Goal: Task Accomplishment & Management: Manage account settings

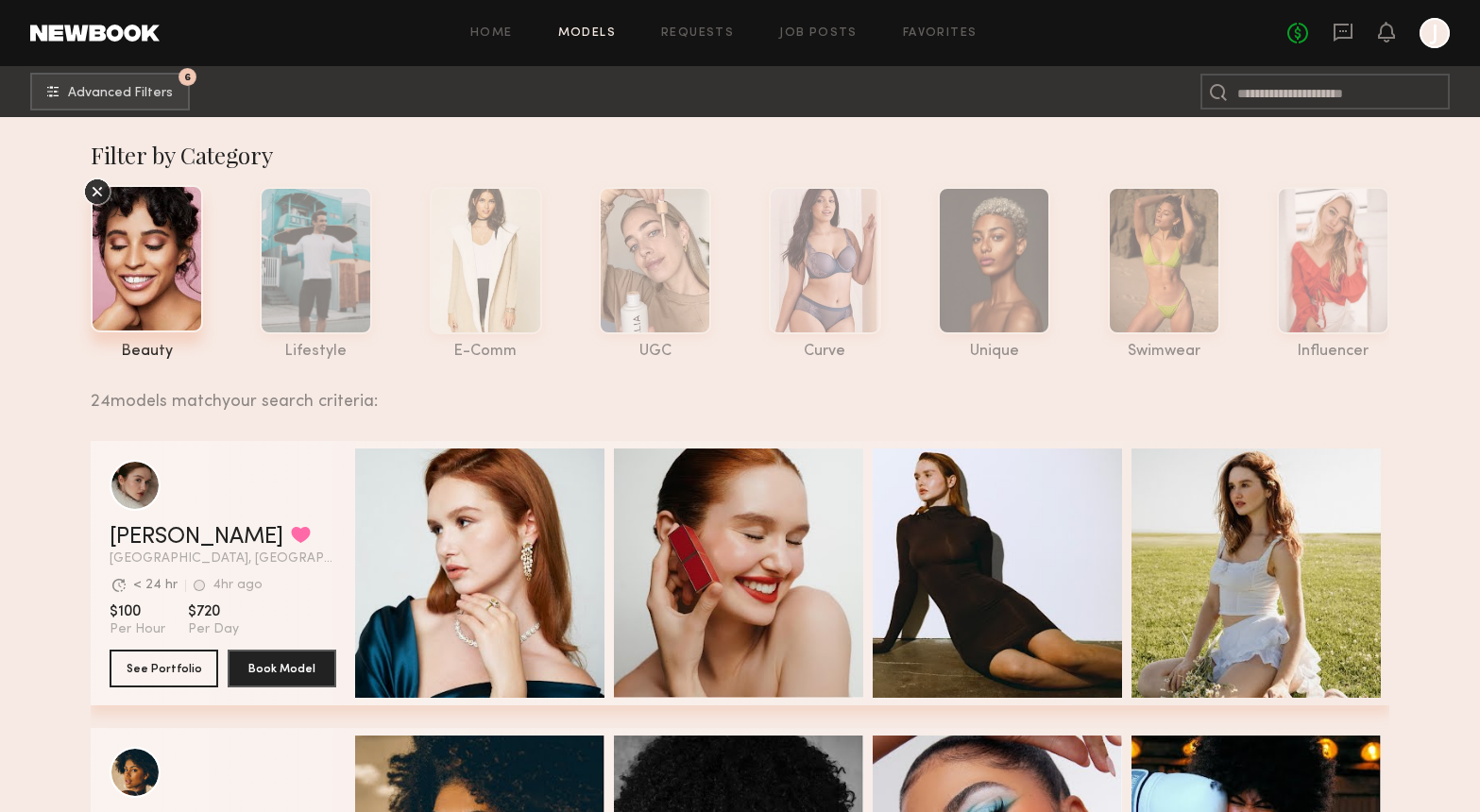
click at [158, 267] on div at bounding box center [147, 258] width 112 height 147
click at [129, 98] on span "Advanced Filters" at bounding box center [120, 93] width 105 height 14
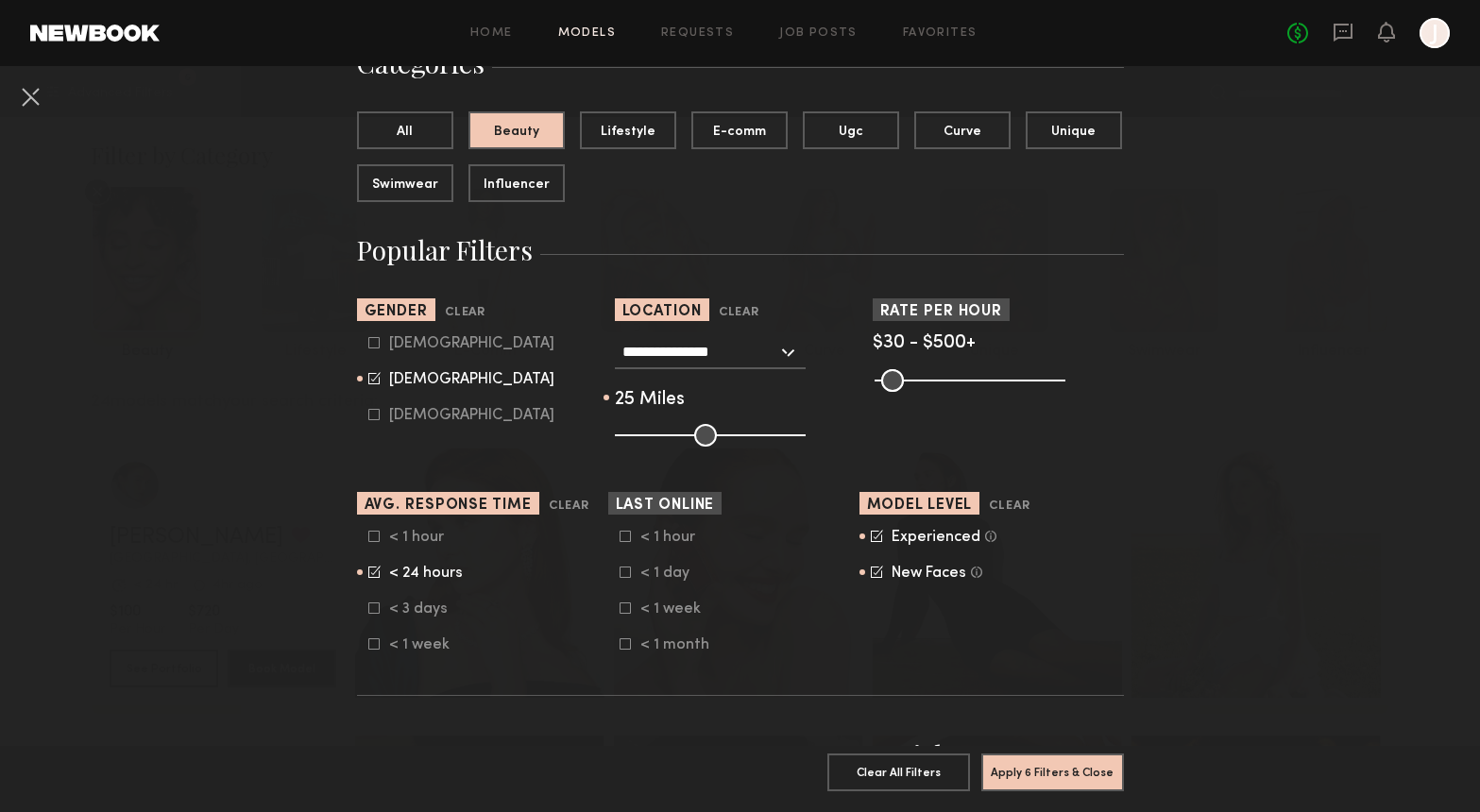
scroll to position [180, 0]
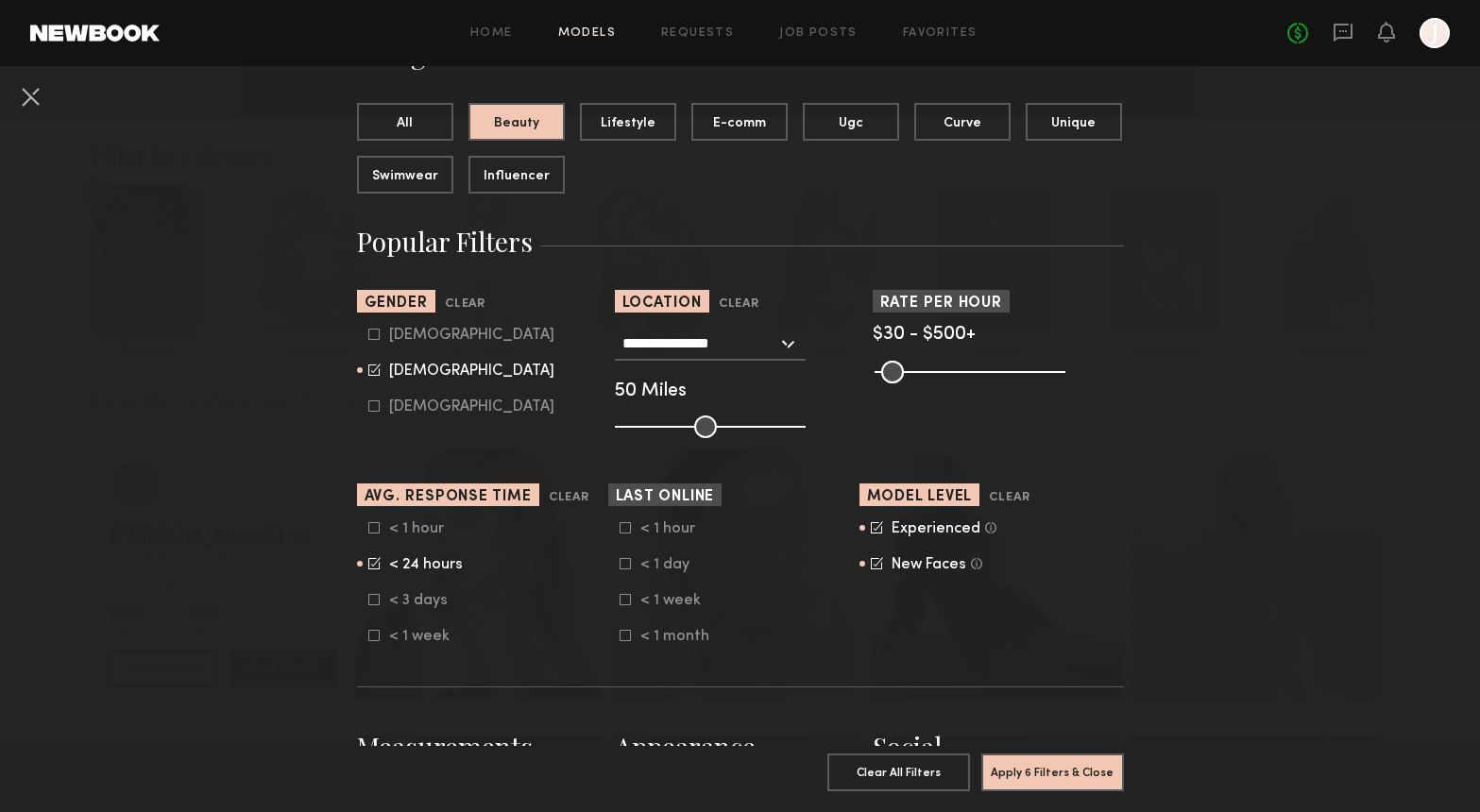
drag, startPoint x: 670, startPoint y: 423, endPoint x: 701, endPoint y: 423, distance: 31.0
type input "**"
click at [701, 423] on input "range" at bounding box center [710, 426] width 191 height 22
click at [363, 567] on div "< 1 hour < 24 hours < 3 days < 1 week" at bounding box center [483, 583] width 252 height 125
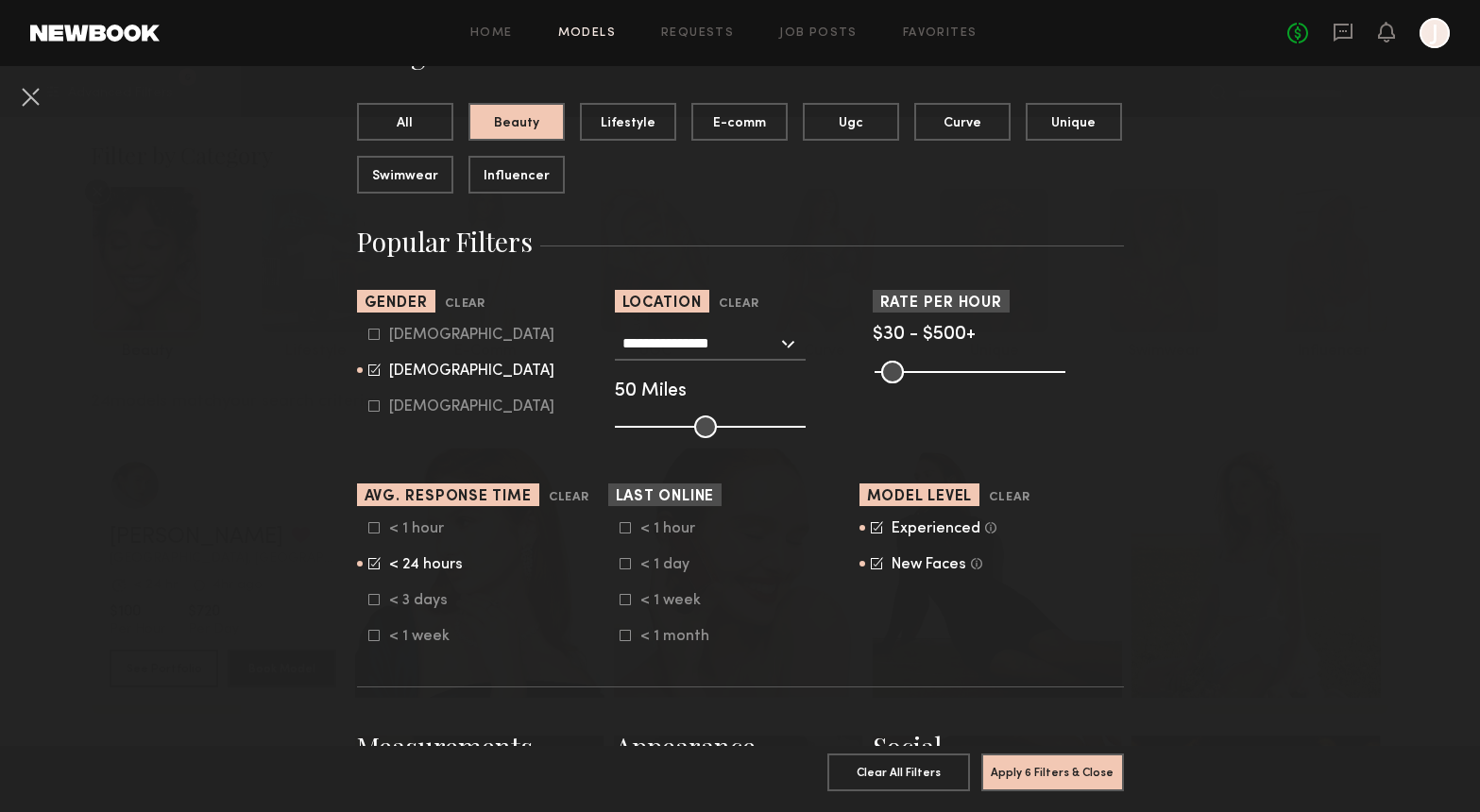
click at [372, 565] on icon at bounding box center [375, 562] width 10 height 10
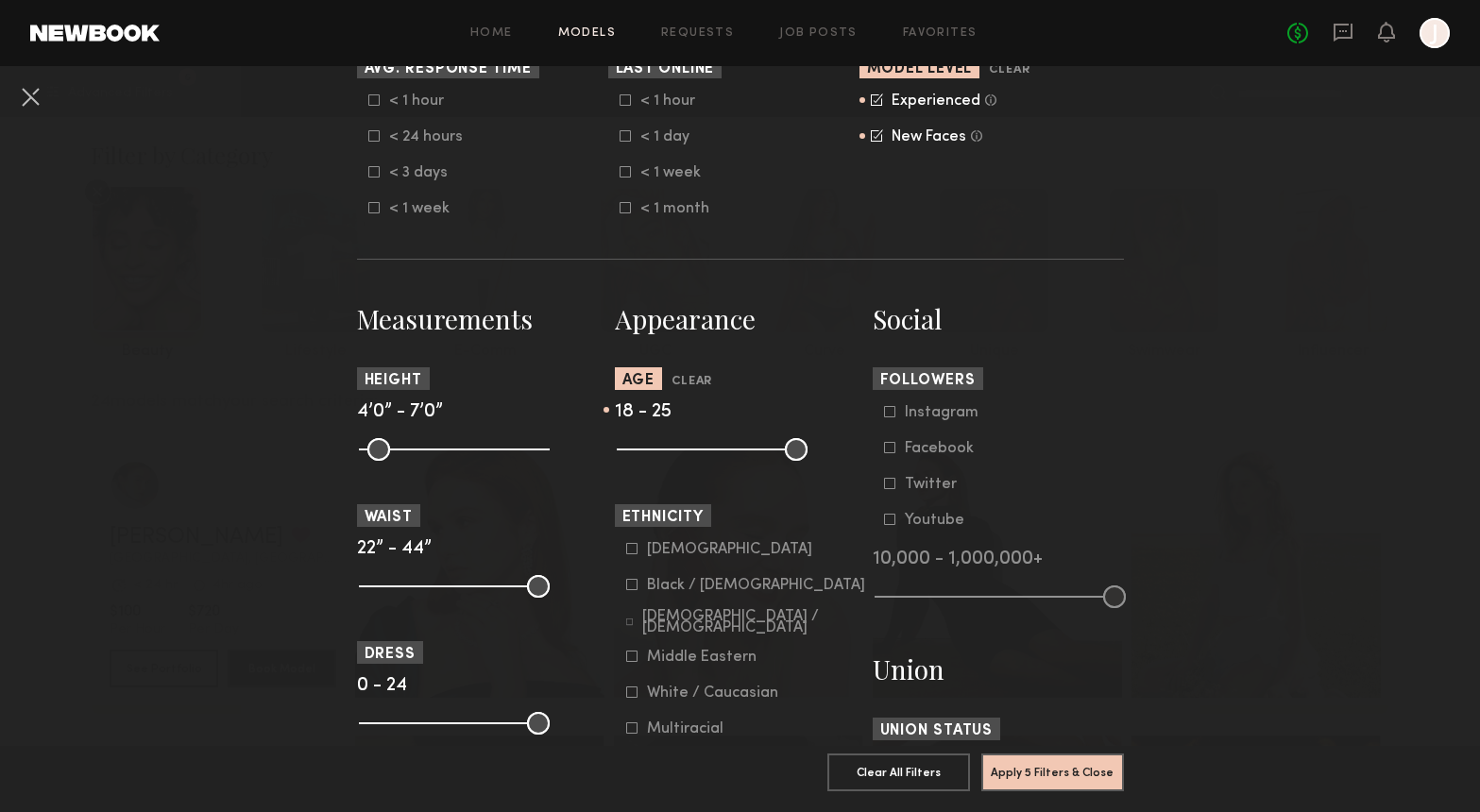
scroll to position [667, 0]
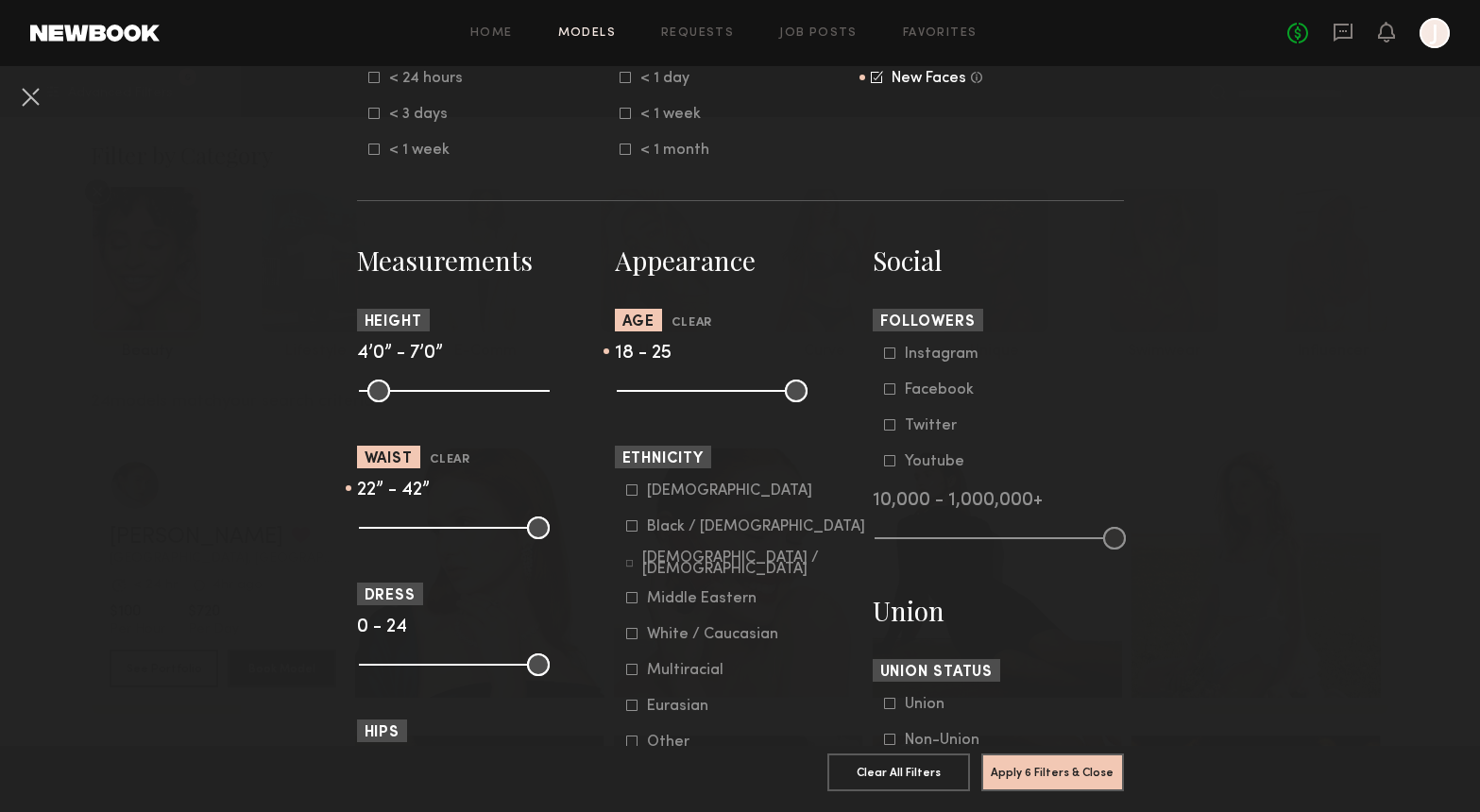
type input "**"
drag, startPoint x: 533, startPoint y: 526, endPoint x: 603, endPoint y: 544, distance: 72.3
click at [550, 539] on input "range" at bounding box center [454, 527] width 191 height 22
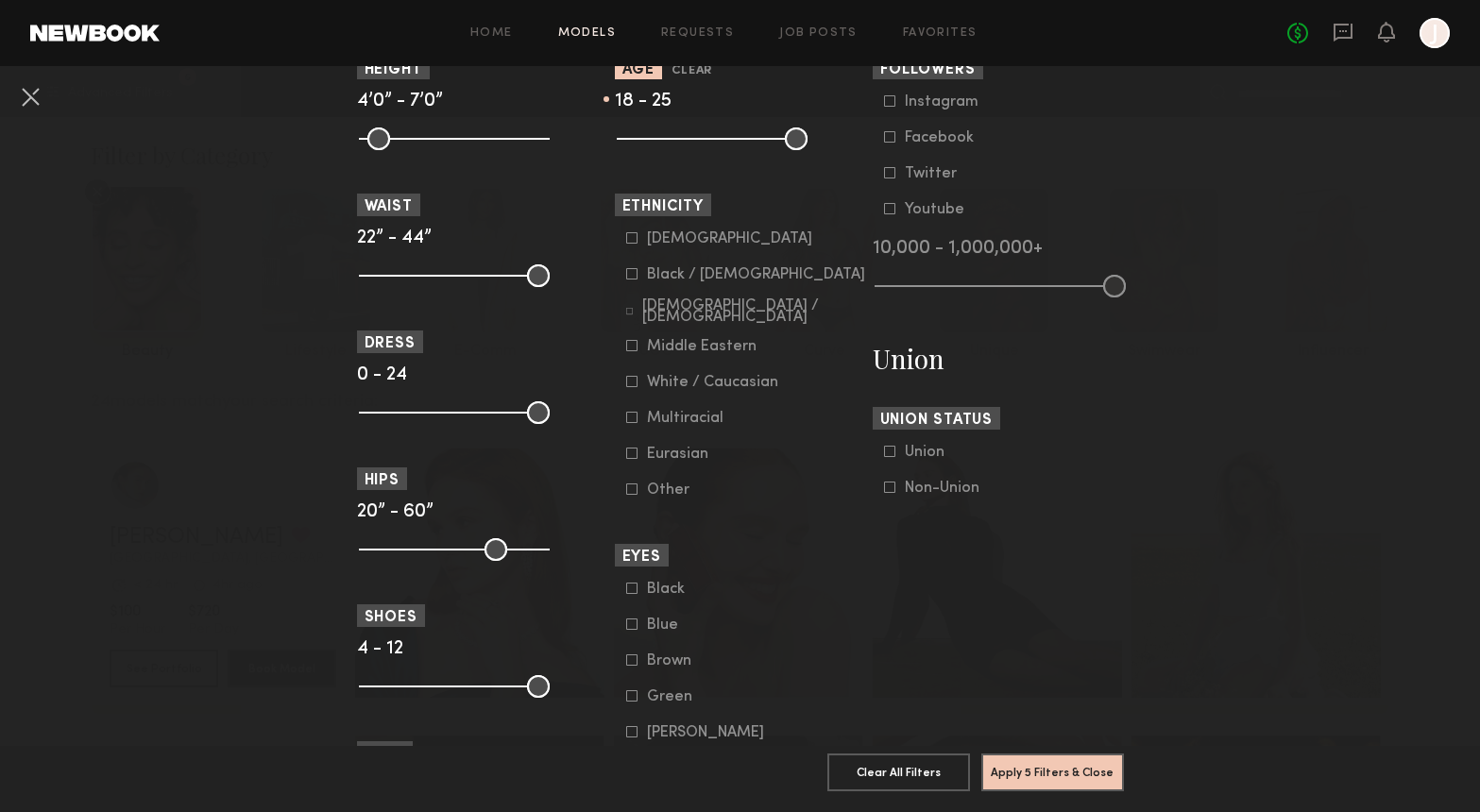
scroll to position [923, 0]
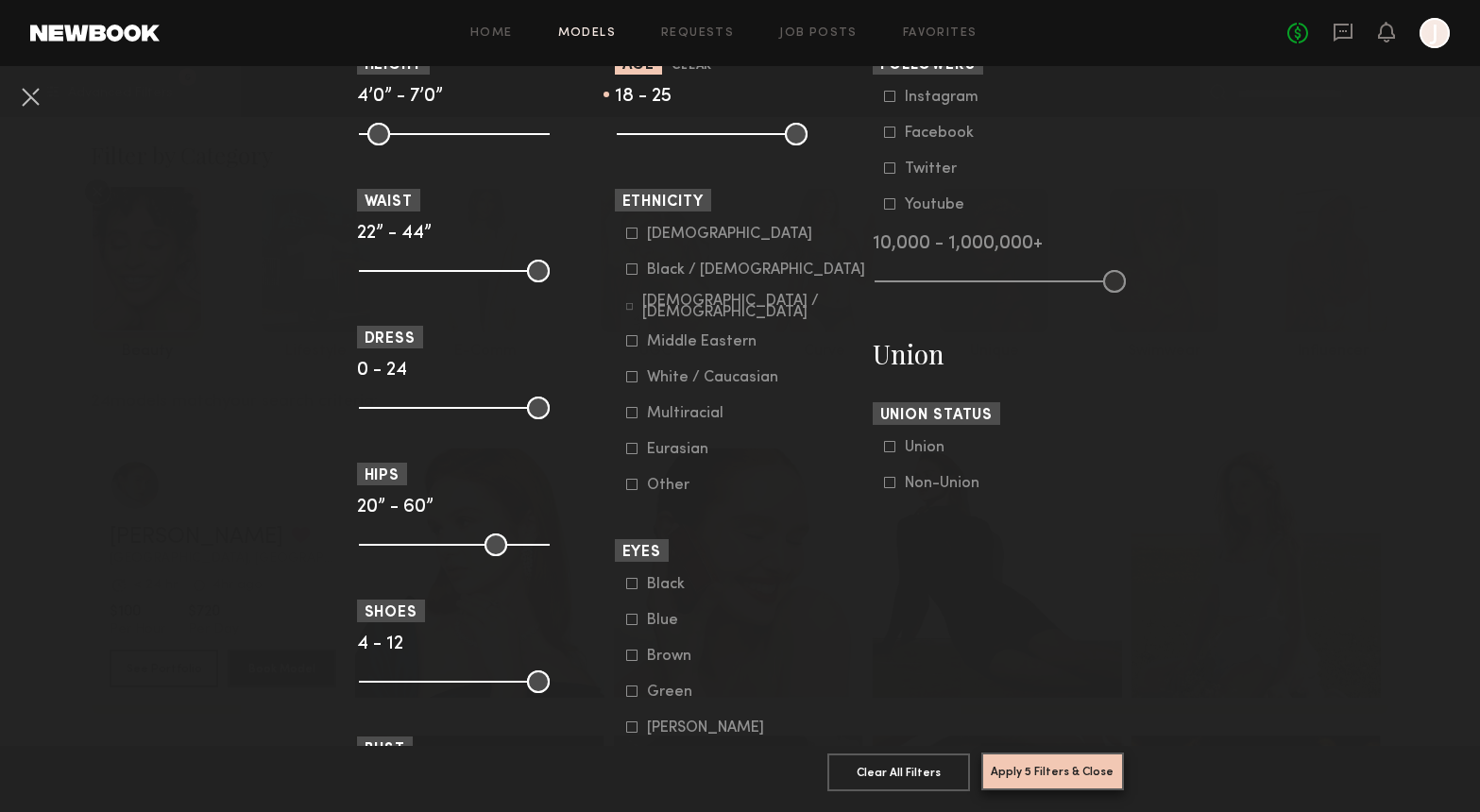
click at [1043, 767] on button "Apply 5 Filters & Close" at bounding box center [1052, 771] width 142 height 38
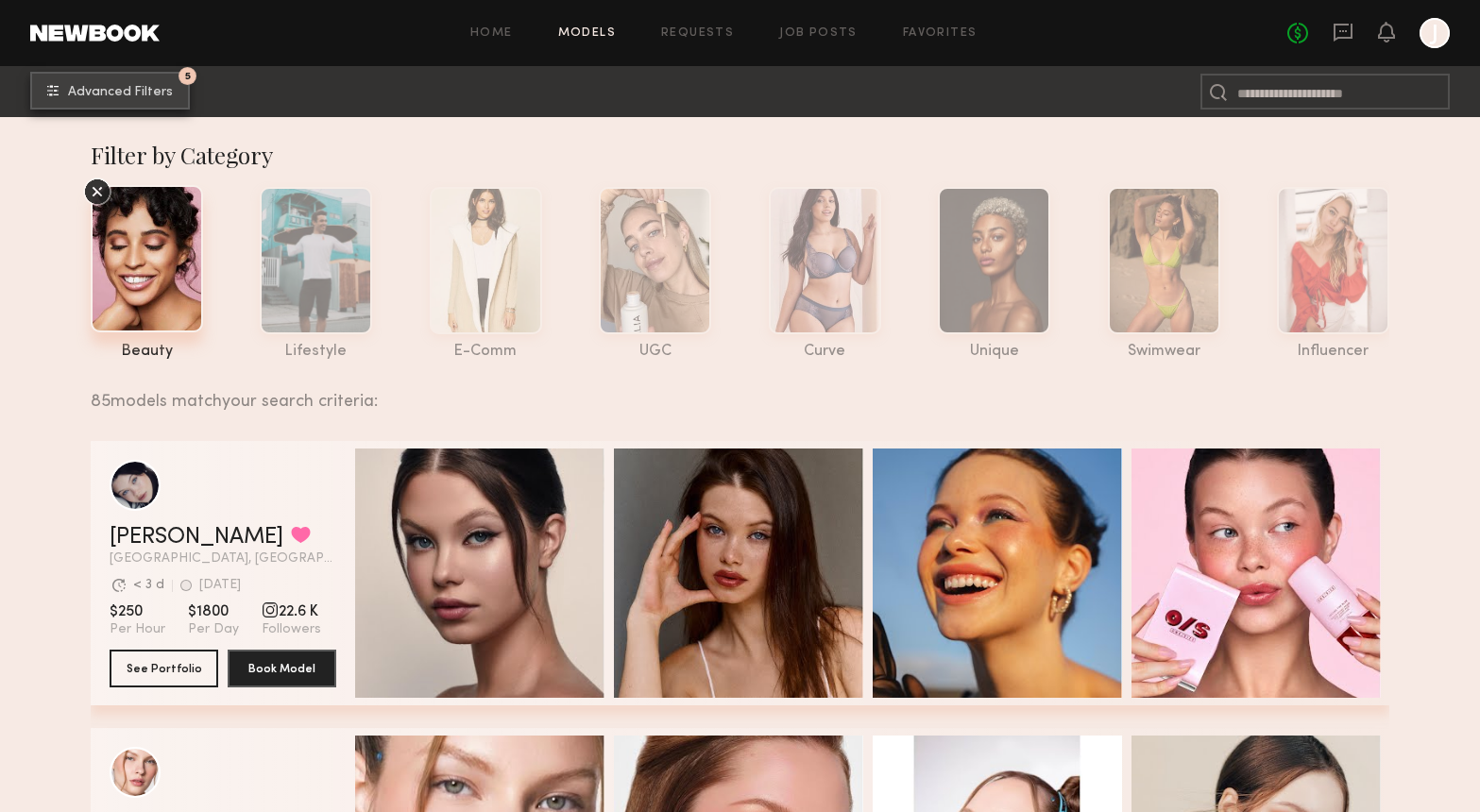
click at [72, 86] on span "Advanced Filters" at bounding box center [120, 93] width 105 height 14
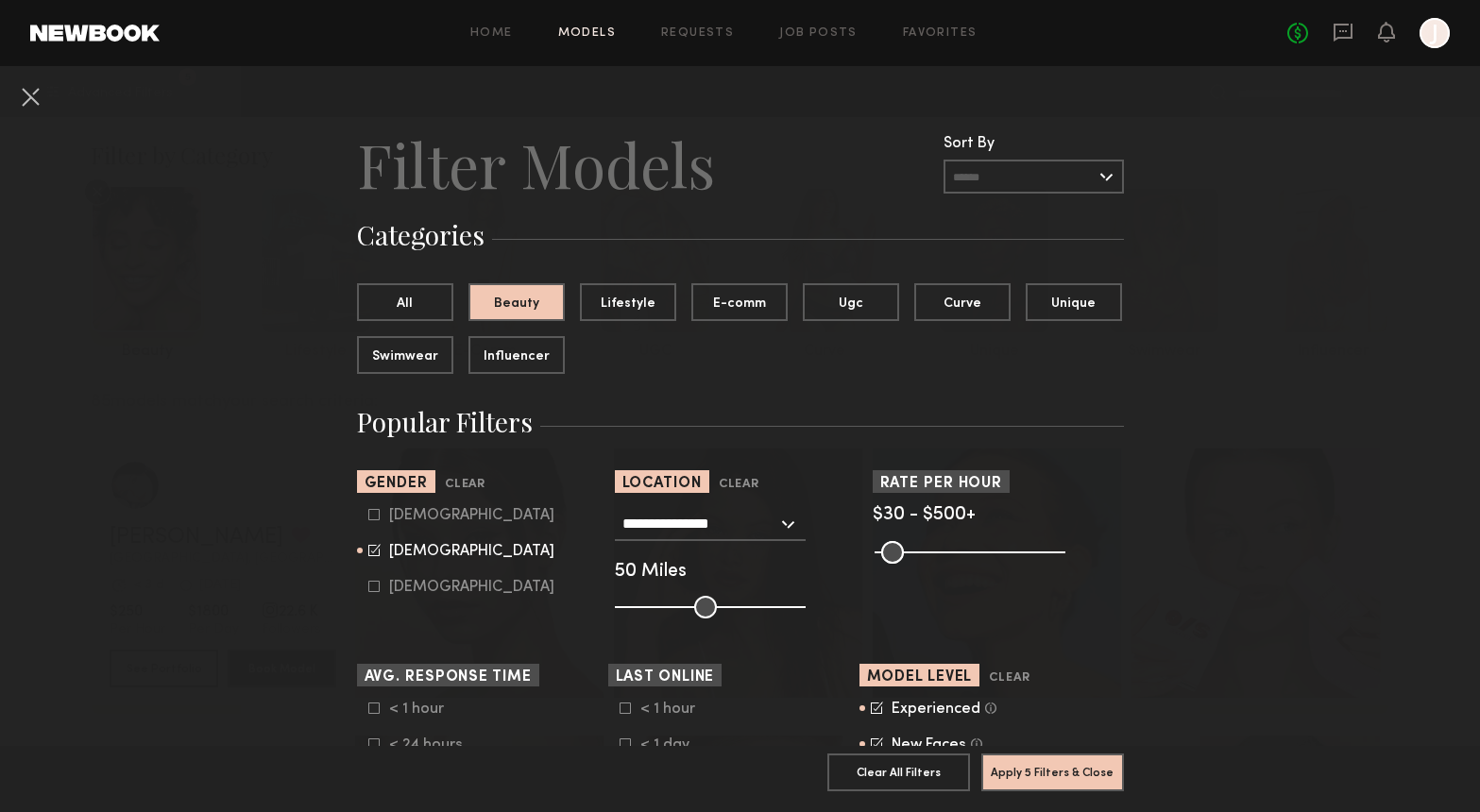
click at [1088, 174] on input "text" at bounding box center [1034, 176] width 180 height 34
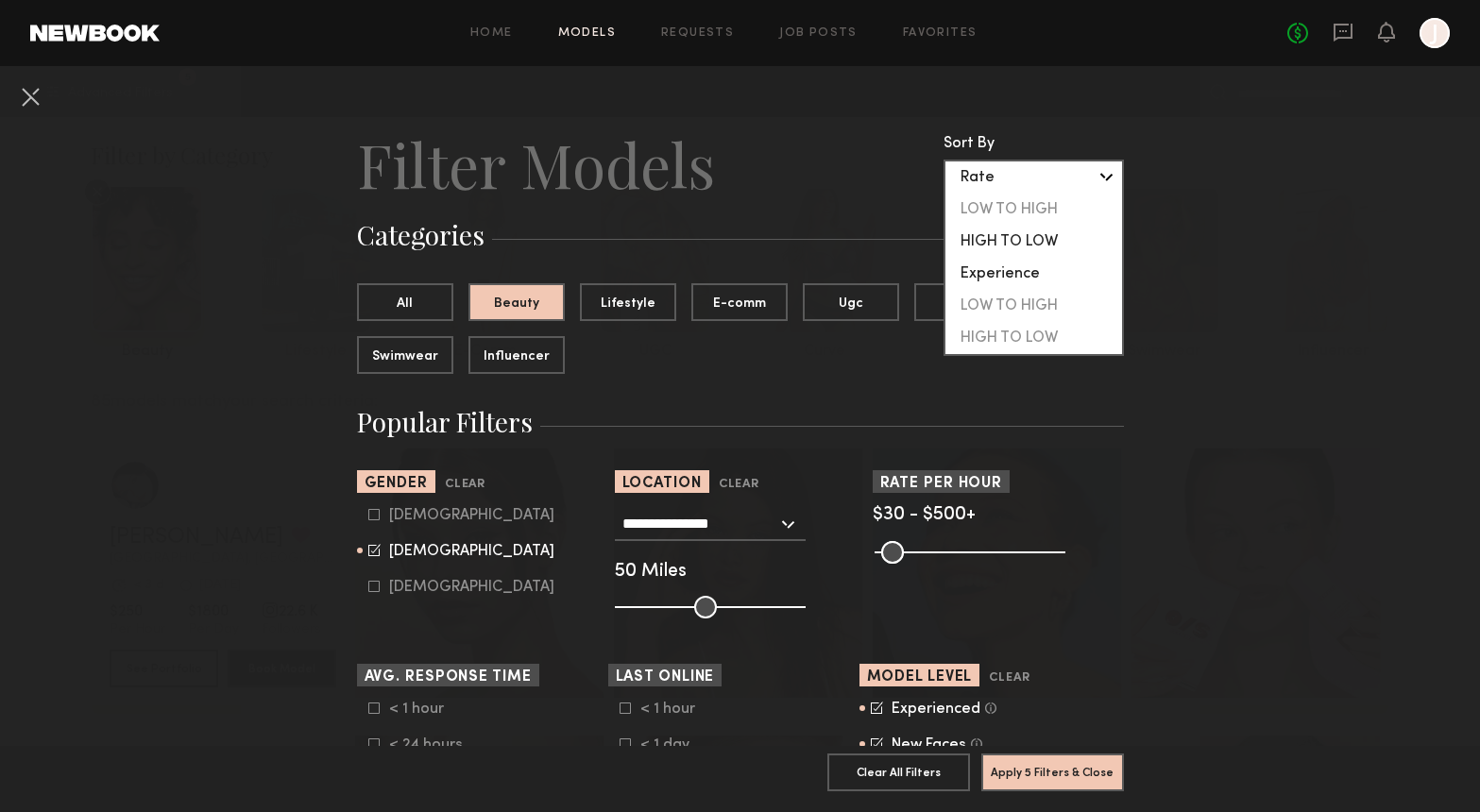
click at [1045, 240] on div "HIGH TO LOW" at bounding box center [1034, 241] width 176 height 32
type input "**********"
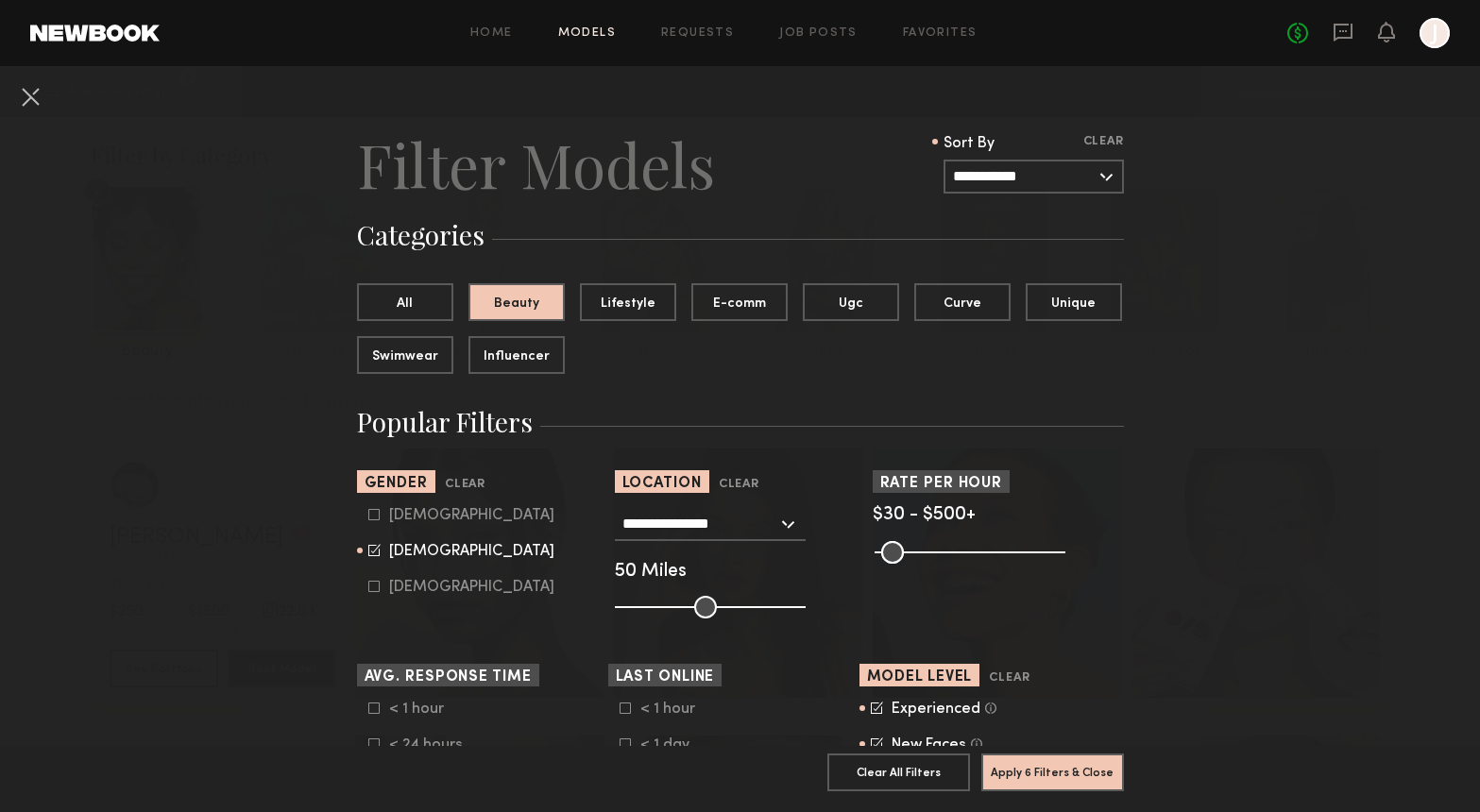
click at [35, 98] on button at bounding box center [30, 96] width 30 height 30
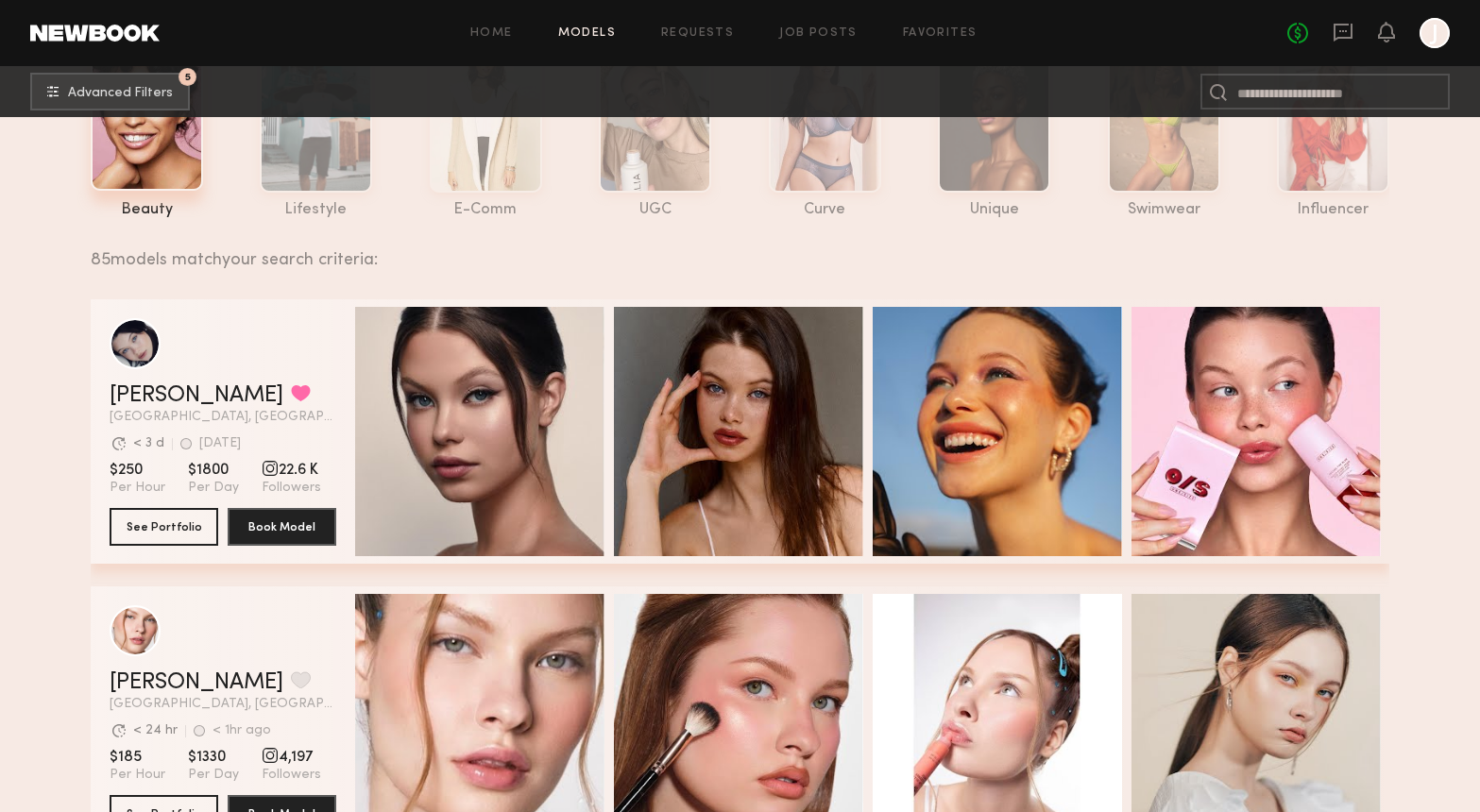
scroll to position [229, 0]
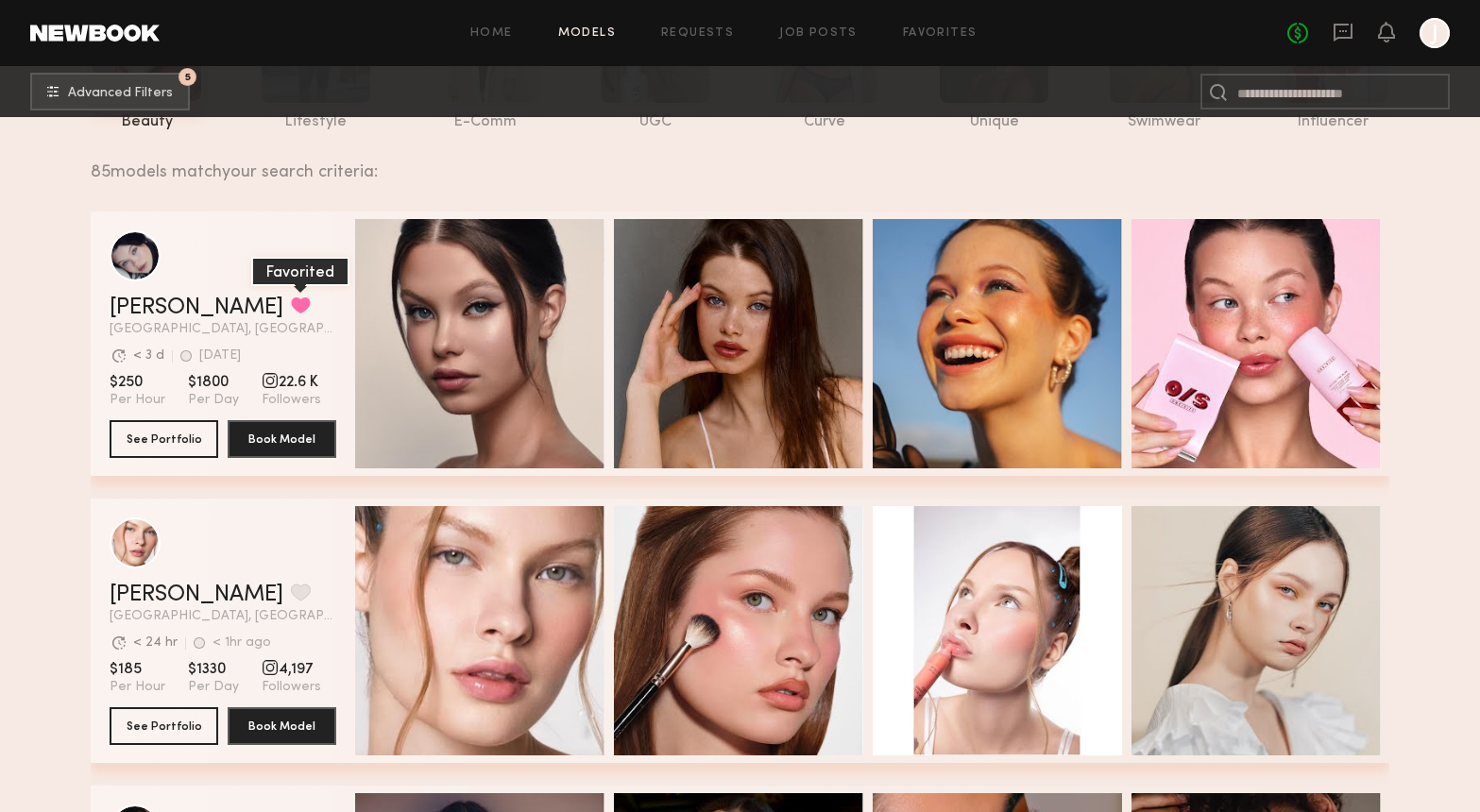
click at [291, 304] on button "grid" at bounding box center [301, 305] width 19 height 17
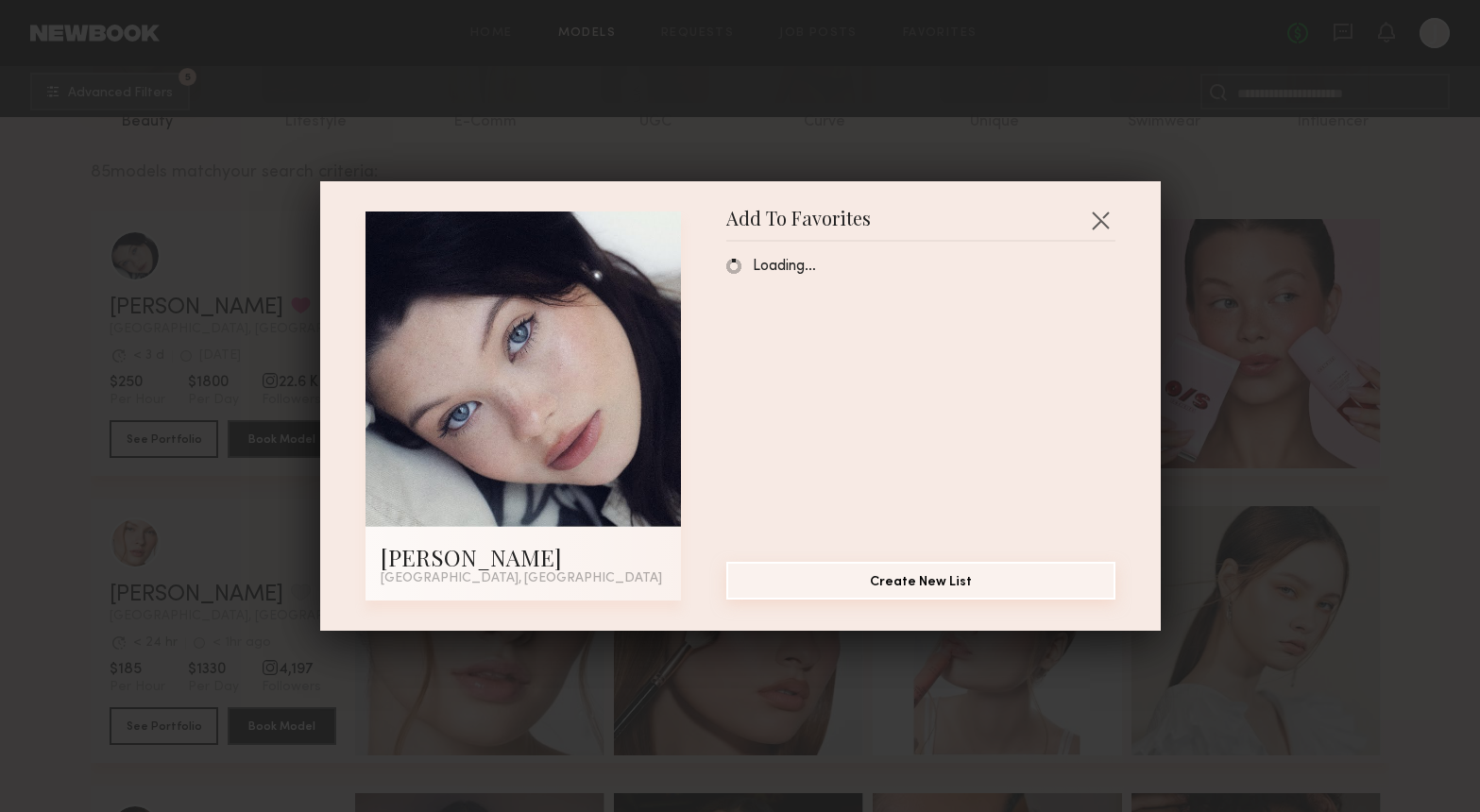
click at [941, 582] on button "Create New List" at bounding box center [921, 581] width 389 height 38
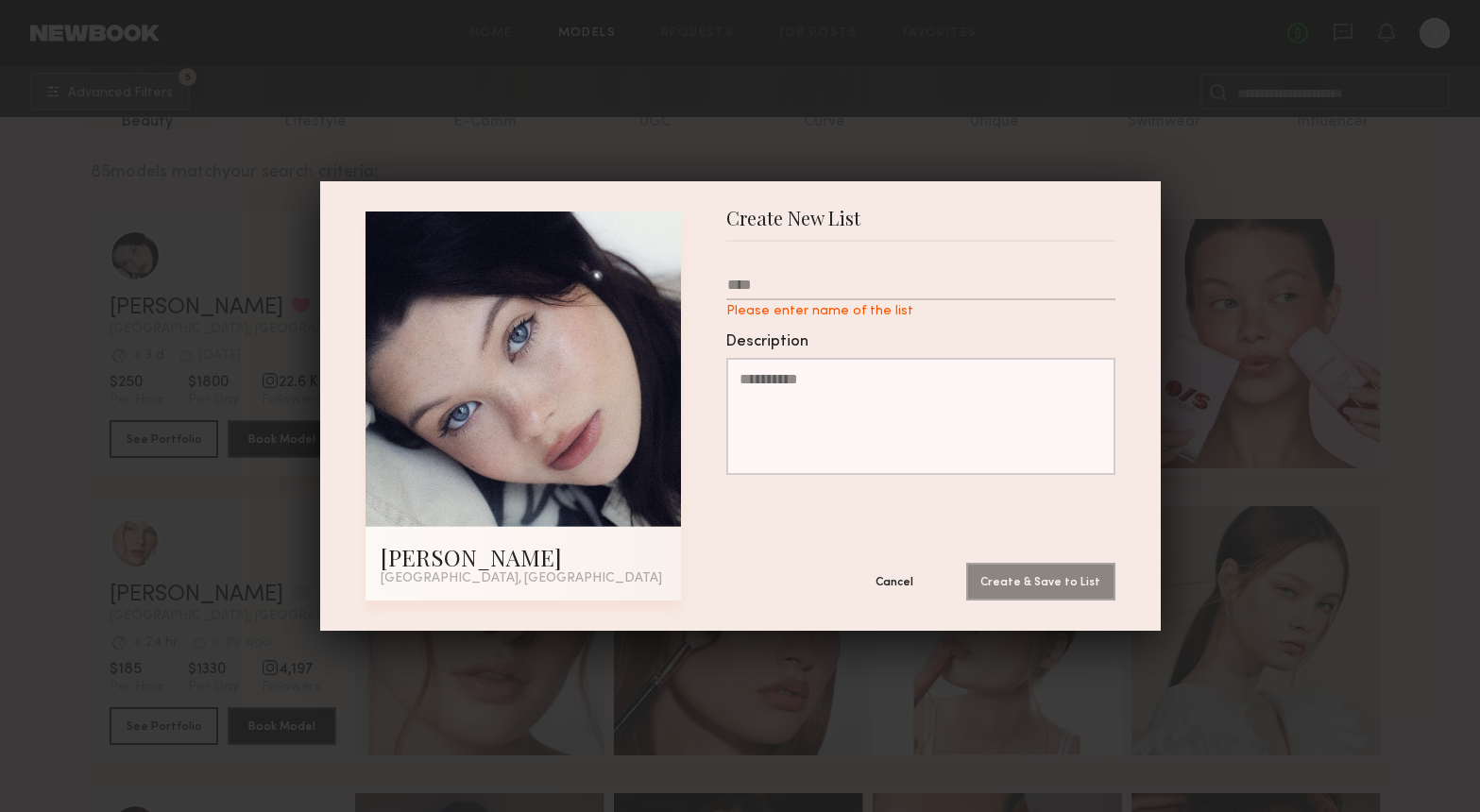
click at [781, 284] on input "Please enter name of the list" at bounding box center [921, 288] width 389 height 23
type input "*"
type input "********"
click at [1033, 579] on button "Create & Save to List" at bounding box center [1041, 581] width 149 height 38
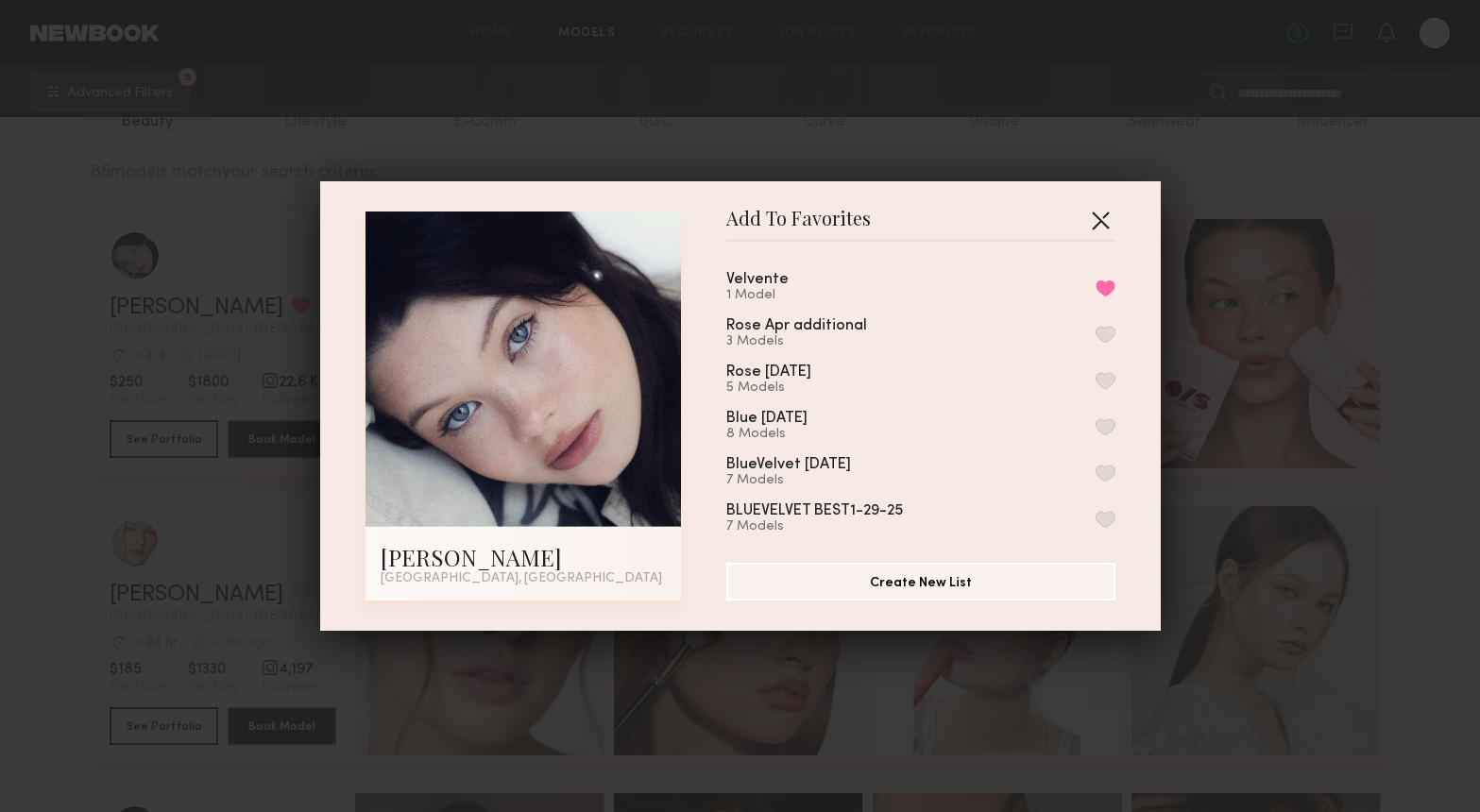
click at [1102, 216] on button "button" at bounding box center [1100, 220] width 30 height 30
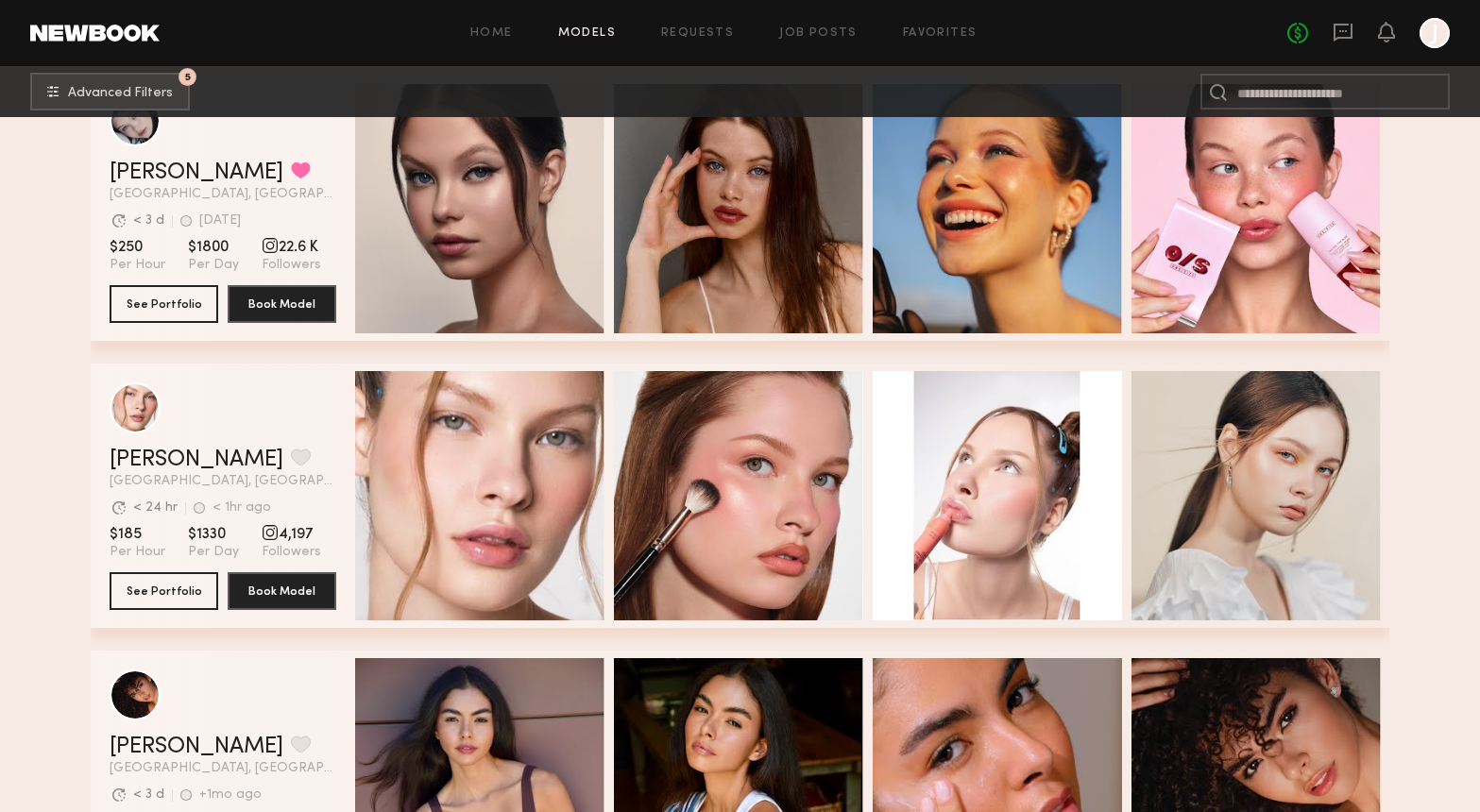
scroll to position [372, 0]
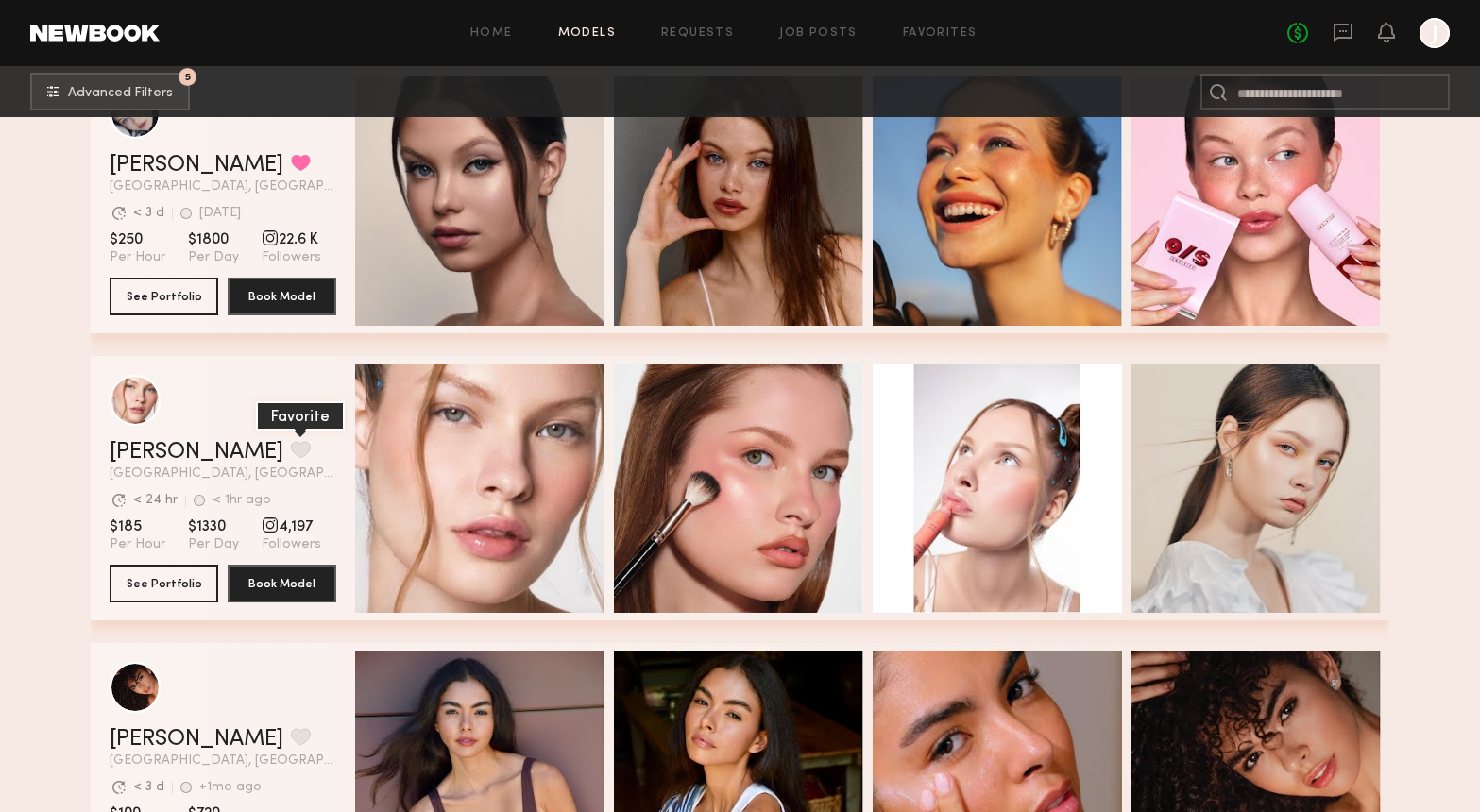
click at [291, 445] on button "grid" at bounding box center [301, 450] width 19 height 17
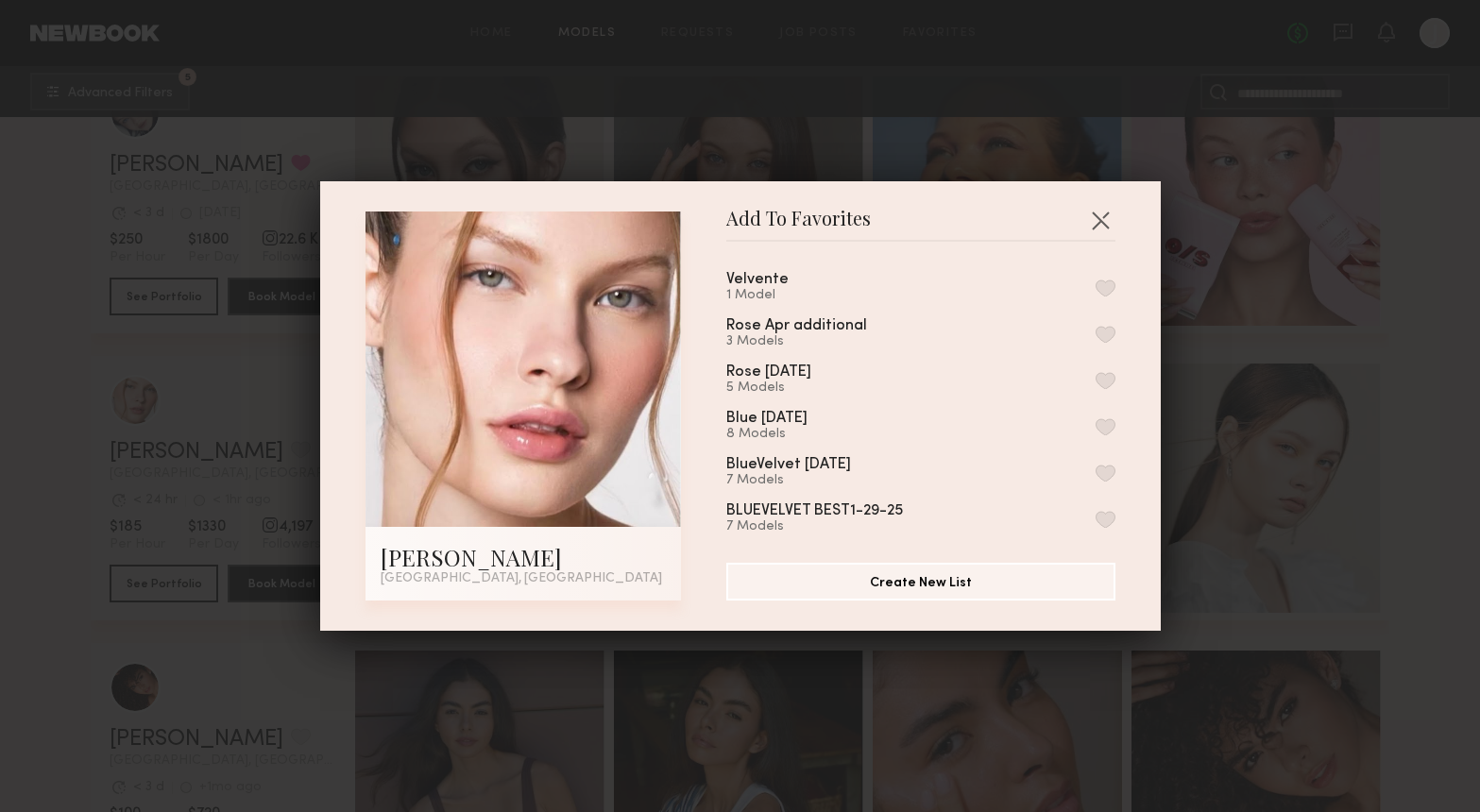
click at [1101, 288] on button "button" at bounding box center [1105, 288] width 19 height 17
click at [1103, 216] on button "button" at bounding box center [1100, 220] width 30 height 30
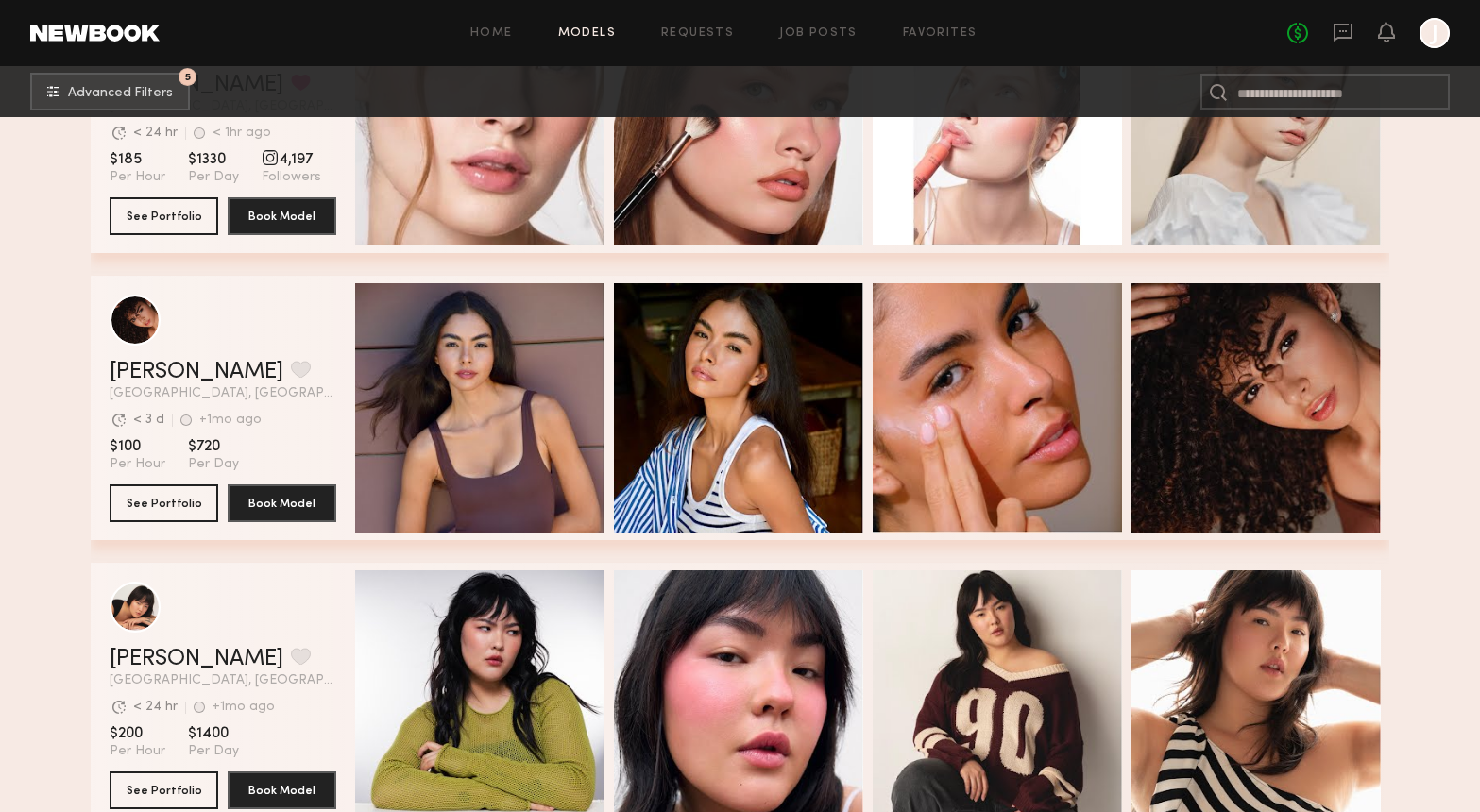
scroll to position [756, 0]
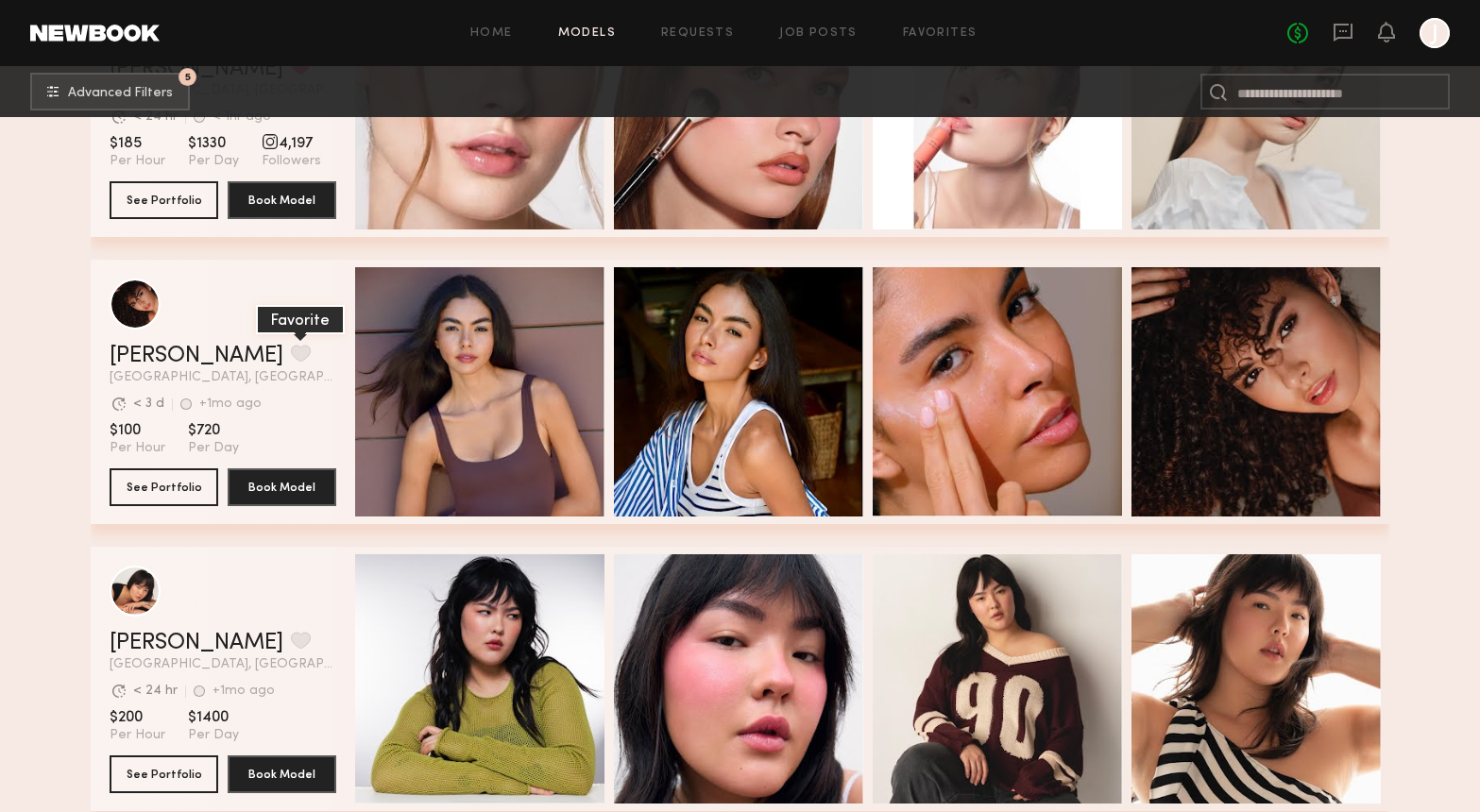
click at [291, 353] on button "grid" at bounding box center [301, 353] width 19 height 17
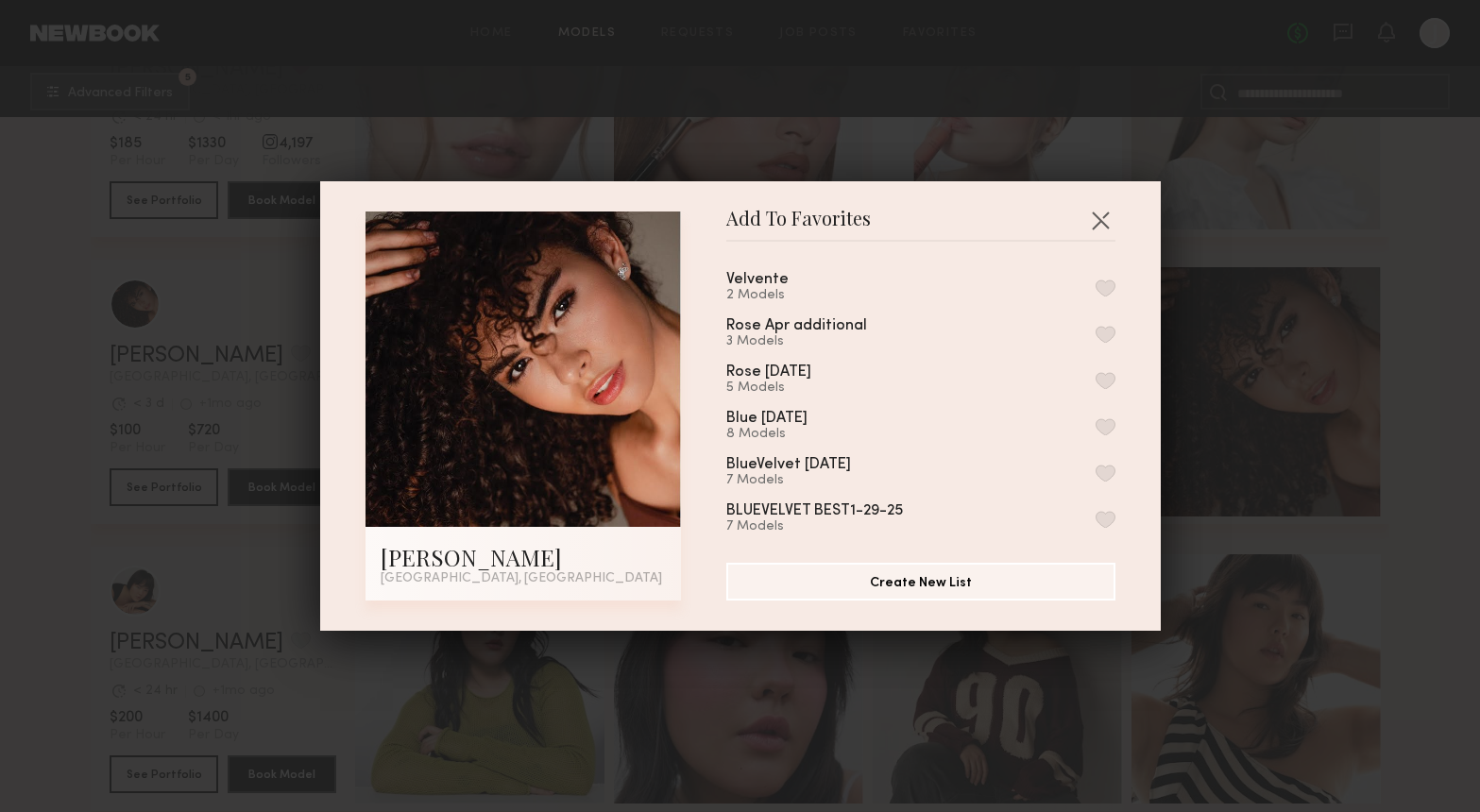
click at [1101, 284] on button "button" at bounding box center [1105, 288] width 19 height 17
click at [1105, 222] on button "button" at bounding box center [1100, 220] width 30 height 30
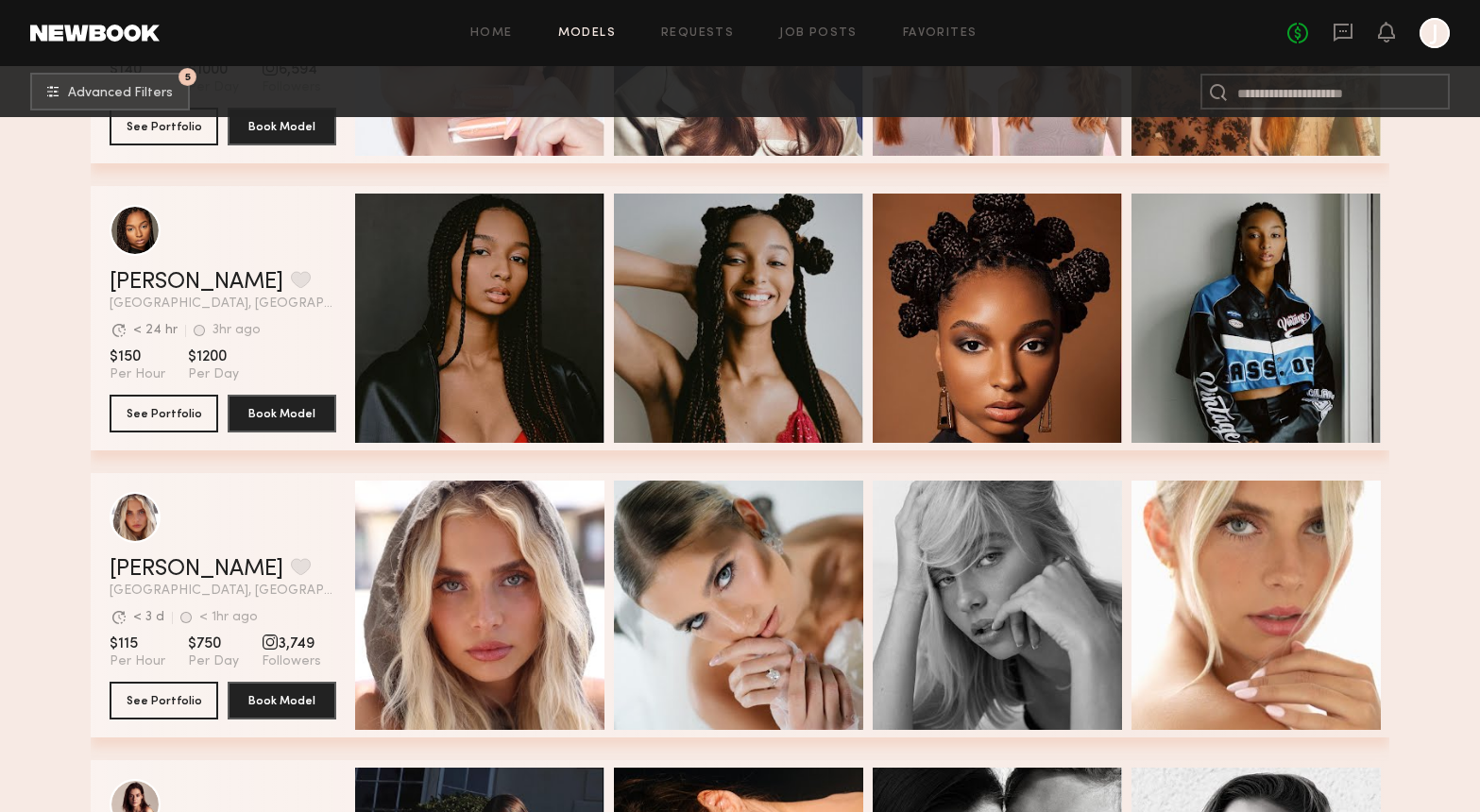
scroll to position [1693, 0]
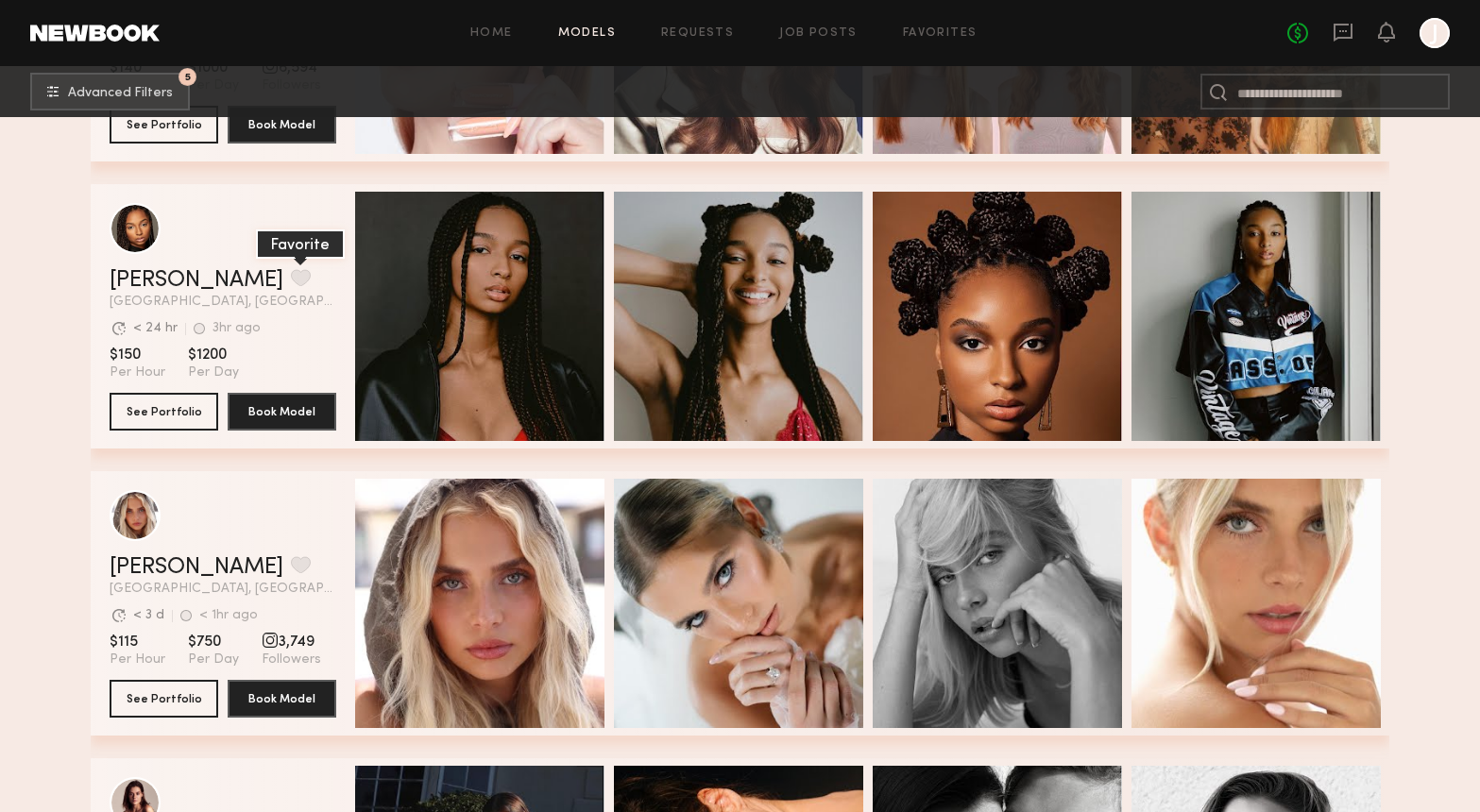
click at [291, 269] on button "grid" at bounding box center [301, 278] width 19 height 17
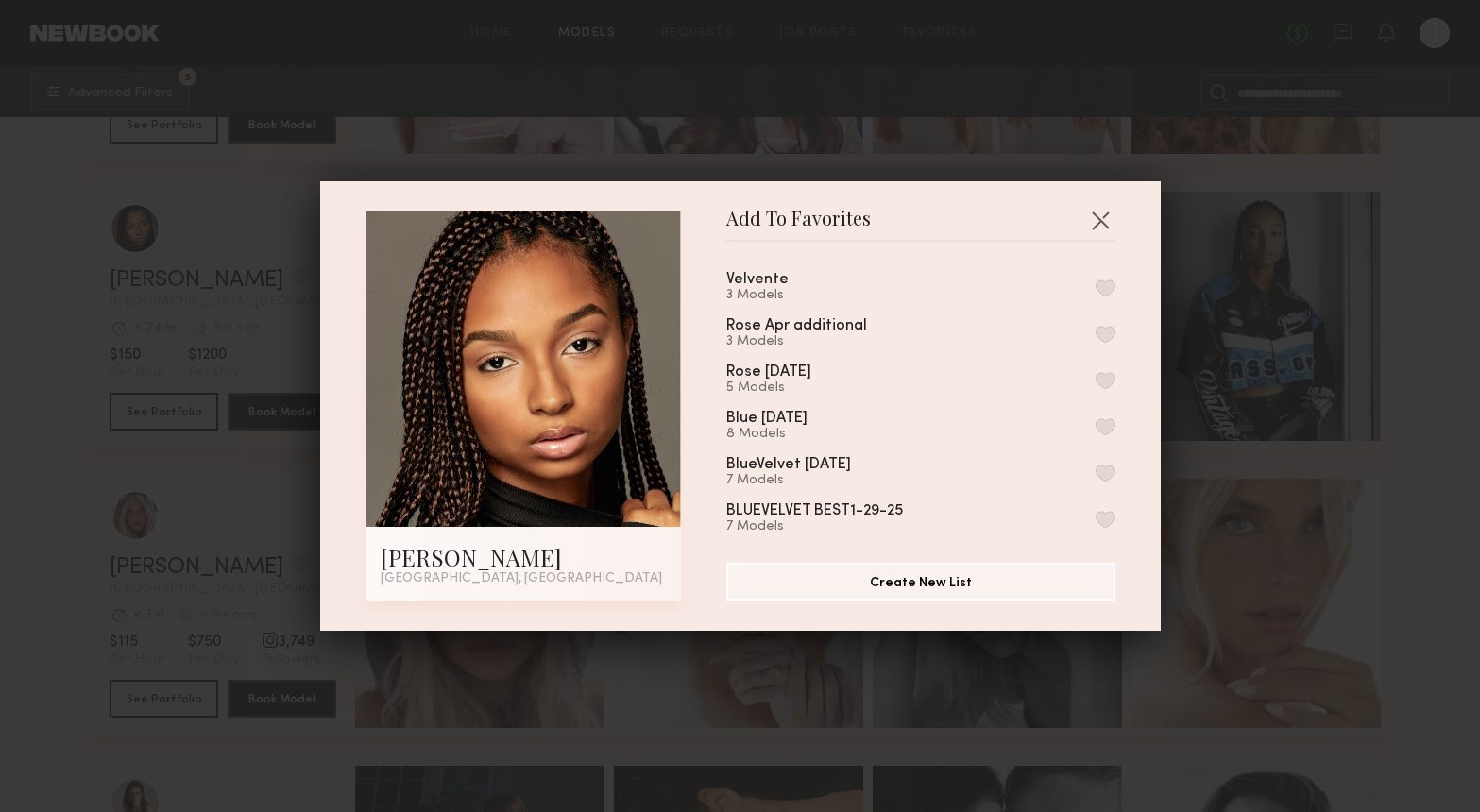
click at [1108, 284] on button "button" at bounding box center [1105, 288] width 19 height 17
click at [1102, 224] on button "button" at bounding box center [1100, 220] width 30 height 30
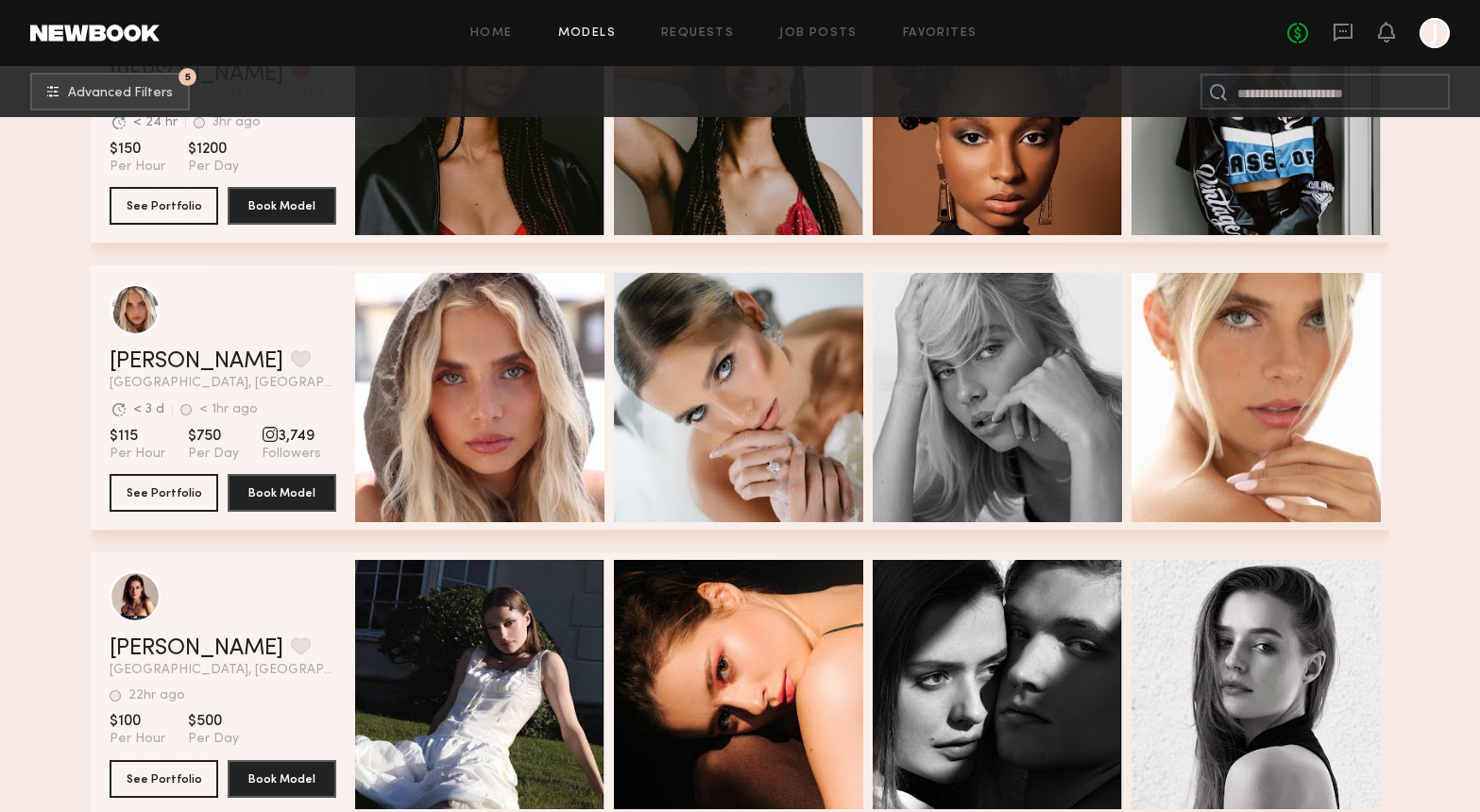
scroll to position [1902, 0]
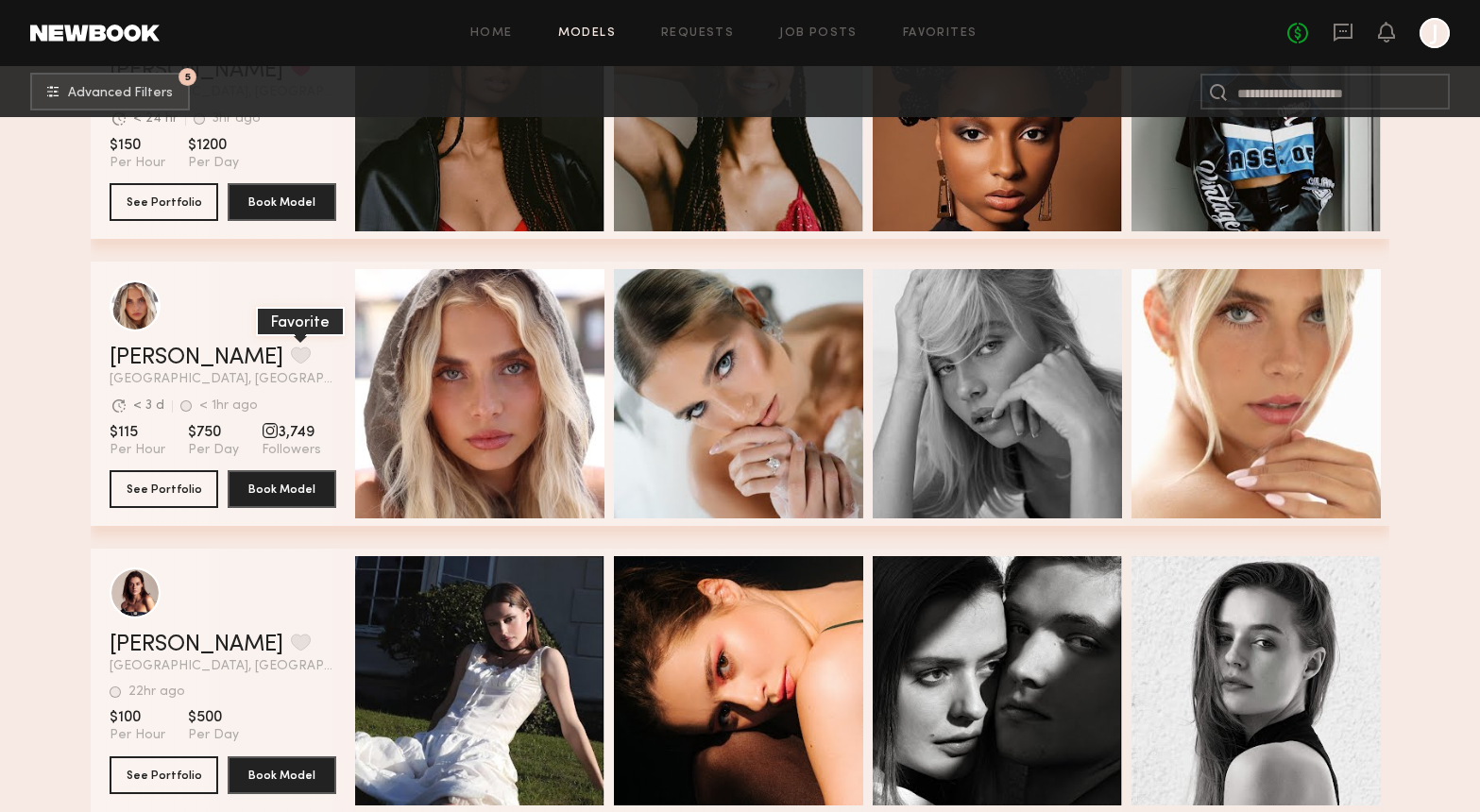
click at [291, 350] on button "grid" at bounding box center [301, 355] width 19 height 17
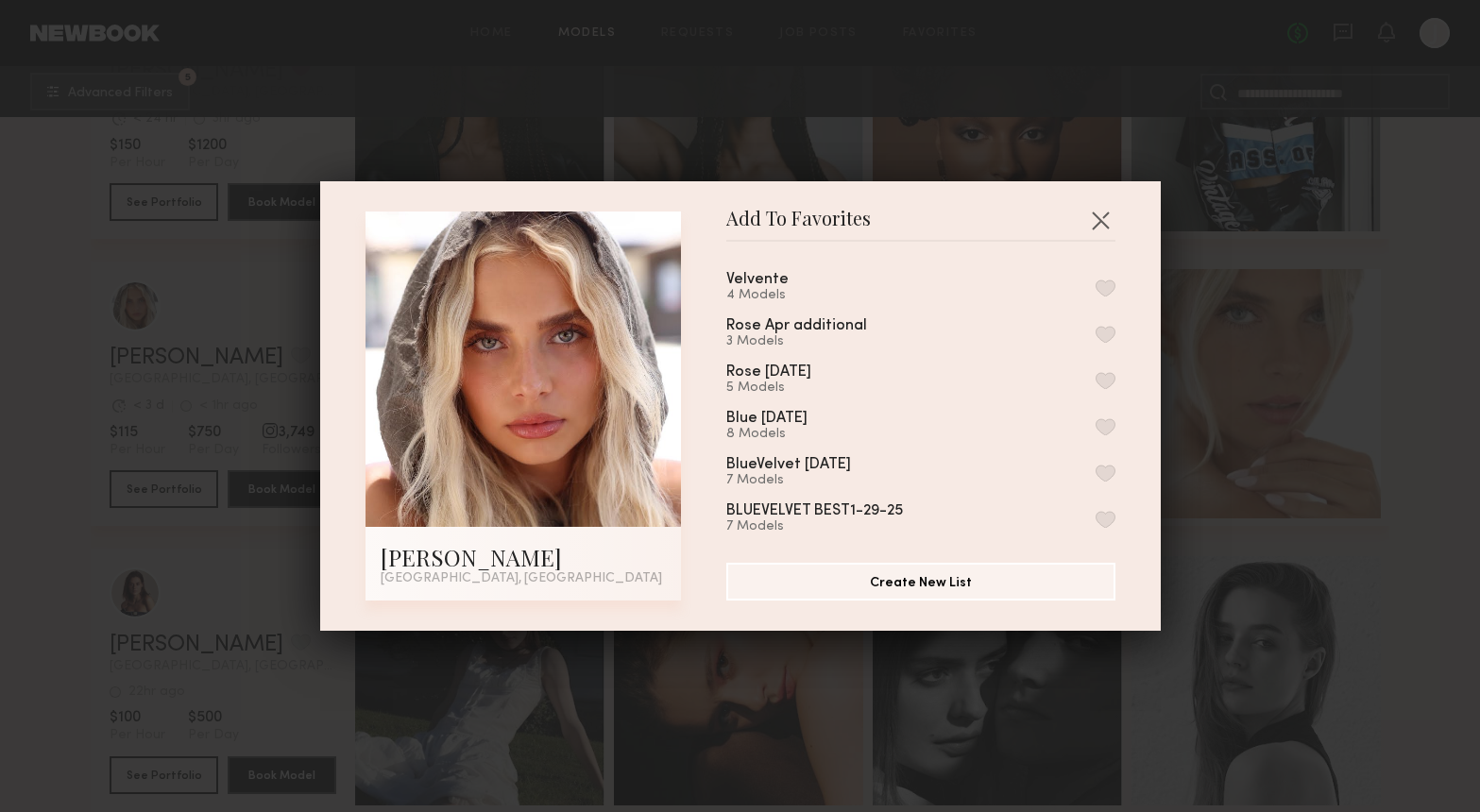
click at [1119, 286] on div "Velvente 4 Models Rose Apr additional 3 Models Rose Apr2025 5 Models Blue Mar25…" at bounding box center [930, 394] width 408 height 276
drag, startPoint x: 1107, startPoint y: 284, endPoint x: 1107, endPoint y: 253, distance: 31.0
click at [1107, 283] on button "button" at bounding box center [1105, 288] width 19 height 17
click at [1102, 223] on button "button" at bounding box center [1100, 220] width 30 height 30
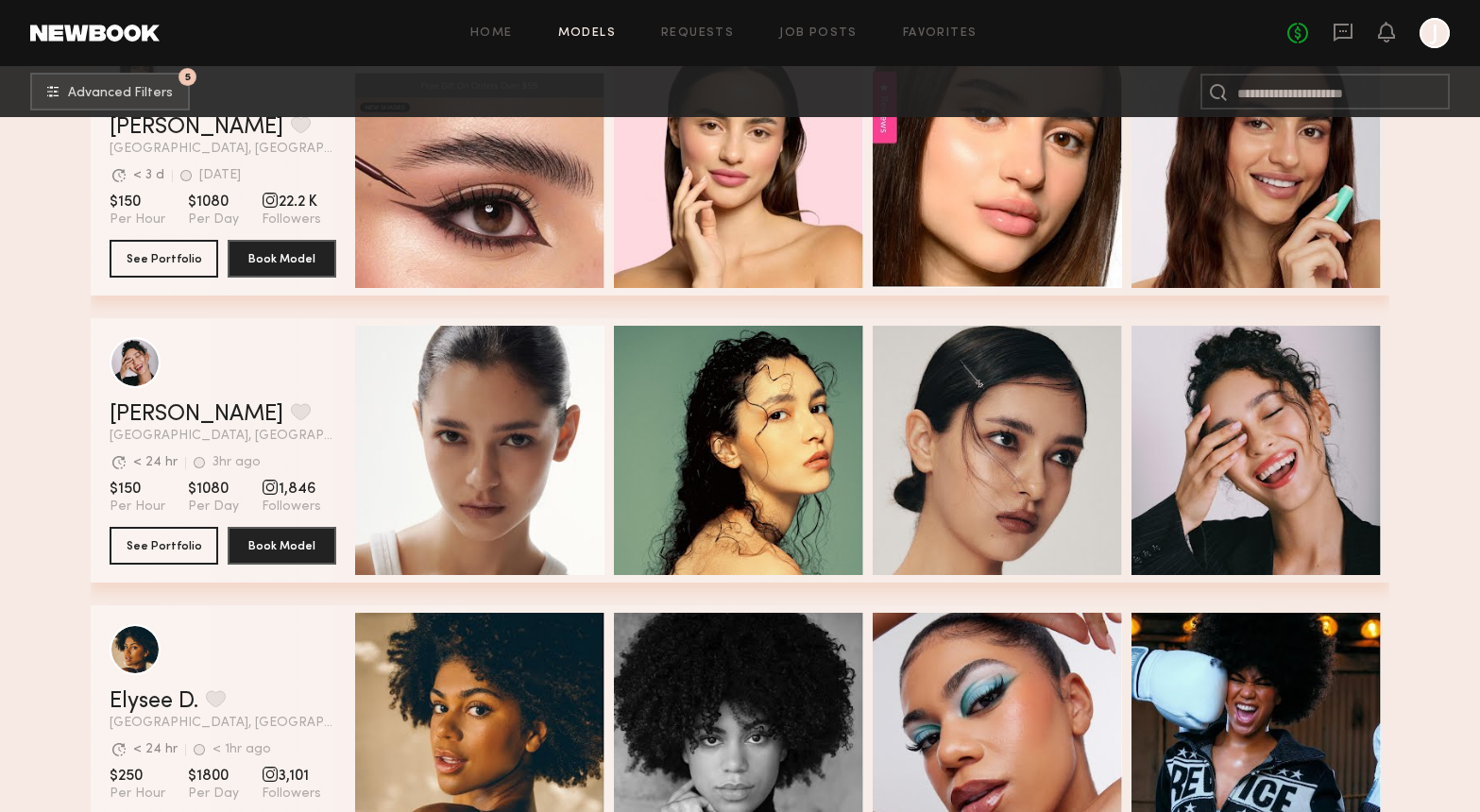
scroll to position [2722, 0]
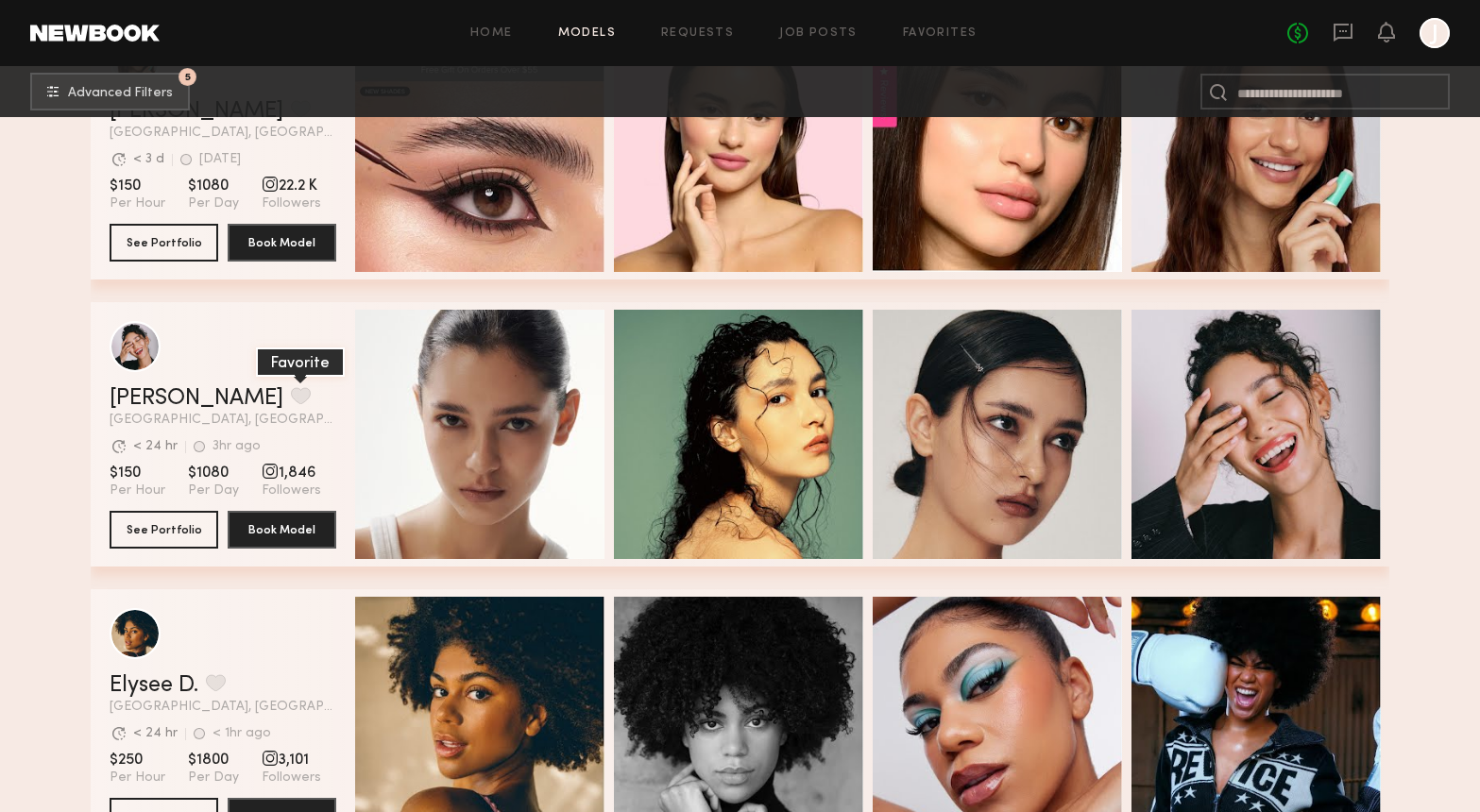
click at [291, 402] on button "grid" at bounding box center [301, 396] width 19 height 17
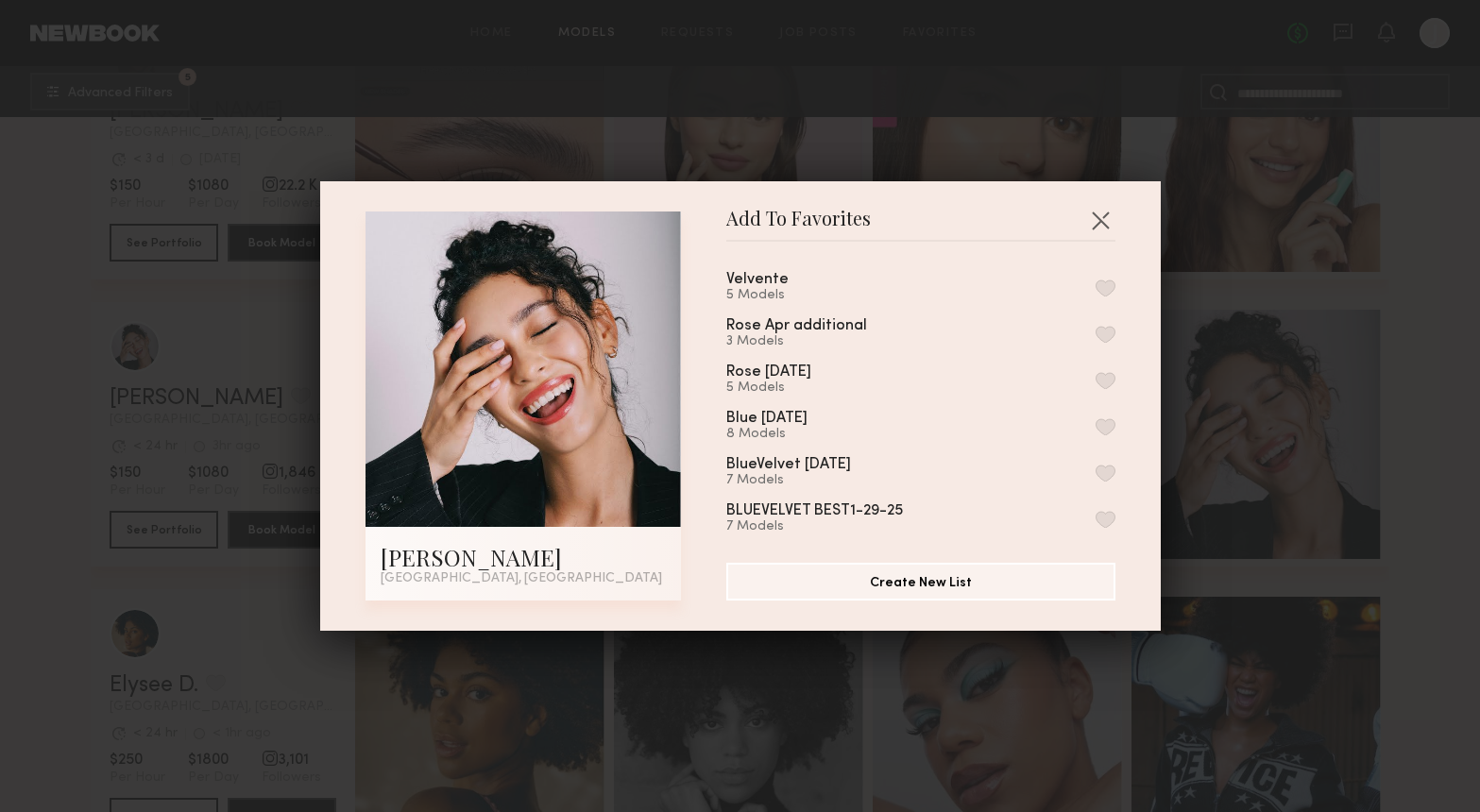
click at [864, 283] on div "Velvente 5 Models" at bounding box center [921, 287] width 389 height 31
click at [1104, 281] on button "button" at bounding box center [1105, 288] width 19 height 17
click at [1102, 219] on button "button" at bounding box center [1100, 220] width 30 height 30
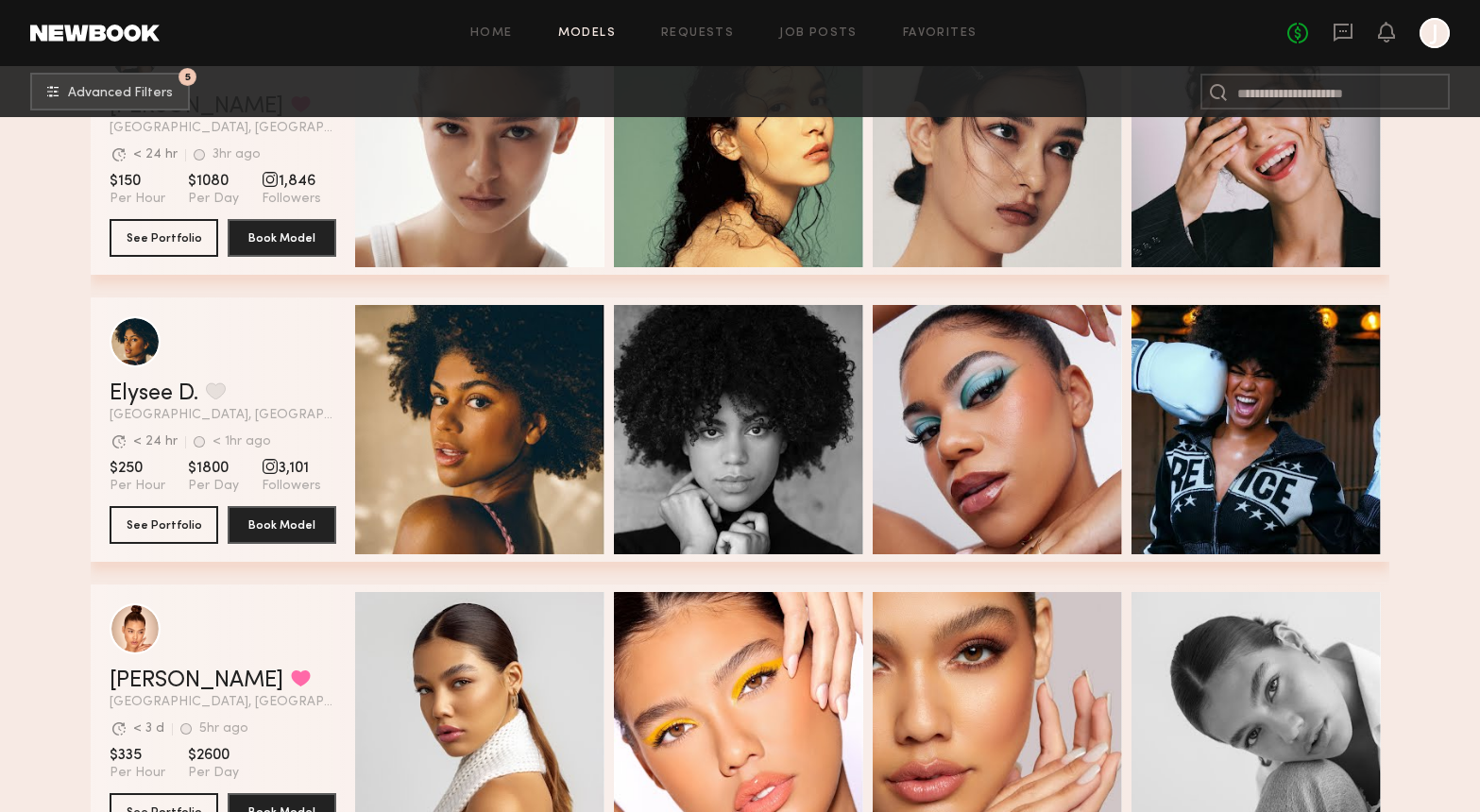
scroll to position [3019, 0]
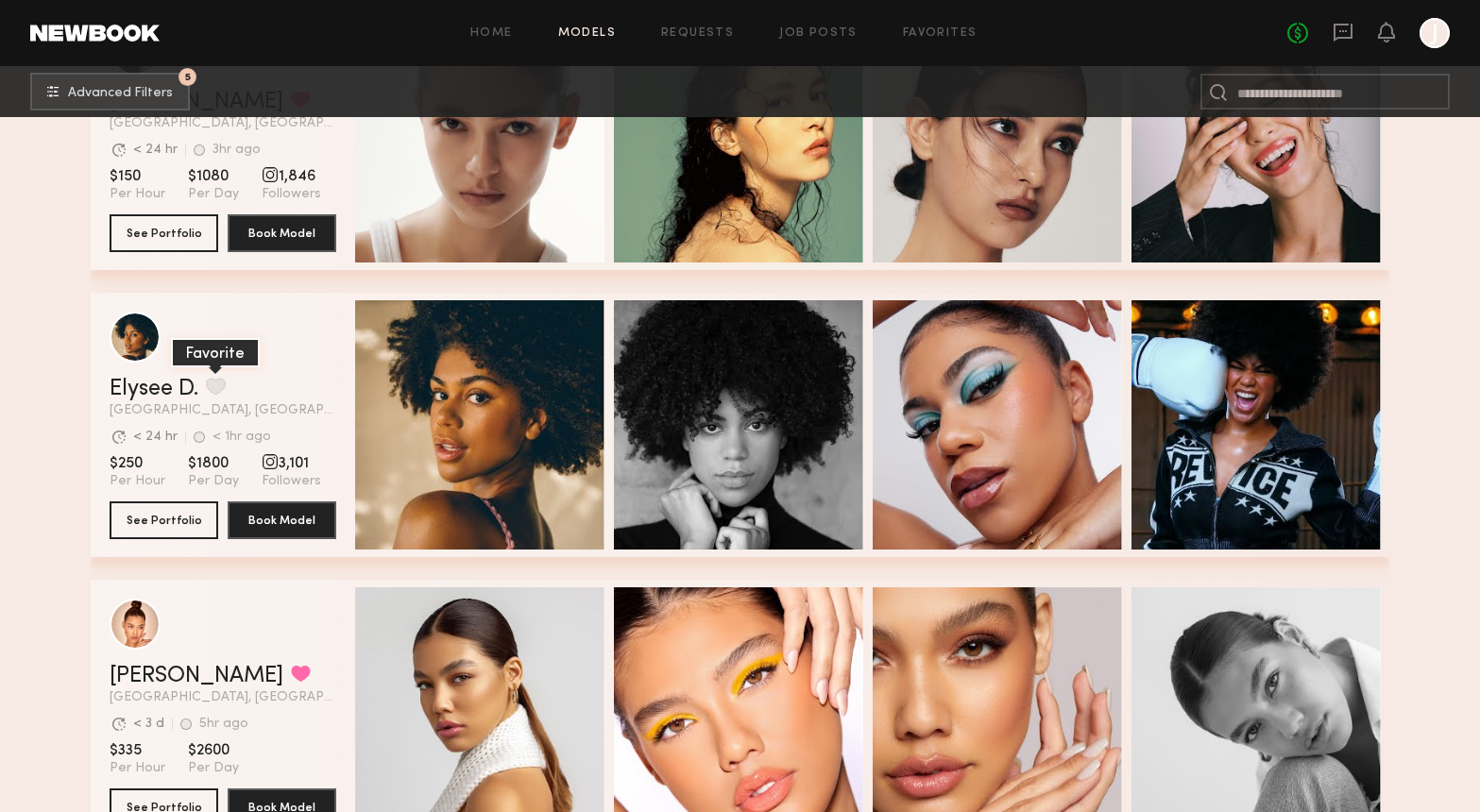
click at [221, 383] on button "grid" at bounding box center [216, 386] width 19 height 17
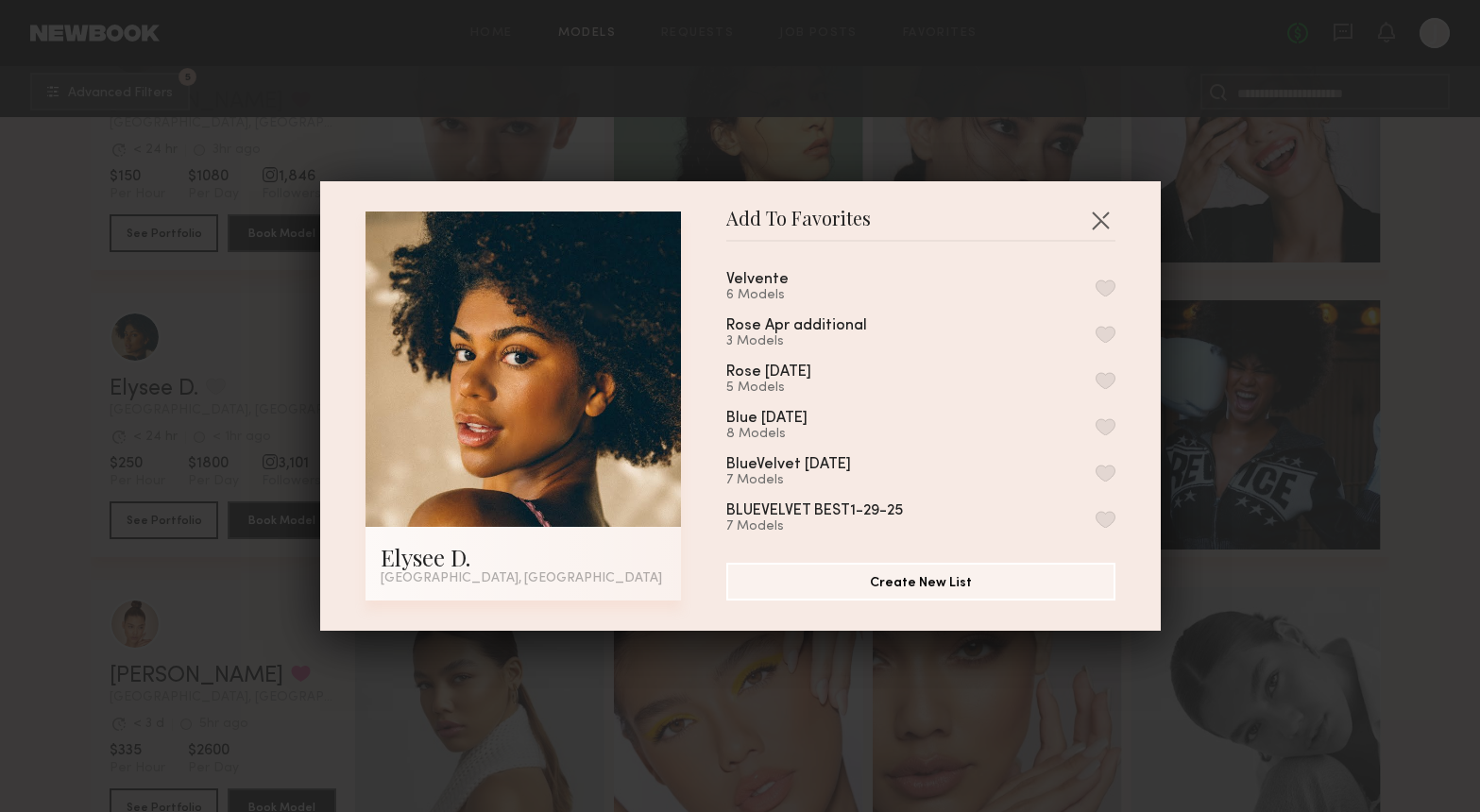
click at [1109, 291] on button "button" at bounding box center [1105, 288] width 19 height 17
click at [1100, 206] on button "button" at bounding box center [1100, 220] width 30 height 30
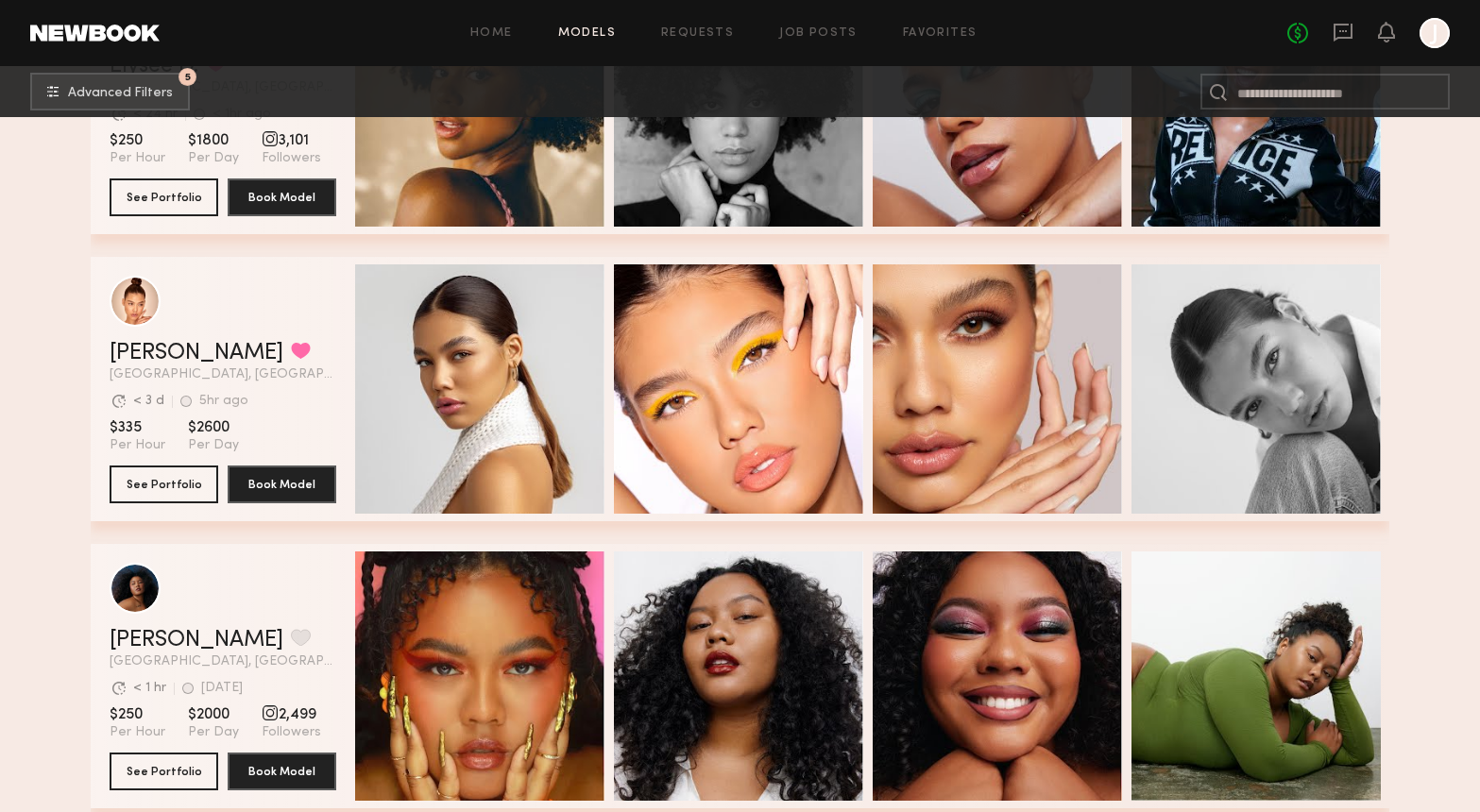
scroll to position [3338, 0]
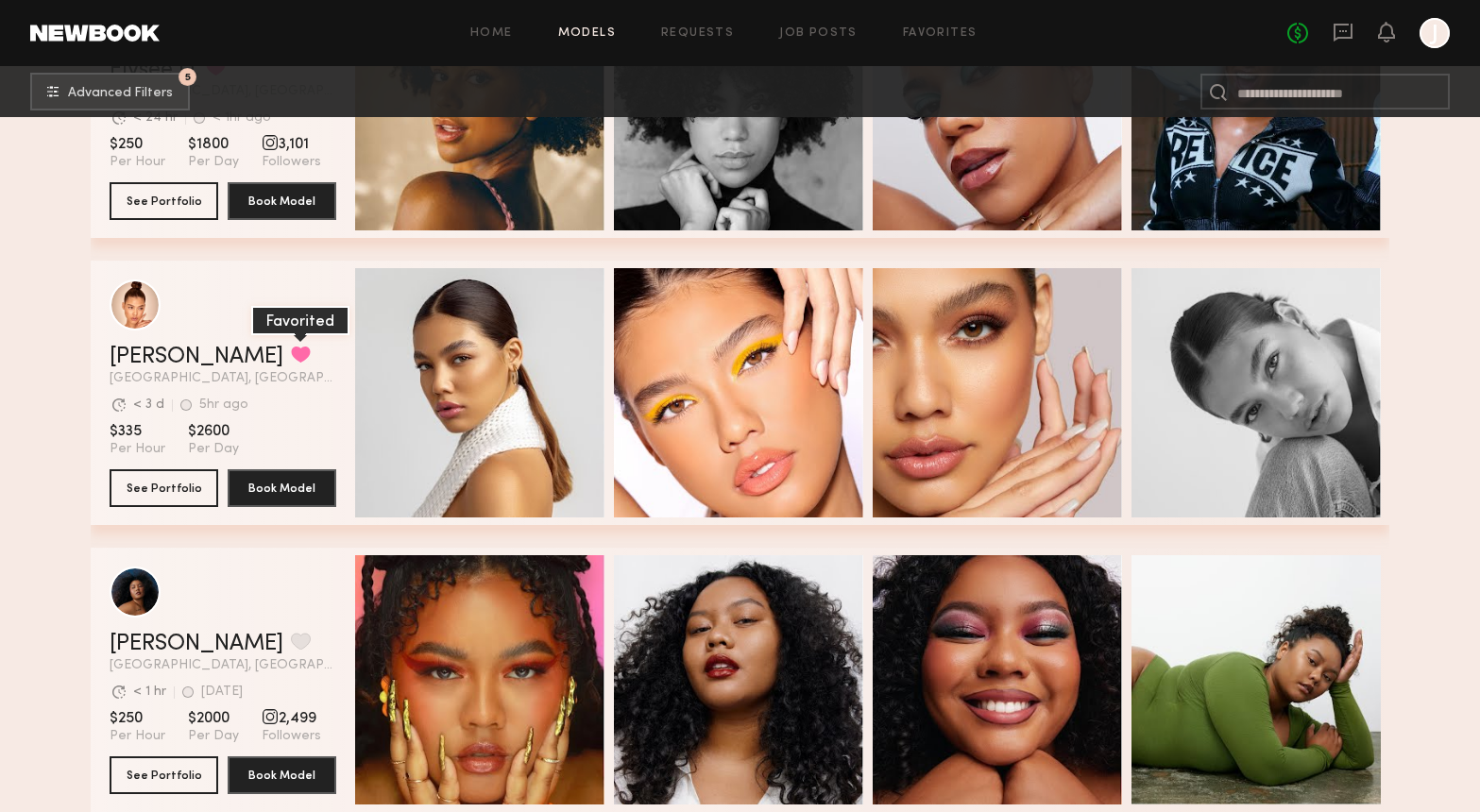
click at [291, 352] on button "grid" at bounding box center [301, 354] width 19 height 17
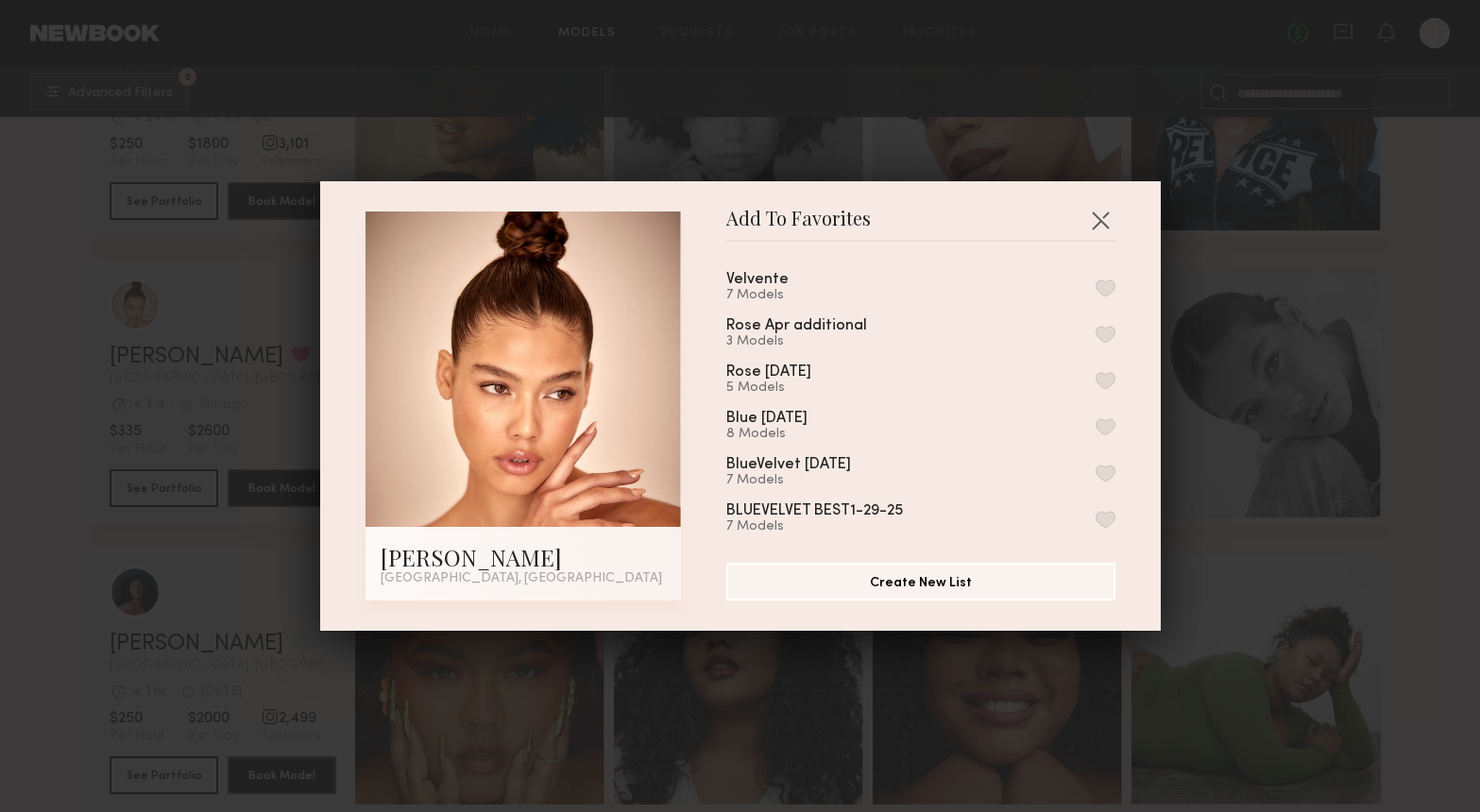
click at [1110, 286] on button "button" at bounding box center [1105, 288] width 19 height 17
click at [1102, 221] on button "button" at bounding box center [1100, 220] width 30 height 30
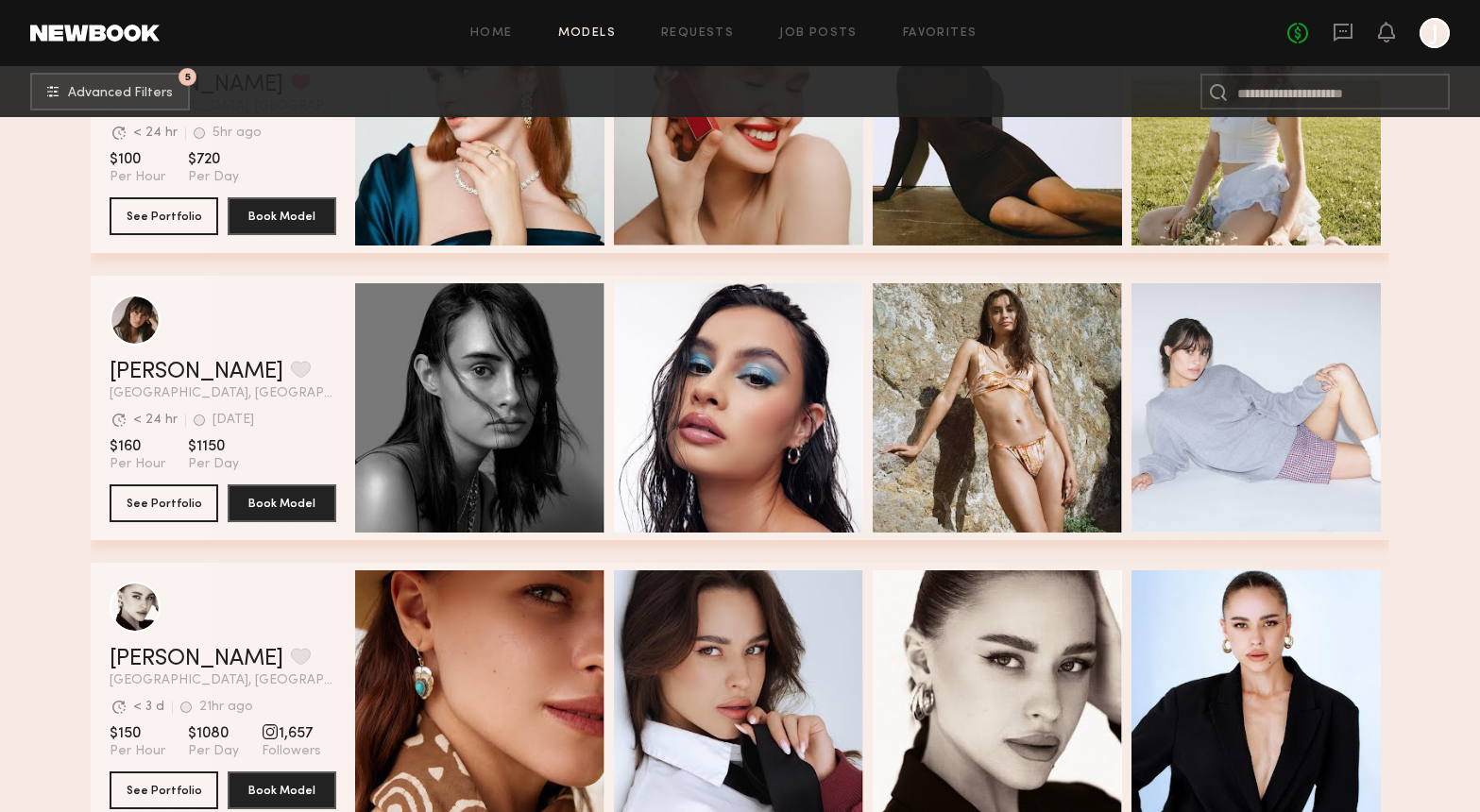
scroll to position [4183, 0]
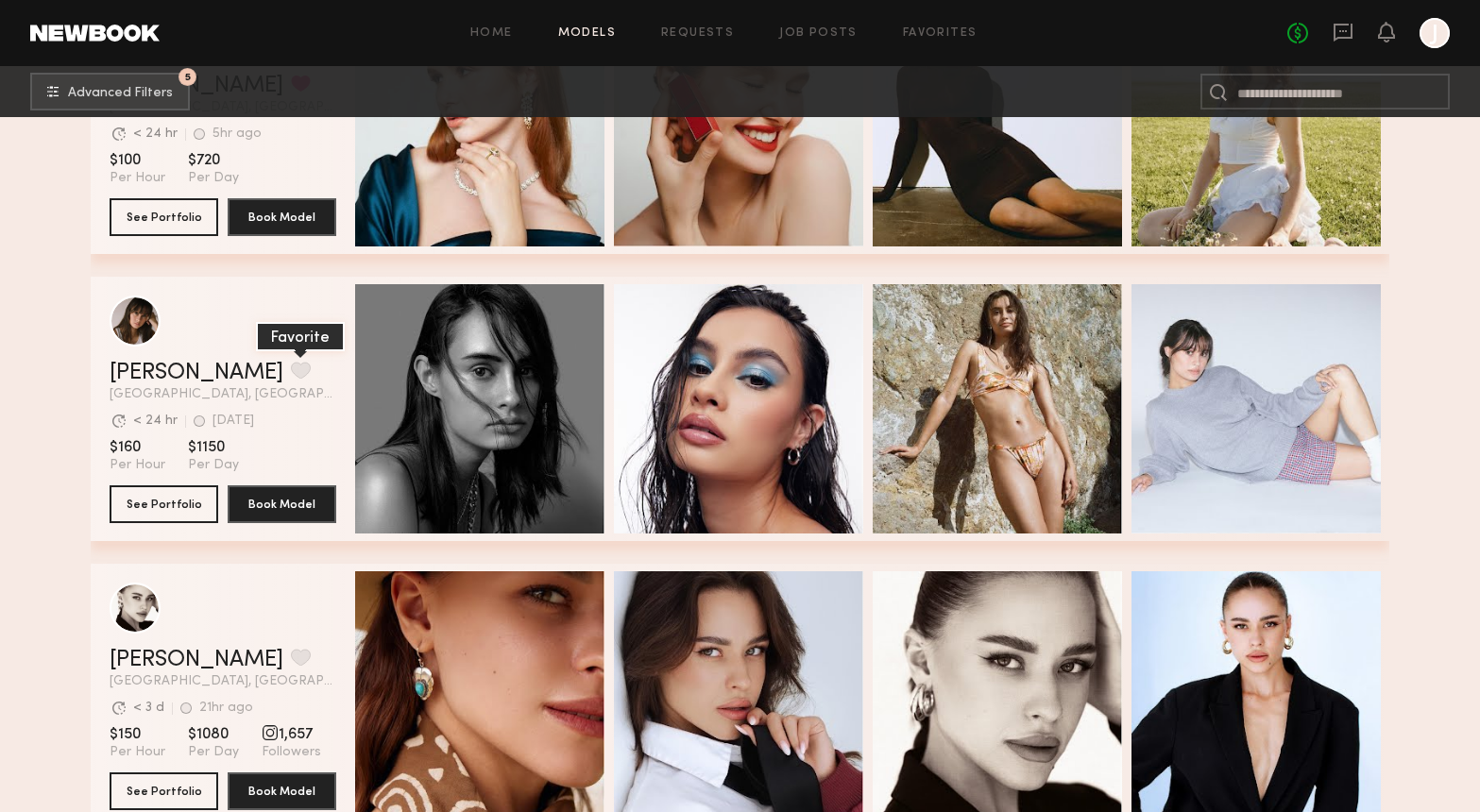
click at [291, 362] on button "grid" at bounding box center [301, 371] width 19 height 17
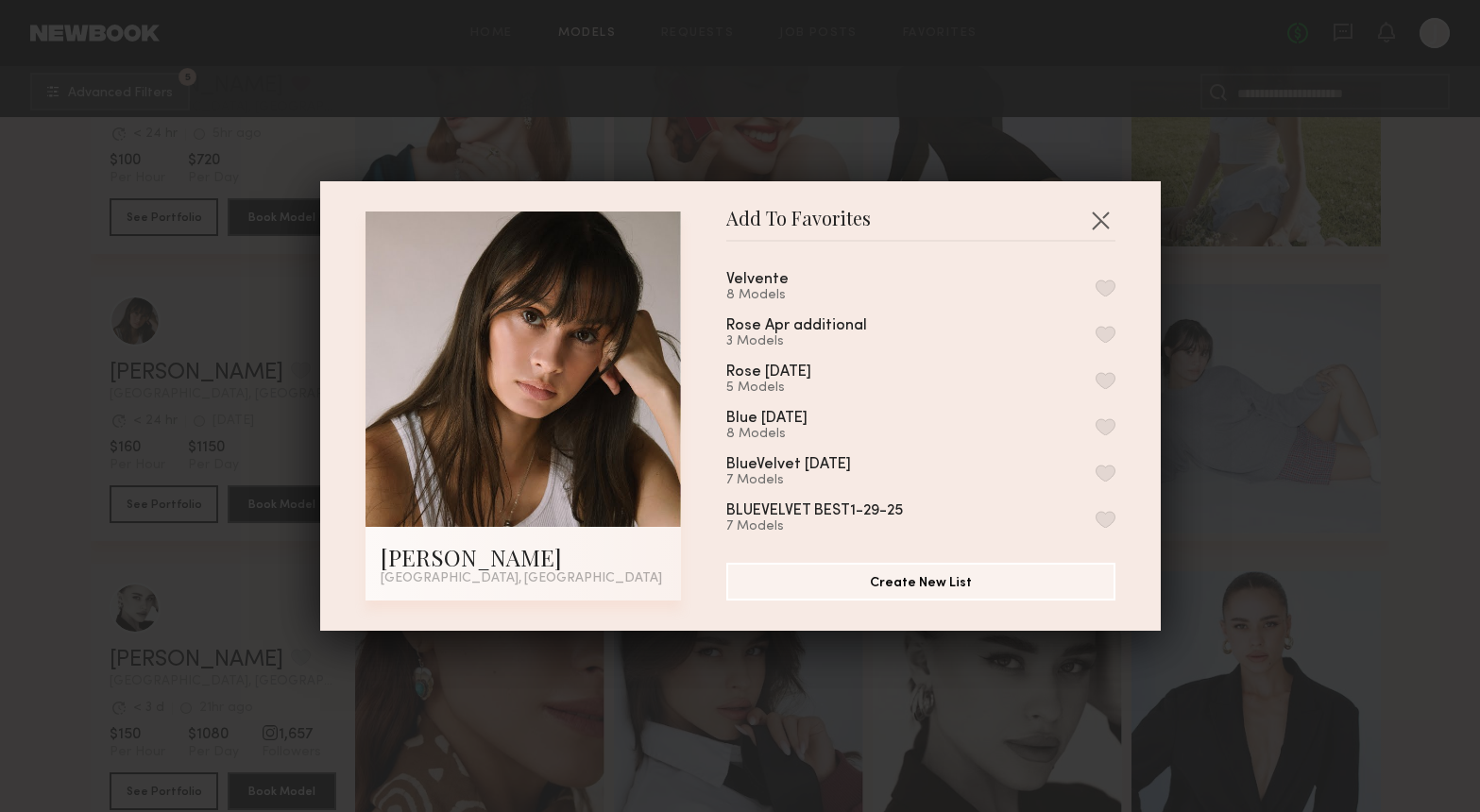
click at [1113, 285] on button "button" at bounding box center [1105, 288] width 19 height 17
click at [1106, 227] on button "button" at bounding box center [1100, 220] width 30 height 30
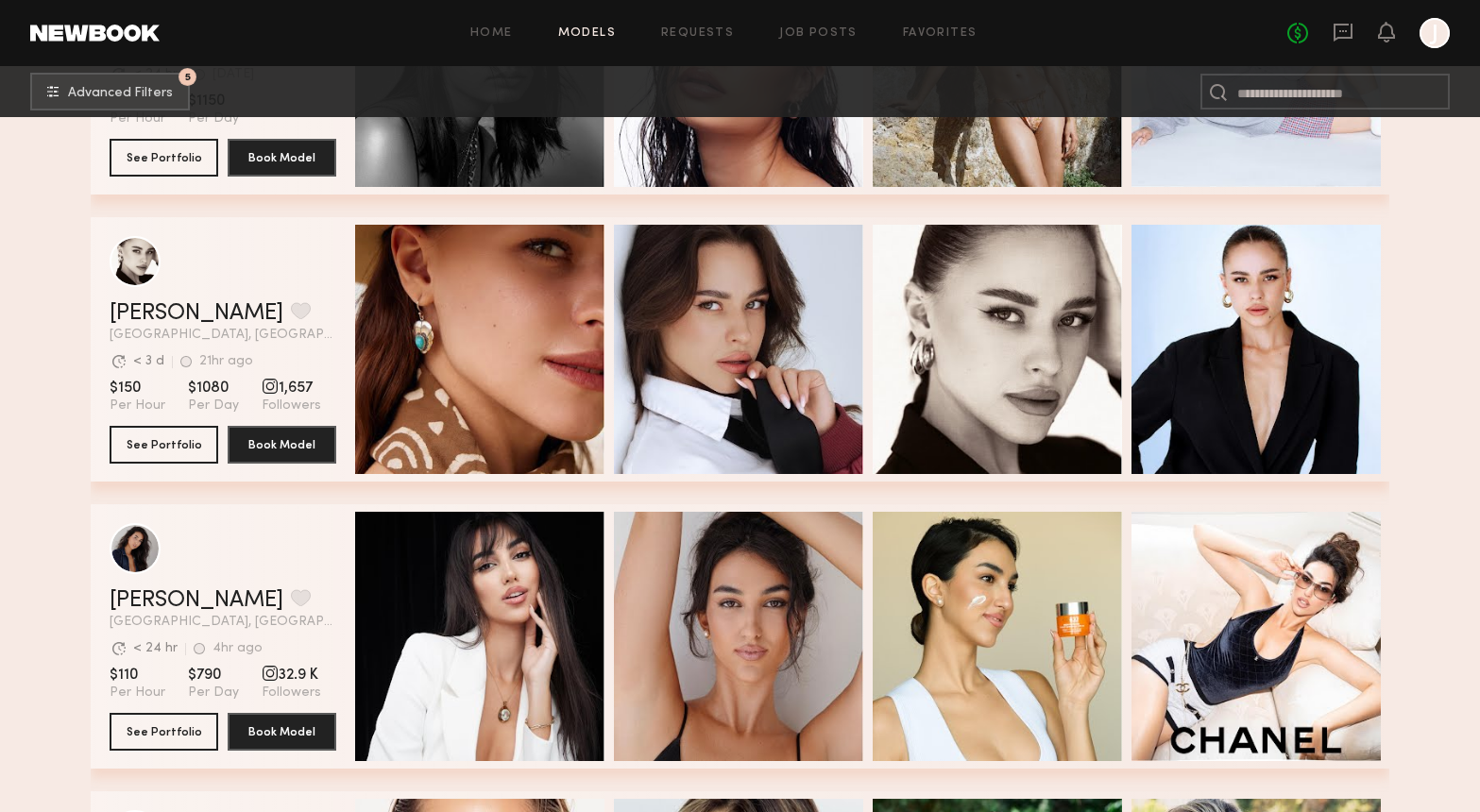
scroll to position [4537, 0]
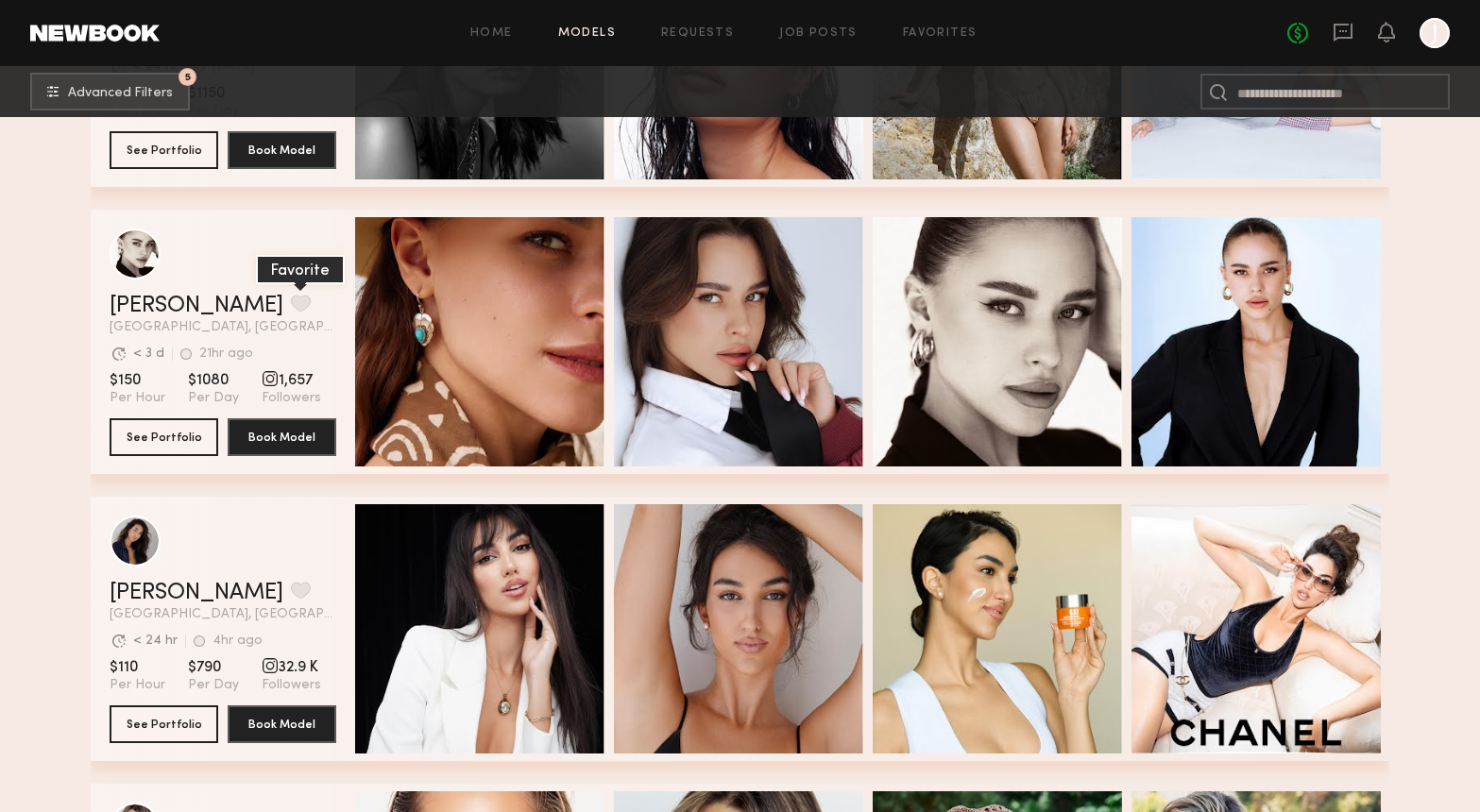
click at [291, 300] on button "grid" at bounding box center [301, 303] width 19 height 17
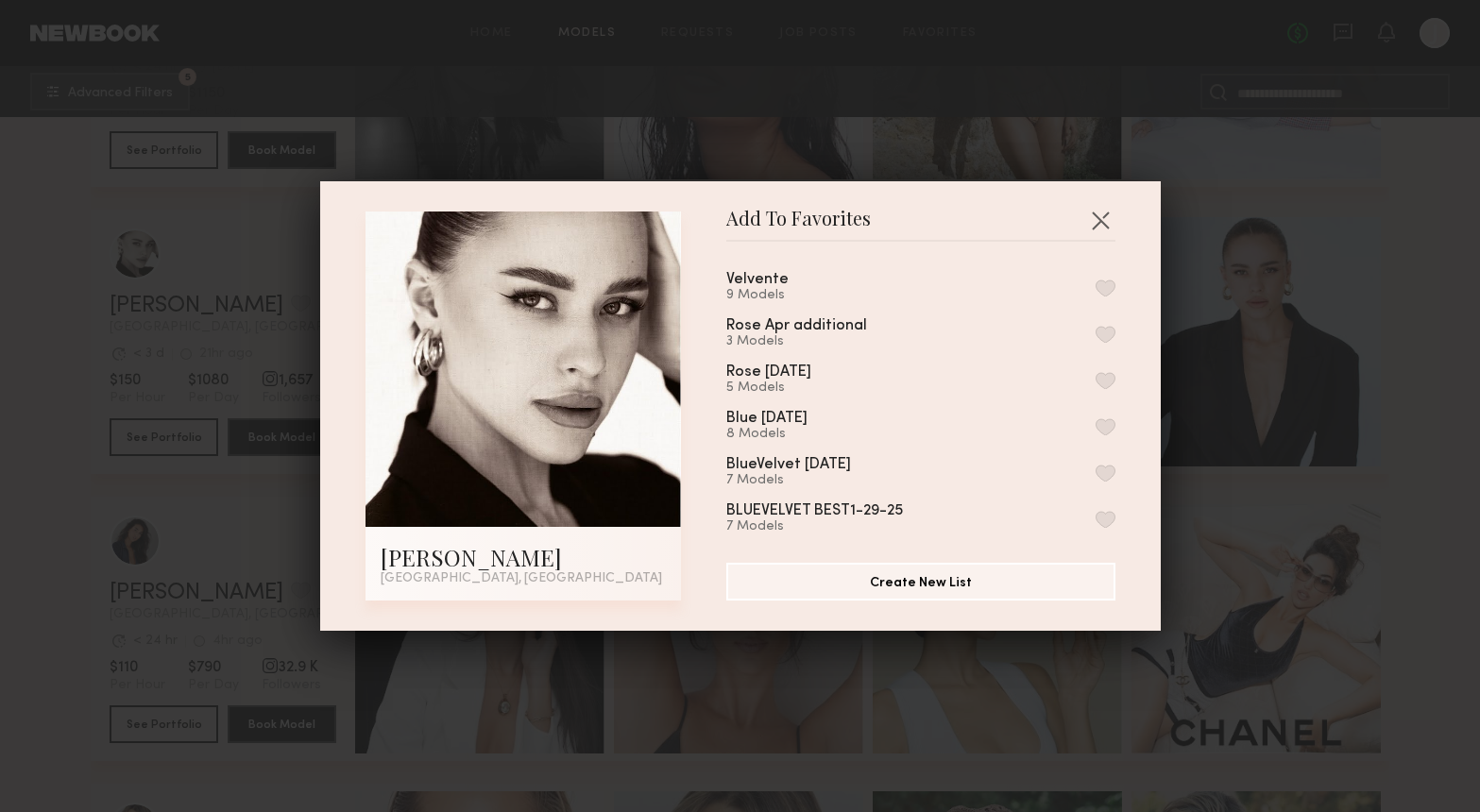
click at [1109, 284] on button "button" at bounding box center [1105, 288] width 19 height 17
click at [1106, 220] on button "button" at bounding box center [1100, 220] width 30 height 30
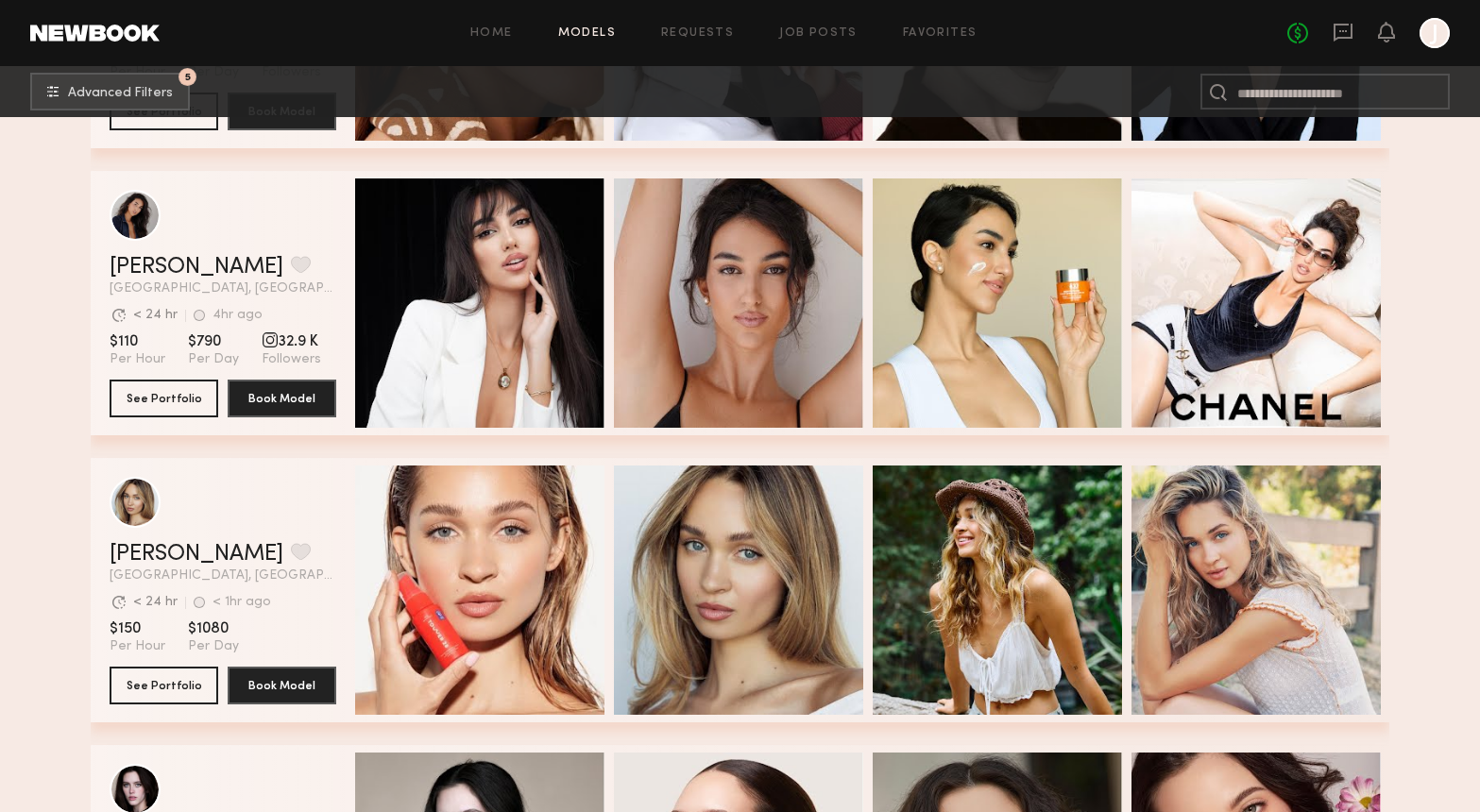
scroll to position [4869, 0]
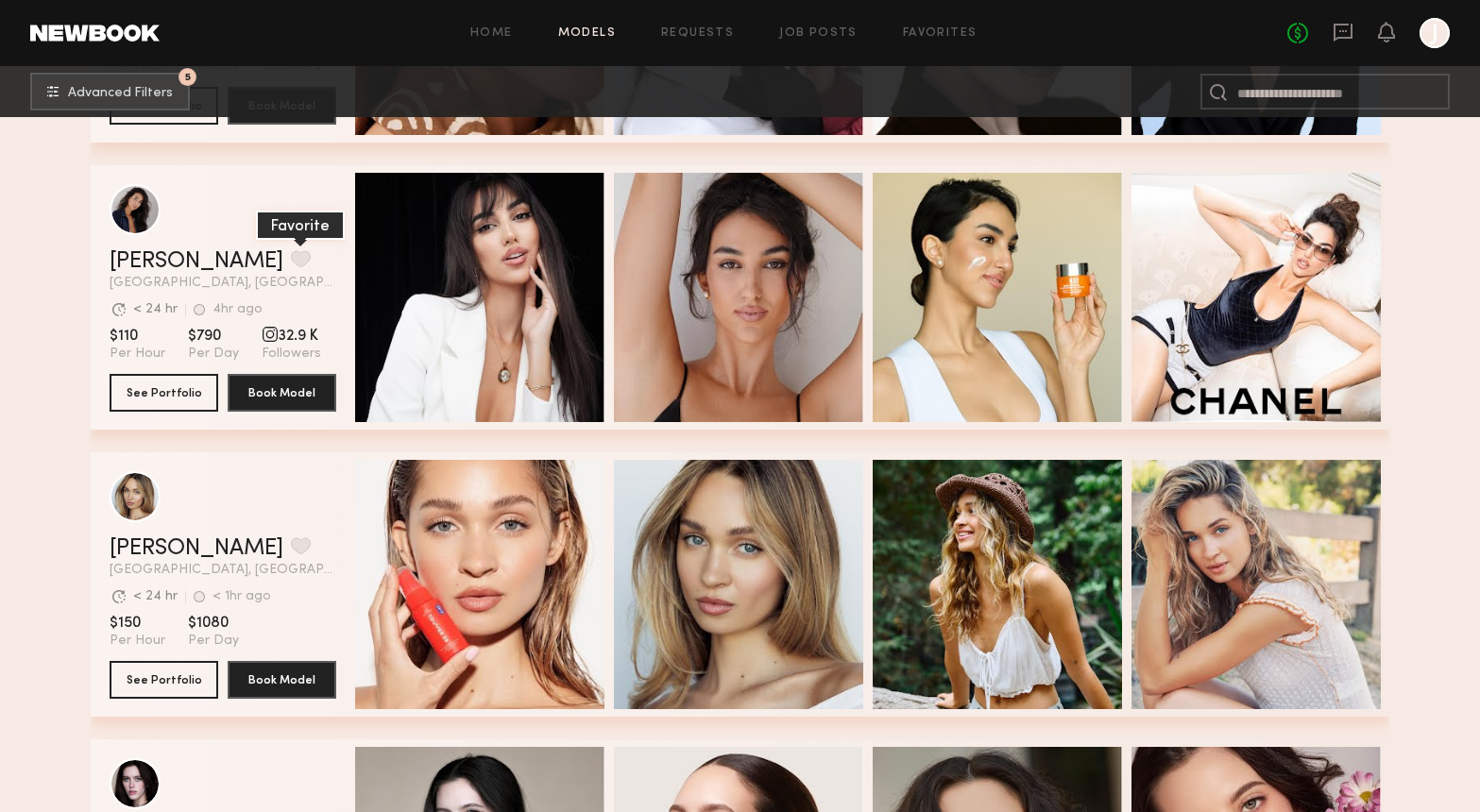
click at [291, 256] on button "grid" at bounding box center [301, 259] width 19 height 17
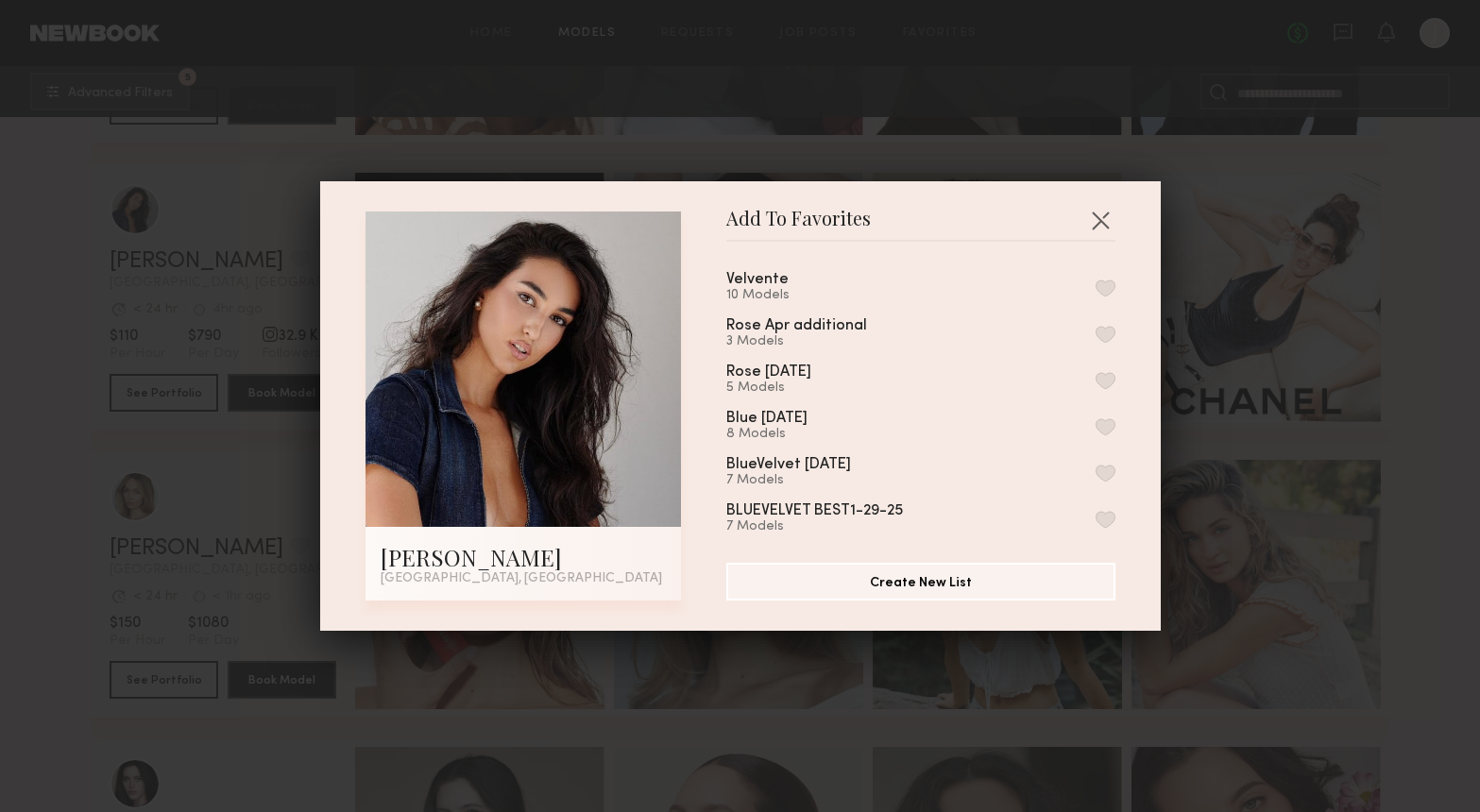
click at [1107, 280] on button "button" at bounding box center [1105, 288] width 19 height 17
click at [1102, 217] on button "button" at bounding box center [1100, 220] width 30 height 30
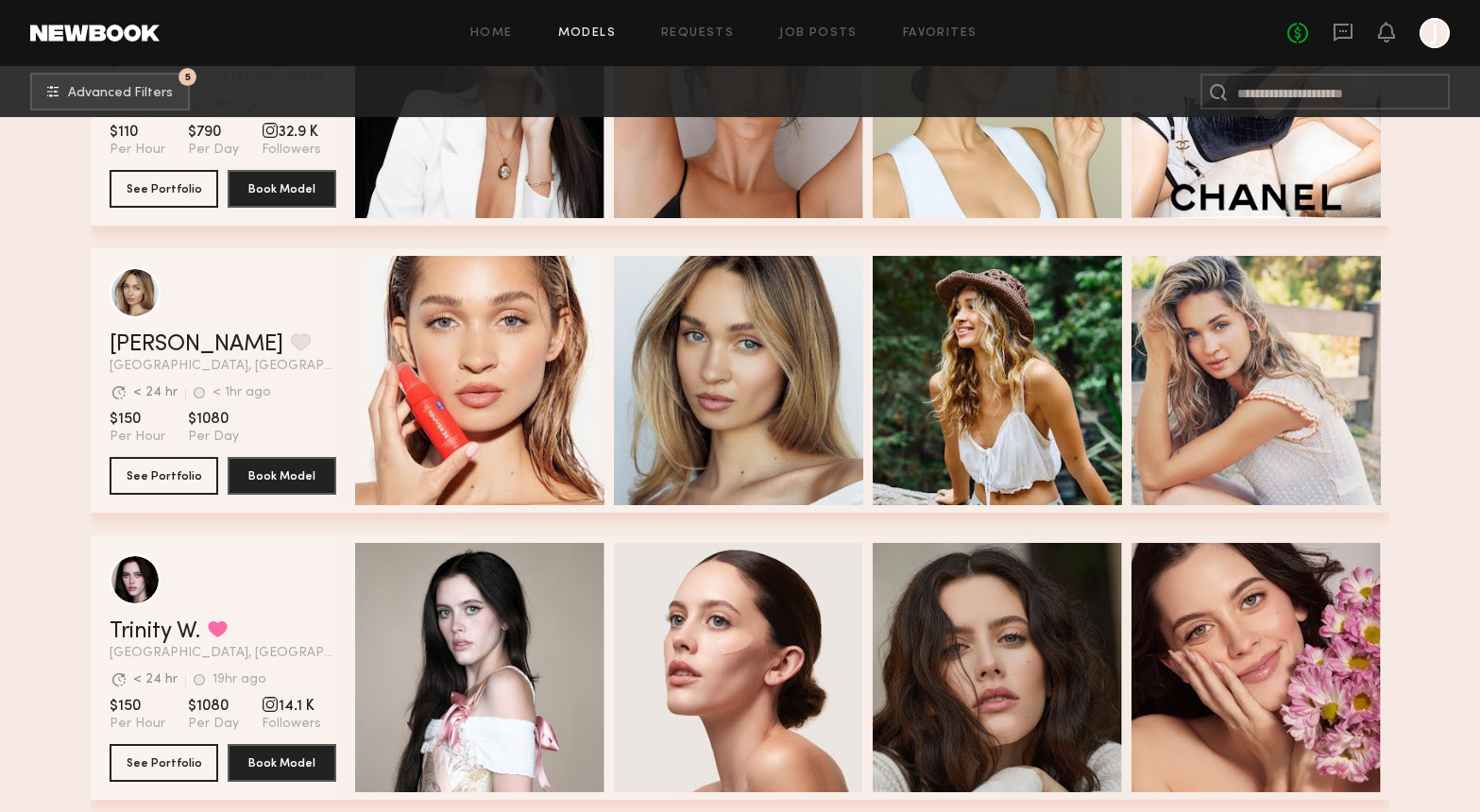
scroll to position [5067, 0]
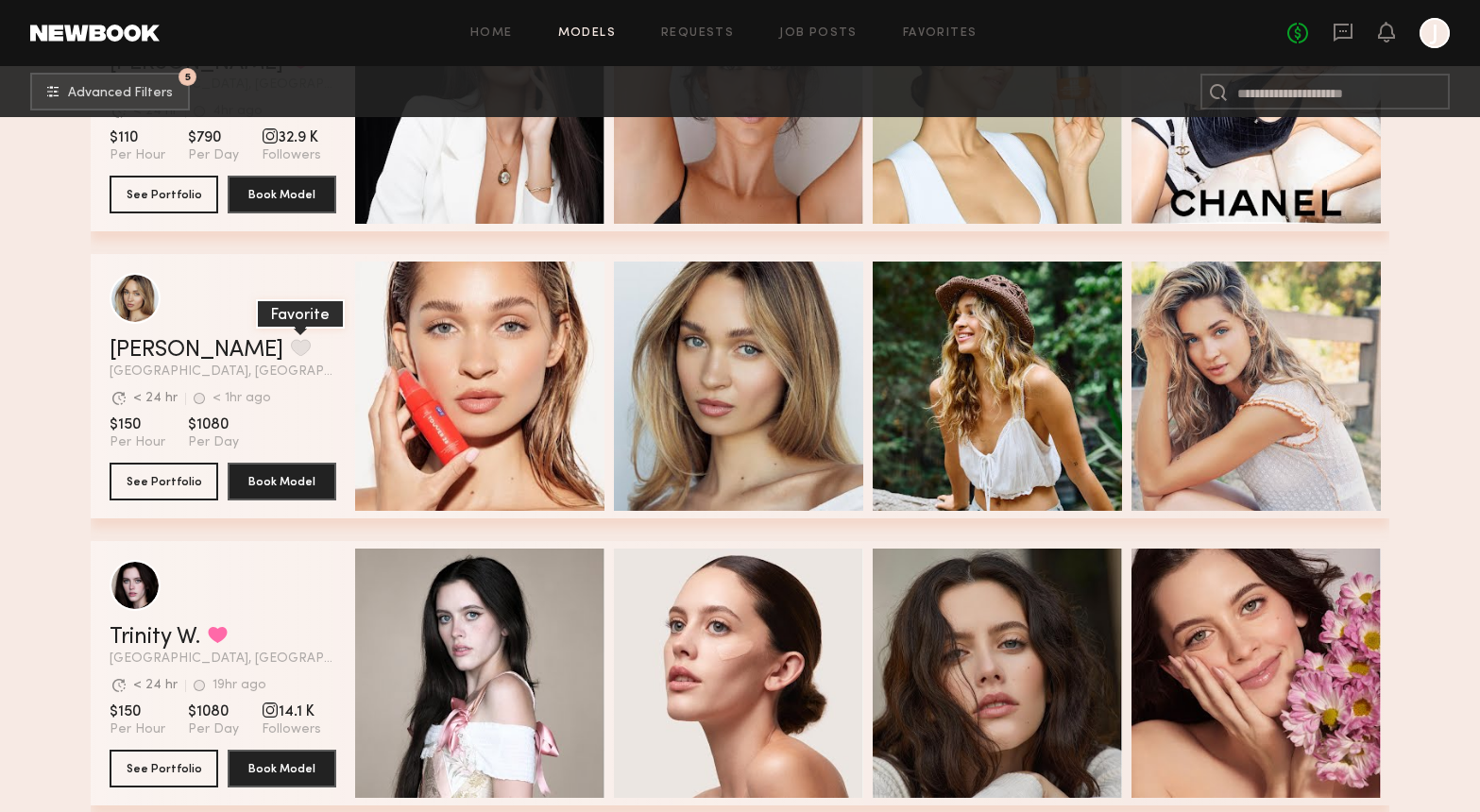
click at [291, 345] on button "grid" at bounding box center [301, 347] width 19 height 17
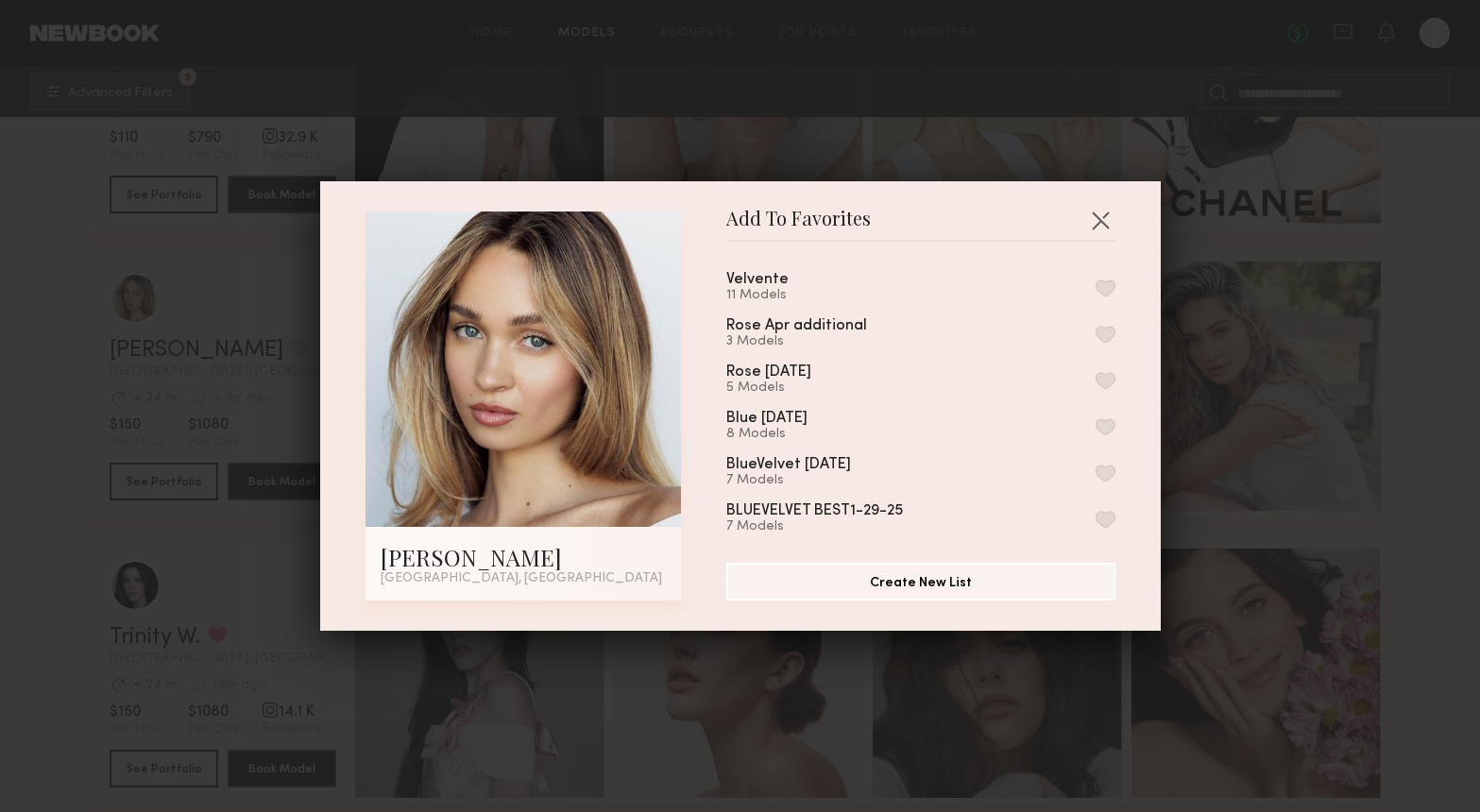
click at [1110, 280] on button "button" at bounding box center [1105, 288] width 19 height 17
click at [1102, 217] on button "button" at bounding box center [1100, 220] width 30 height 30
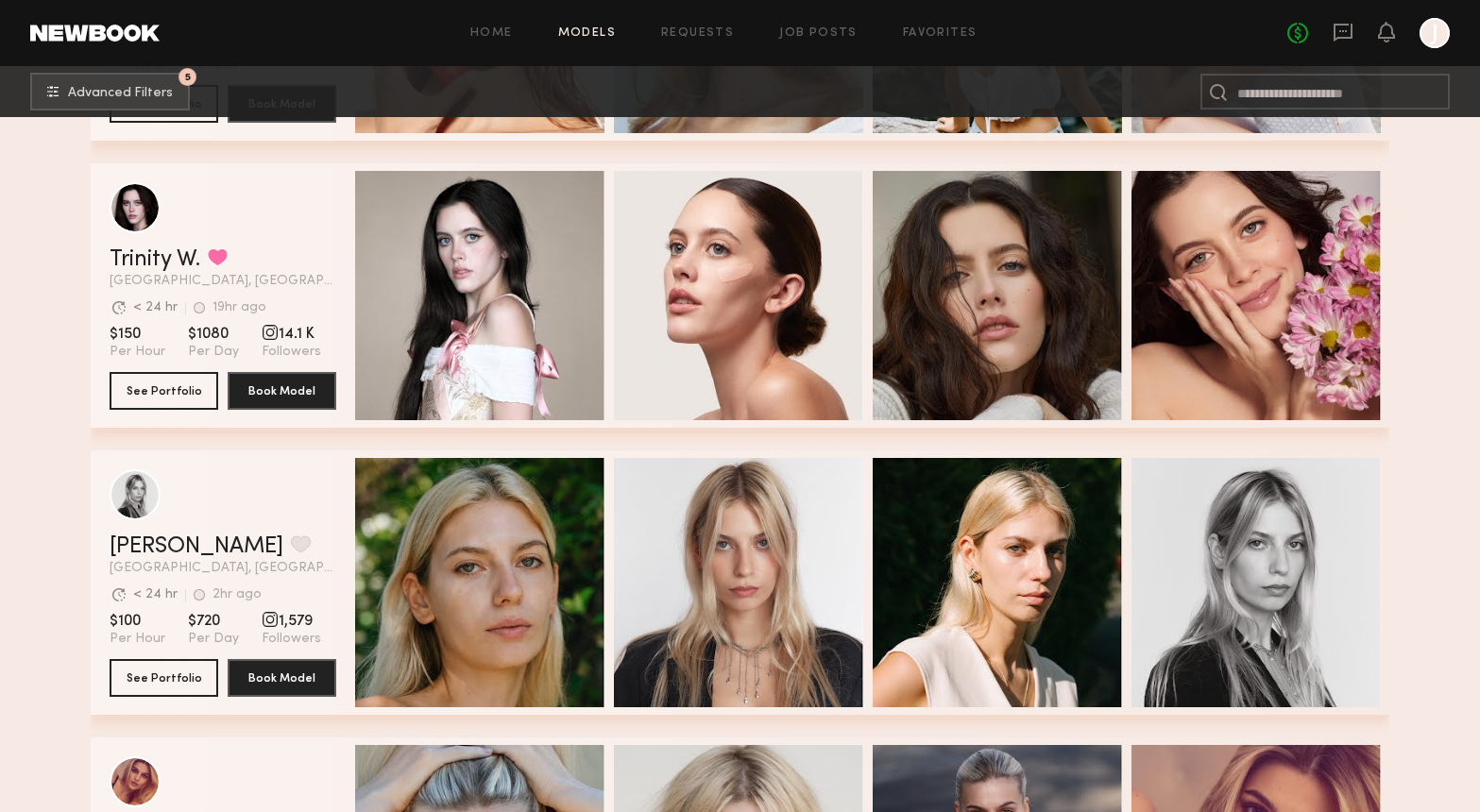
scroll to position [5456, 0]
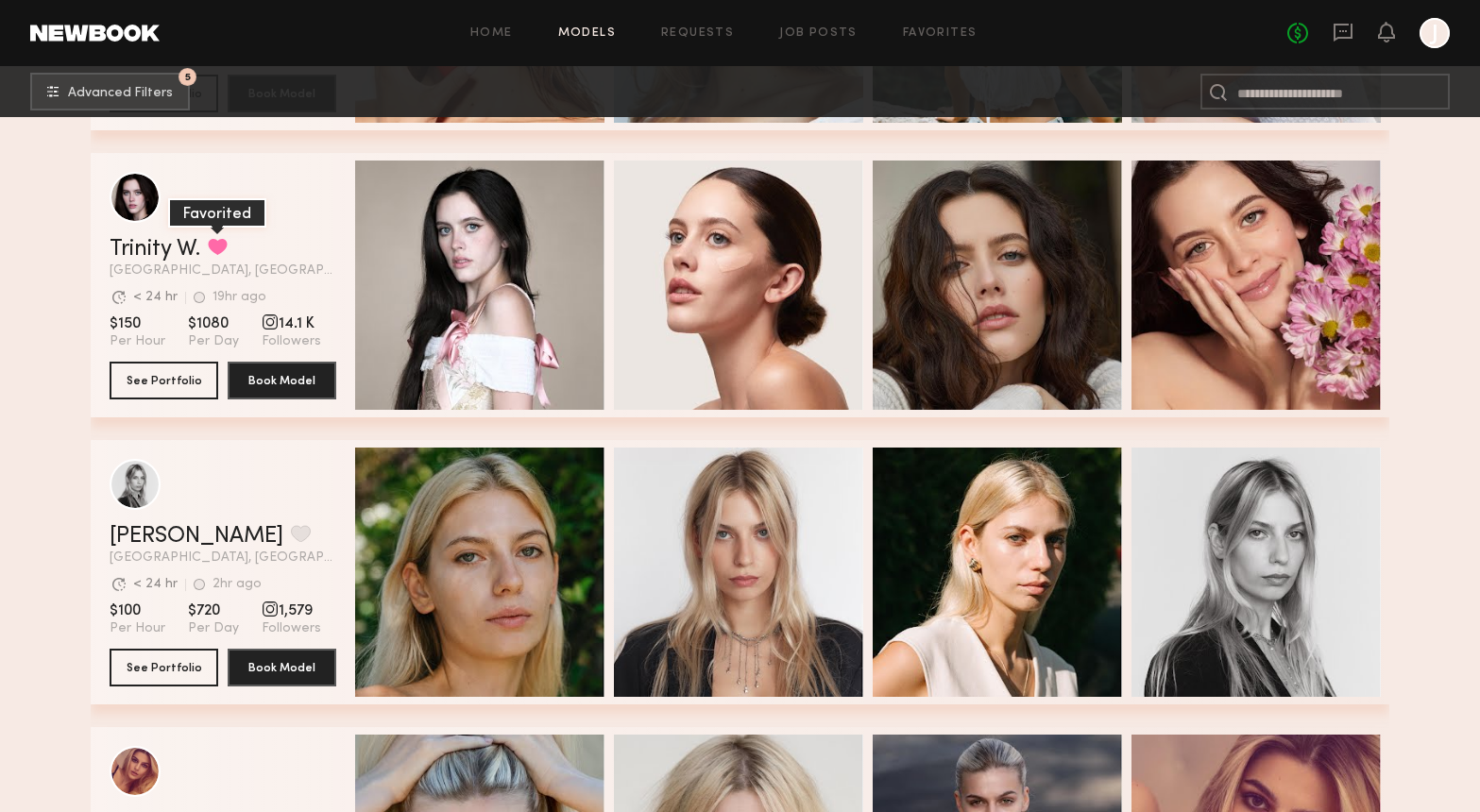
click at [221, 253] on button "grid" at bounding box center [218, 247] width 19 height 17
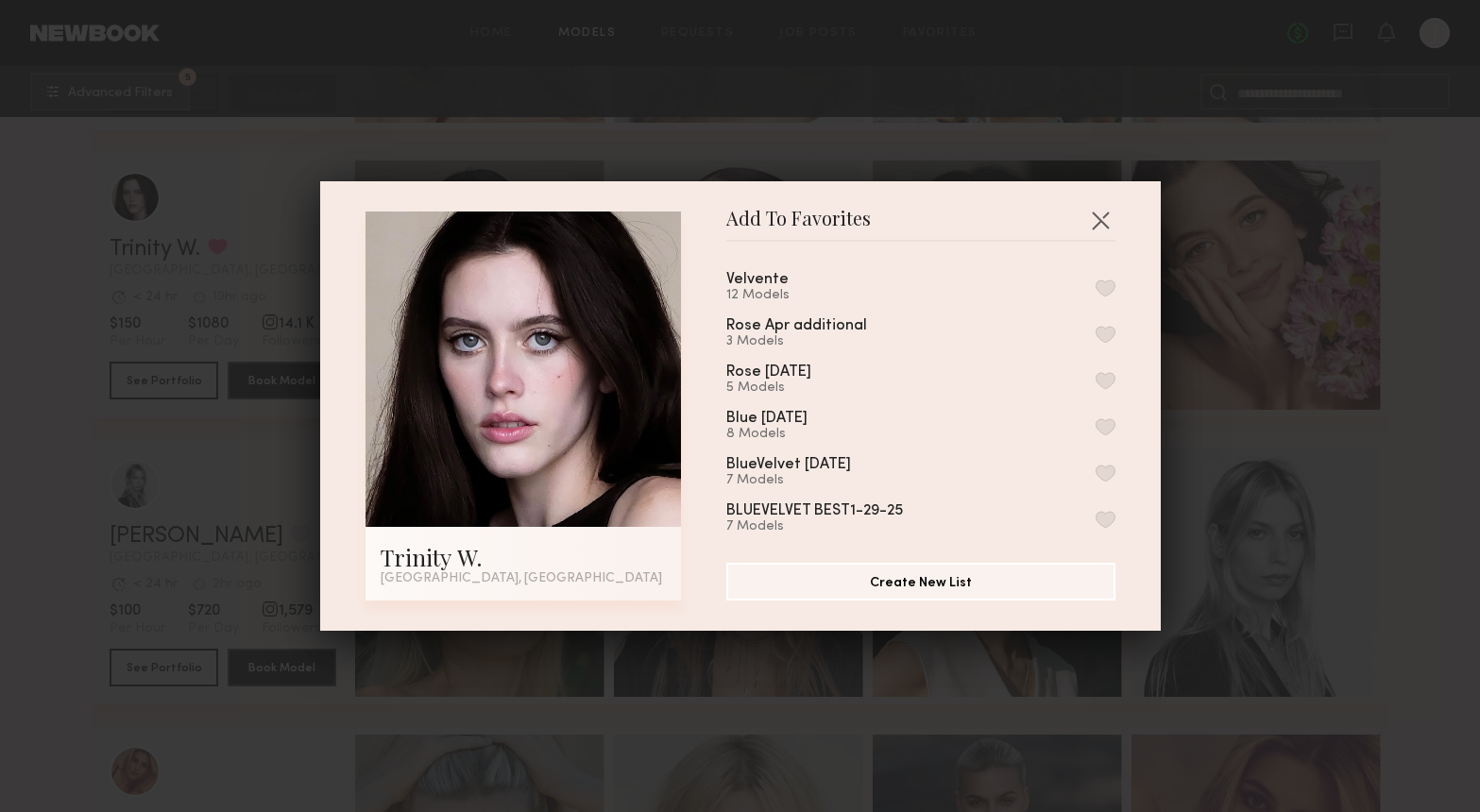
click at [1114, 285] on div "Velvente 12 Models Rose Apr additional 3 Models Rose Apr2025 5 Models Blue Mar2…" at bounding box center [930, 394] width 408 height 276
drag, startPoint x: 1105, startPoint y: 286, endPoint x: 1104, endPoint y: 245, distance: 41.0
click at [1105, 286] on button "button" at bounding box center [1105, 288] width 19 height 17
click at [1102, 216] on button "button" at bounding box center [1100, 220] width 30 height 30
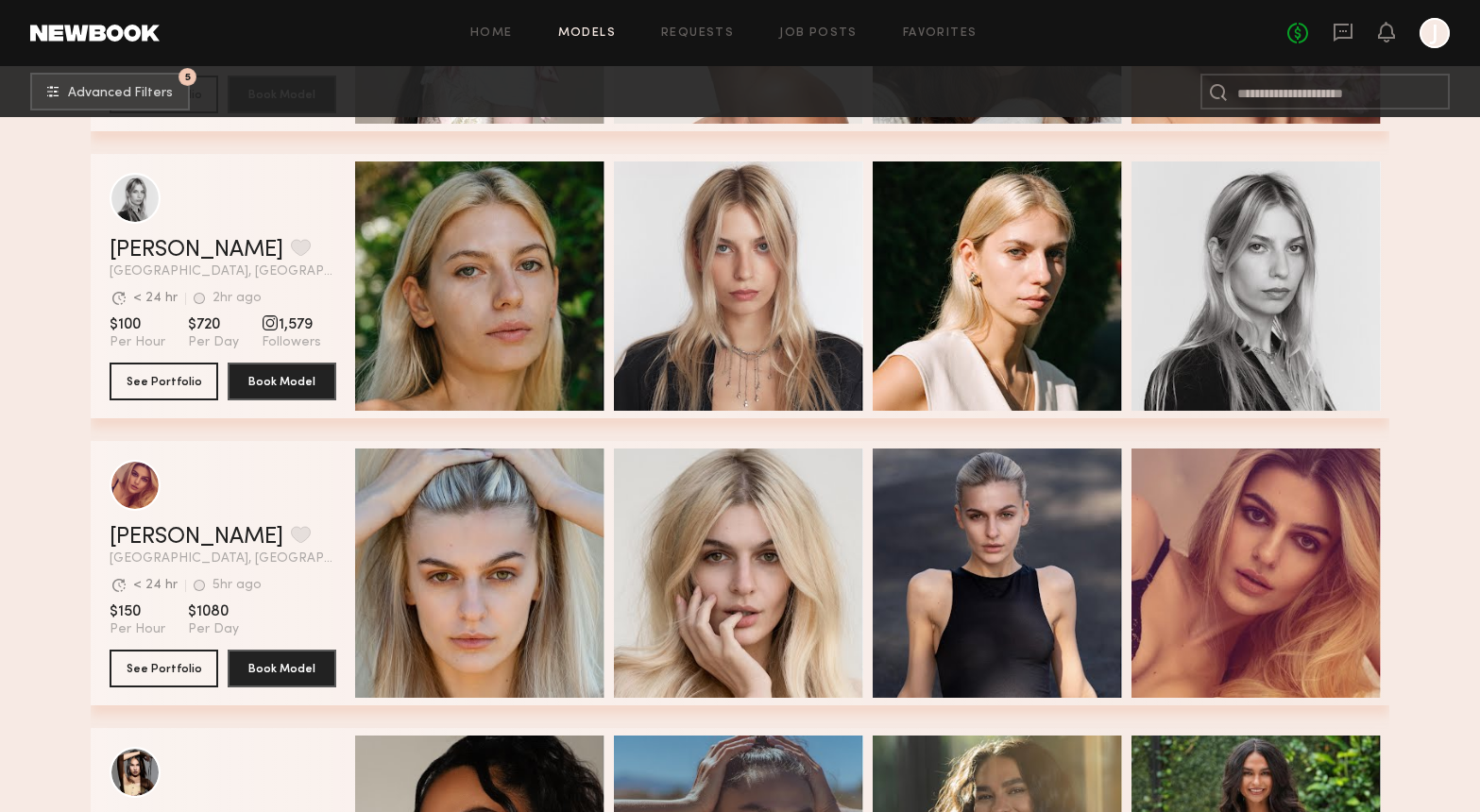
scroll to position [5748, 0]
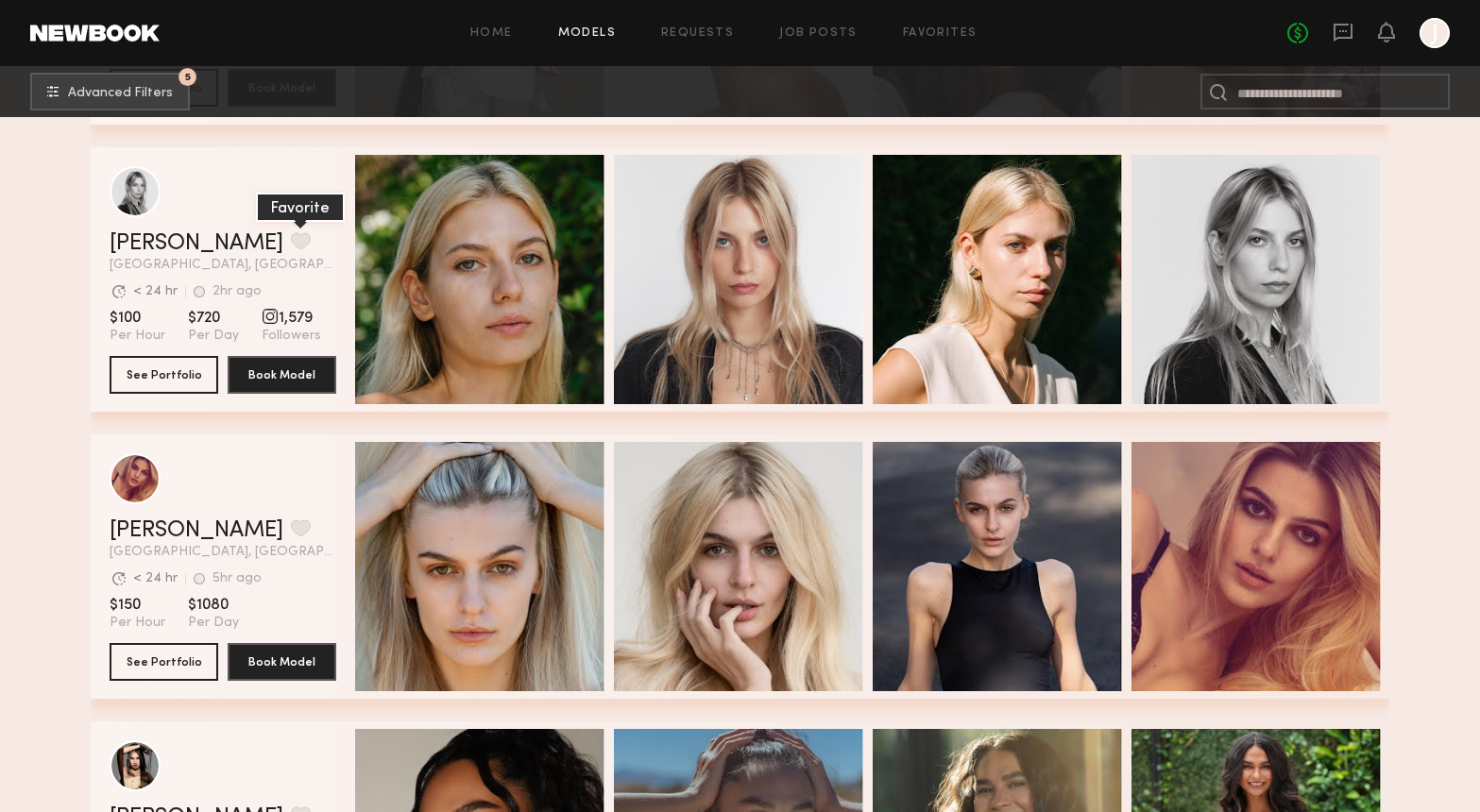
click at [291, 237] on button "grid" at bounding box center [301, 241] width 19 height 17
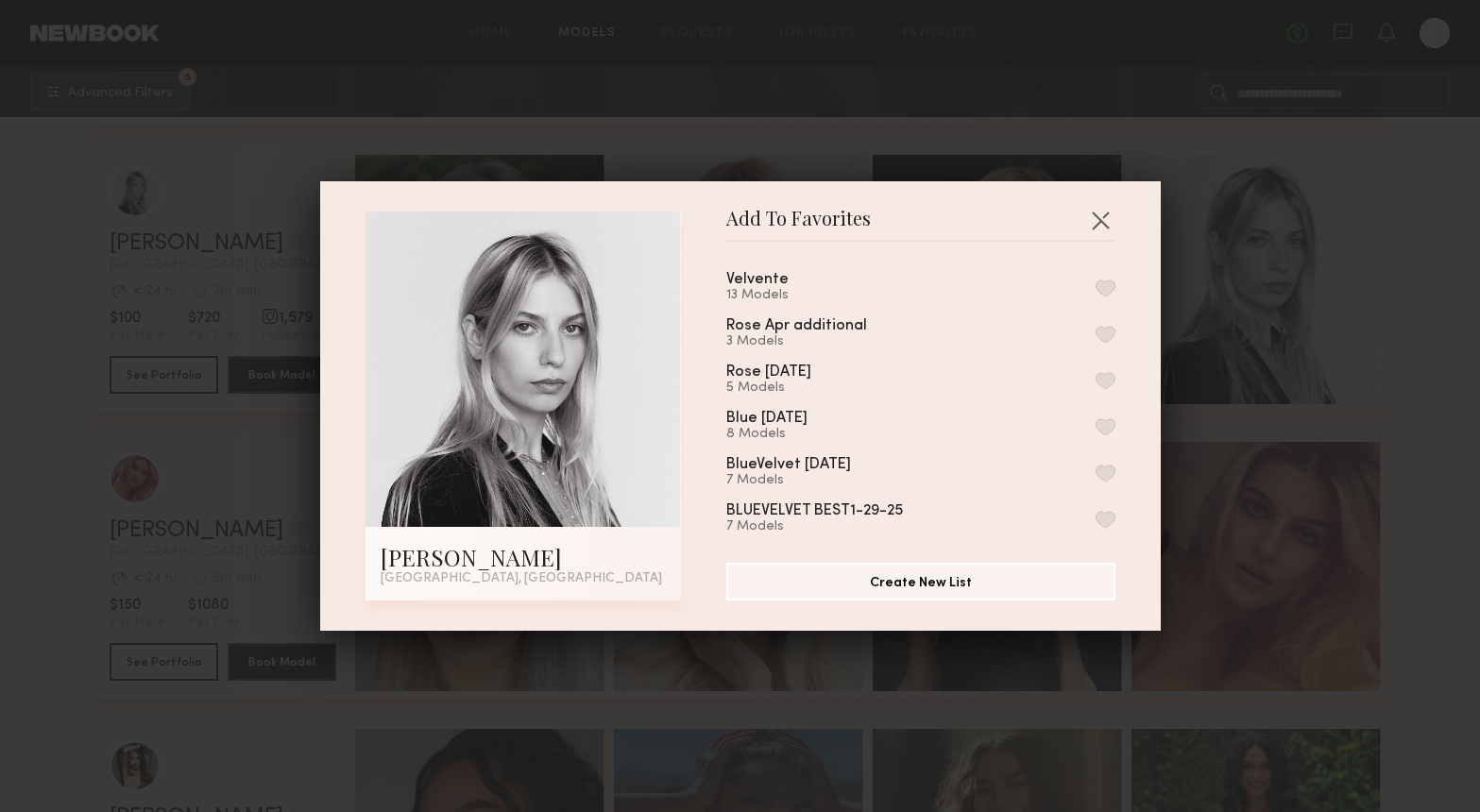
click at [1110, 287] on button "button" at bounding box center [1105, 288] width 19 height 17
click at [1101, 219] on button "button" at bounding box center [1100, 220] width 30 height 30
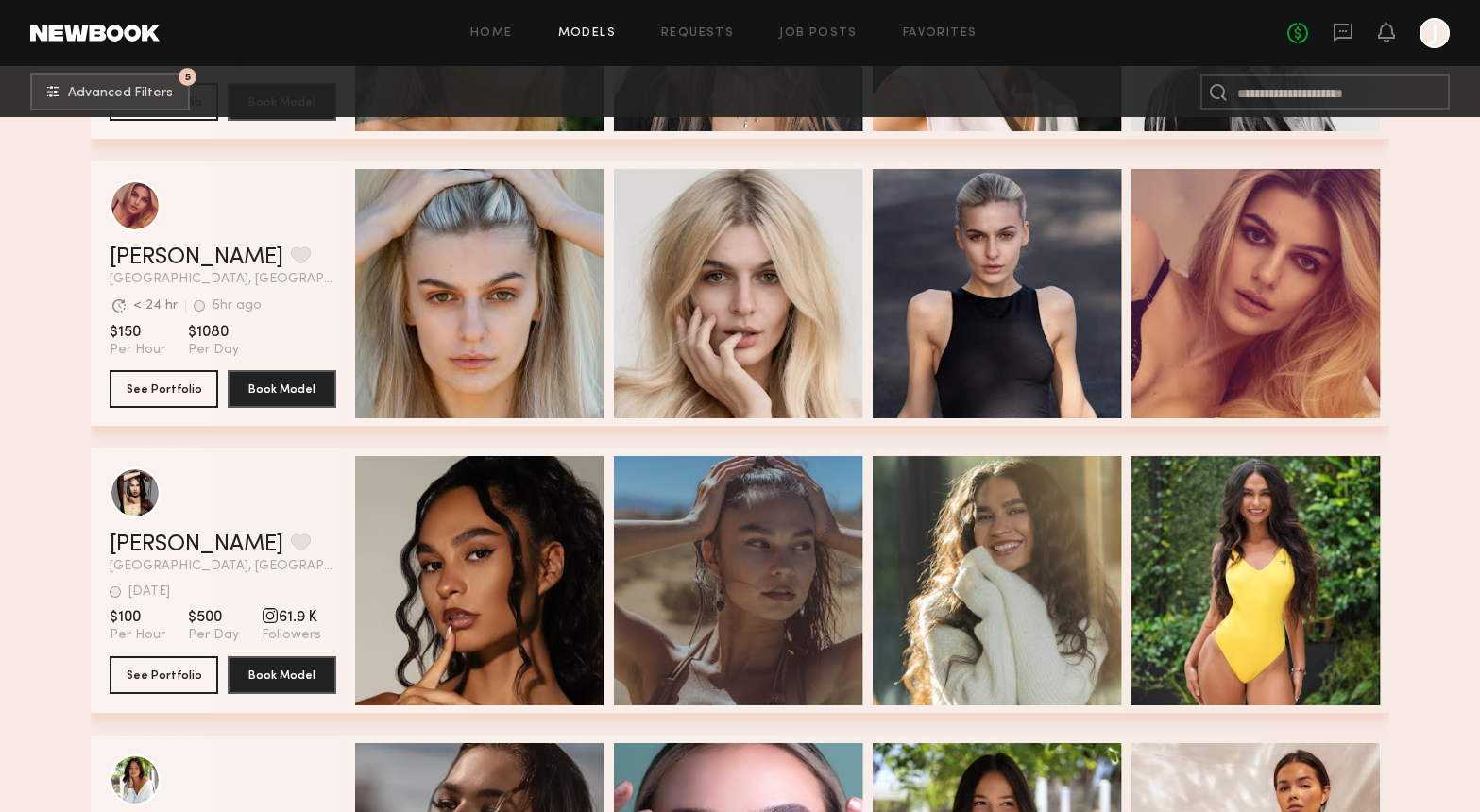
scroll to position [6013, 0]
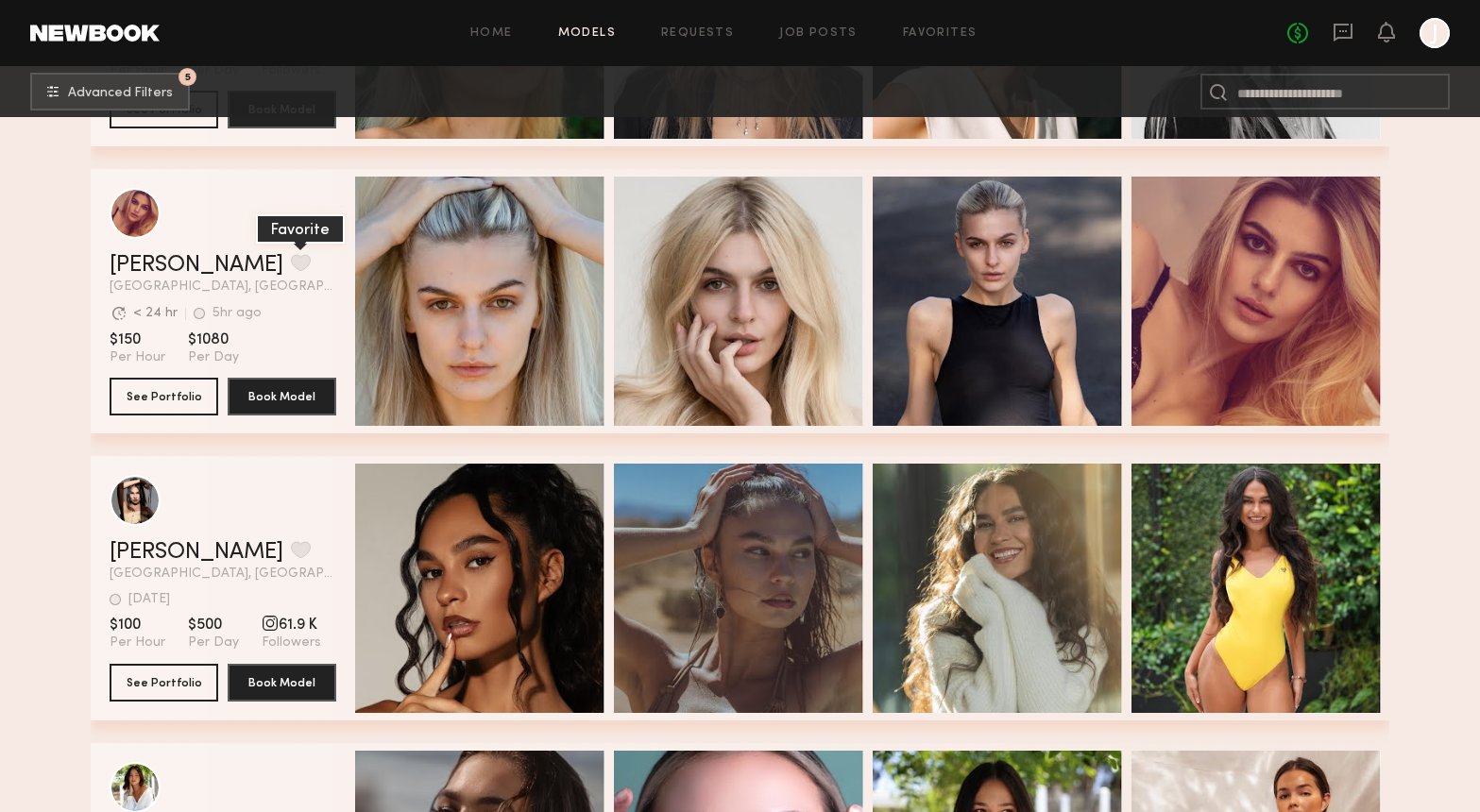
click at [291, 261] on button "grid" at bounding box center [301, 262] width 19 height 17
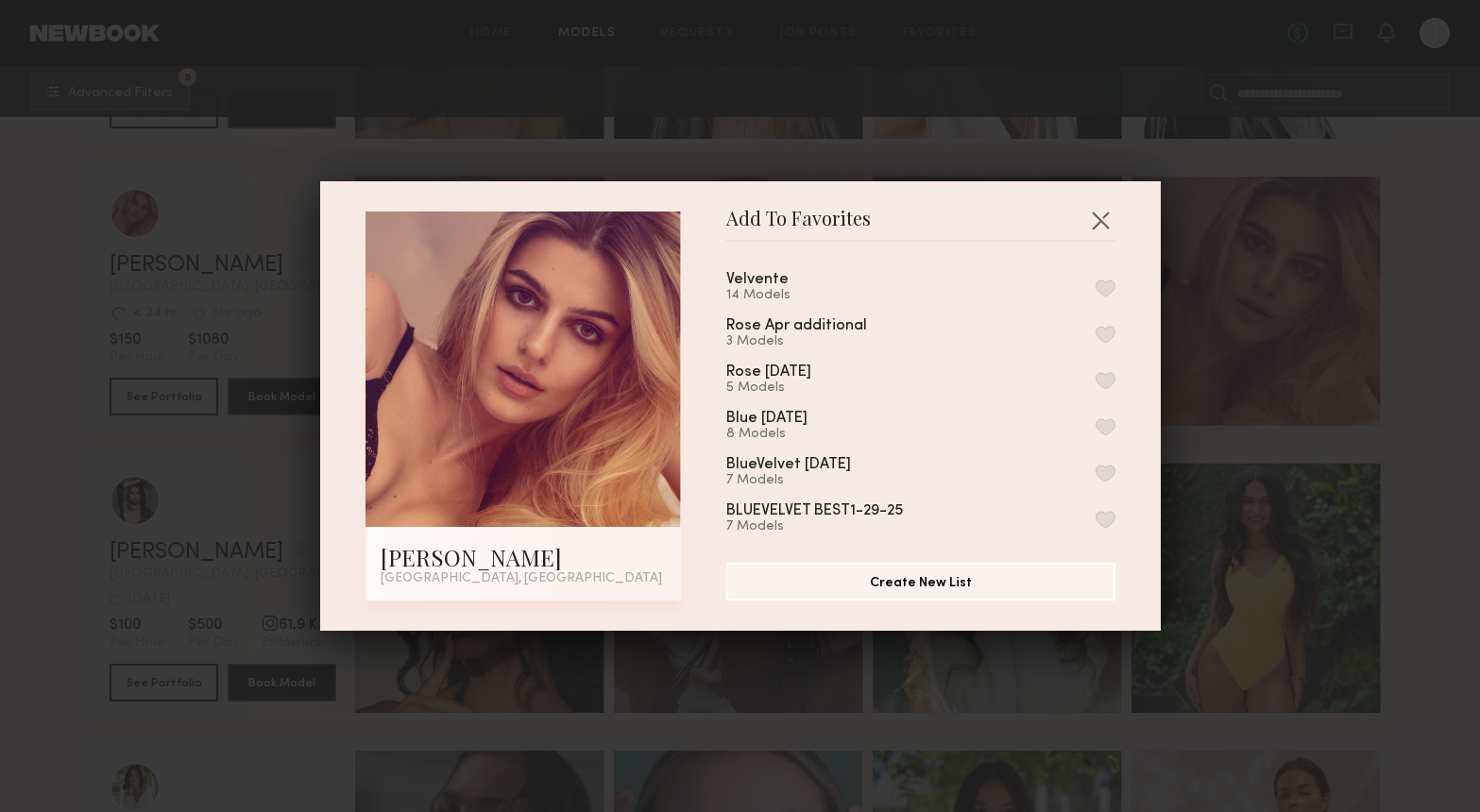
click at [1106, 289] on button "button" at bounding box center [1105, 288] width 19 height 17
click at [1102, 223] on button "button" at bounding box center [1100, 220] width 30 height 30
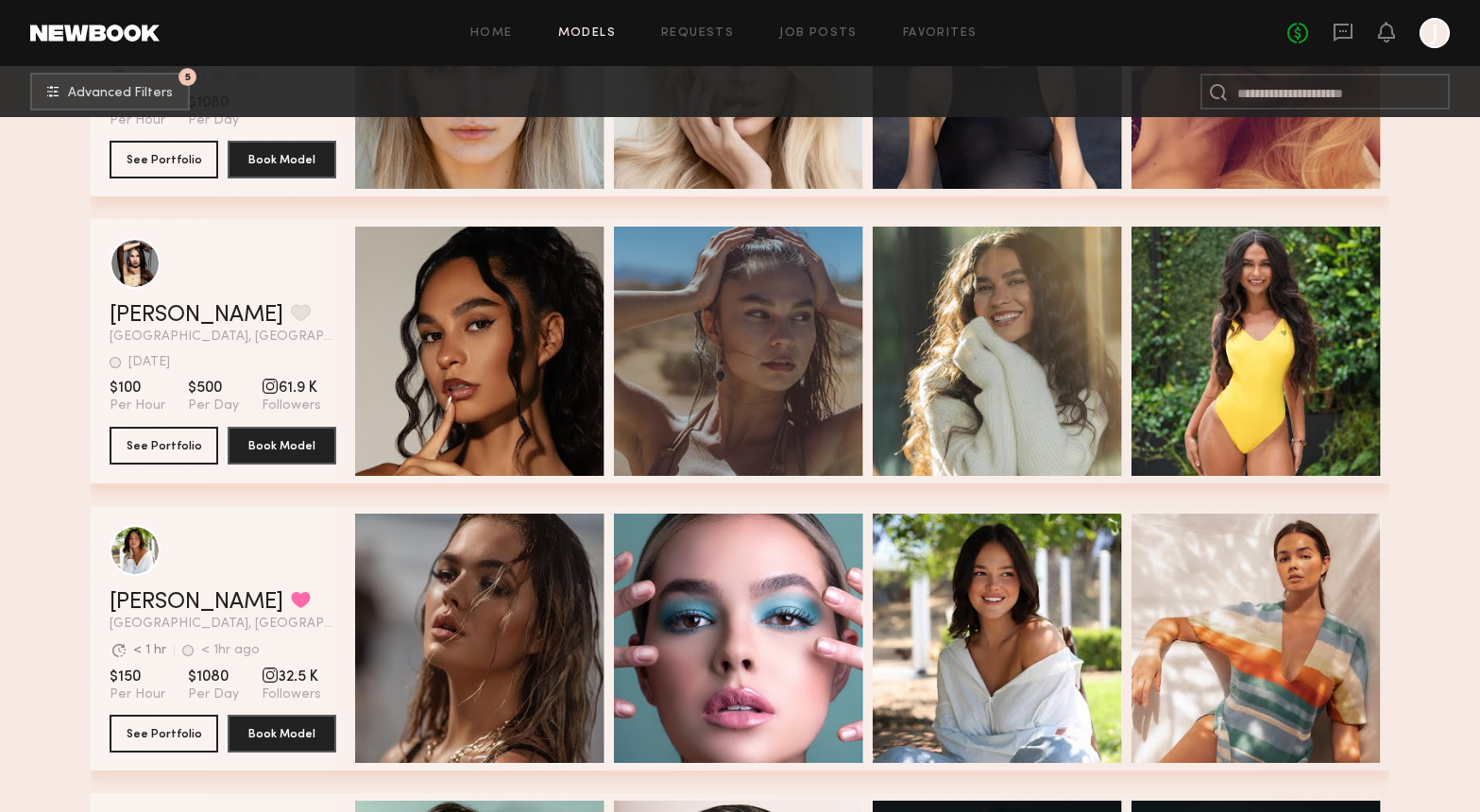
scroll to position [6252, 0]
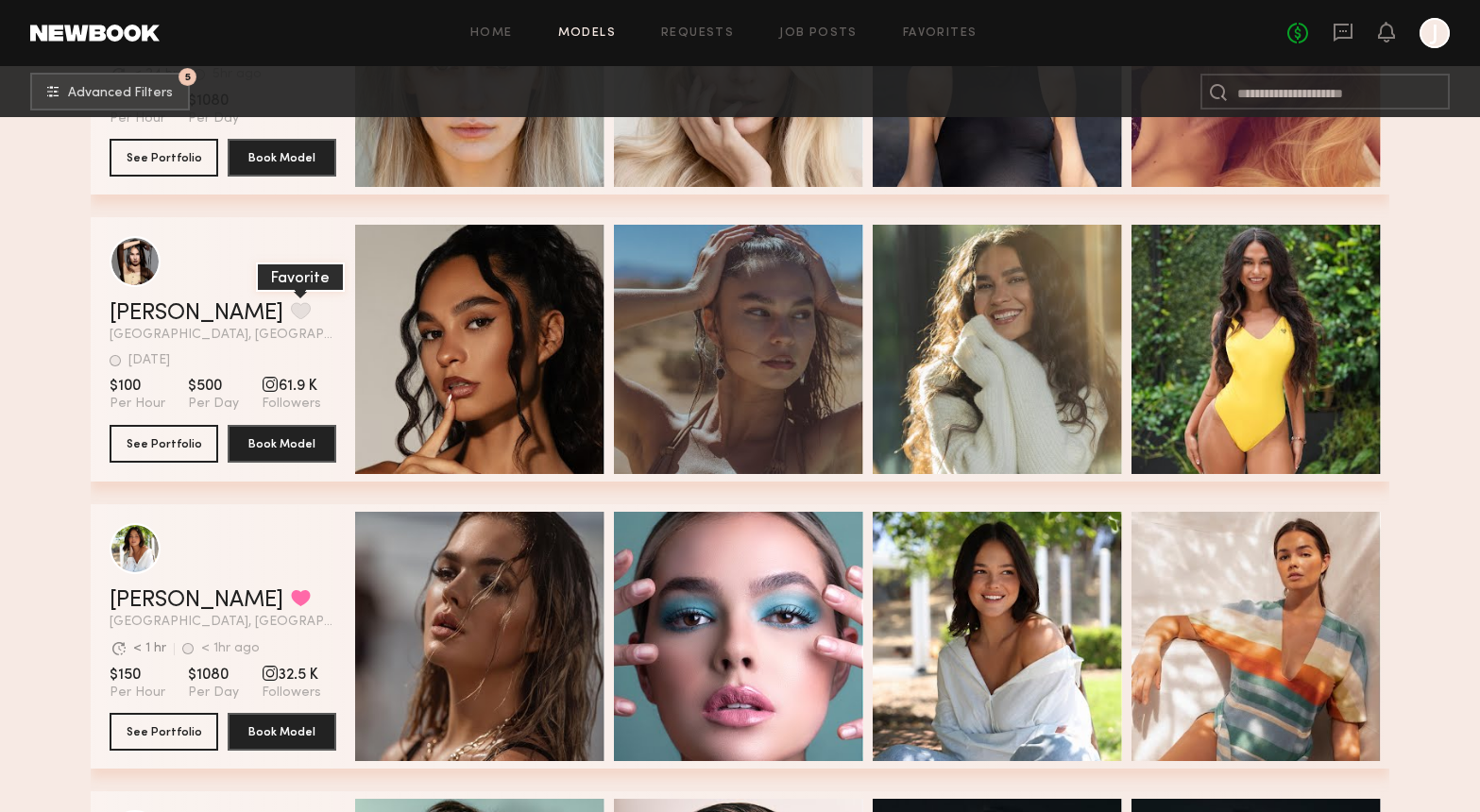
click at [291, 311] on button "grid" at bounding box center [301, 311] width 19 height 17
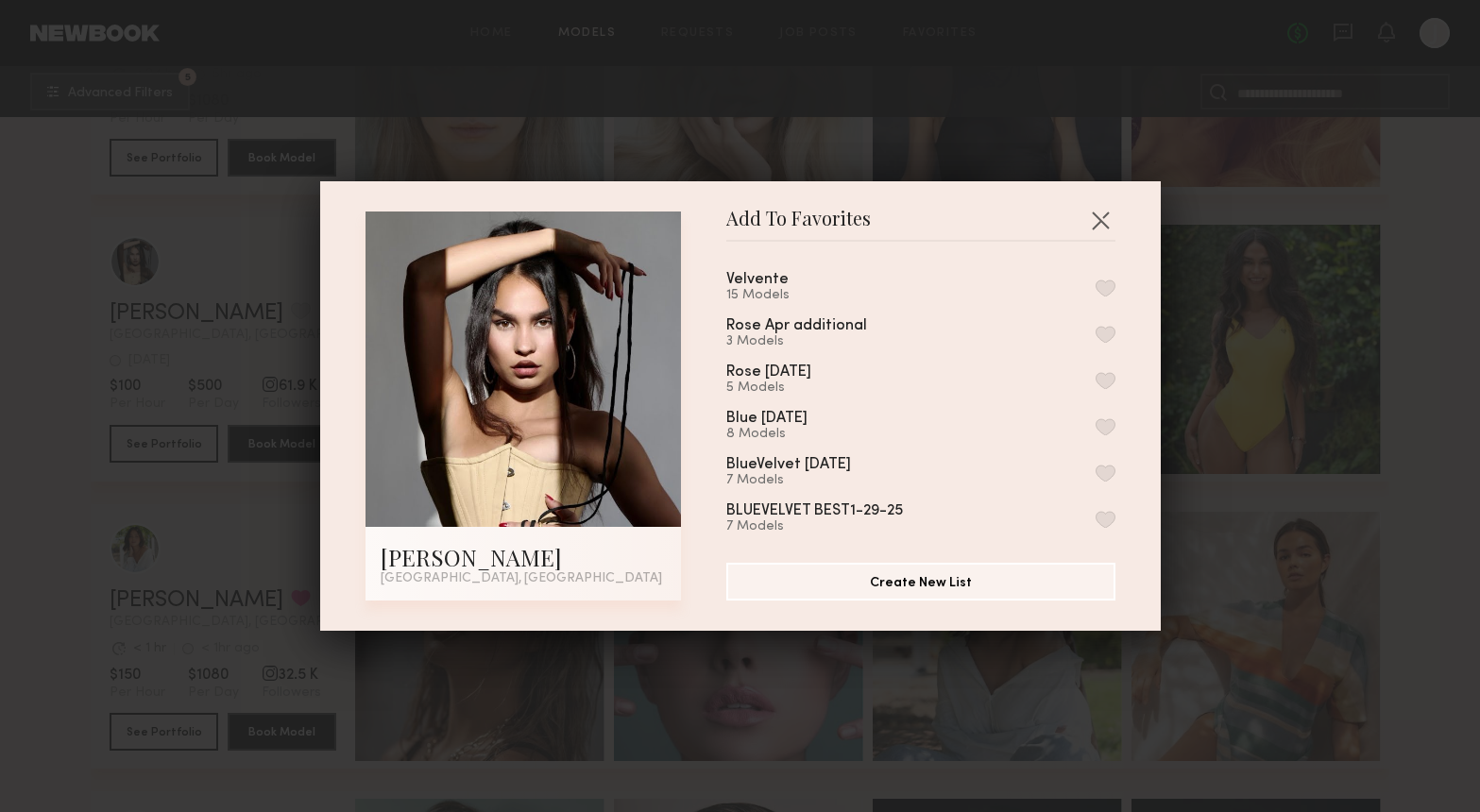
drag, startPoint x: 1104, startPoint y: 286, endPoint x: 1143, endPoint y: 295, distance: 40.0
click at [1104, 286] on button "button" at bounding box center [1105, 288] width 19 height 17
click at [1086, 214] on button "button" at bounding box center [1100, 220] width 30 height 30
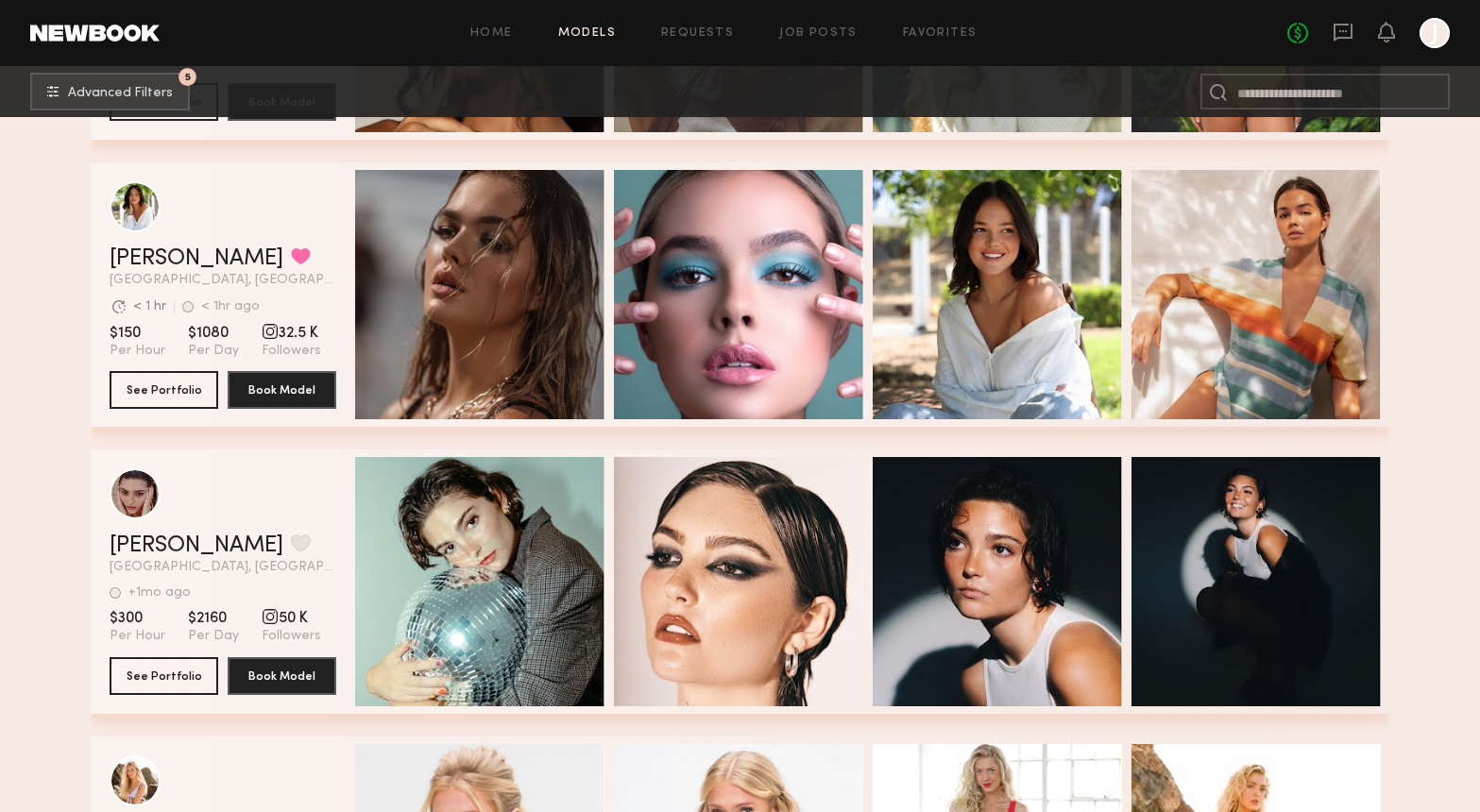
scroll to position [6582, 0]
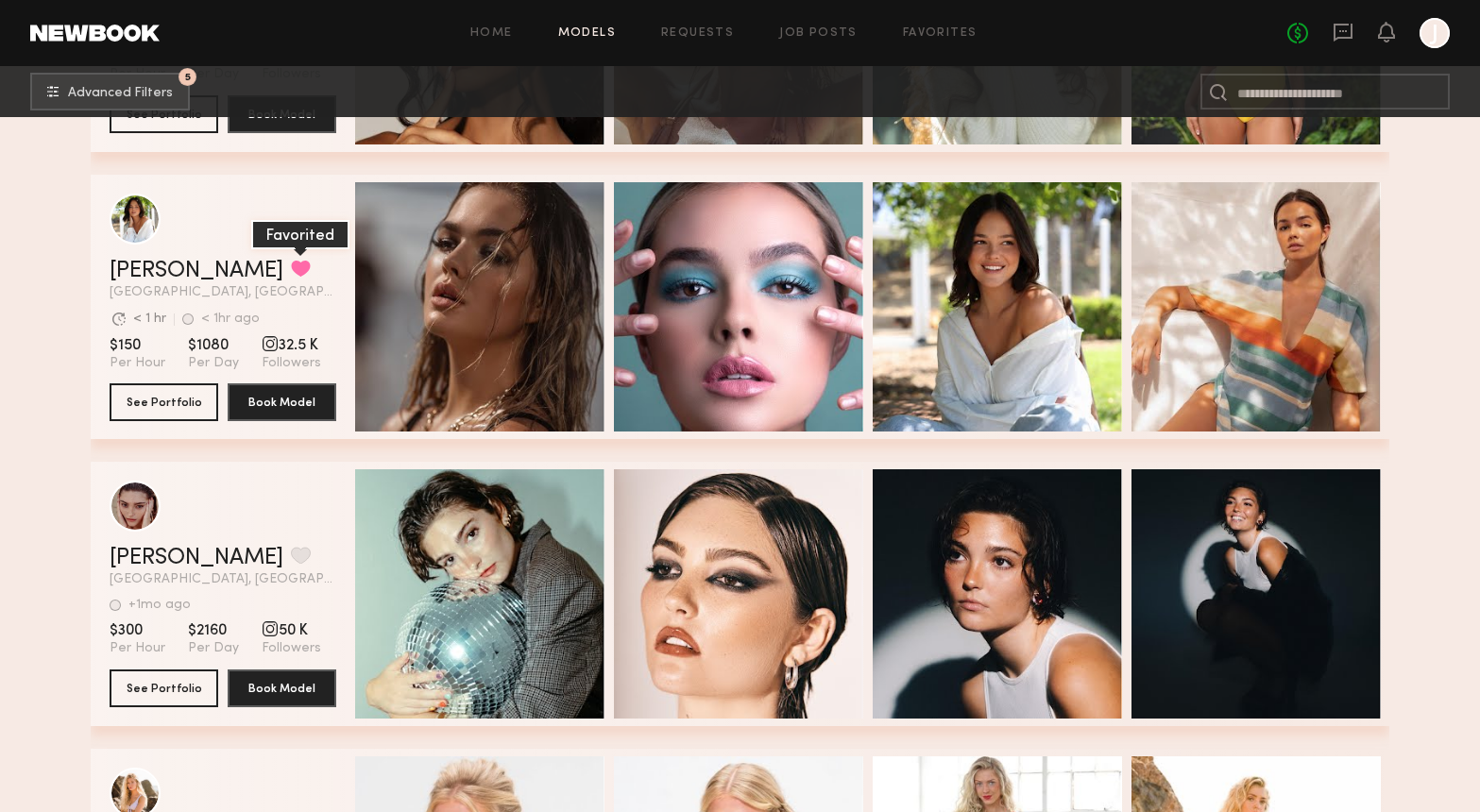
click at [291, 266] on button "grid" at bounding box center [301, 268] width 19 height 17
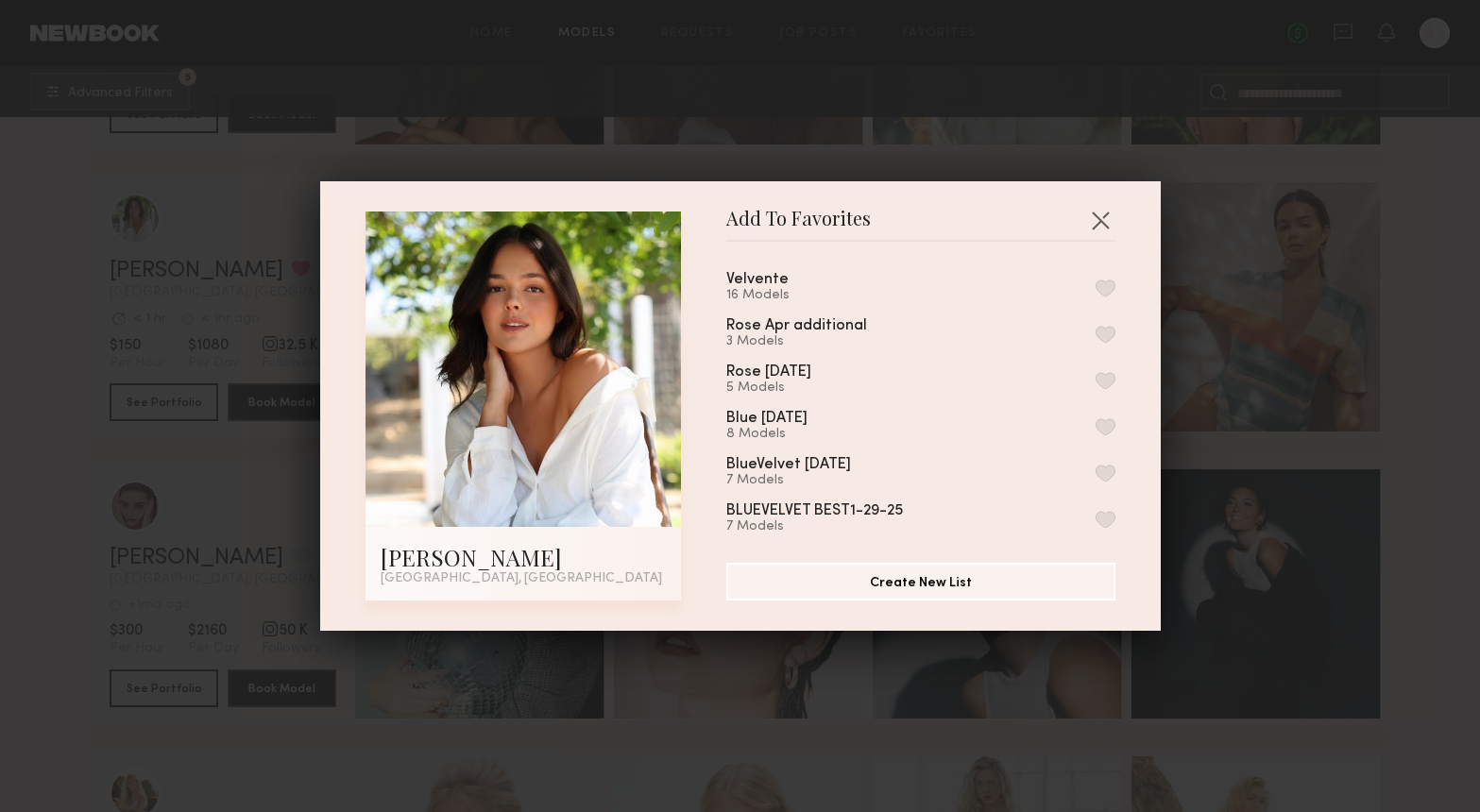
click at [1105, 292] on button "button" at bounding box center [1105, 288] width 19 height 17
click at [1099, 222] on button "button" at bounding box center [1100, 220] width 30 height 30
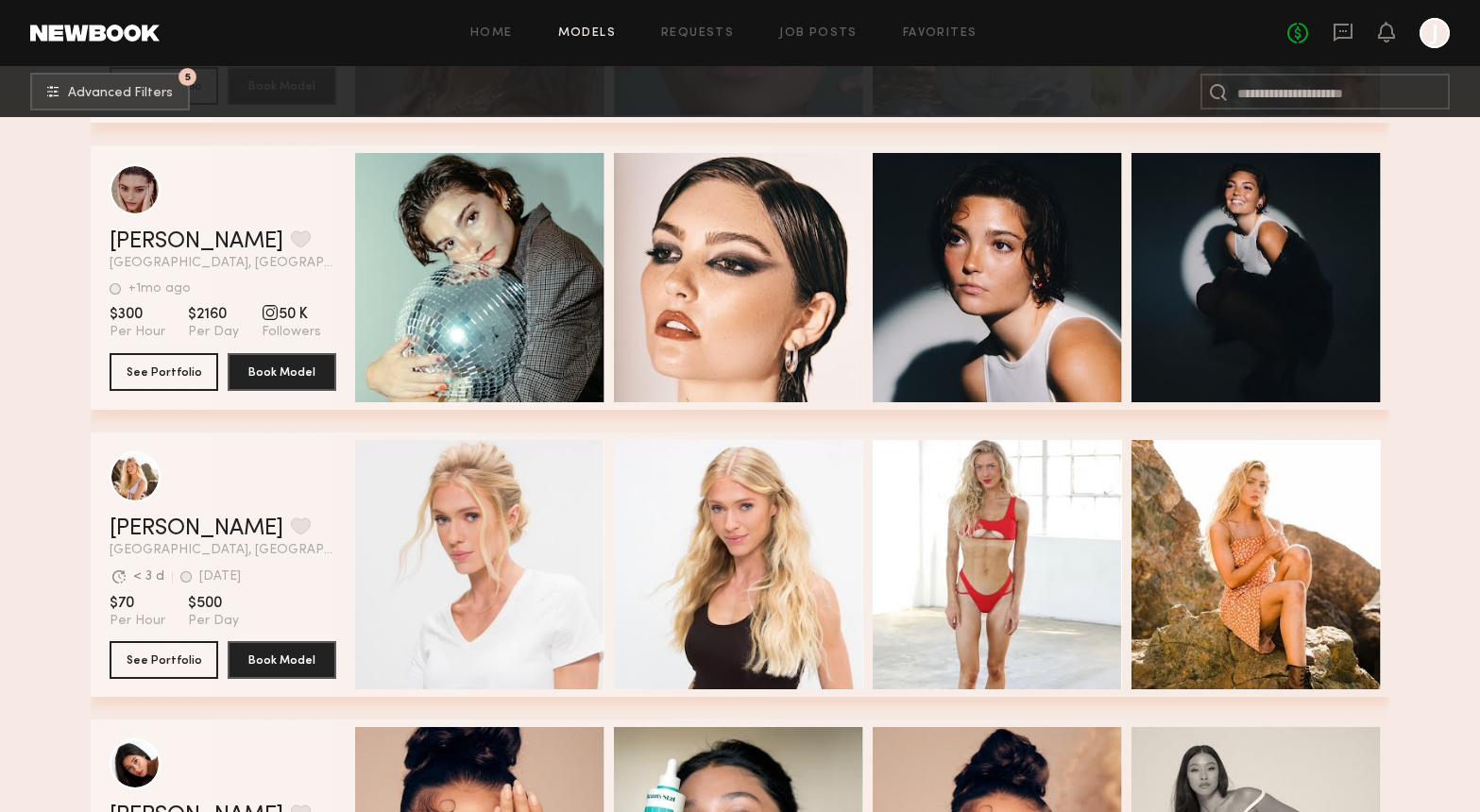
scroll to position [6919, 0]
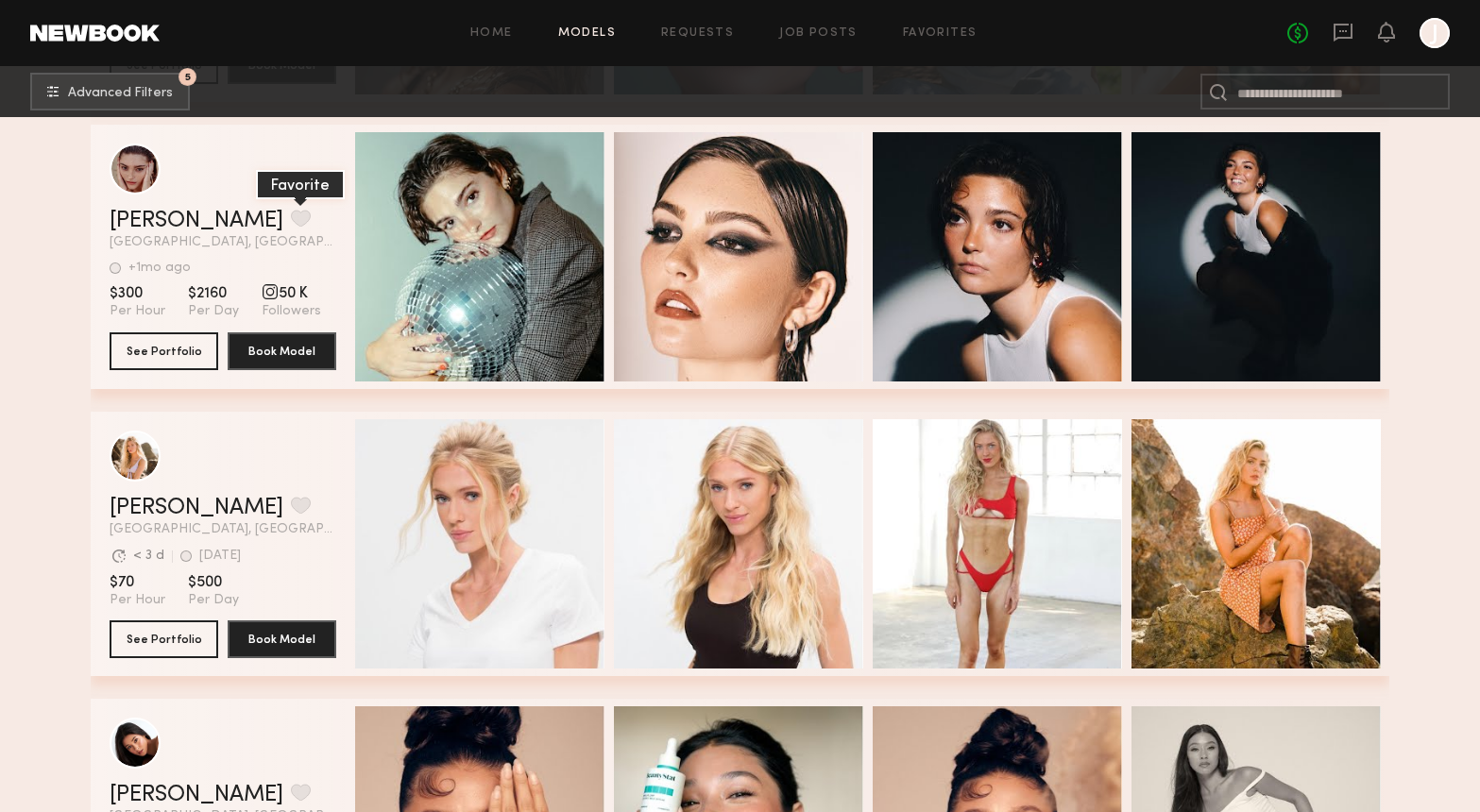
click at [291, 214] on button "grid" at bounding box center [301, 219] width 19 height 17
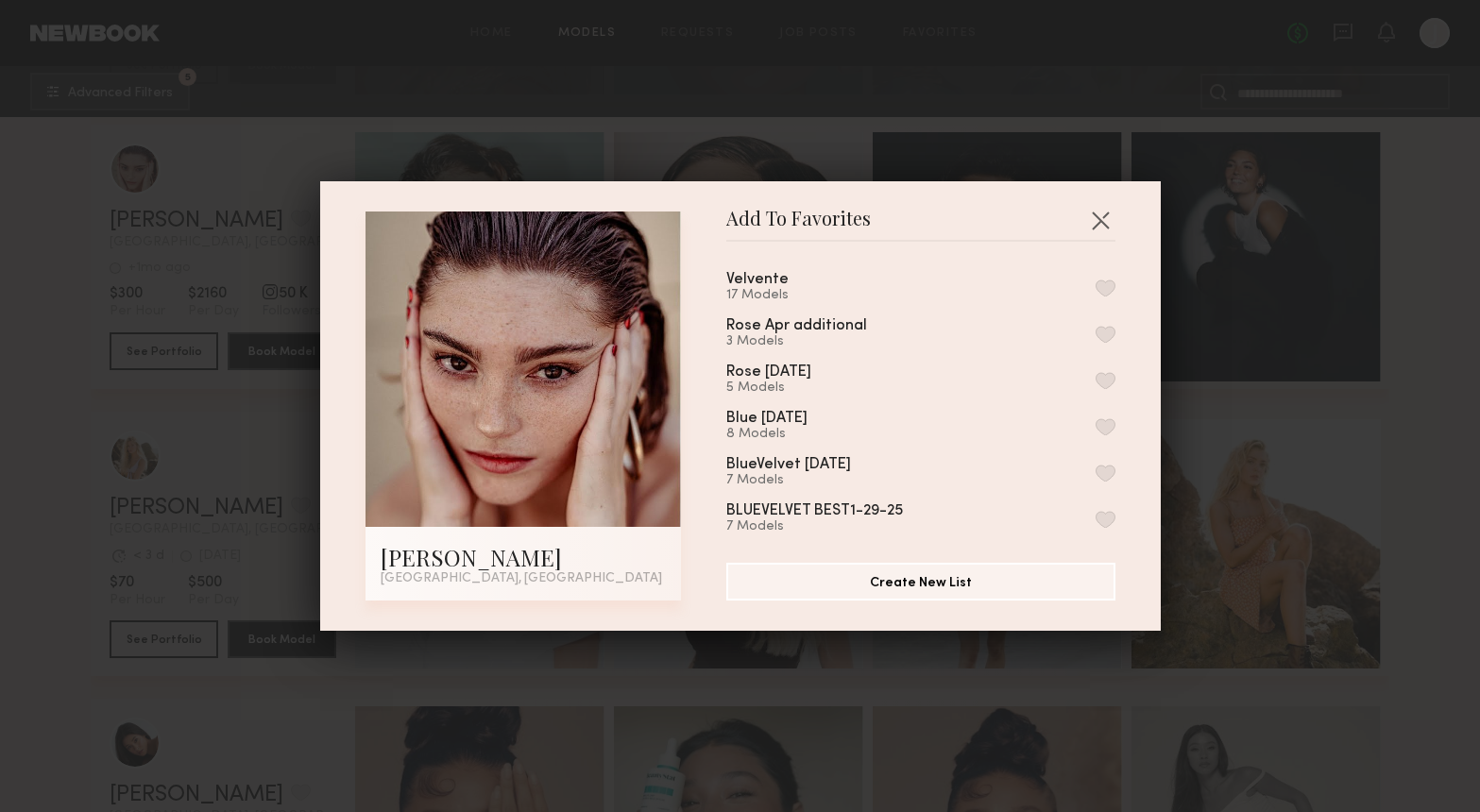
click at [1109, 290] on button "button" at bounding box center [1105, 288] width 19 height 17
click at [1098, 216] on button "button" at bounding box center [1100, 220] width 30 height 30
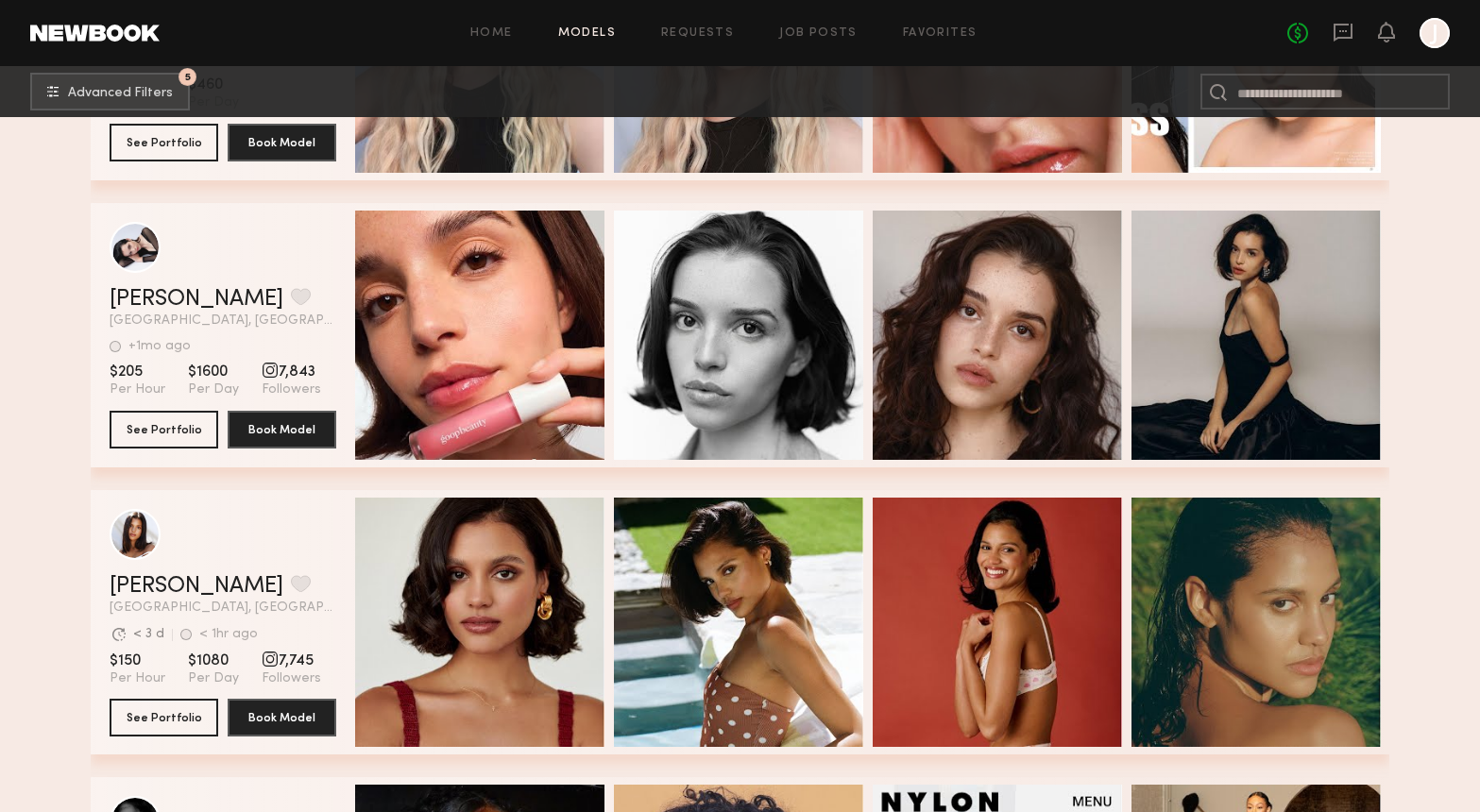
scroll to position [8575, 0]
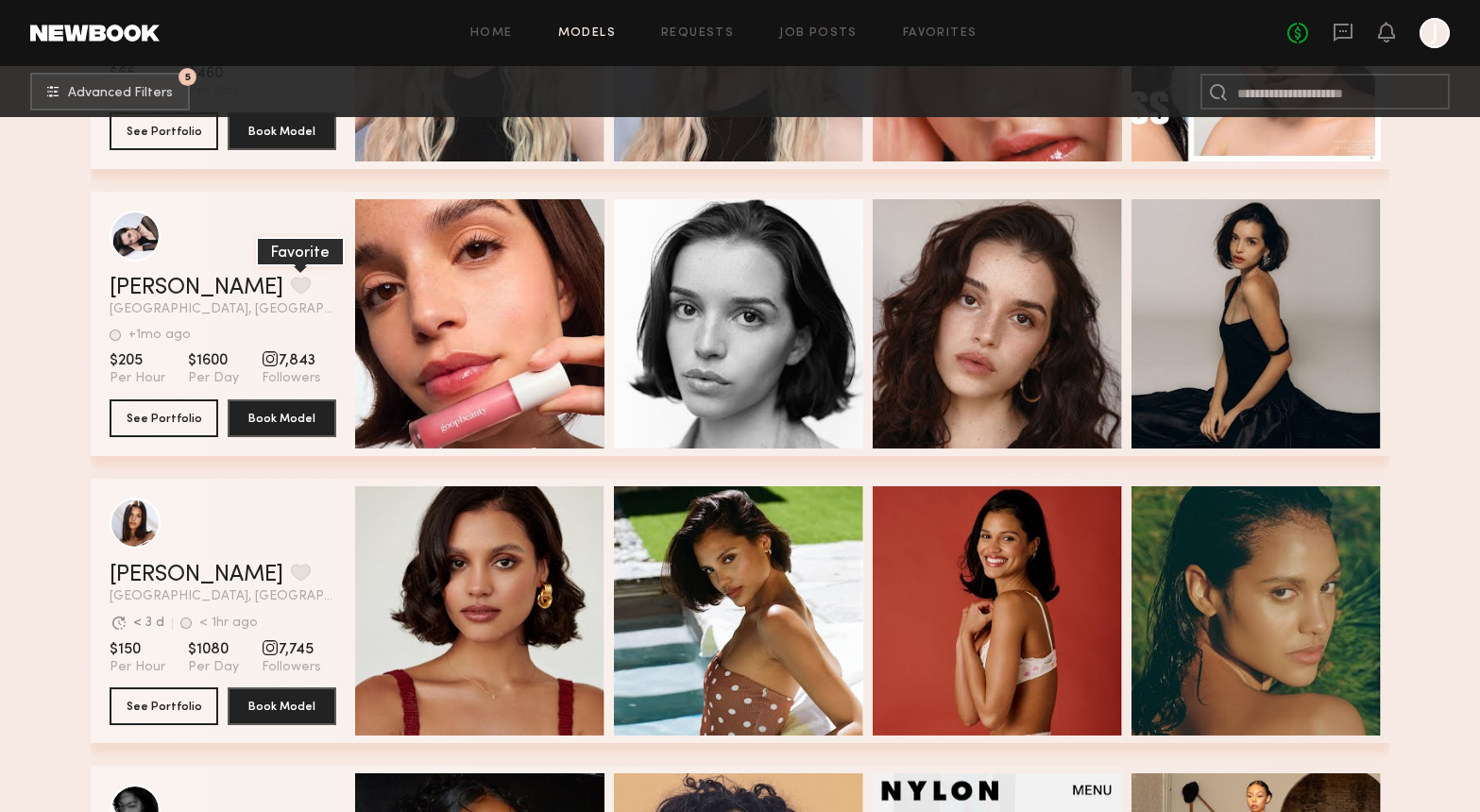
click at [291, 283] on button "grid" at bounding box center [301, 286] width 19 height 17
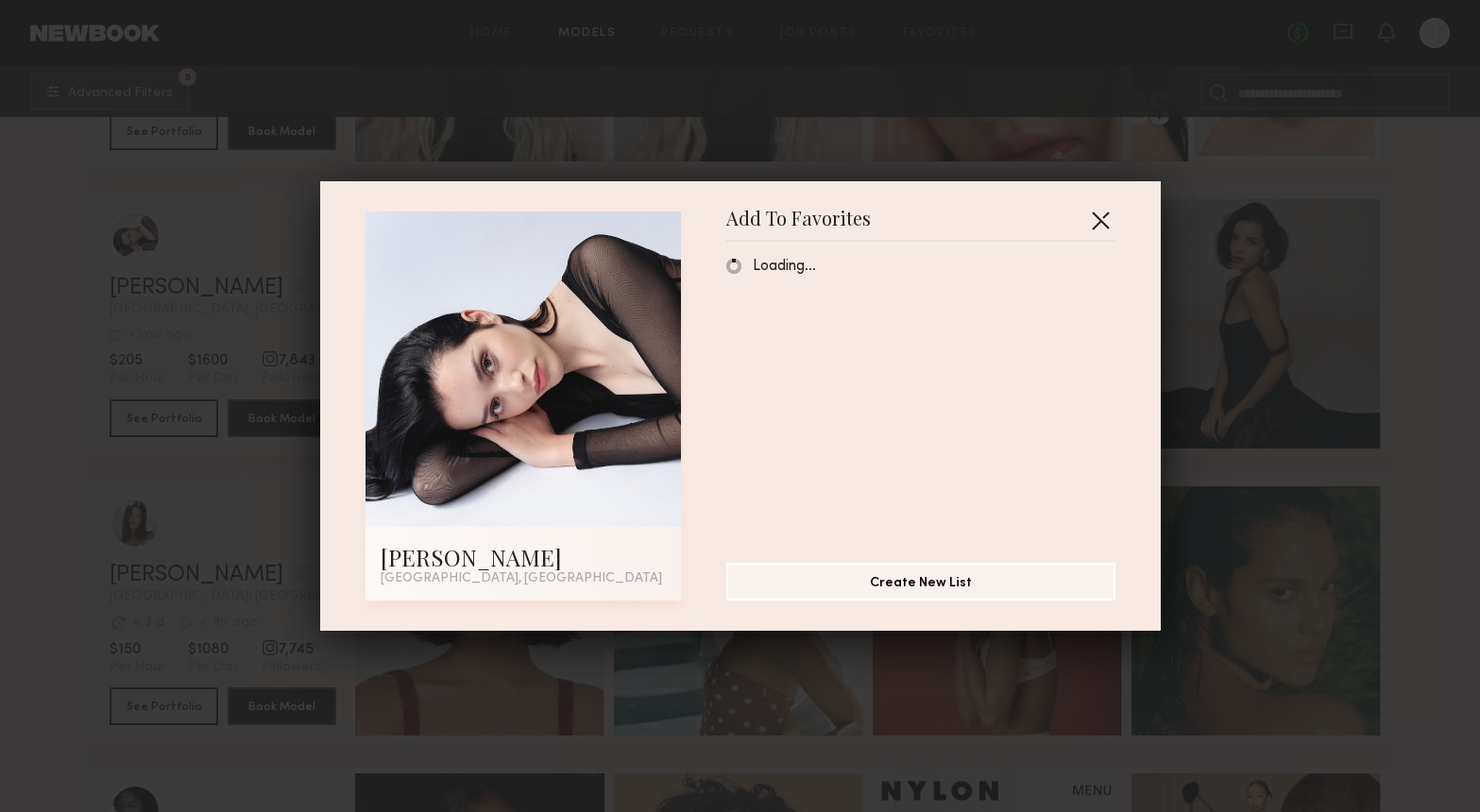
click at [1102, 218] on button "button" at bounding box center [1100, 220] width 30 height 30
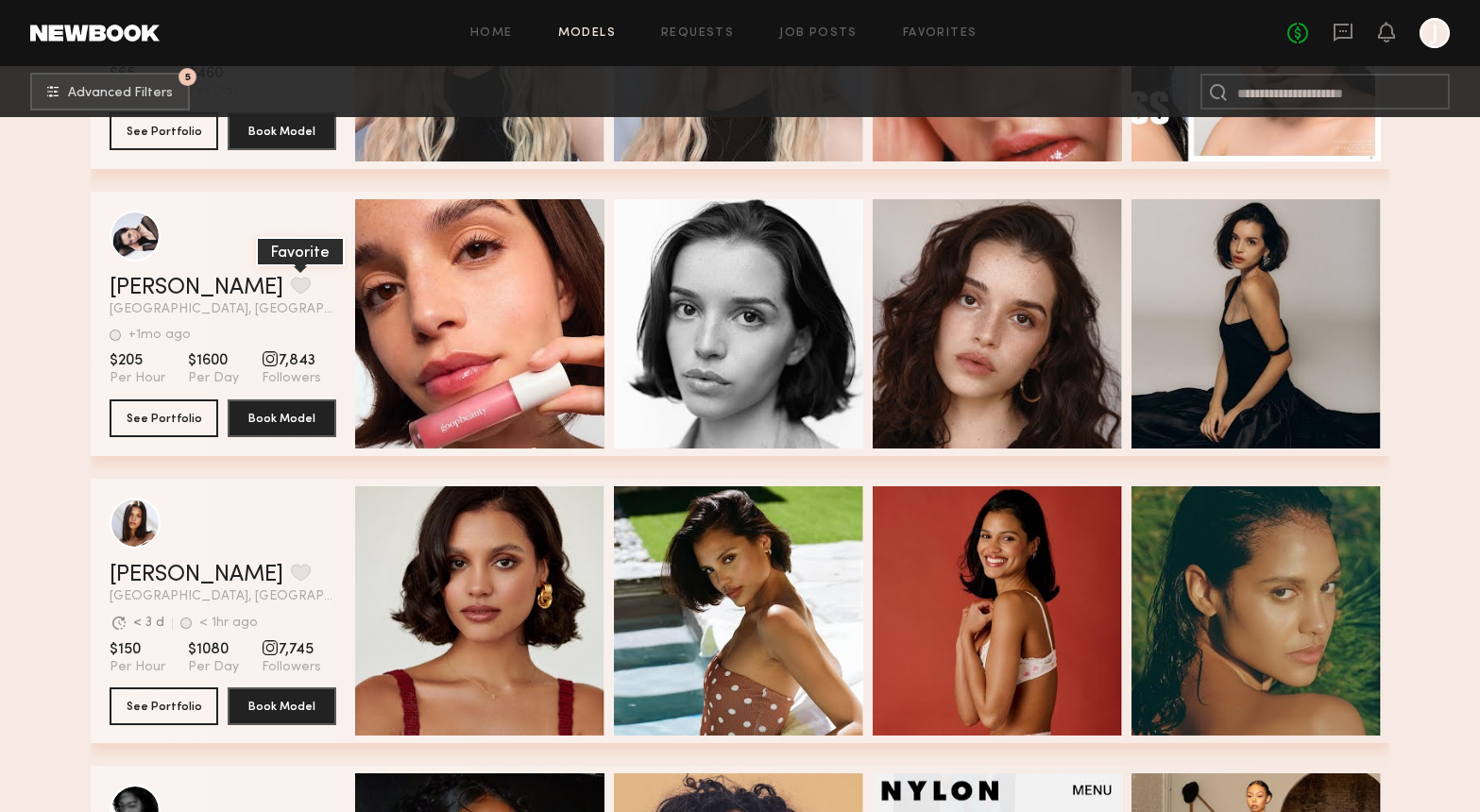
click at [291, 288] on button "grid" at bounding box center [301, 286] width 19 height 17
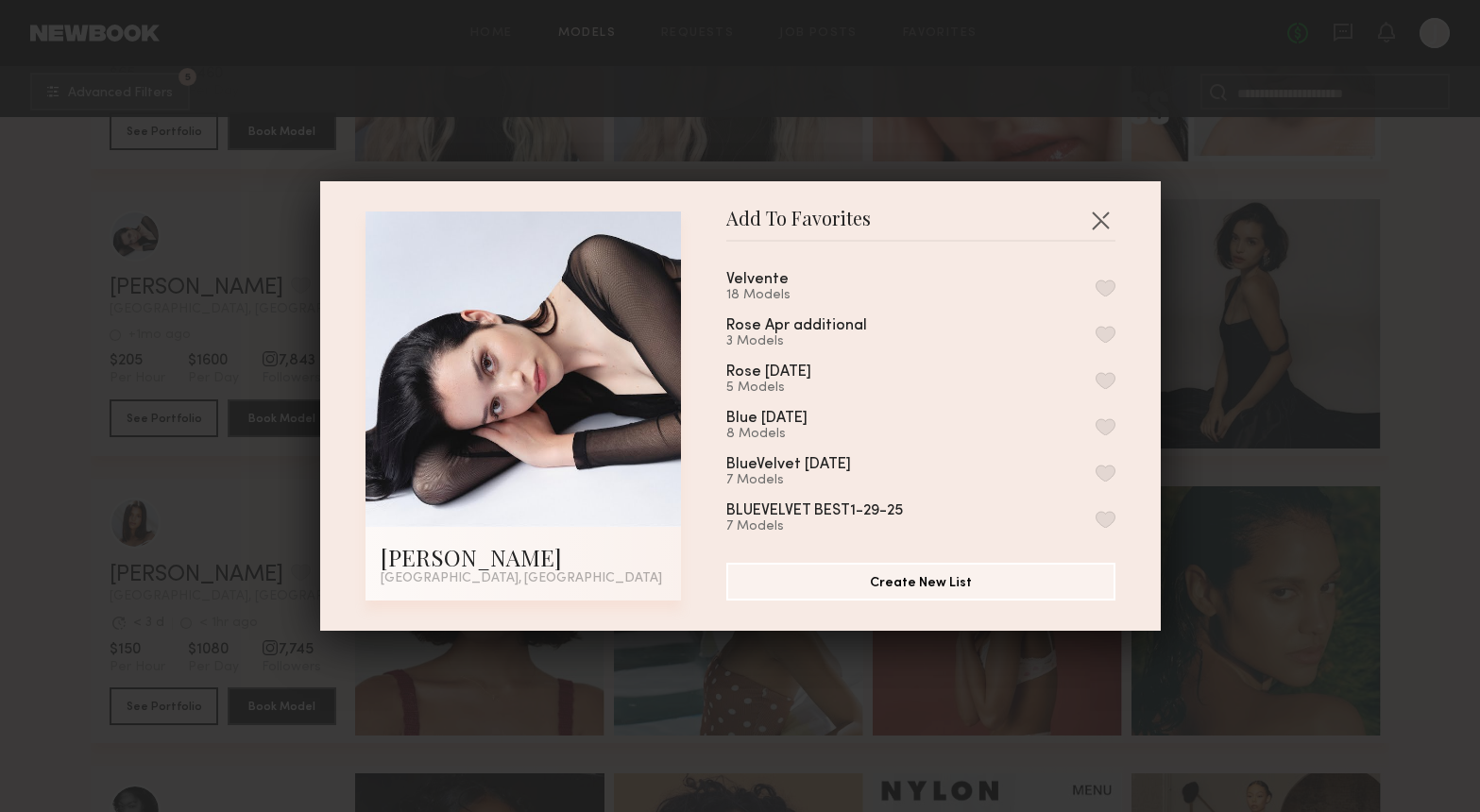
click at [1102, 283] on div "Velvente 18 Models" at bounding box center [921, 287] width 389 height 31
drag, startPoint x: 1105, startPoint y: 285, endPoint x: 1104, endPoint y: 259, distance: 26.0
click at [1104, 285] on button "button" at bounding box center [1105, 288] width 19 height 17
click at [1102, 221] on button "button" at bounding box center [1100, 220] width 30 height 30
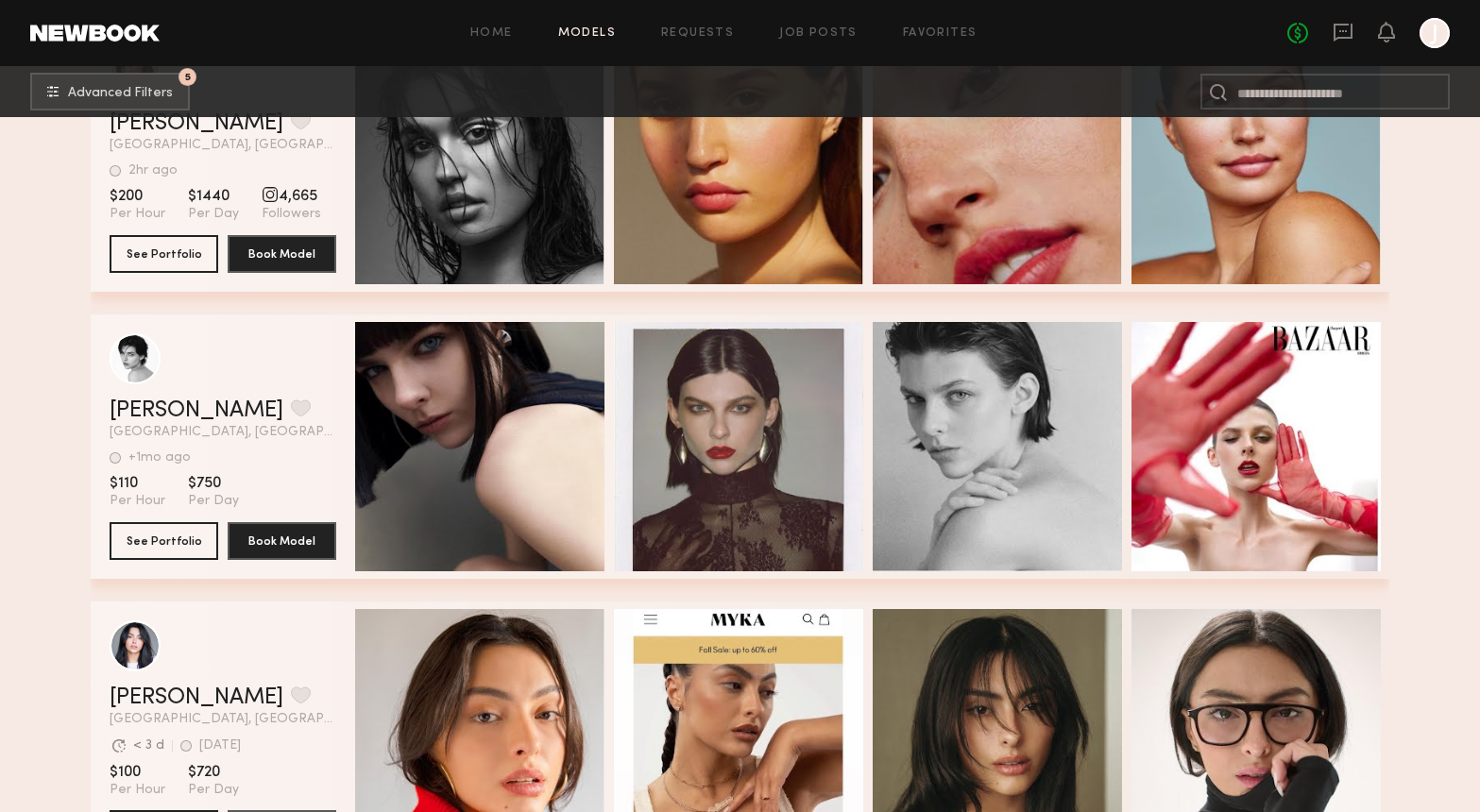
scroll to position [10766, 0]
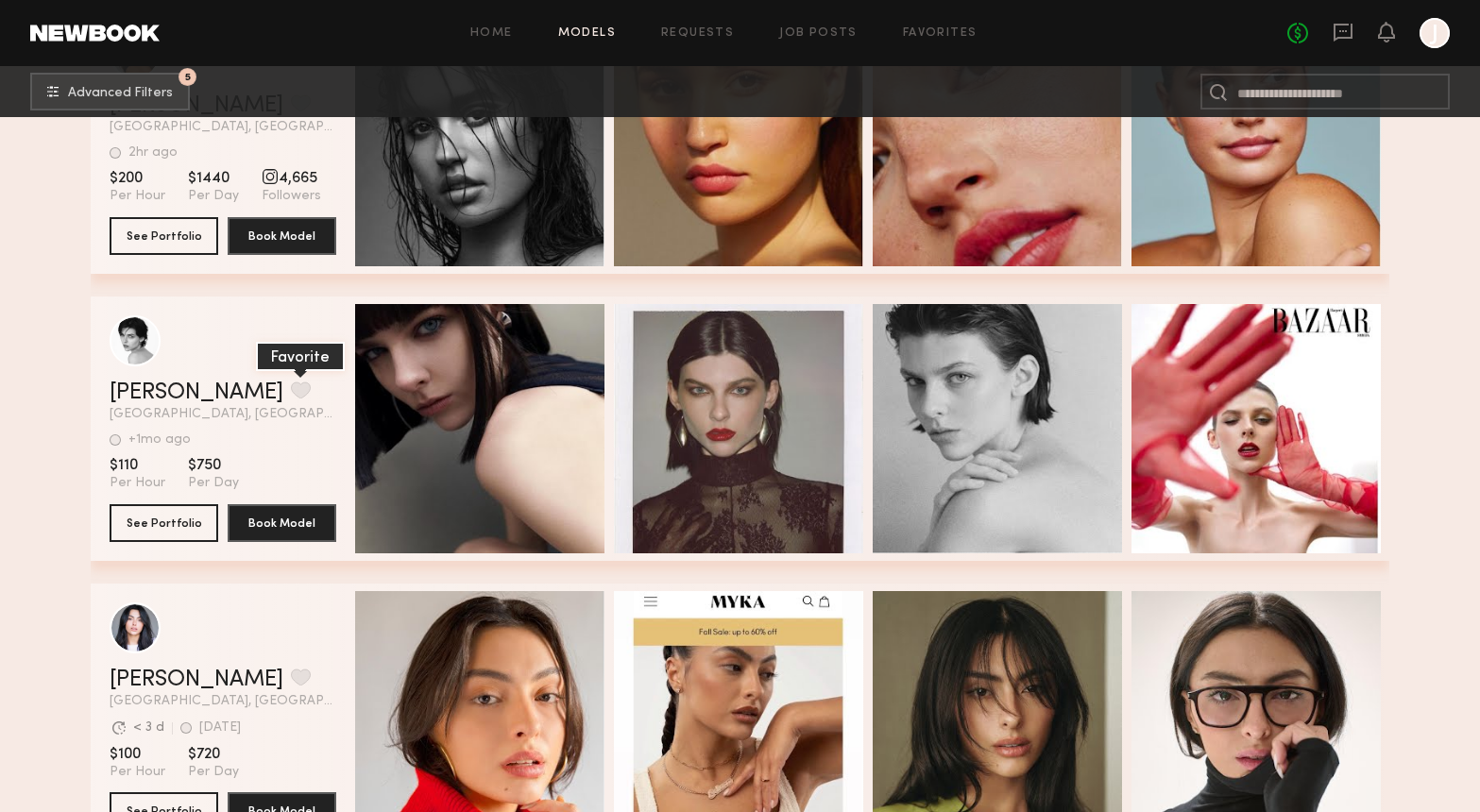
click at [291, 391] on button "grid" at bounding box center [301, 390] width 19 height 17
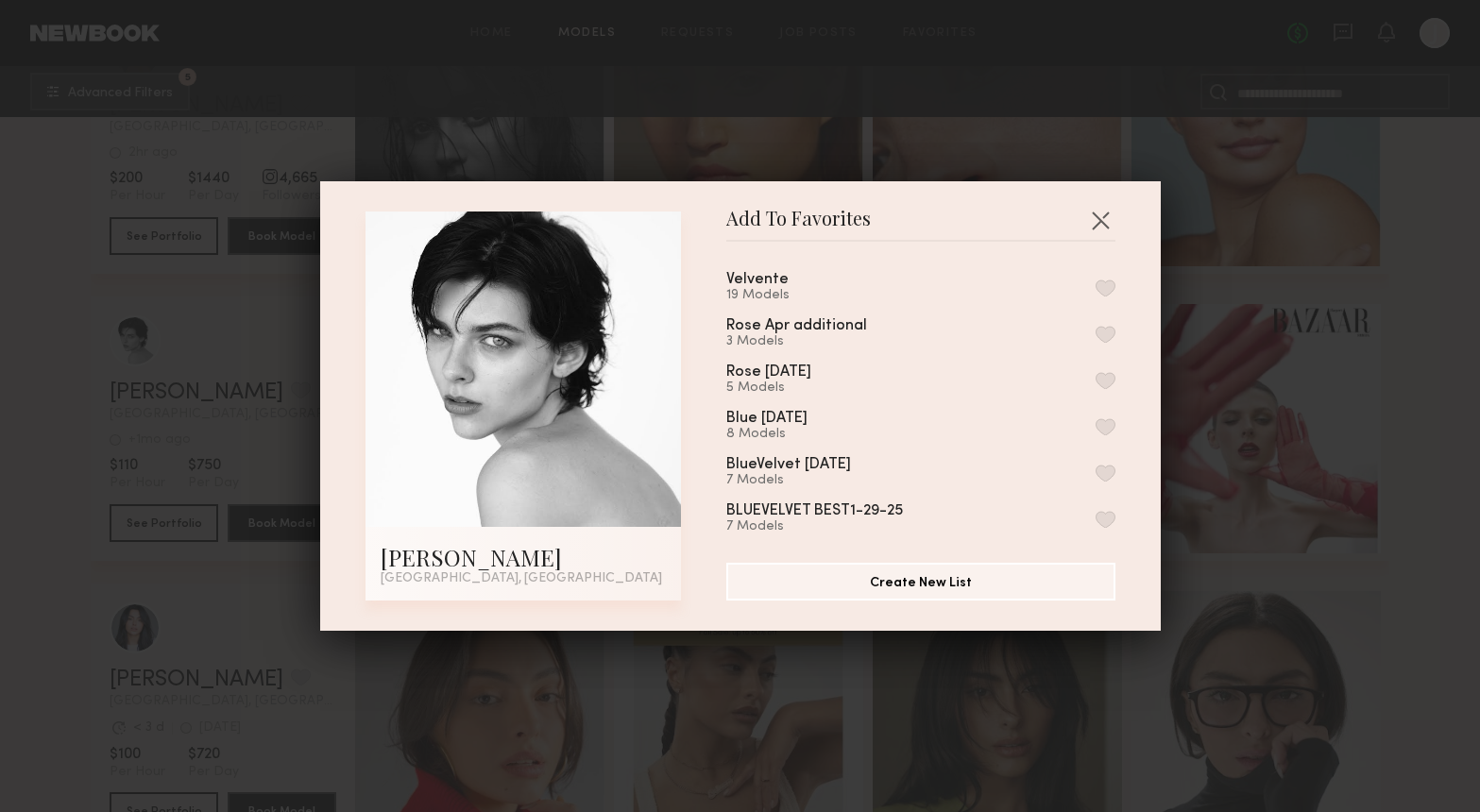
click at [1109, 286] on button "button" at bounding box center [1105, 288] width 19 height 17
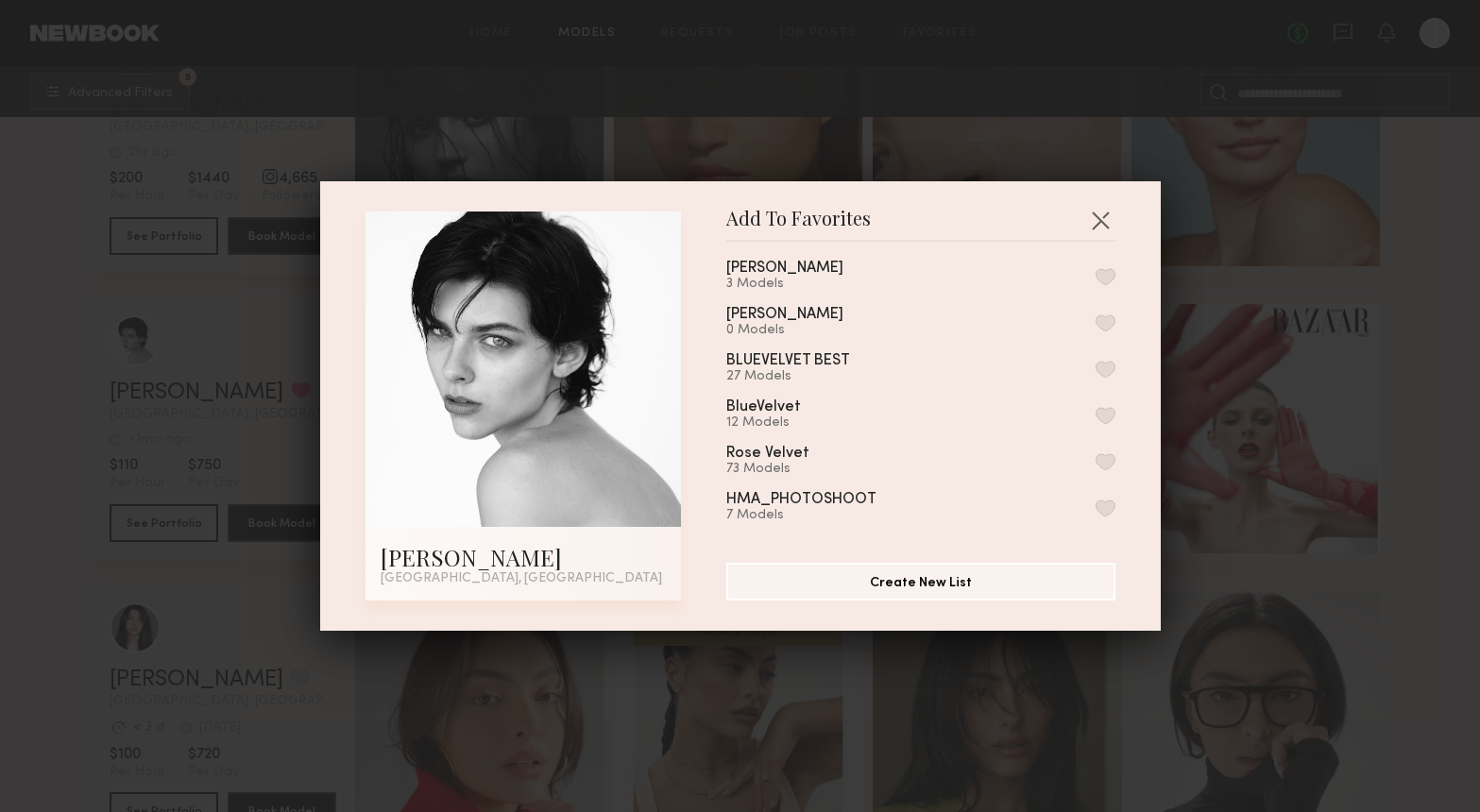
scroll to position [387, 0]
drag, startPoint x: 1105, startPoint y: 211, endPoint x: 1071, endPoint y: 249, distance: 51.0
click at [1105, 211] on button "button" at bounding box center [1100, 220] width 30 height 30
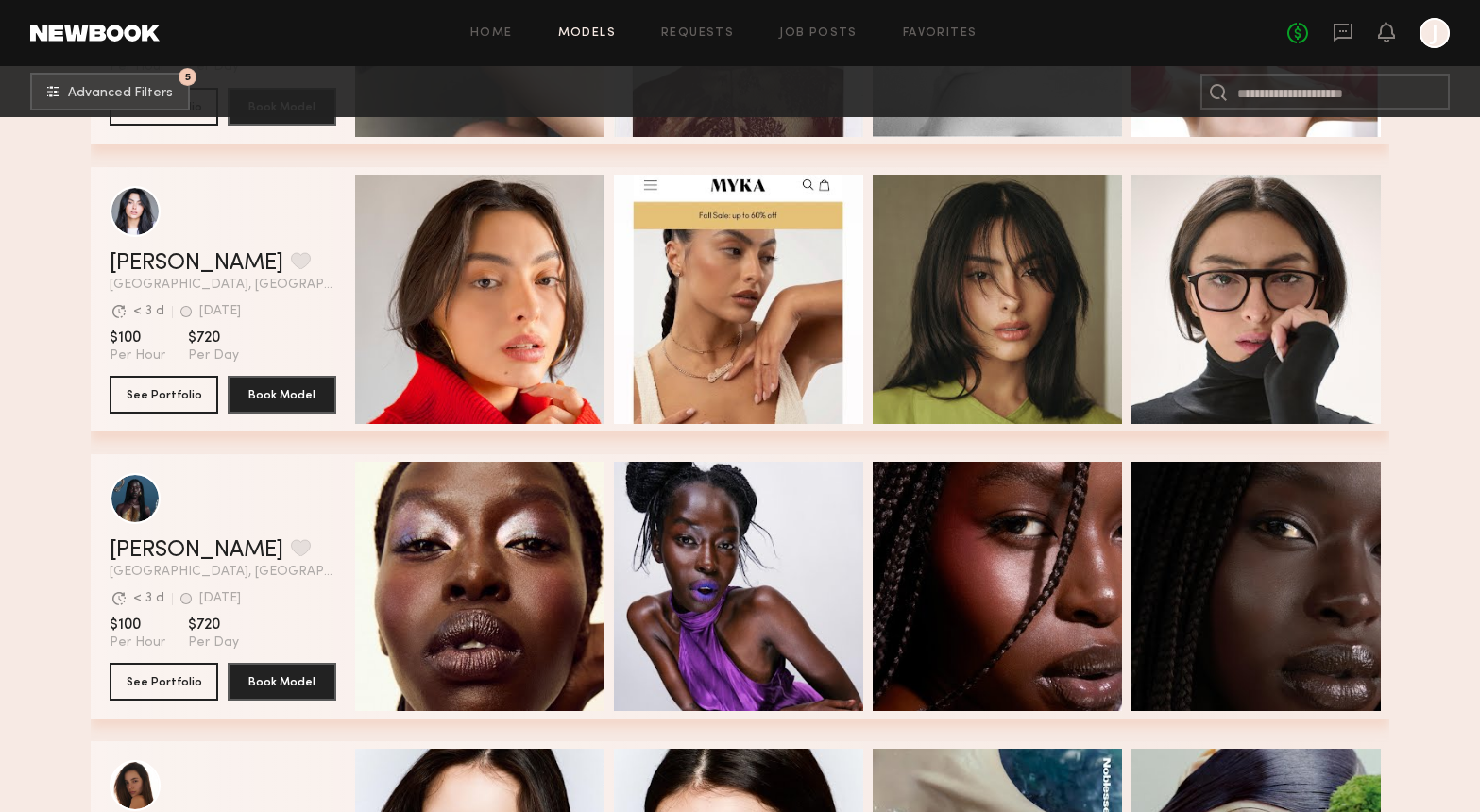
scroll to position [11198, 0]
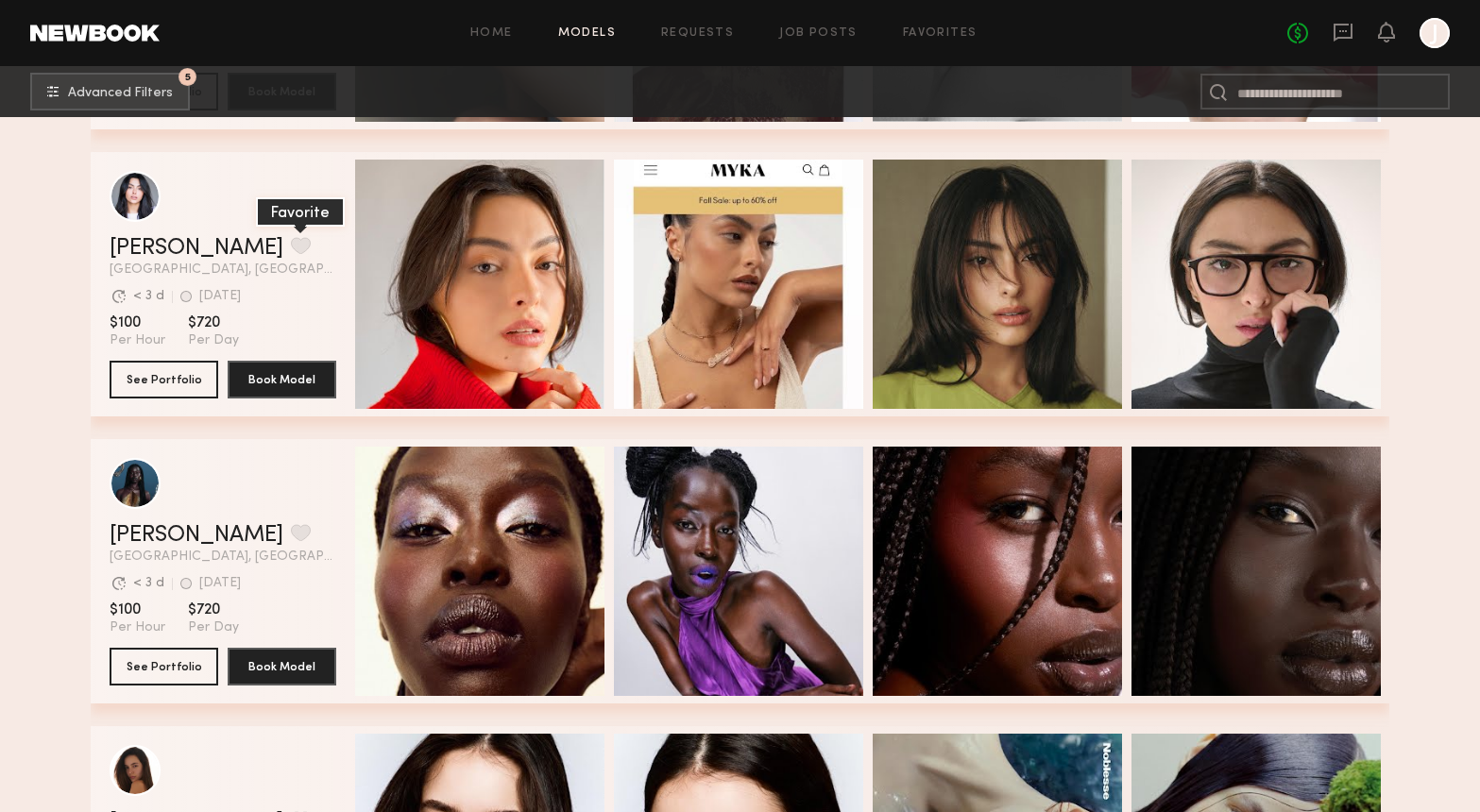
click at [291, 243] on button "grid" at bounding box center [301, 246] width 19 height 17
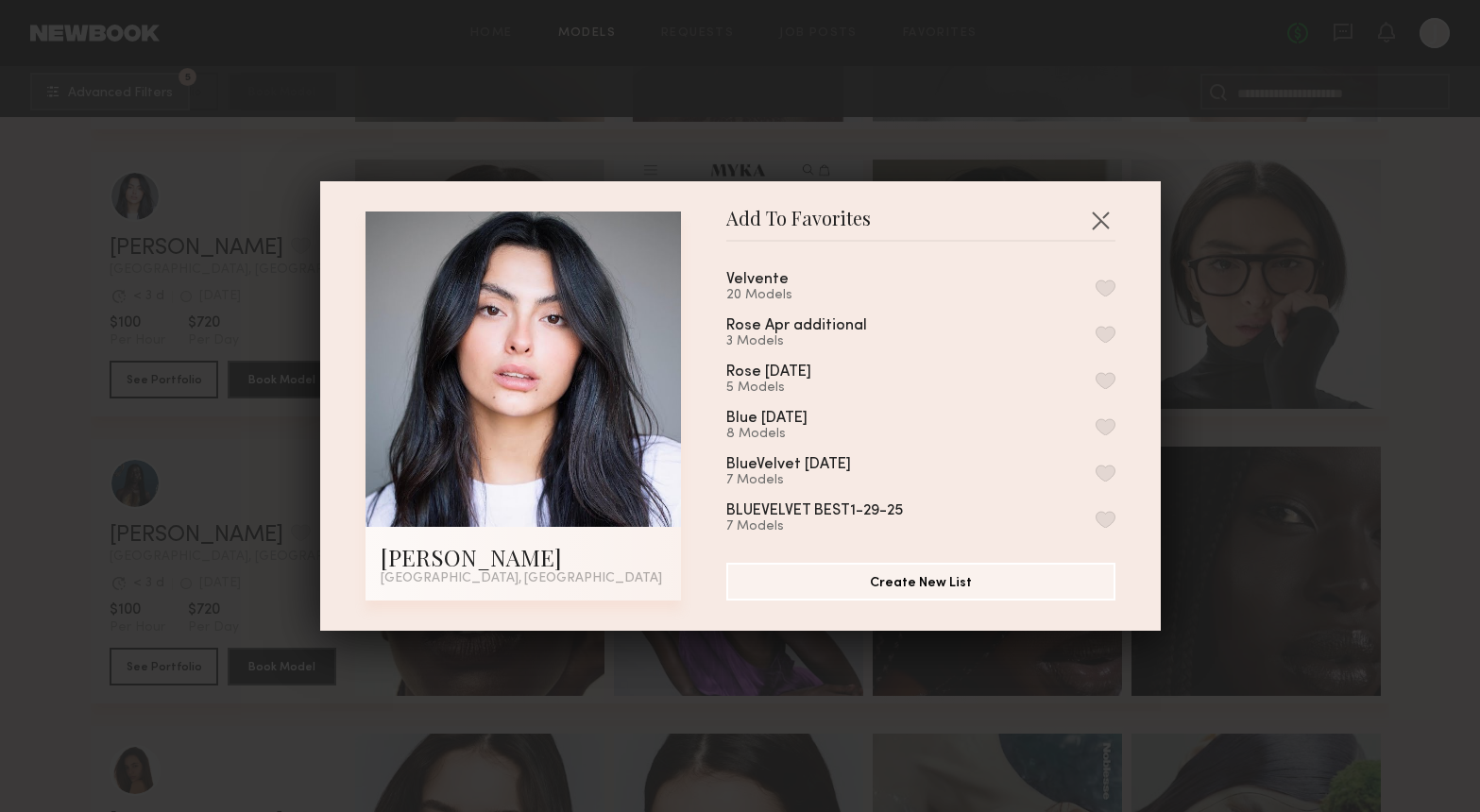
click at [1106, 289] on button "button" at bounding box center [1105, 288] width 19 height 17
drag, startPoint x: 1100, startPoint y: 214, endPoint x: 1056, endPoint y: 257, distance: 61.5
click at [1100, 214] on button "button" at bounding box center [1100, 220] width 30 height 30
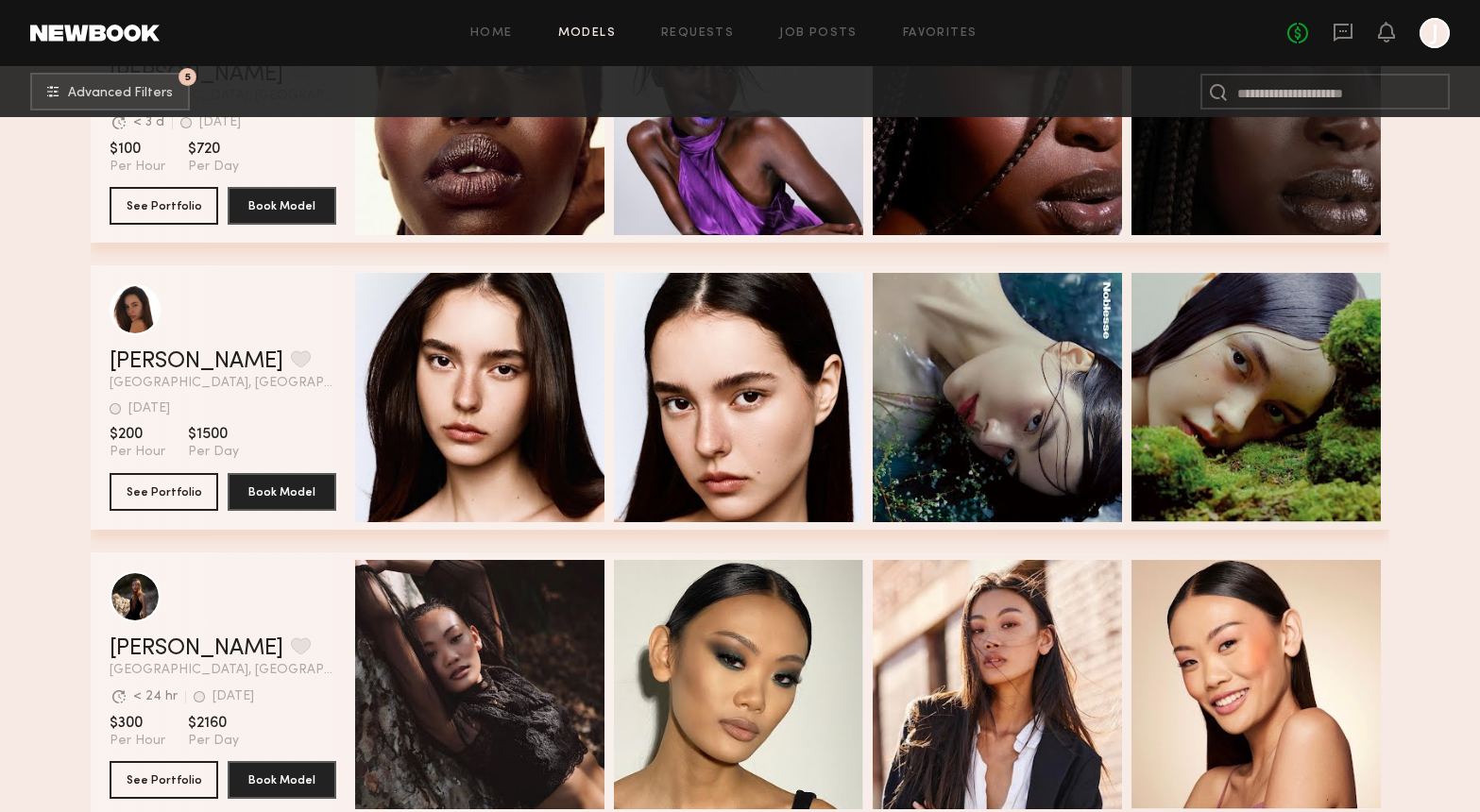
scroll to position [11673, 0]
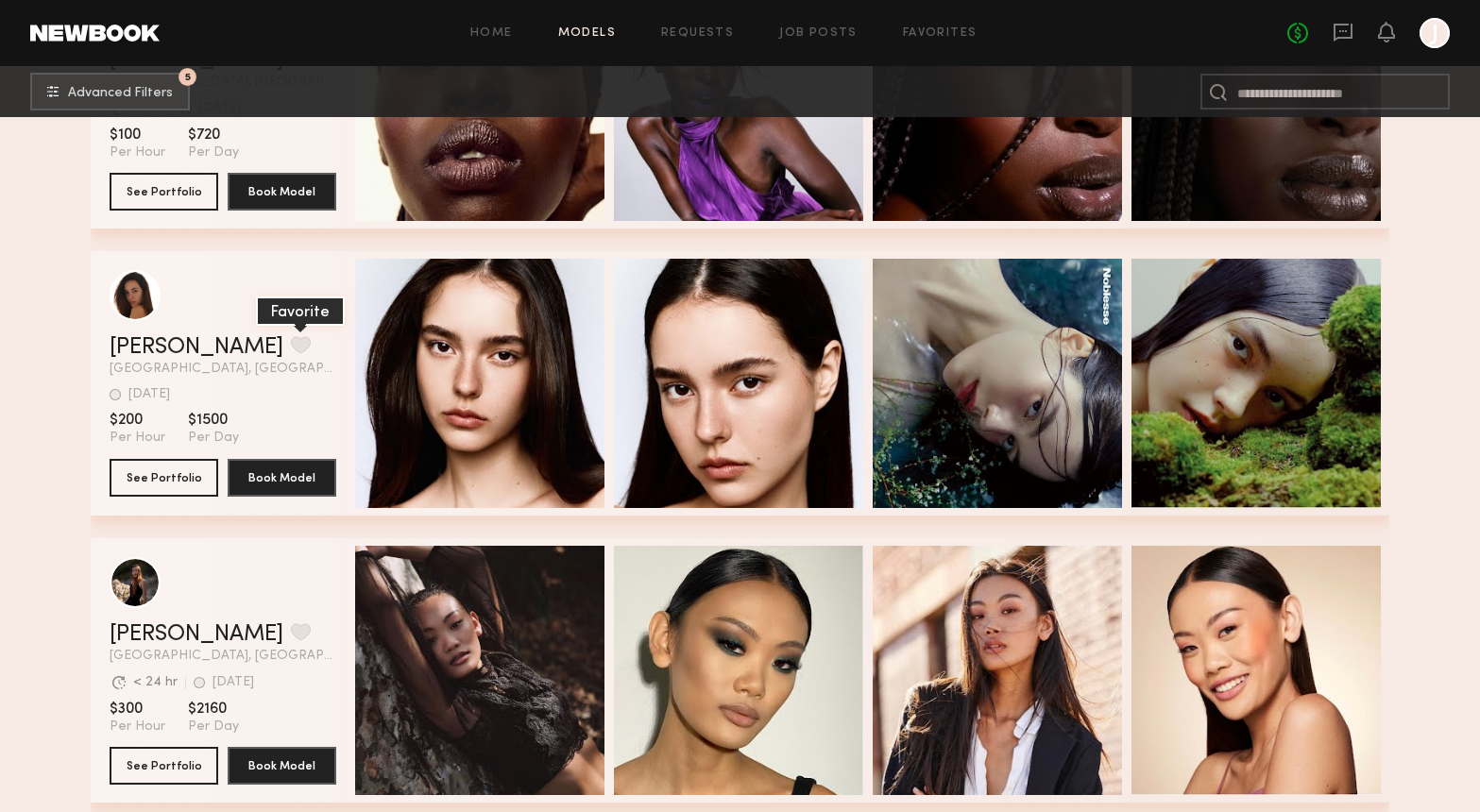
click at [291, 341] on button "grid" at bounding box center [301, 345] width 19 height 17
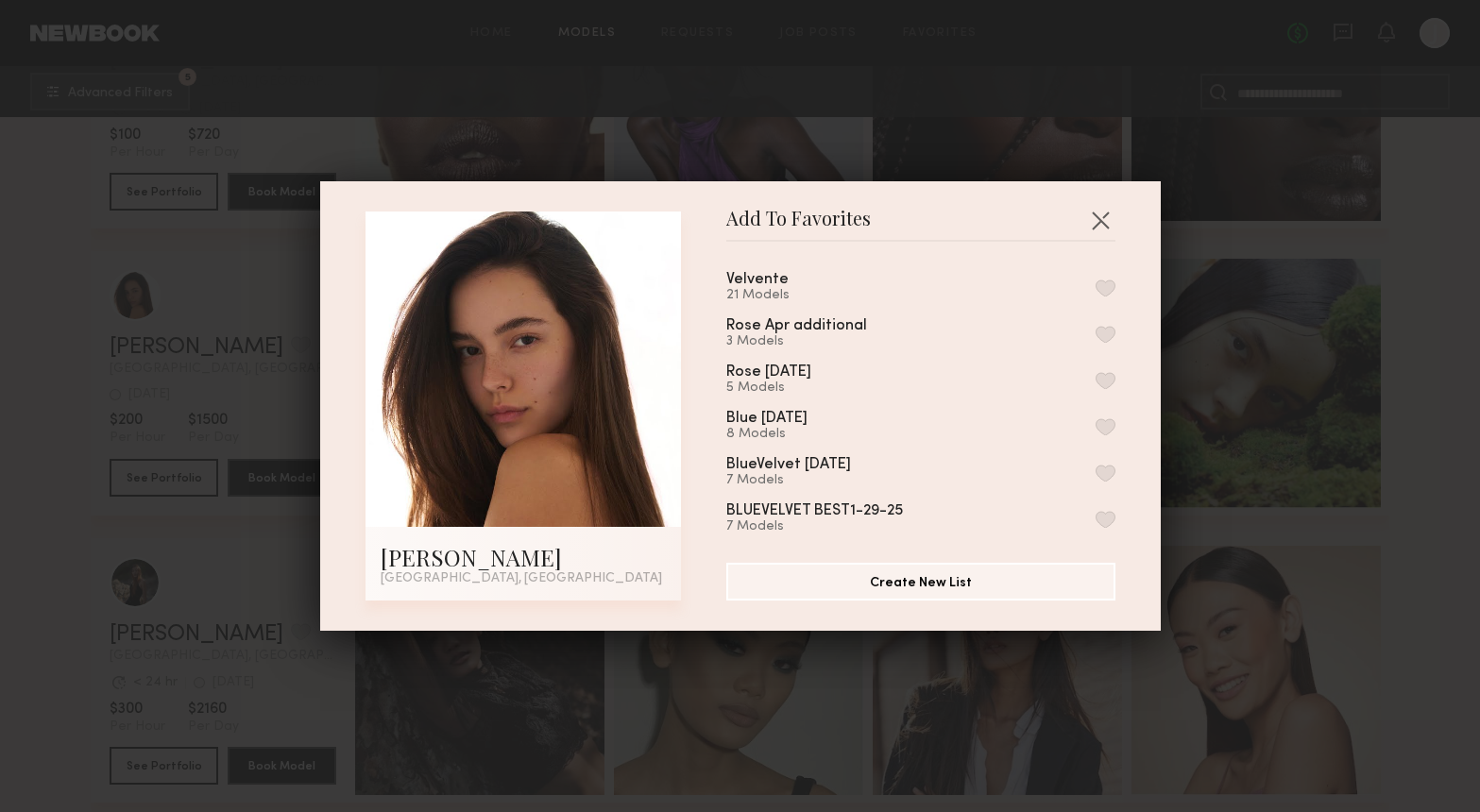
click at [1096, 286] on button "button" at bounding box center [1105, 288] width 19 height 17
drag, startPoint x: 1107, startPoint y: 222, endPoint x: 1065, endPoint y: 264, distance: 59.4
click at [1107, 222] on button "button" at bounding box center [1100, 220] width 30 height 30
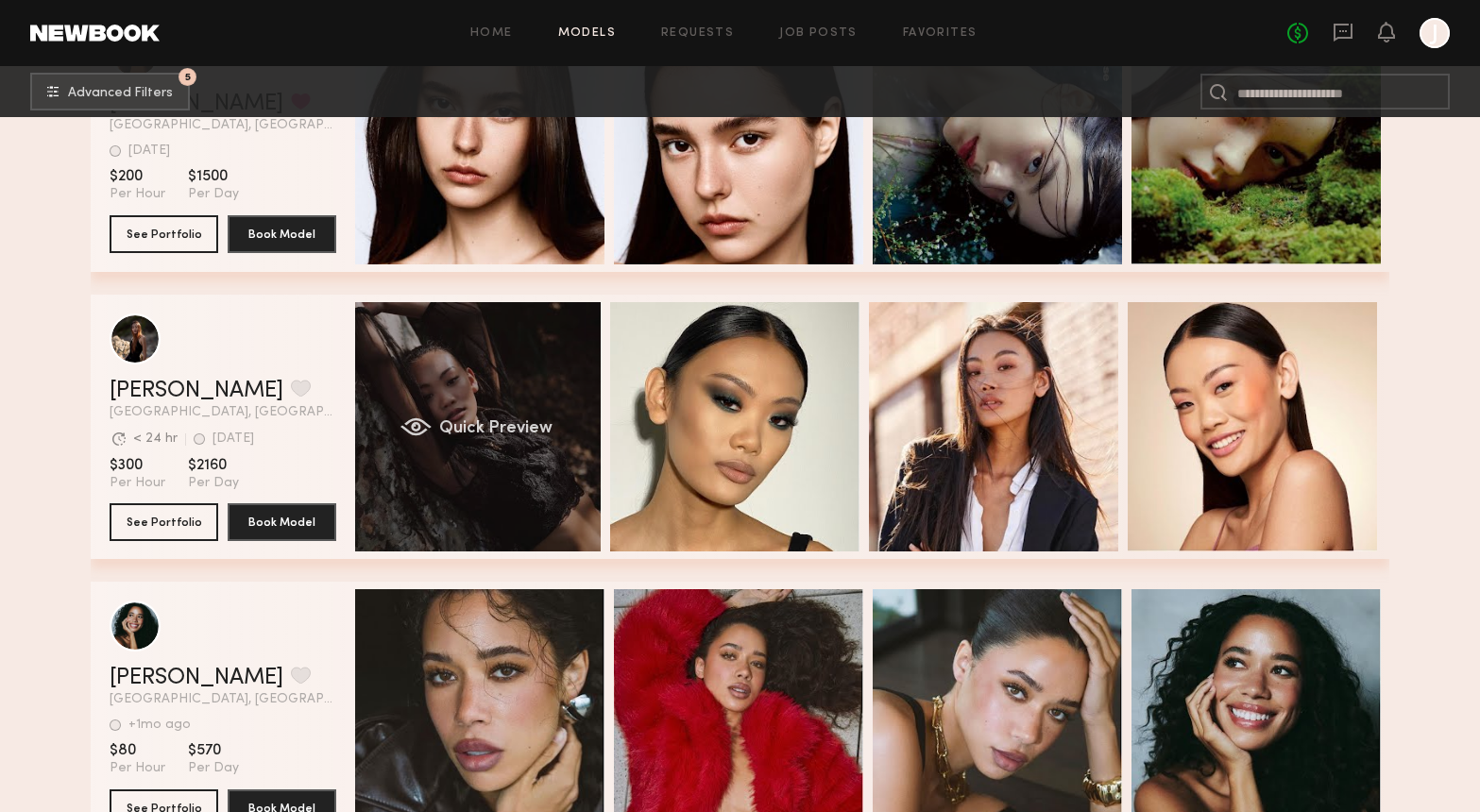
scroll to position [0, 7]
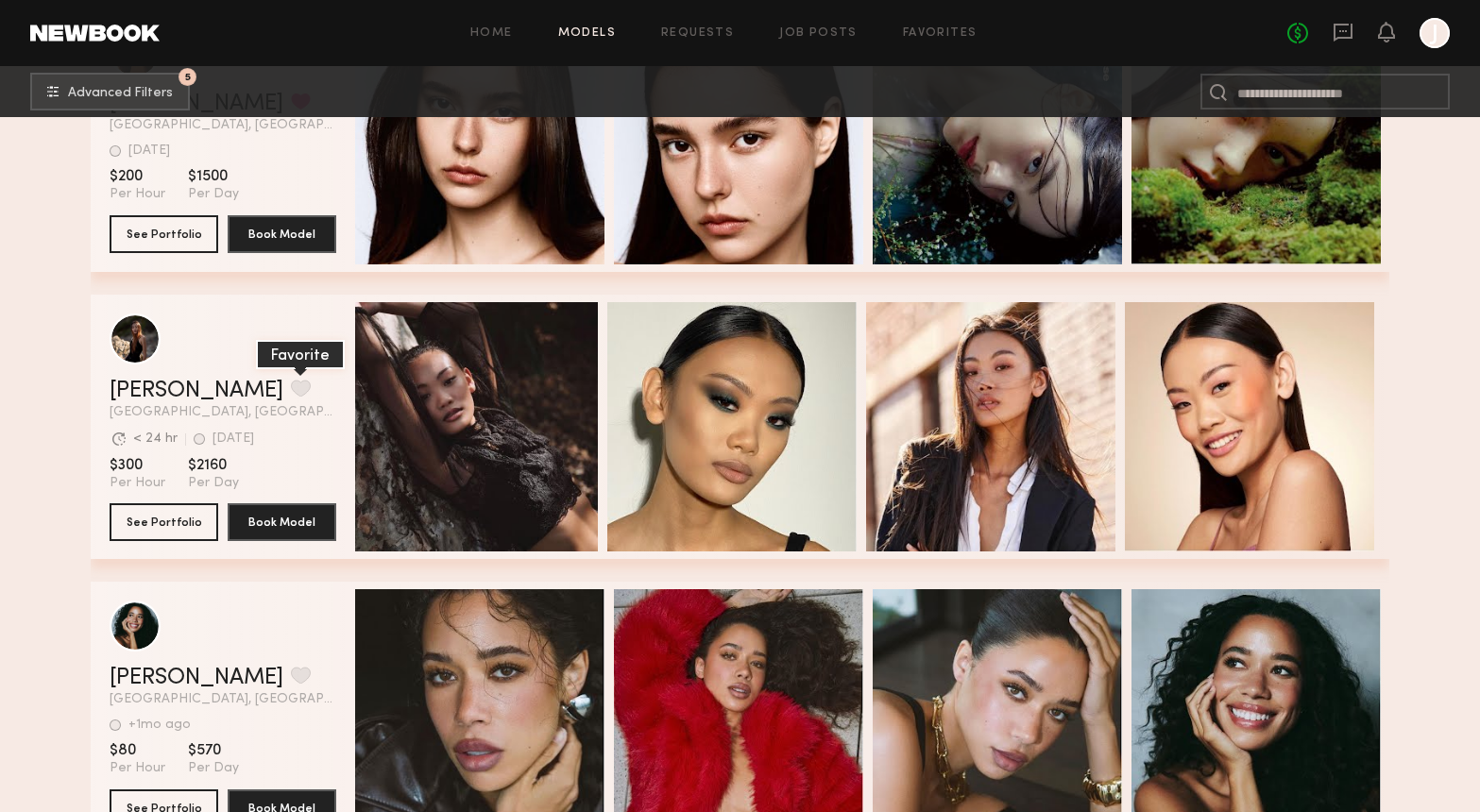
click at [291, 382] on button "grid" at bounding box center [301, 388] width 19 height 17
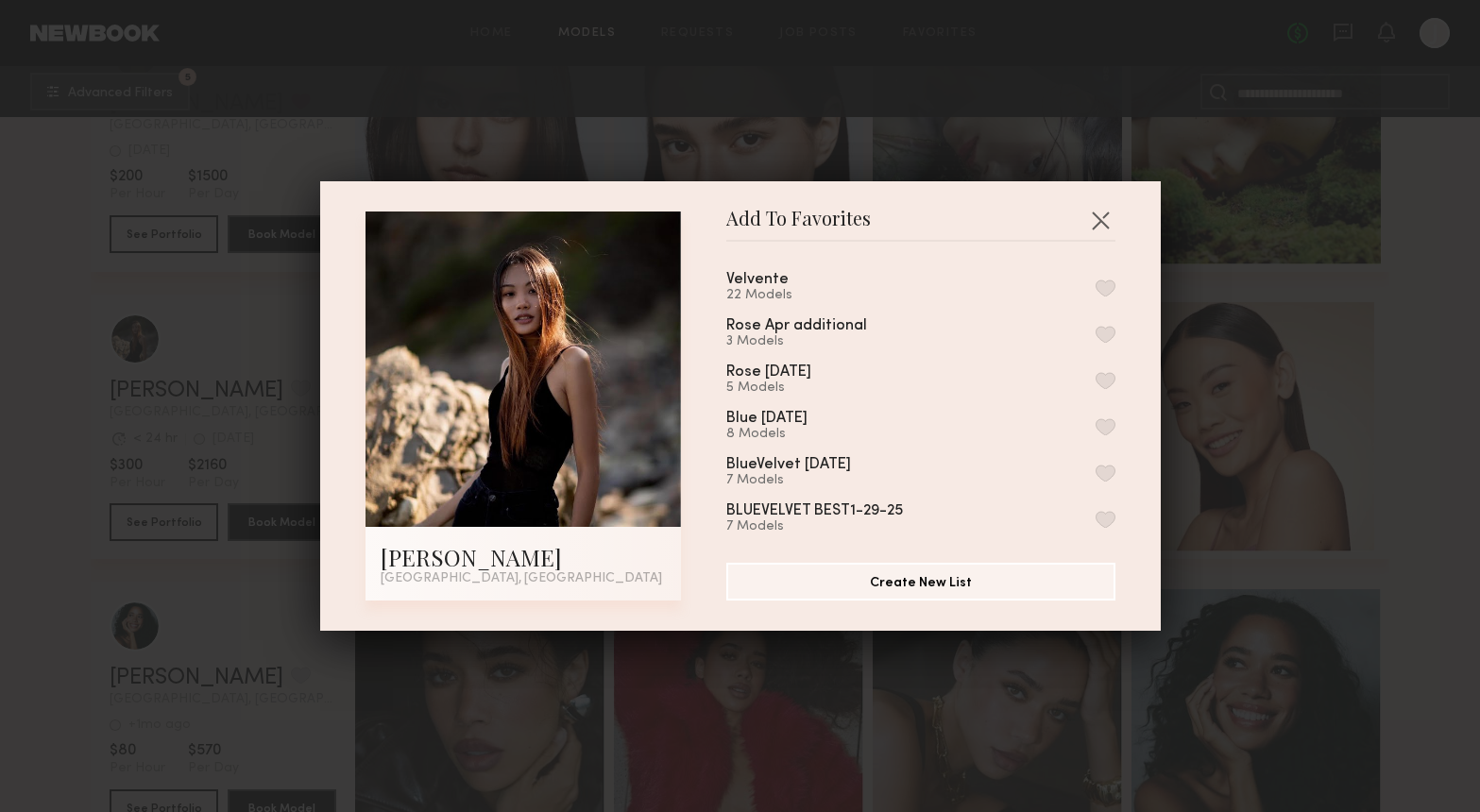
click at [1106, 289] on button "button" at bounding box center [1105, 288] width 19 height 17
click at [1100, 225] on button "button" at bounding box center [1100, 220] width 30 height 30
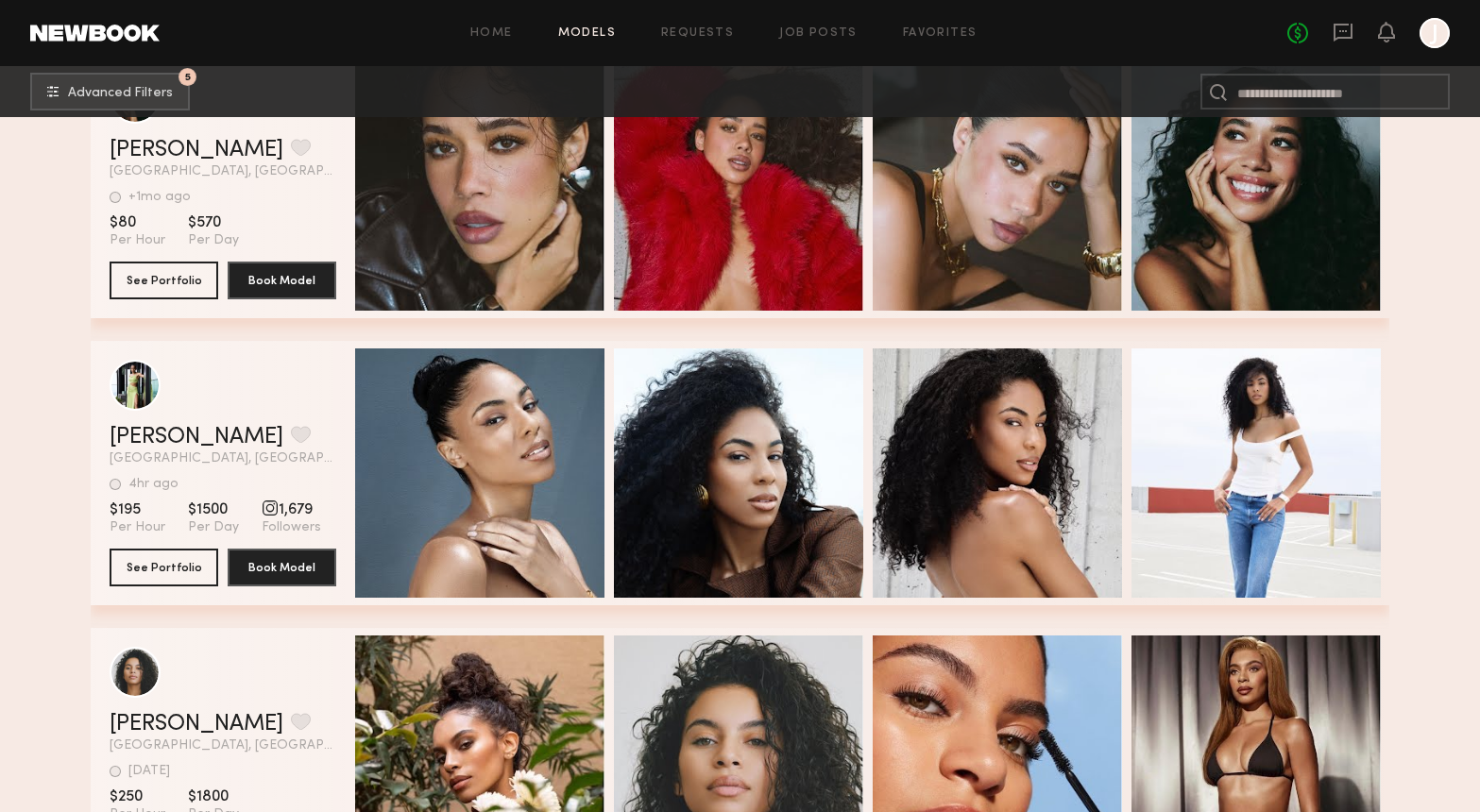
scroll to position [12449, 0]
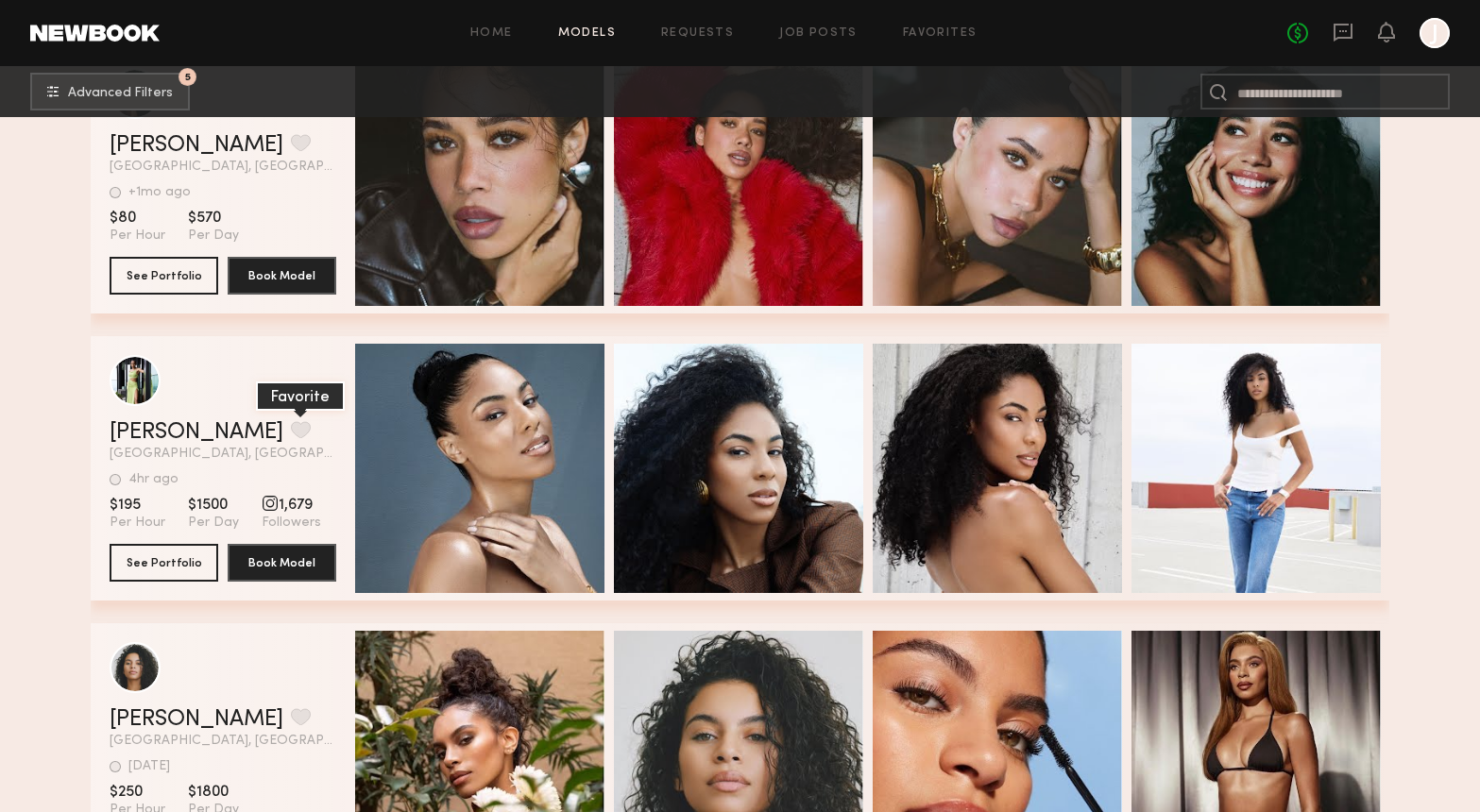
click at [291, 430] on button "grid" at bounding box center [301, 430] width 19 height 17
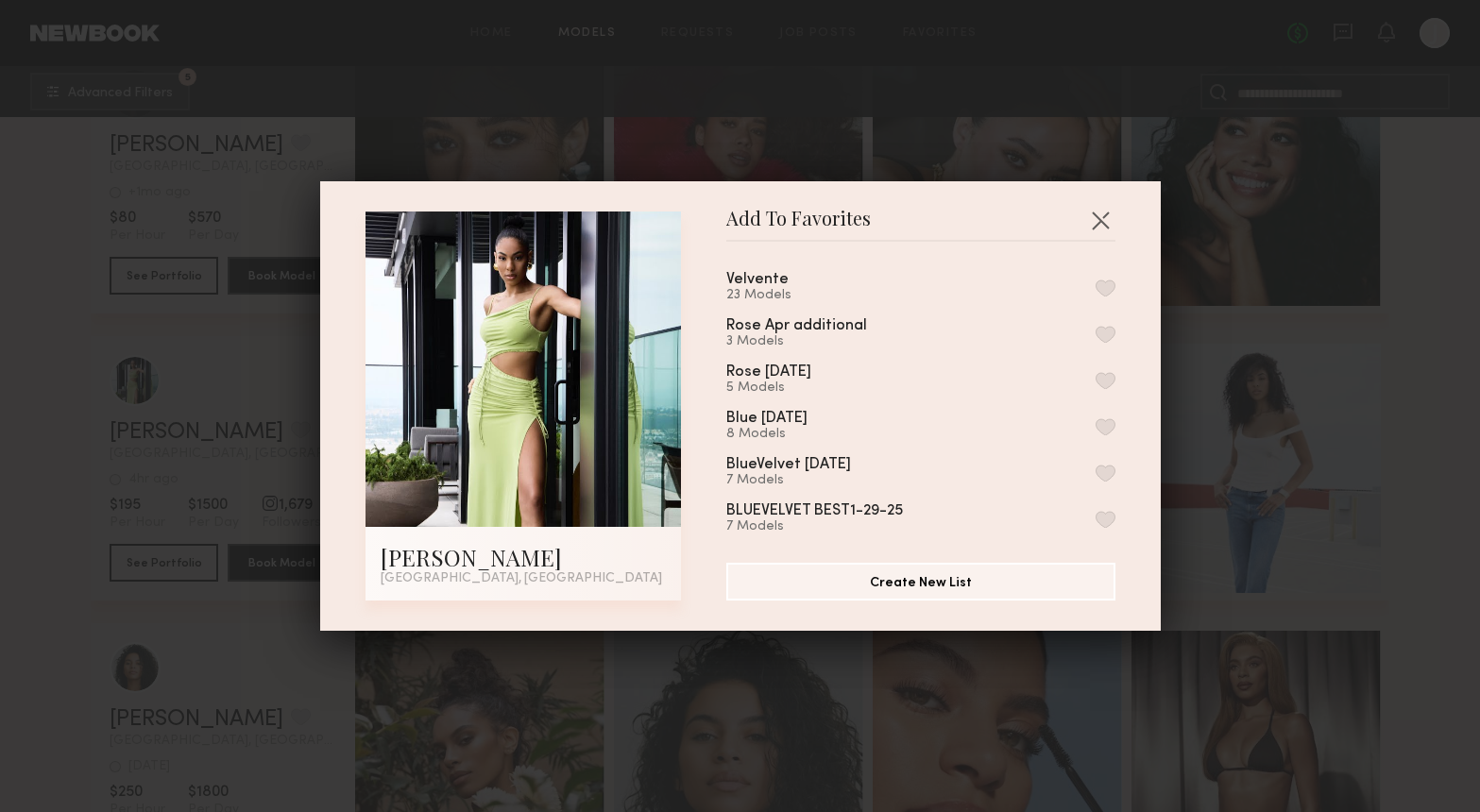
click at [1104, 289] on button "button" at bounding box center [1105, 288] width 19 height 17
click at [1101, 226] on button "button" at bounding box center [1100, 220] width 30 height 30
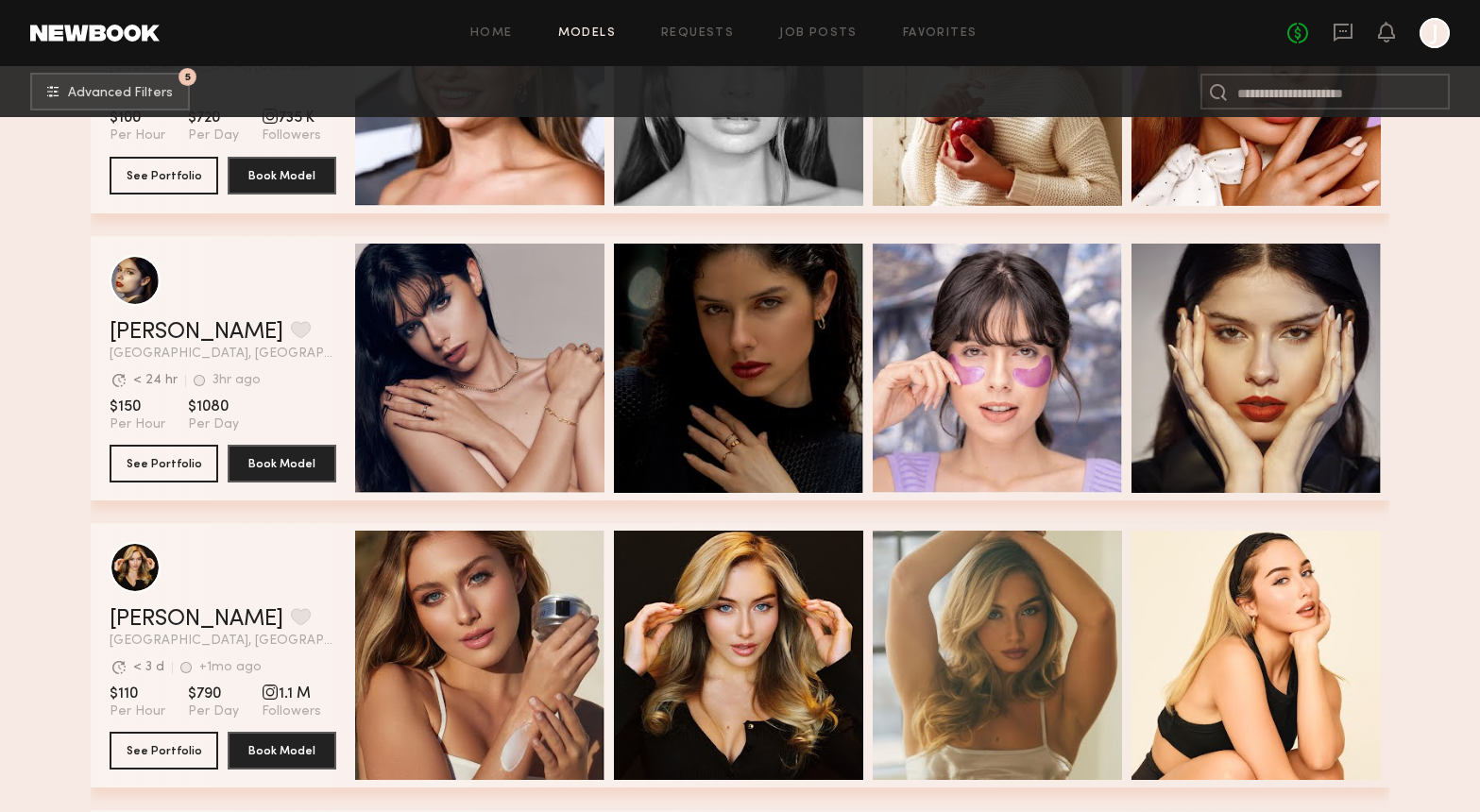
scroll to position [14279, 0]
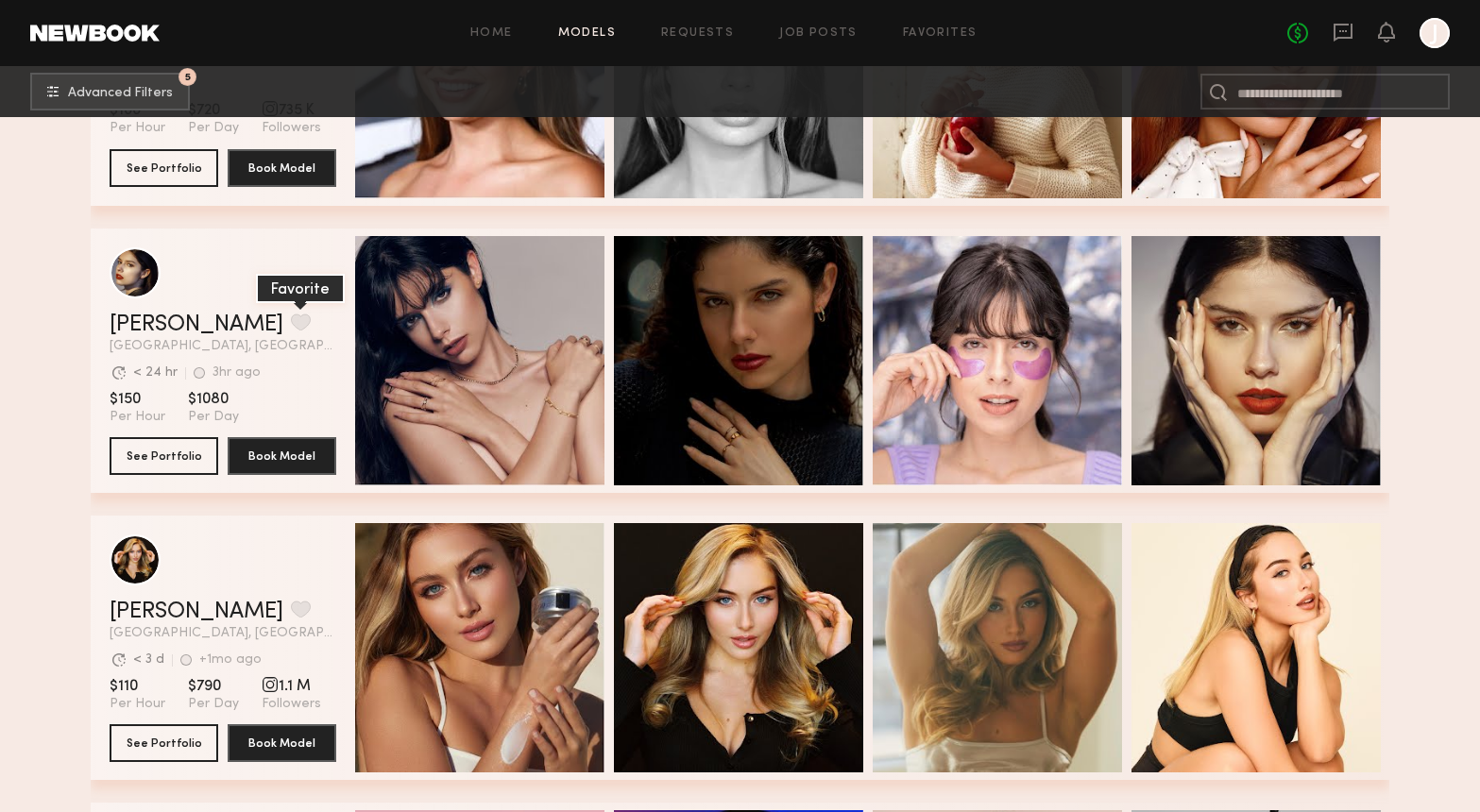
click at [291, 321] on button "grid" at bounding box center [301, 322] width 19 height 17
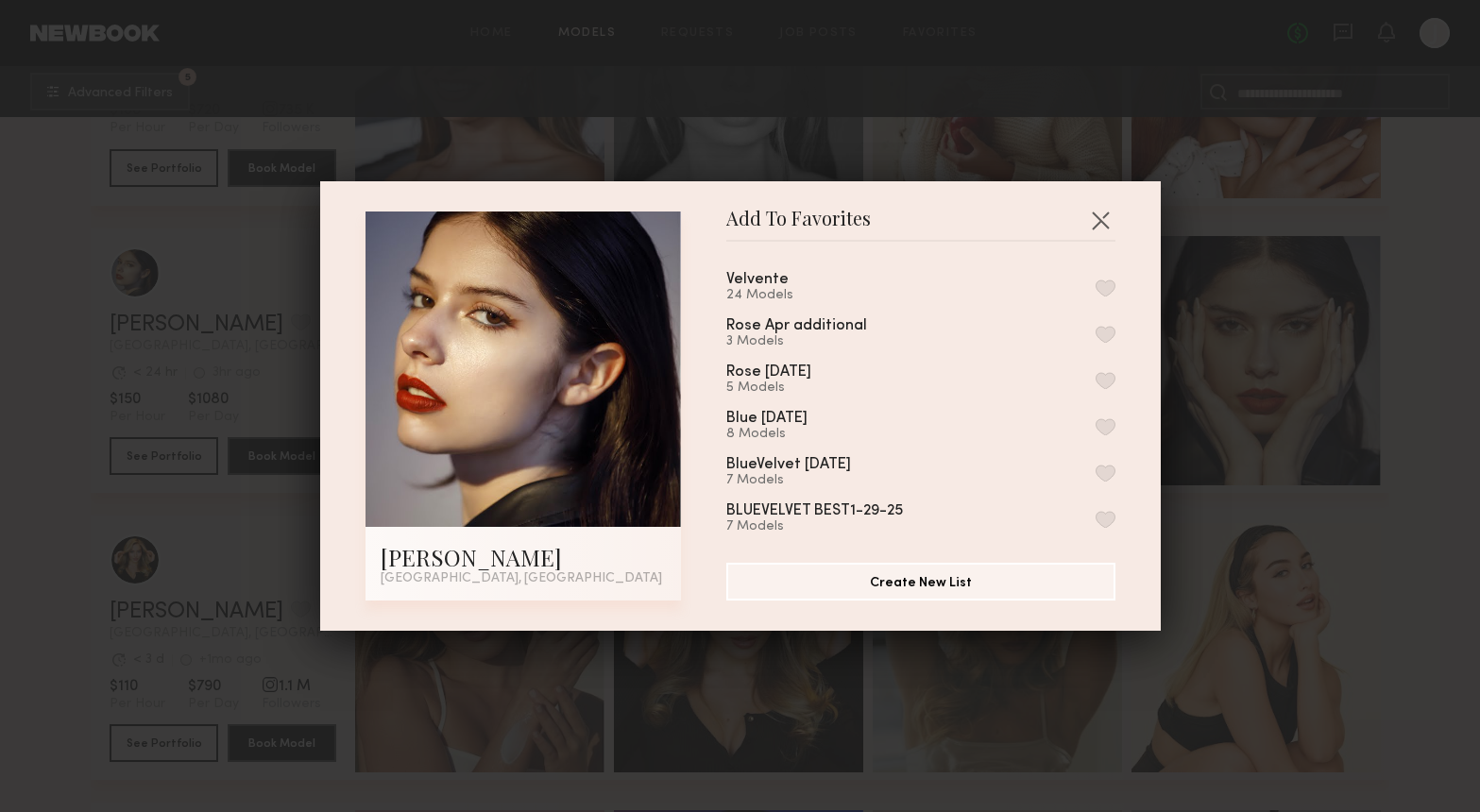
click at [1105, 292] on button "button" at bounding box center [1105, 288] width 19 height 17
click at [1101, 217] on button "button" at bounding box center [1100, 220] width 30 height 30
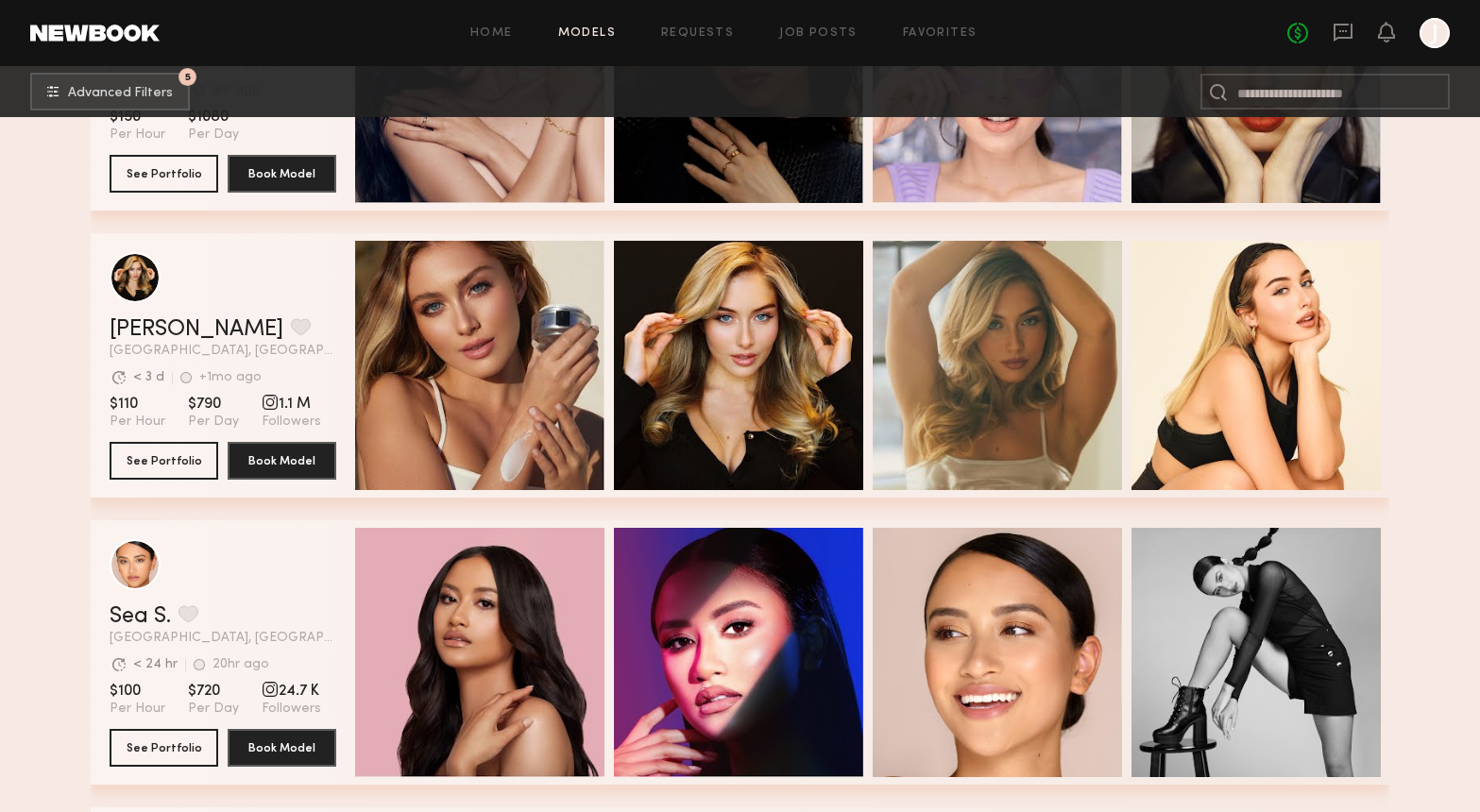
scroll to position [14563, 0]
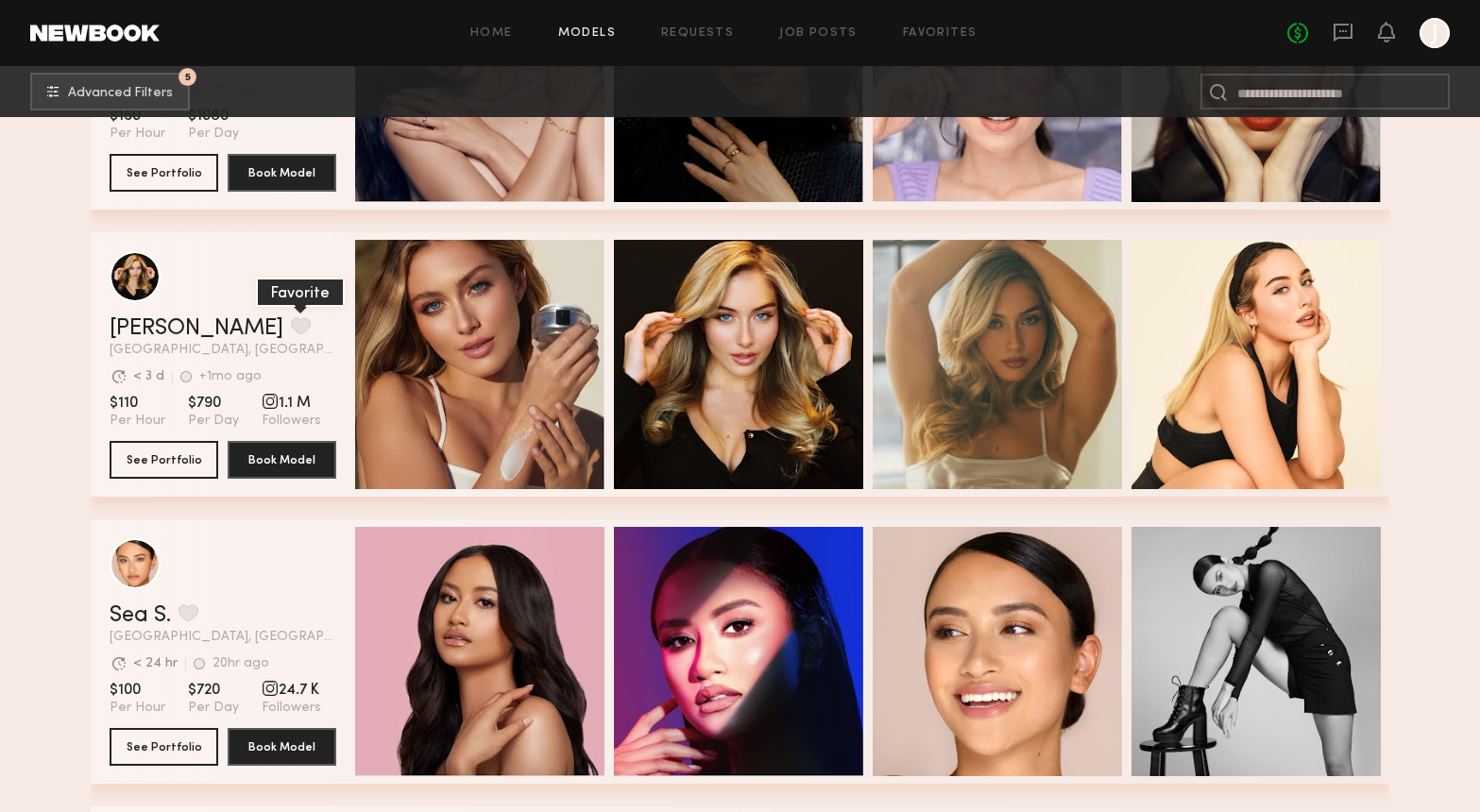
click at [291, 320] on button "grid" at bounding box center [301, 326] width 19 height 17
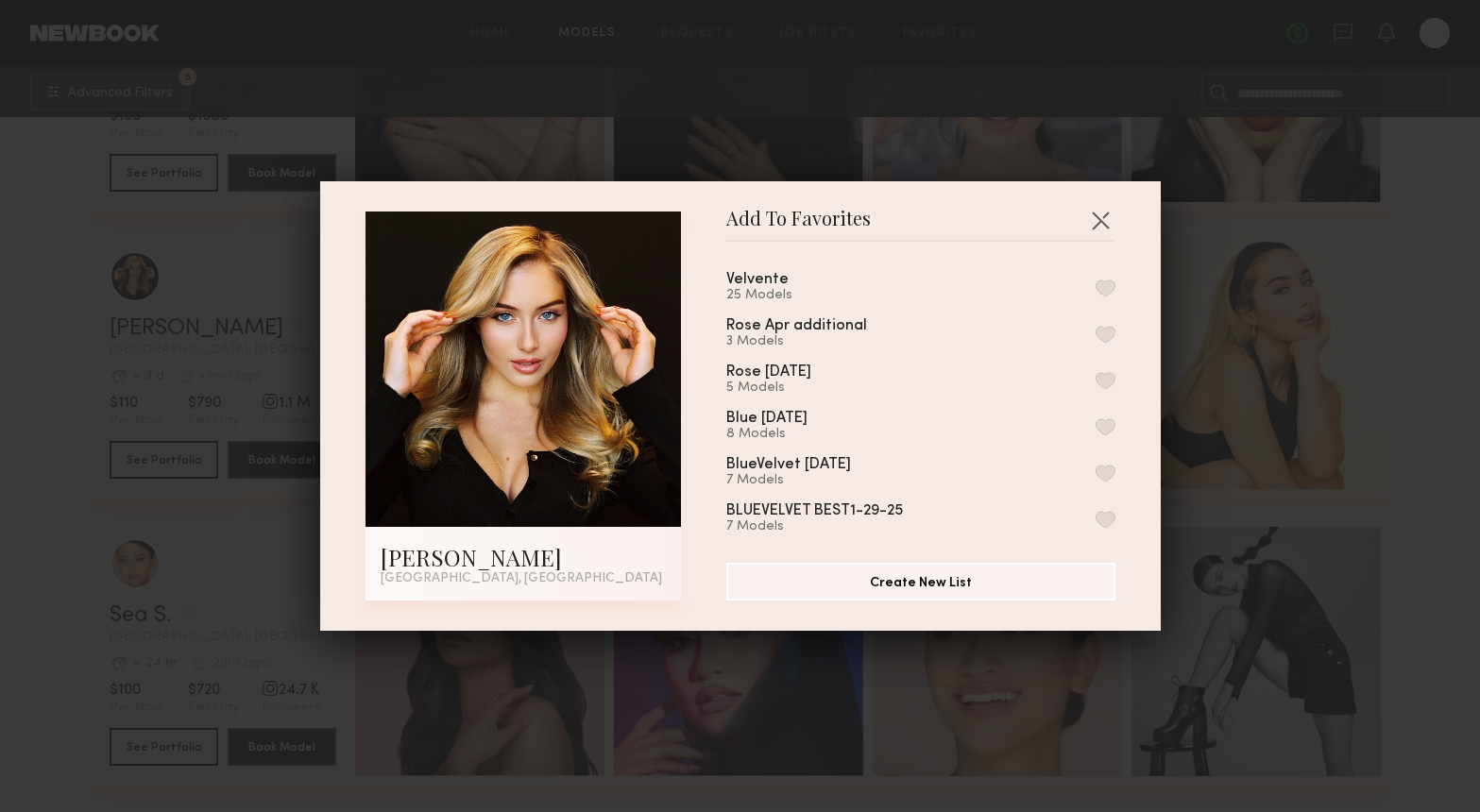
click at [1110, 291] on button "button" at bounding box center [1105, 288] width 19 height 17
click at [1091, 228] on button "button" at bounding box center [1100, 220] width 30 height 30
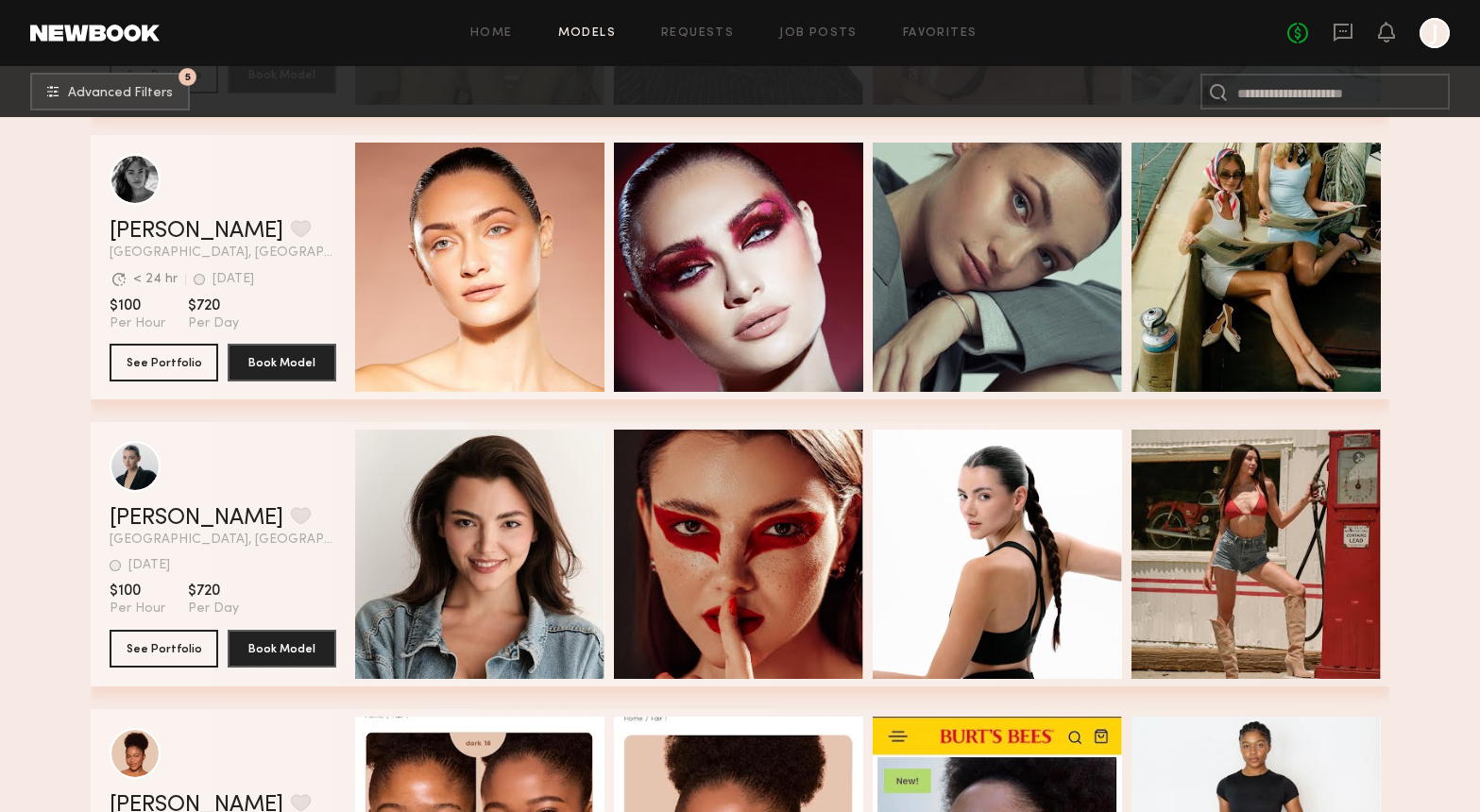
scroll to position [15522, 0]
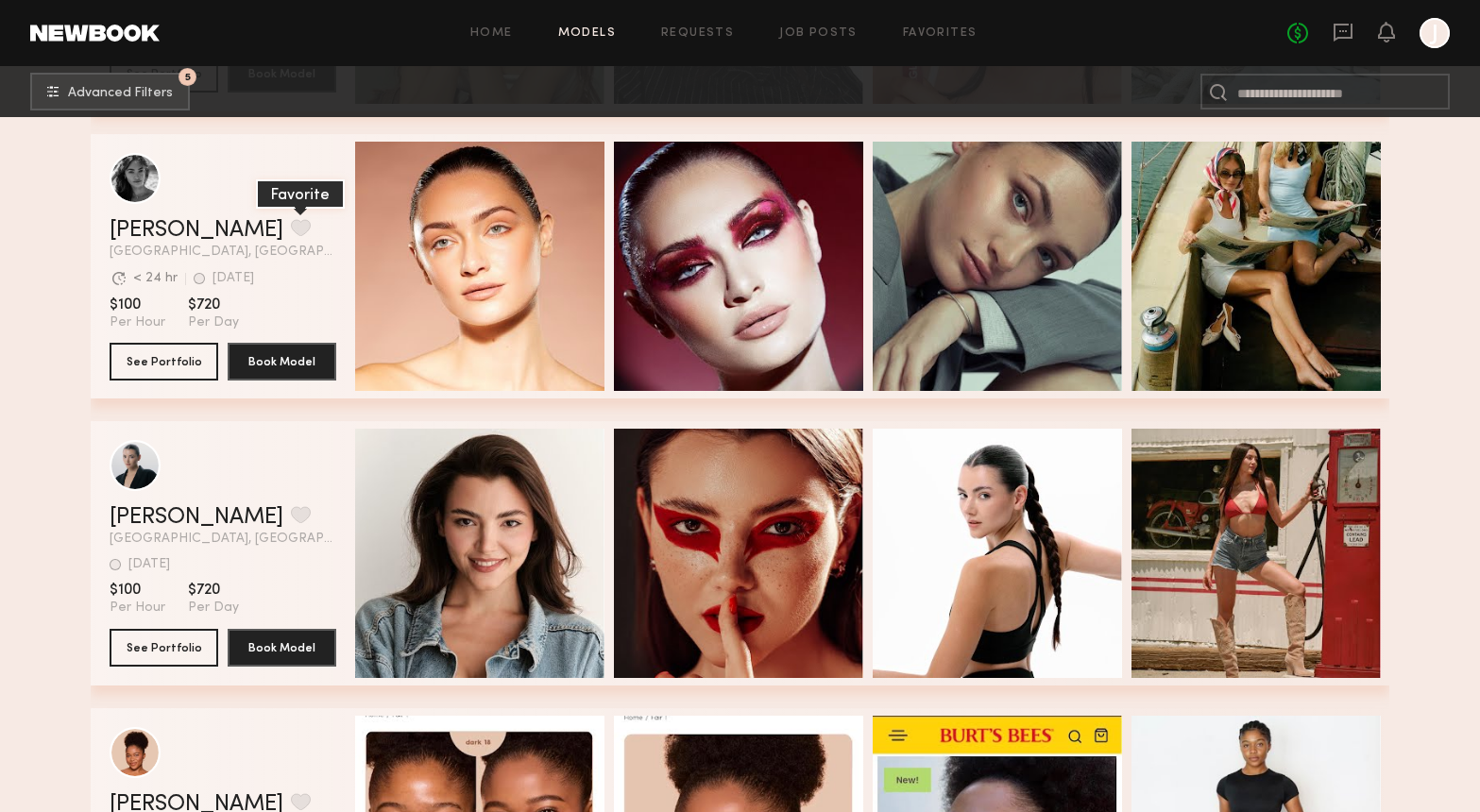
click at [291, 225] on button "grid" at bounding box center [301, 227] width 19 height 17
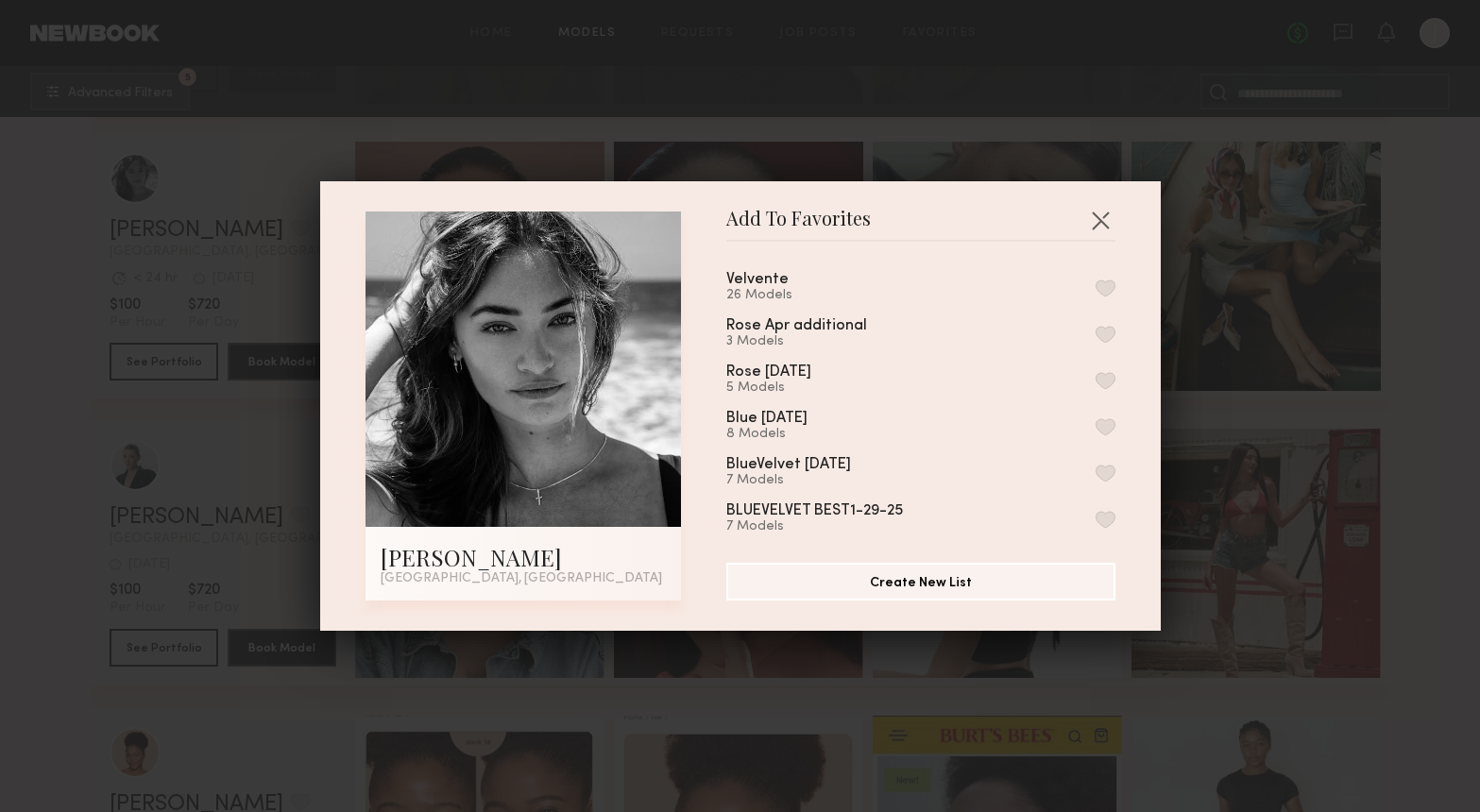
click at [1110, 284] on button "button" at bounding box center [1105, 288] width 19 height 17
click at [1102, 217] on button "button" at bounding box center [1100, 220] width 30 height 30
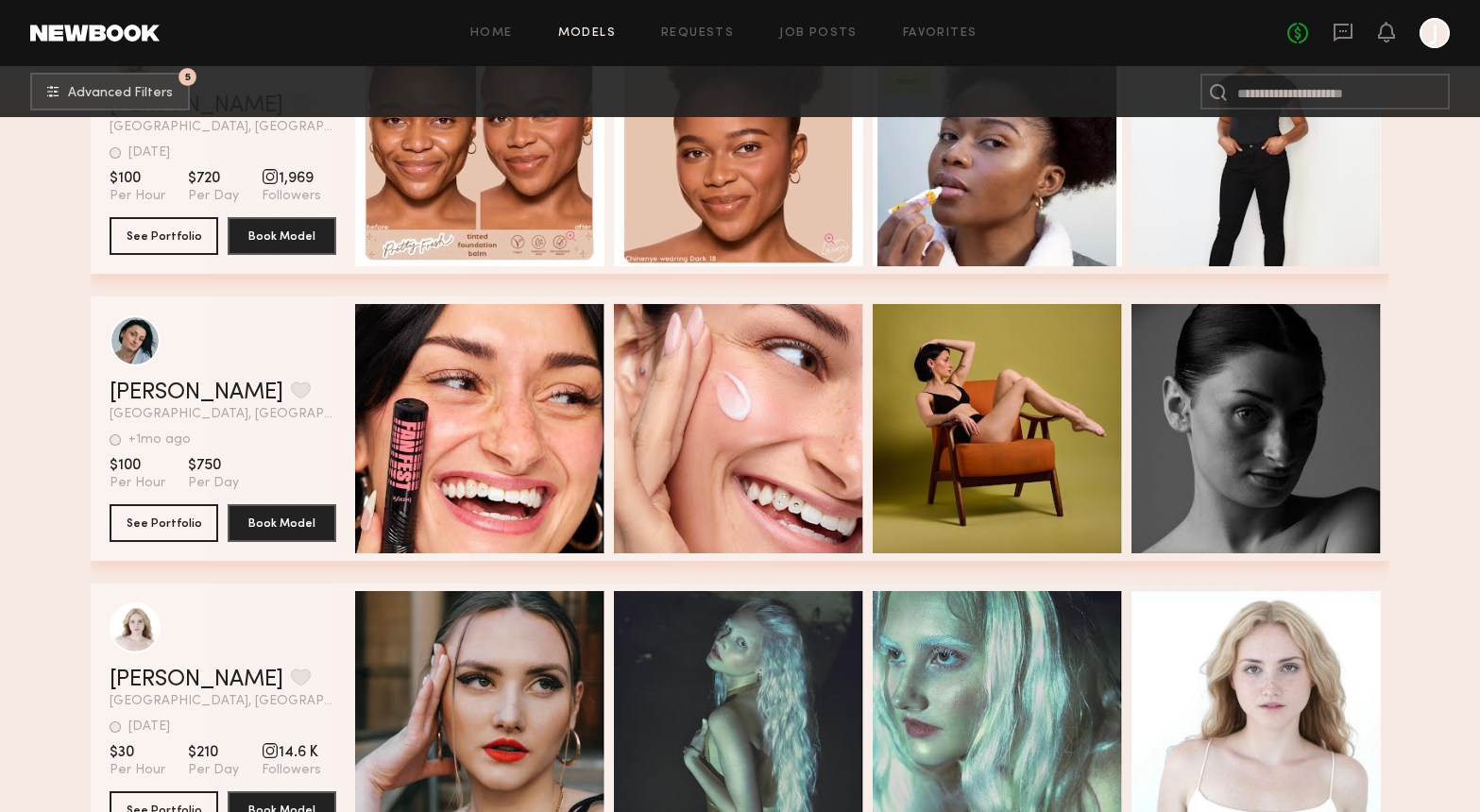
scroll to position [16223, 0]
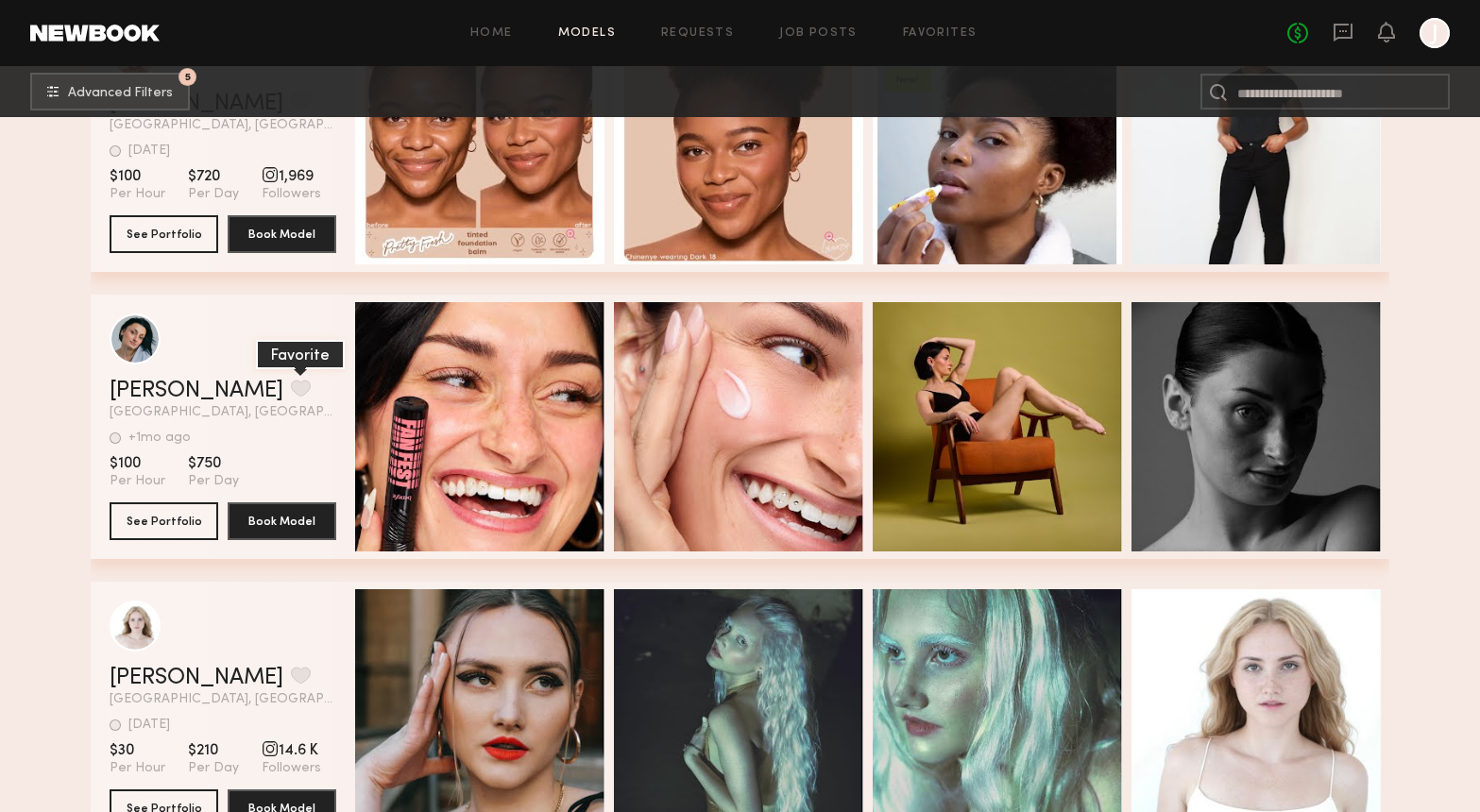
click at [291, 384] on button "grid" at bounding box center [301, 388] width 19 height 17
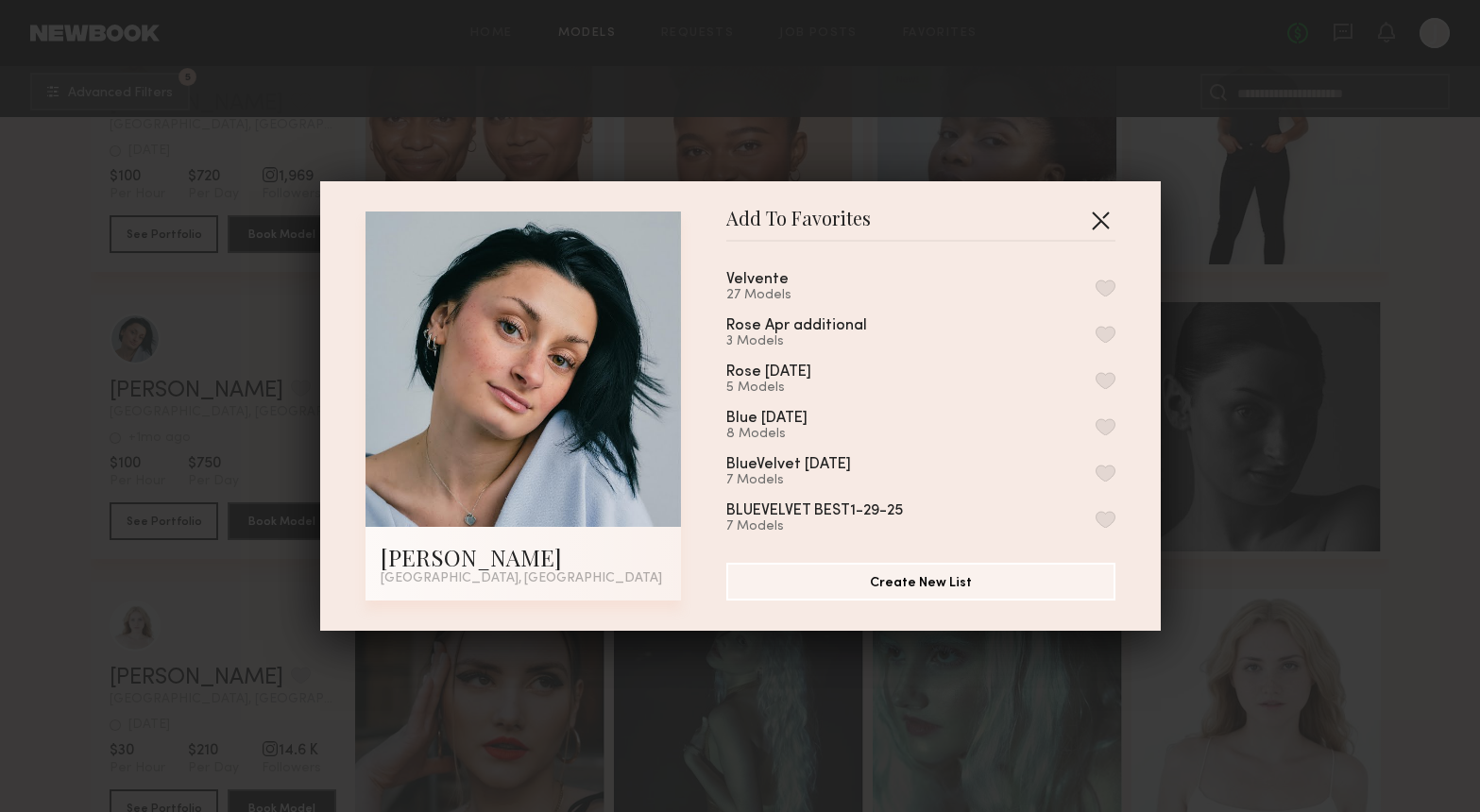
click at [1100, 227] on button "button" at bounding box center [1100, 220] width 30 height 30
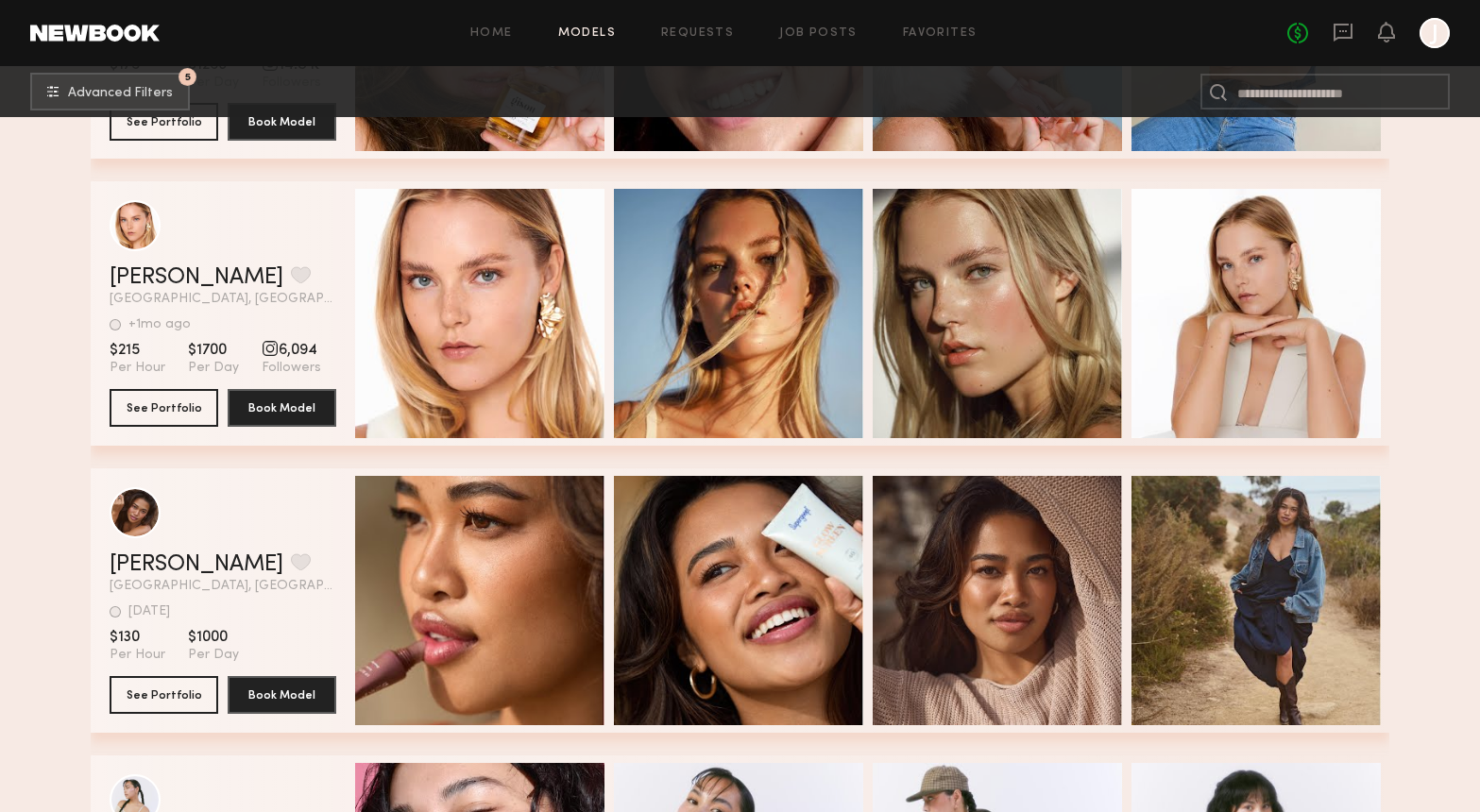
scroll to position [17208, 0]
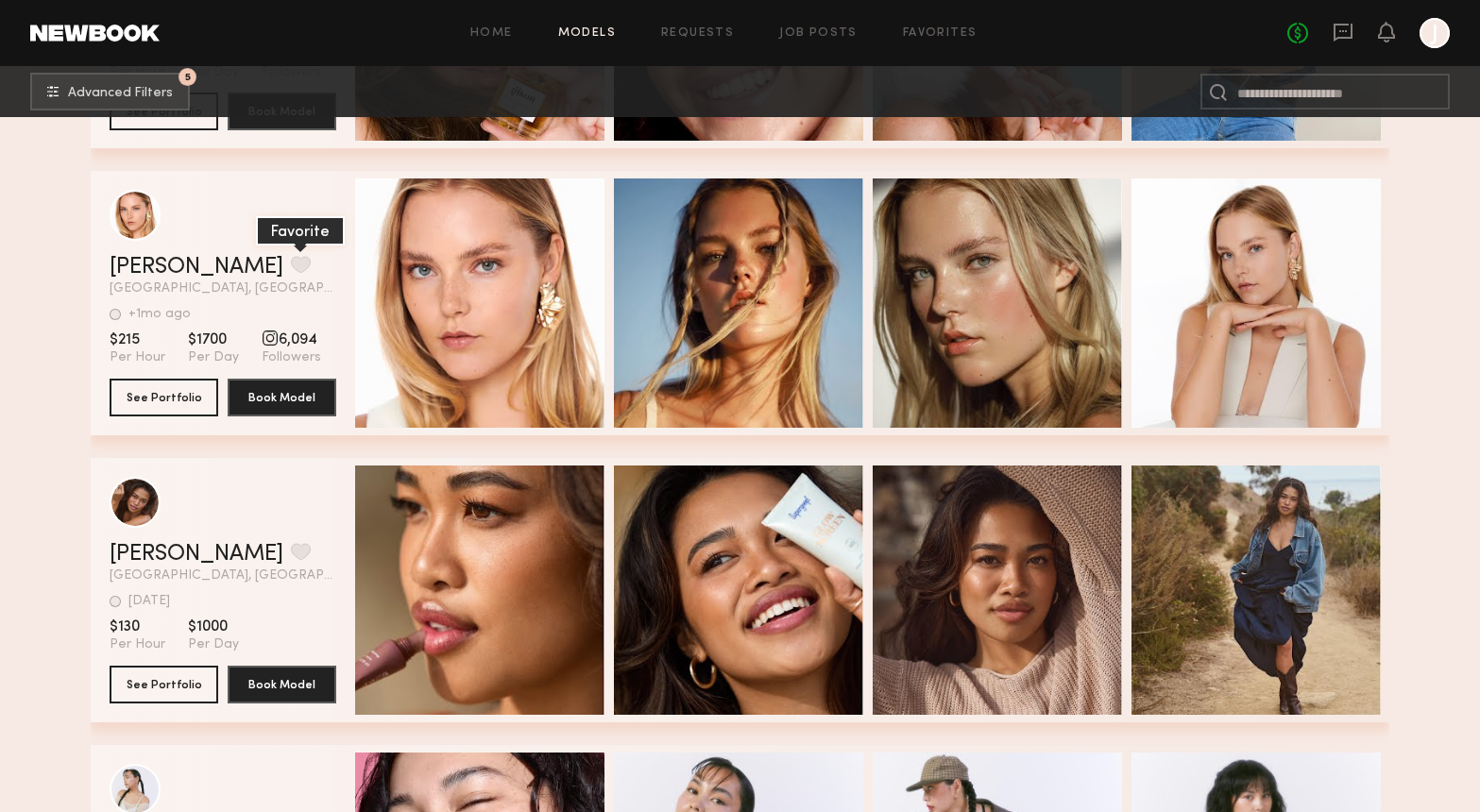
click at [291, 256] on button "grid" at bounding box center [301, 264] width 19 height 17
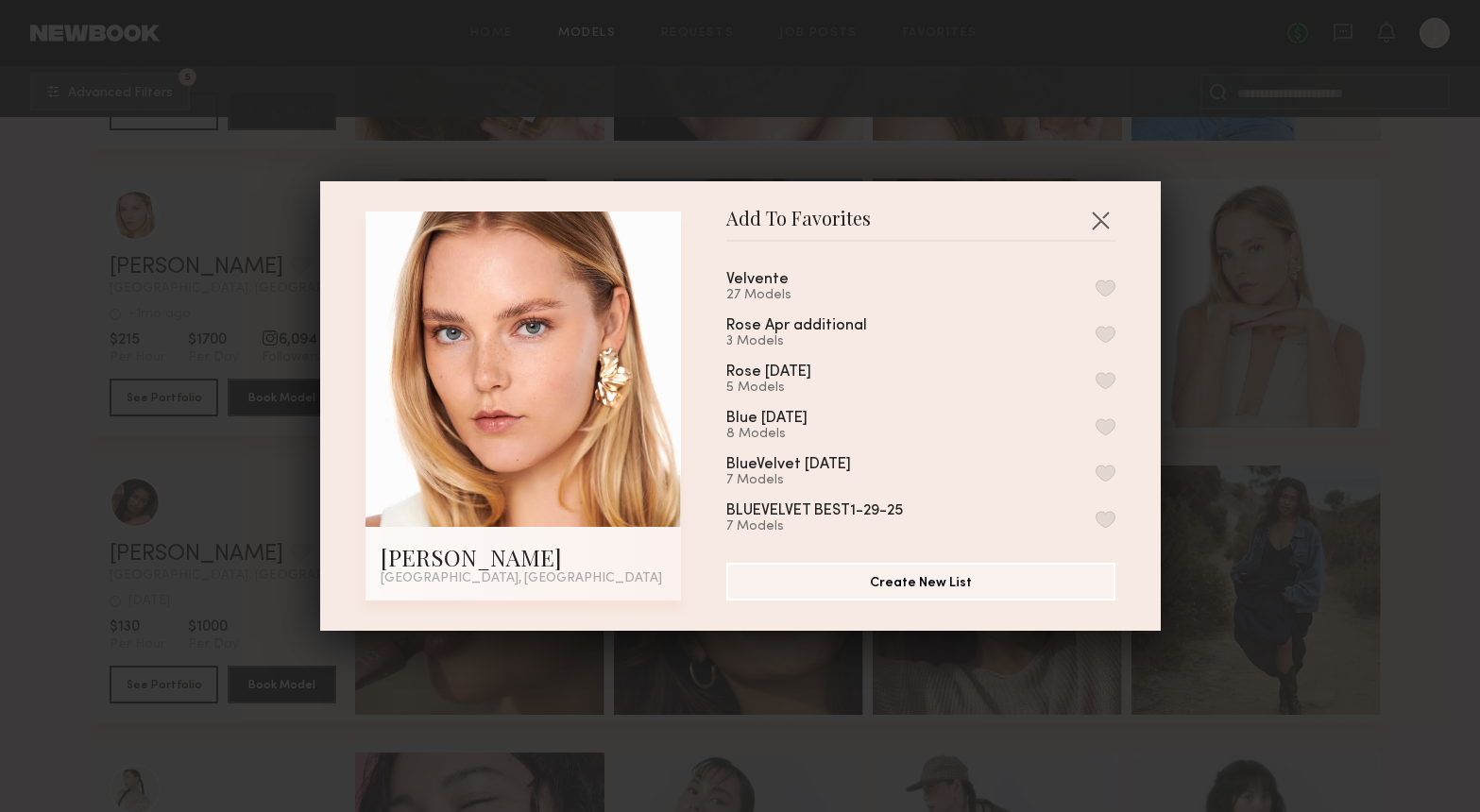
click at [1101, 287] on button "button" at bounding box center [1105, 288] width 19 height 17
click at [1102, 214] on button "button" at bounding box center [1100, 220] width 30 height 30
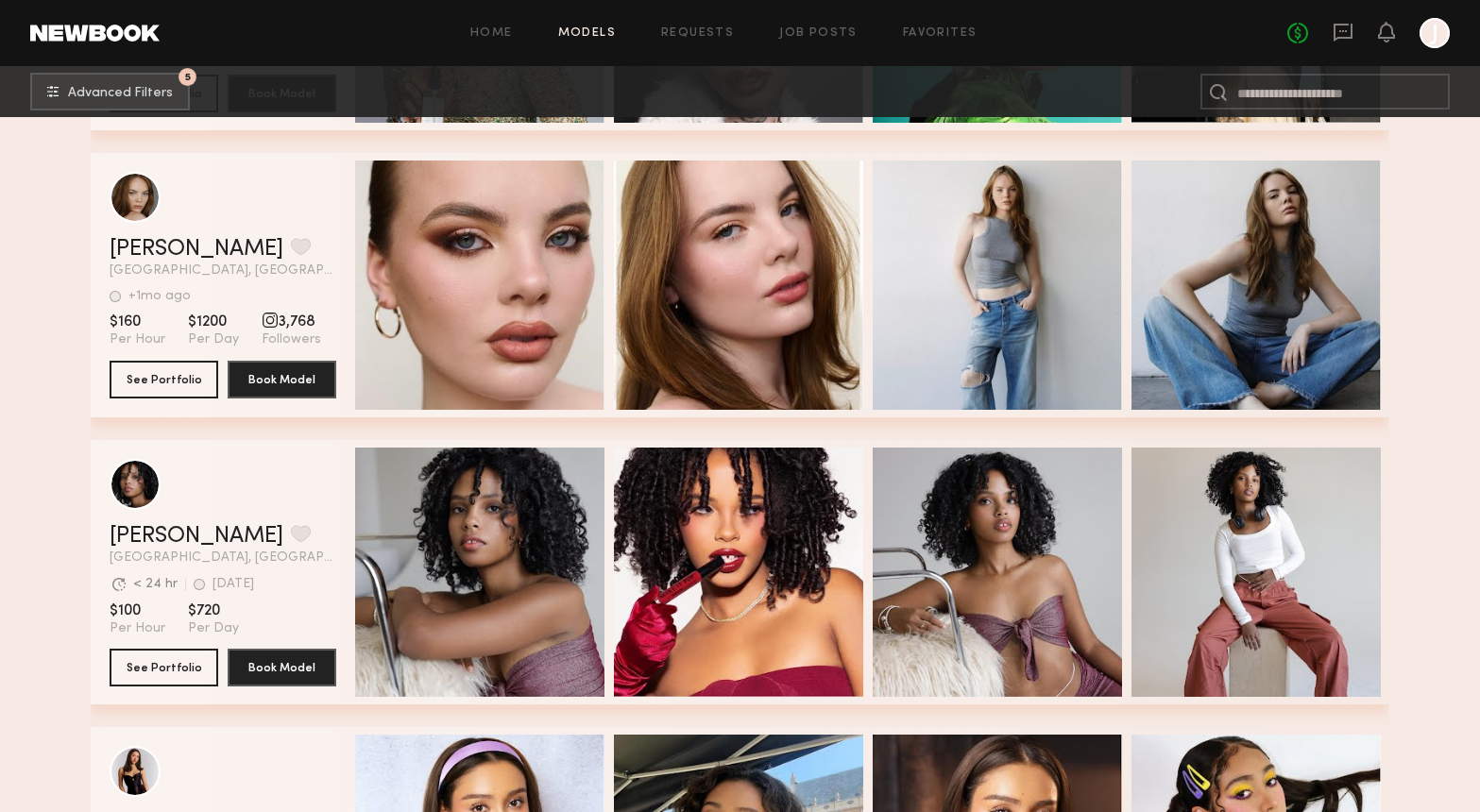
scroll to position [19530, 0]
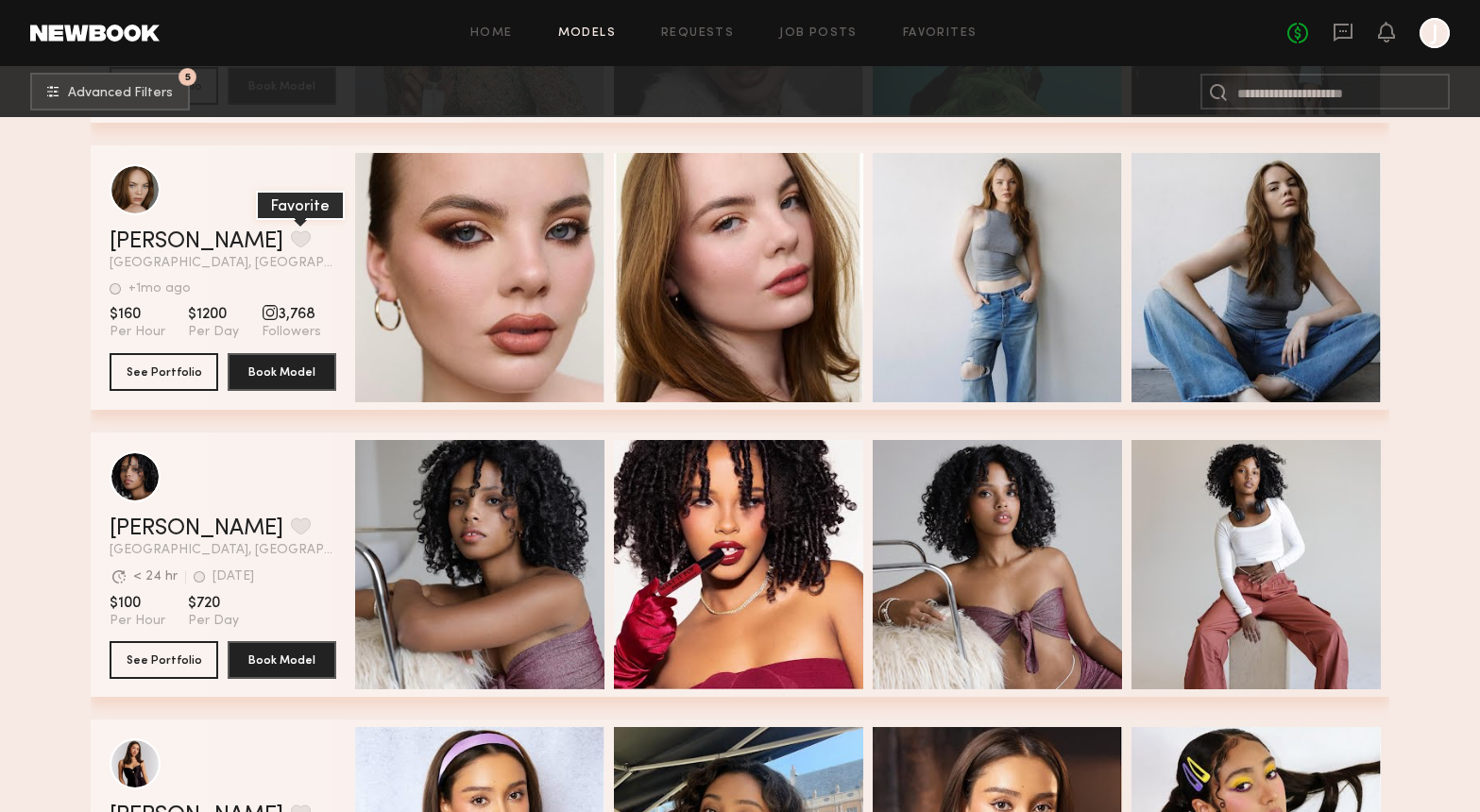
click at [291, 231] on button "grid" at bounding box center [301, 239] width 19 height 17
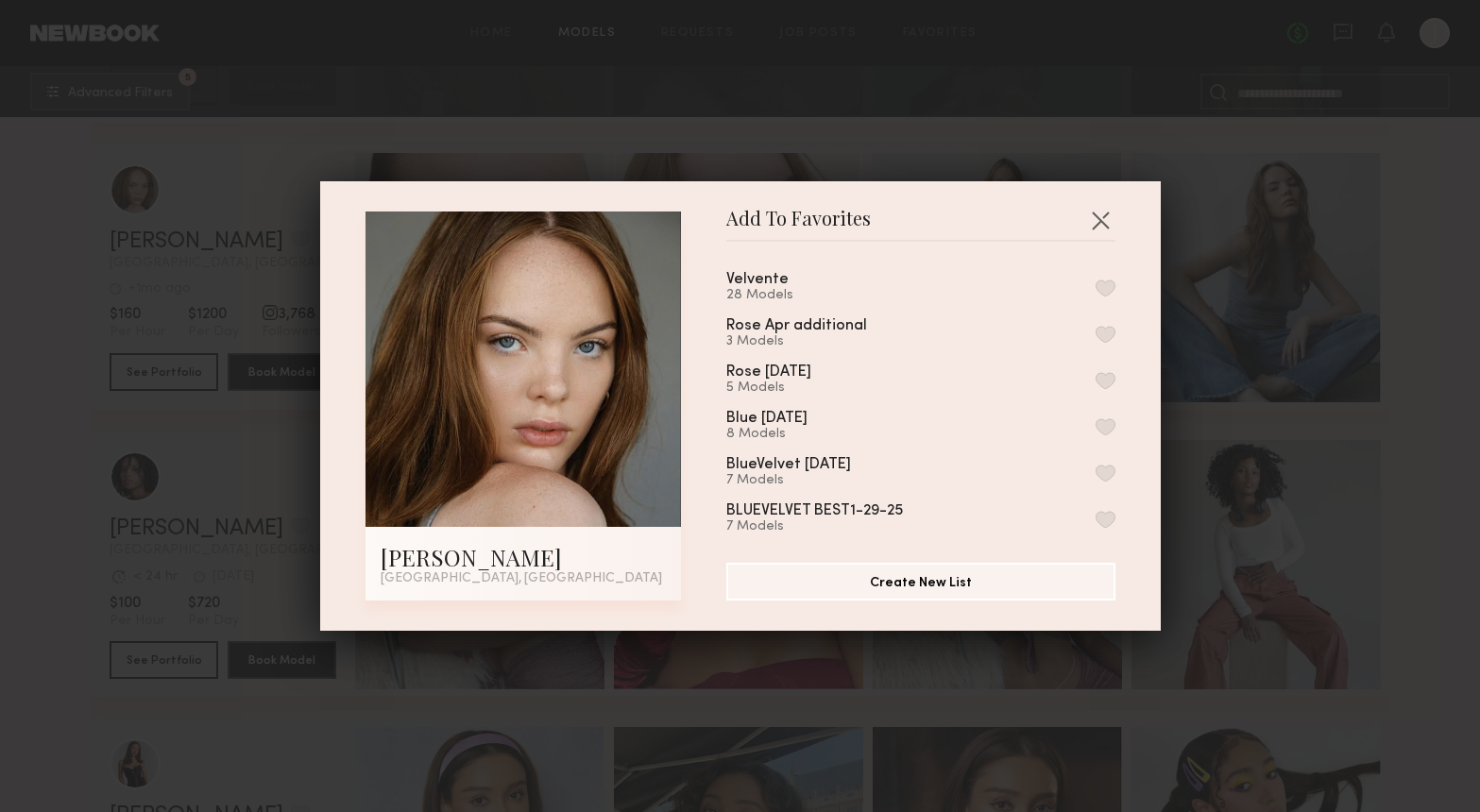
click at [1100, 284] on button "button" at bounding box center [1105, 288] width 19 height 17
click at [1106, 225] on button "button" at bounding box center [1100, 220] width 30 height 30
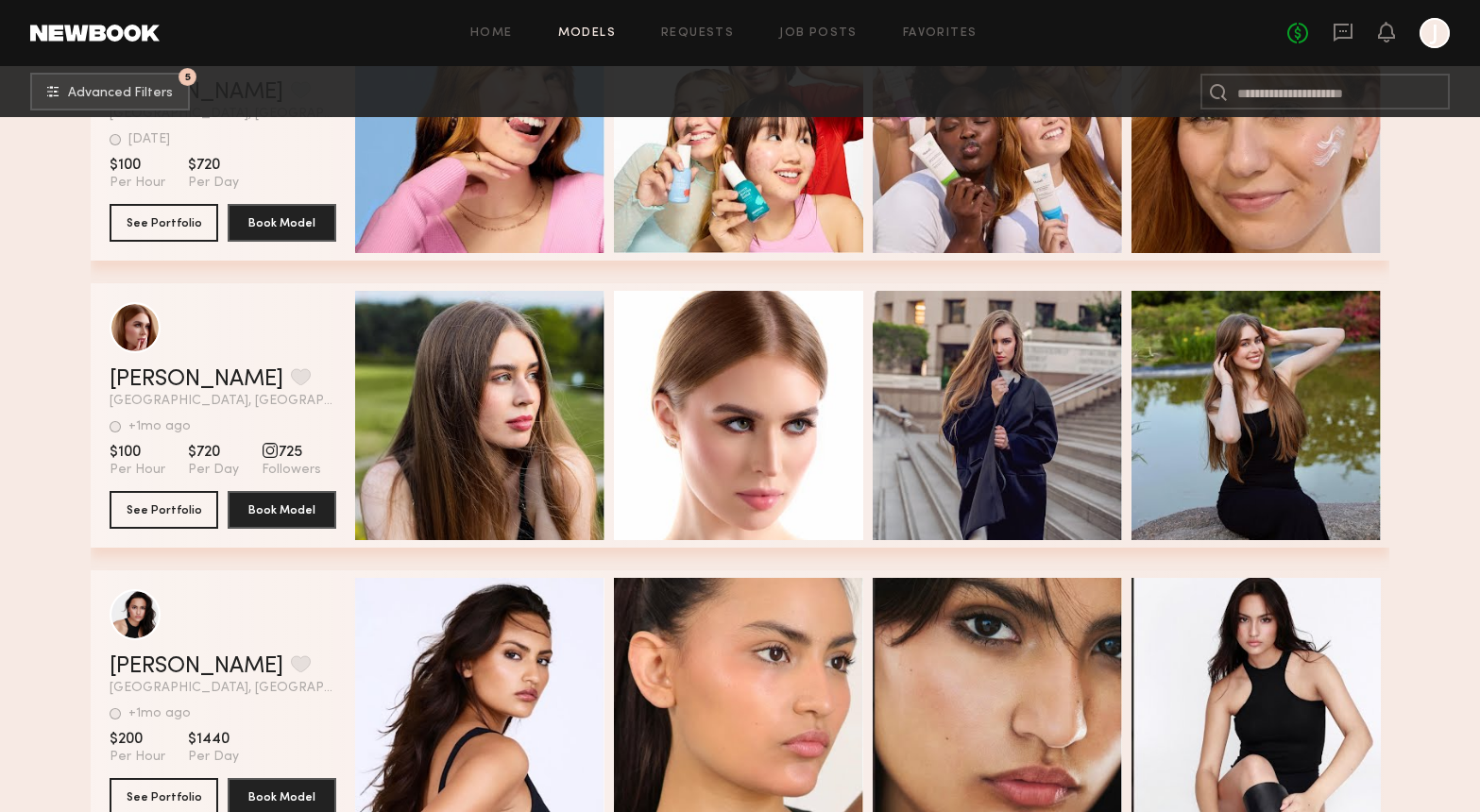
scroll to position [21991, 0]
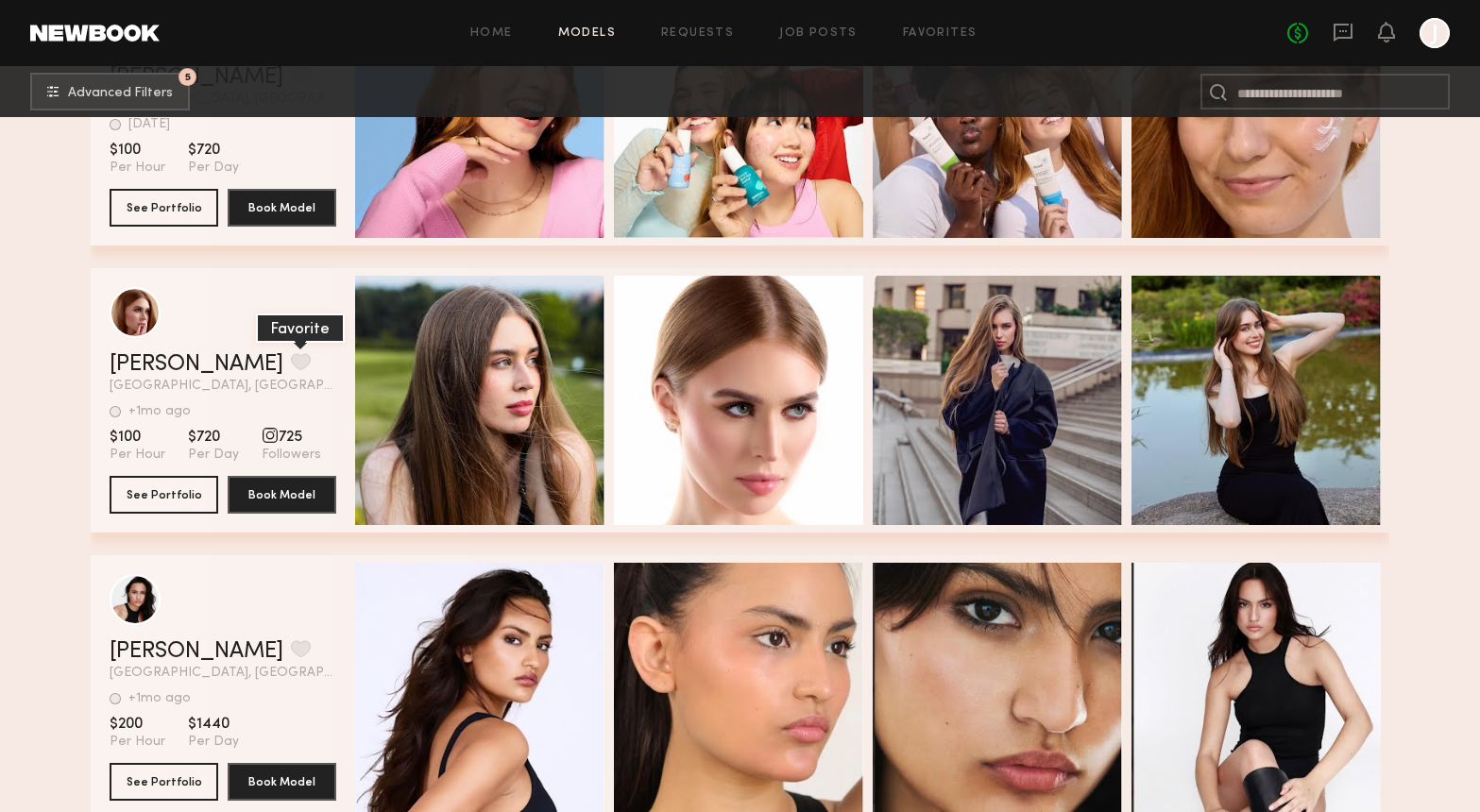
click at [291, 357] on button "grid" at bounding box center [301, 362] width 19 height 17
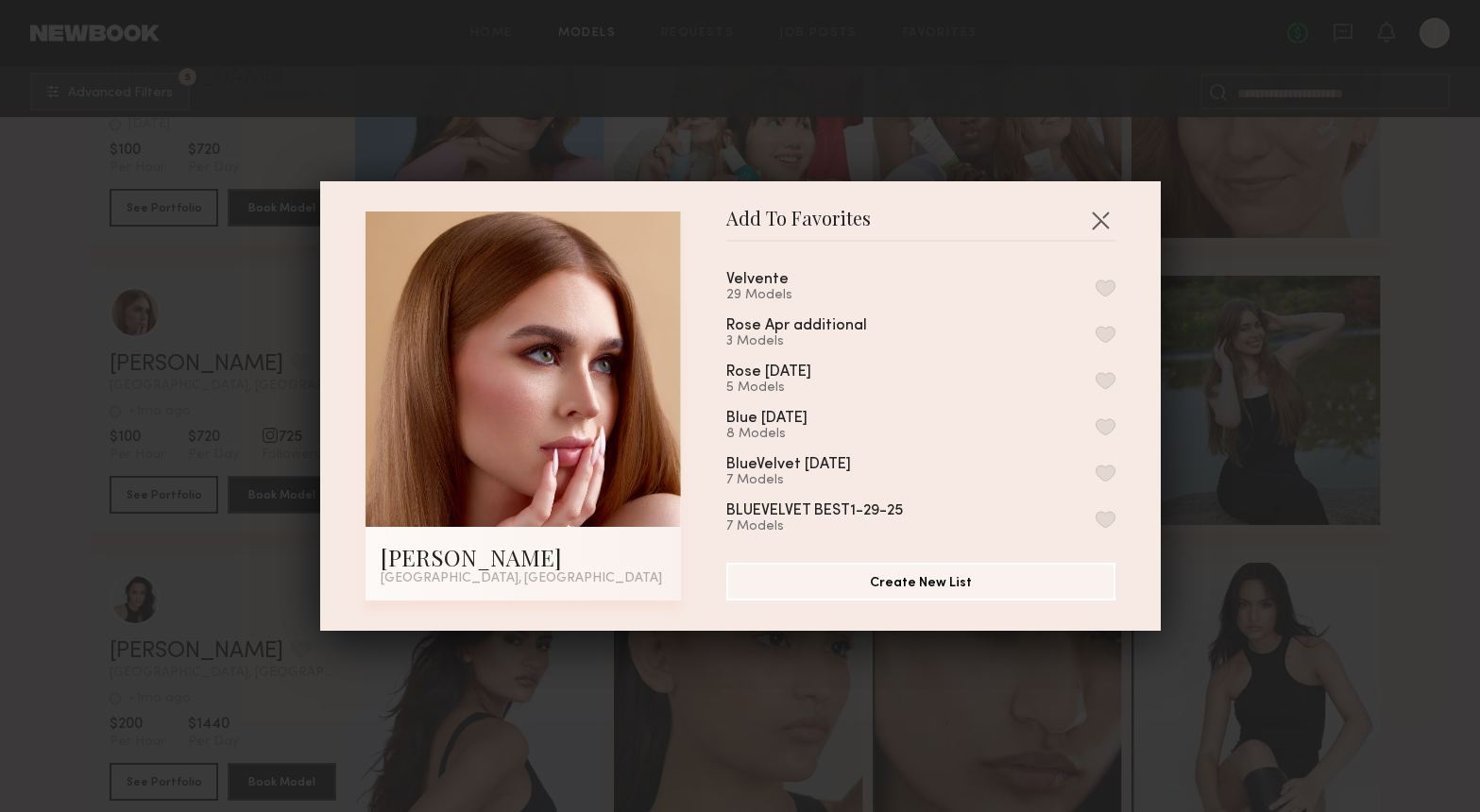
click at [1109, 286] on button "button" at bounding box center [1105, 288] width 19 height 17
click at [1102, 225] on button "button" at bounding box center [1100, 220] width 30 height 30
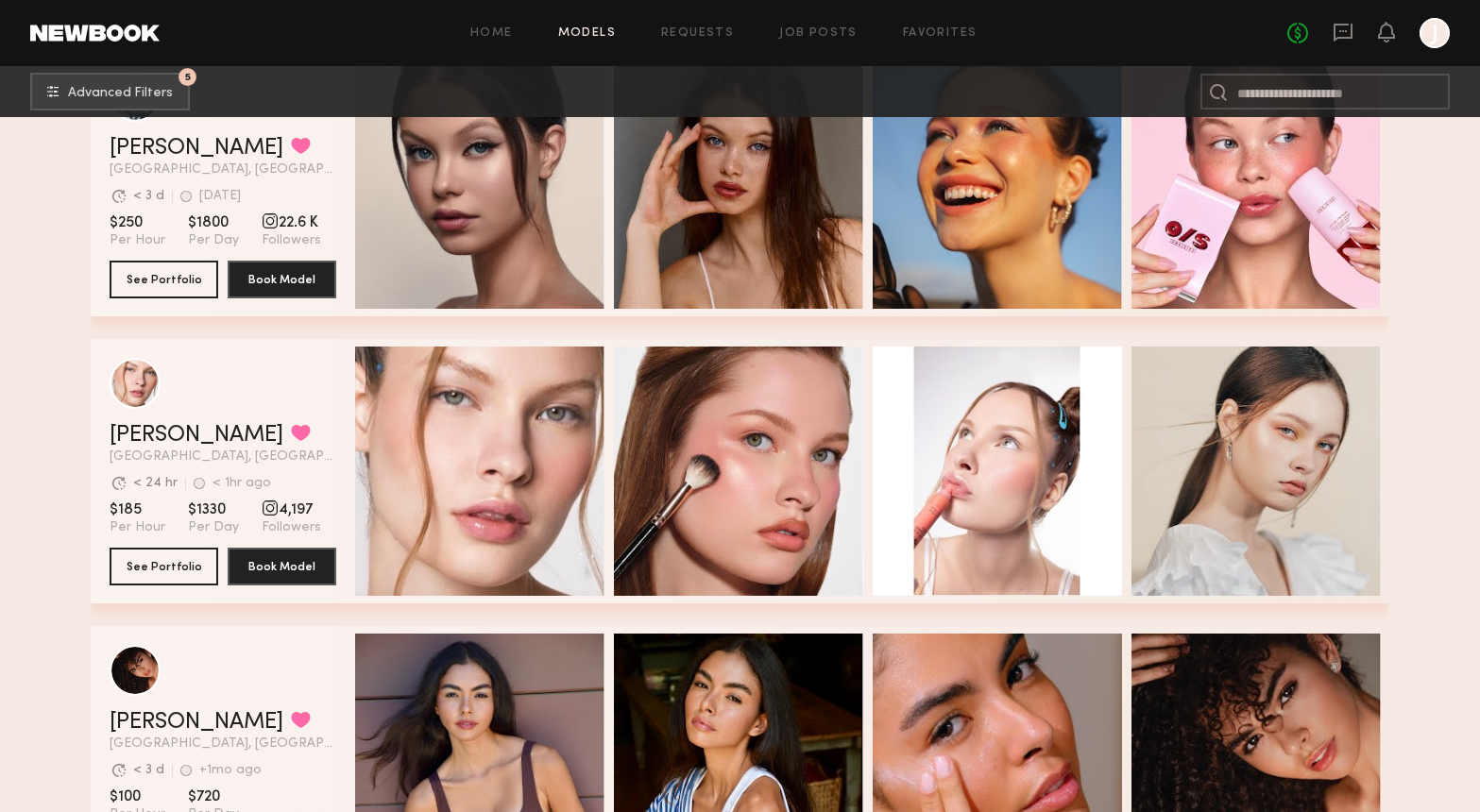
scroll to position [0, 0]
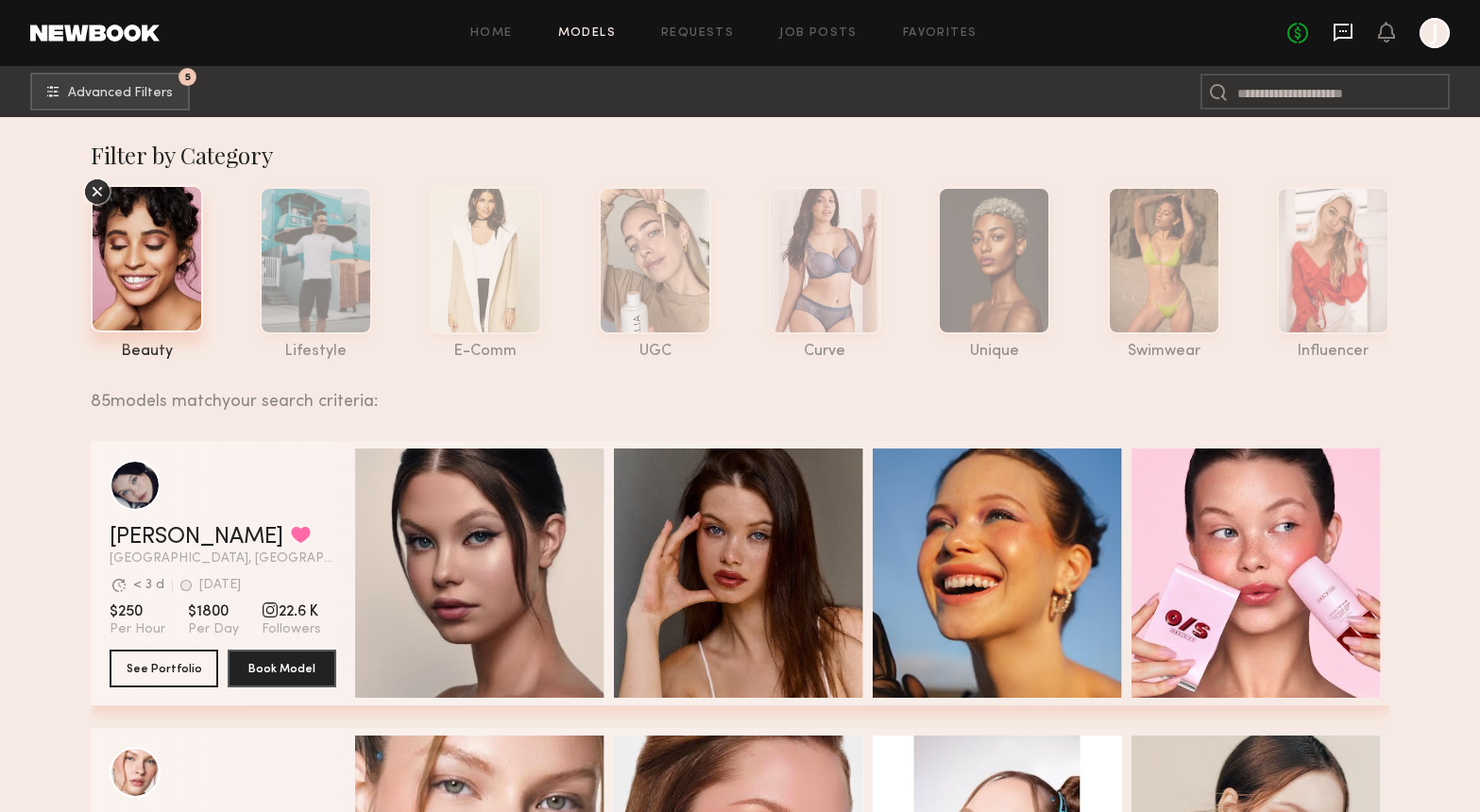
click at [1338, 32] on icon at bounding box center [1343, 31] width 20 height 20
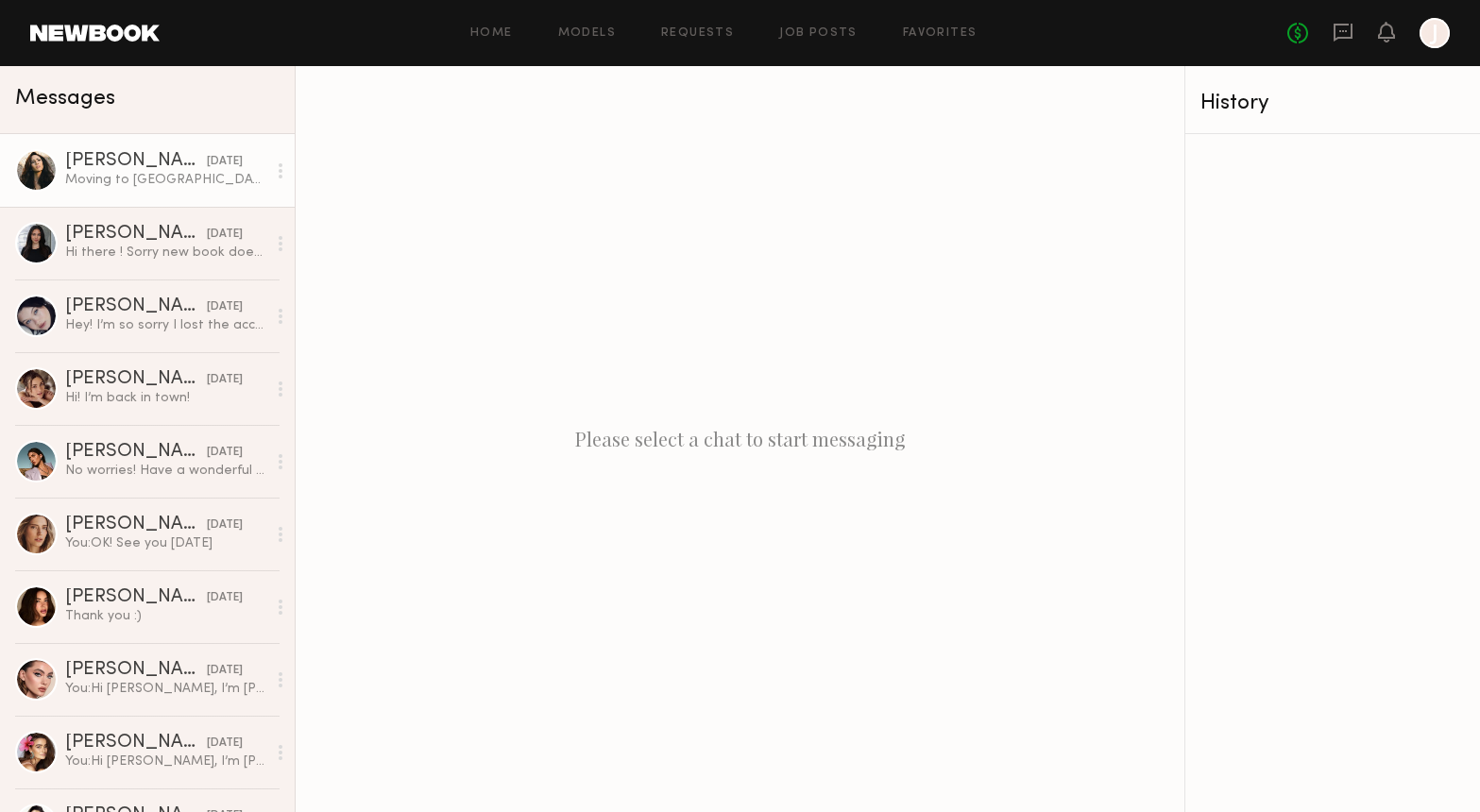
click at [119, 175] on div "Moving to main street" at bounding box center [166, 180] width 201 height 18
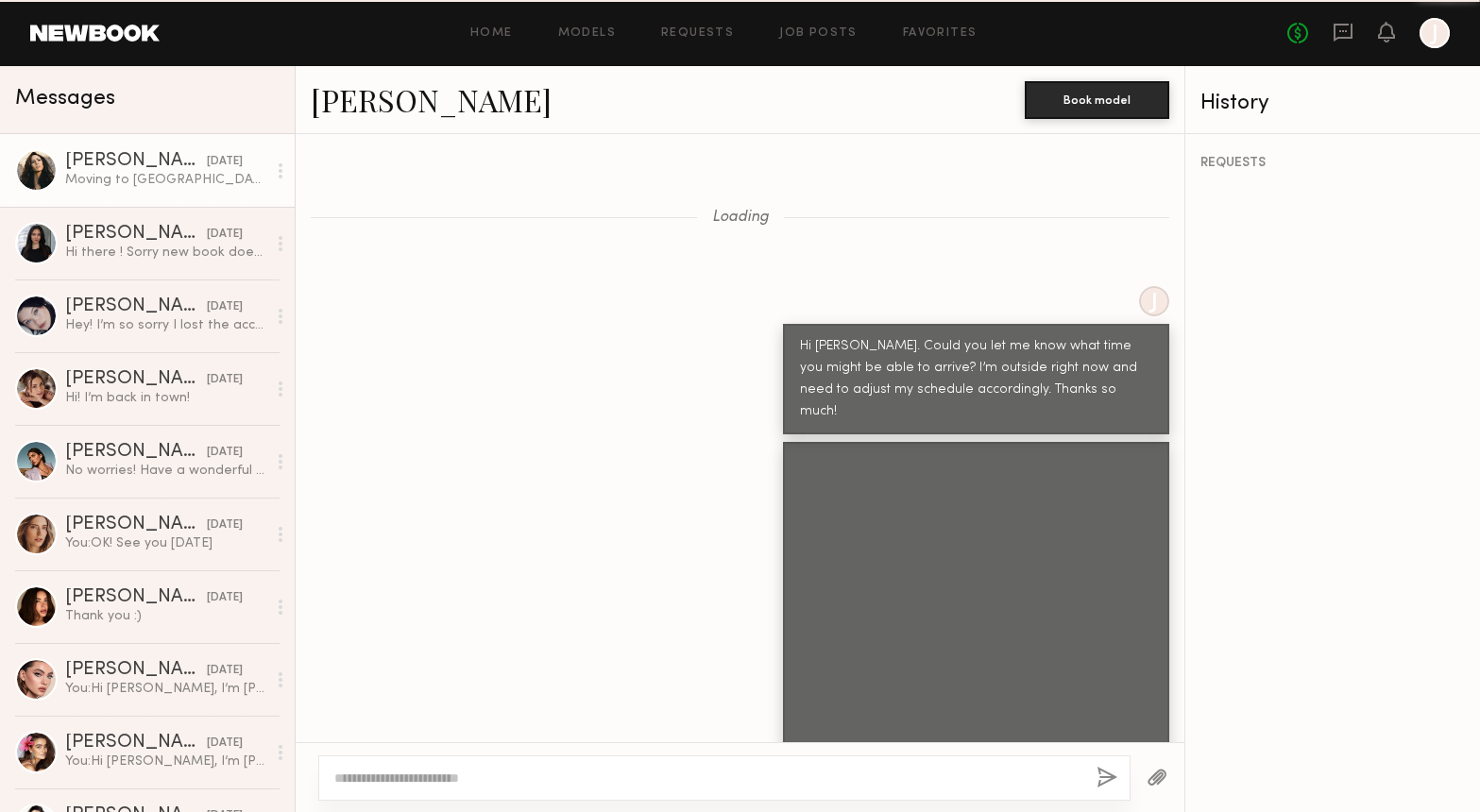
scroll to position [853, 0]
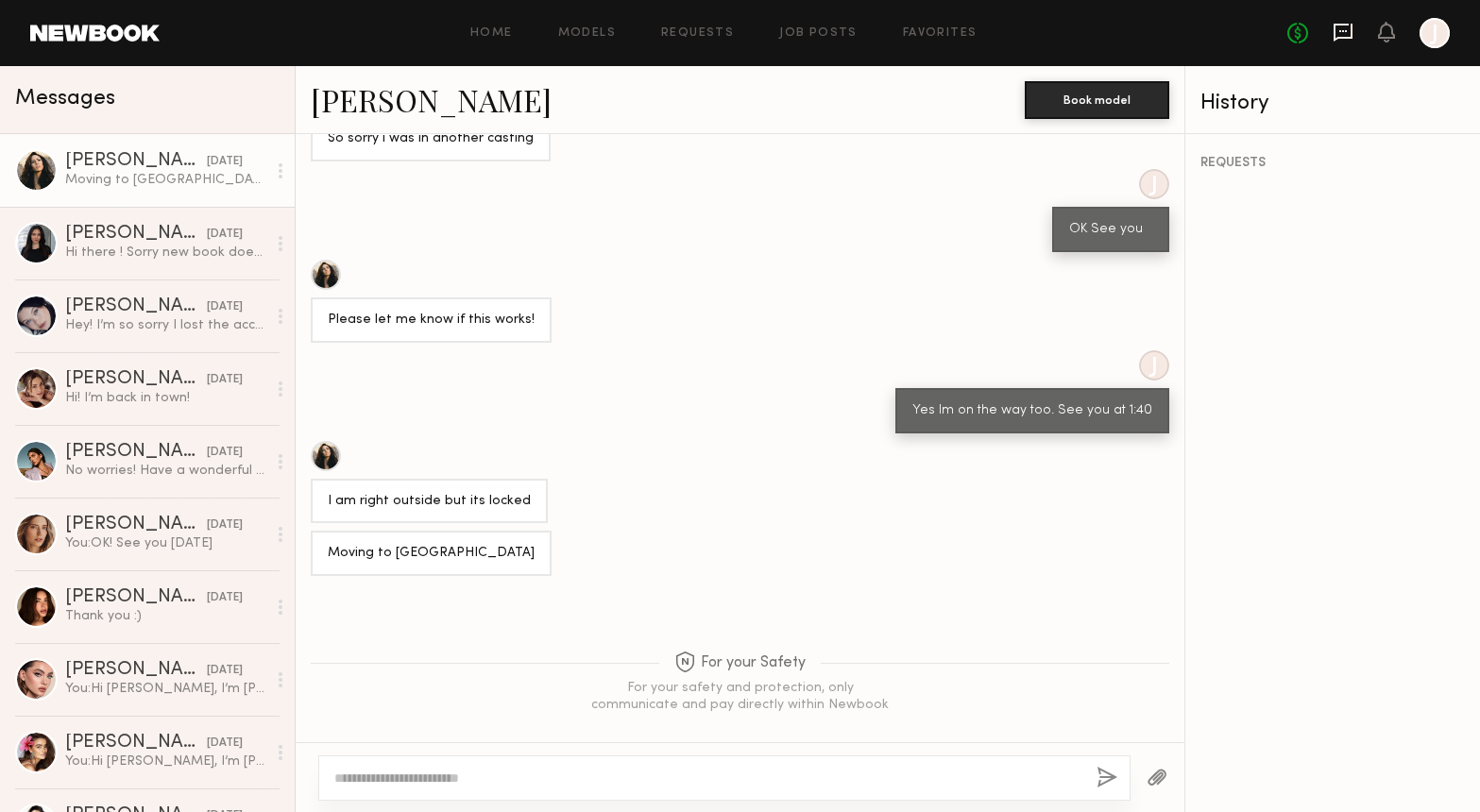
click at [1346, 33] on icon at bounding box center [1343, 31] width 20 height 20
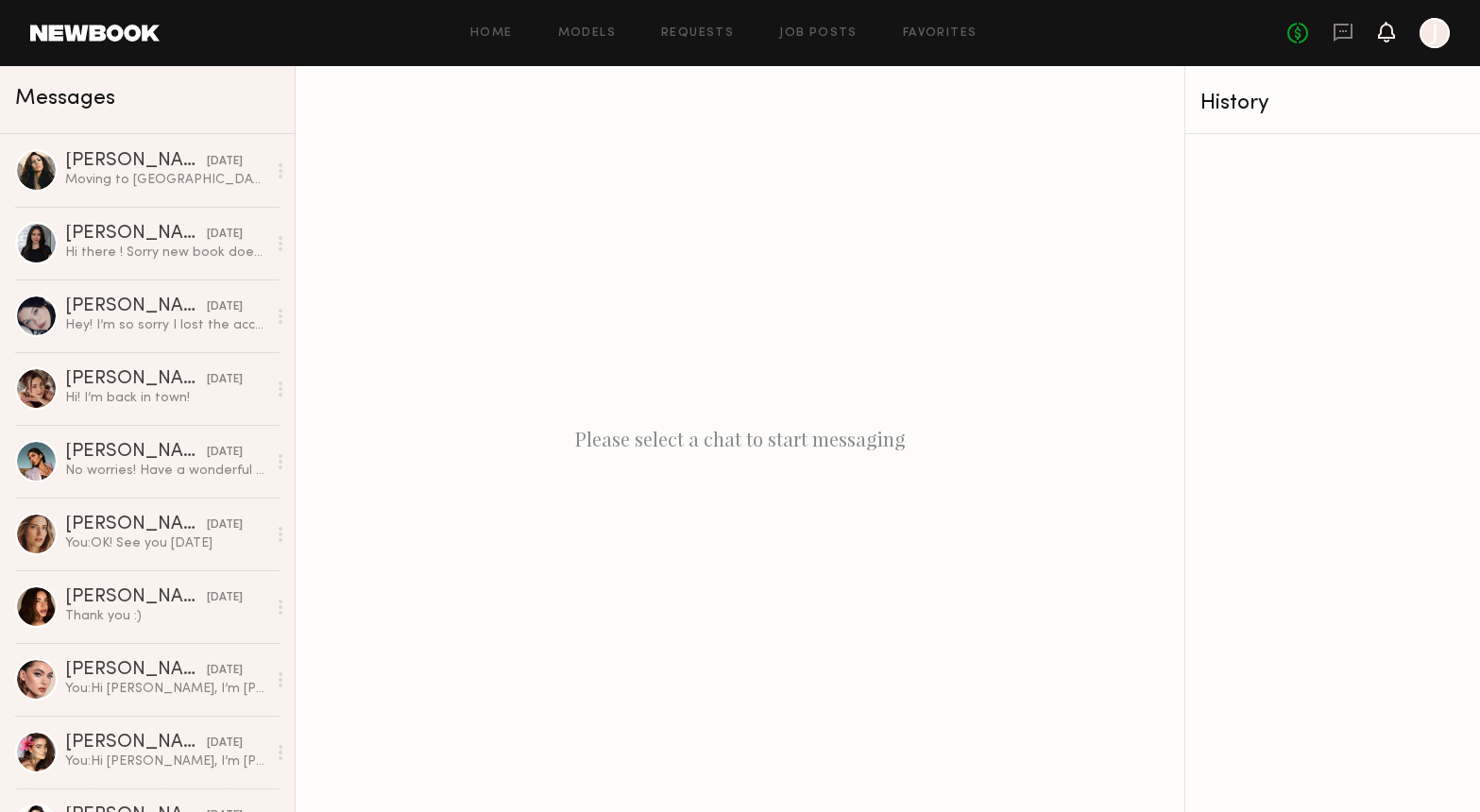
click at [1384, 26] on icon at bounding box center [1387, 31] width 15 height 14
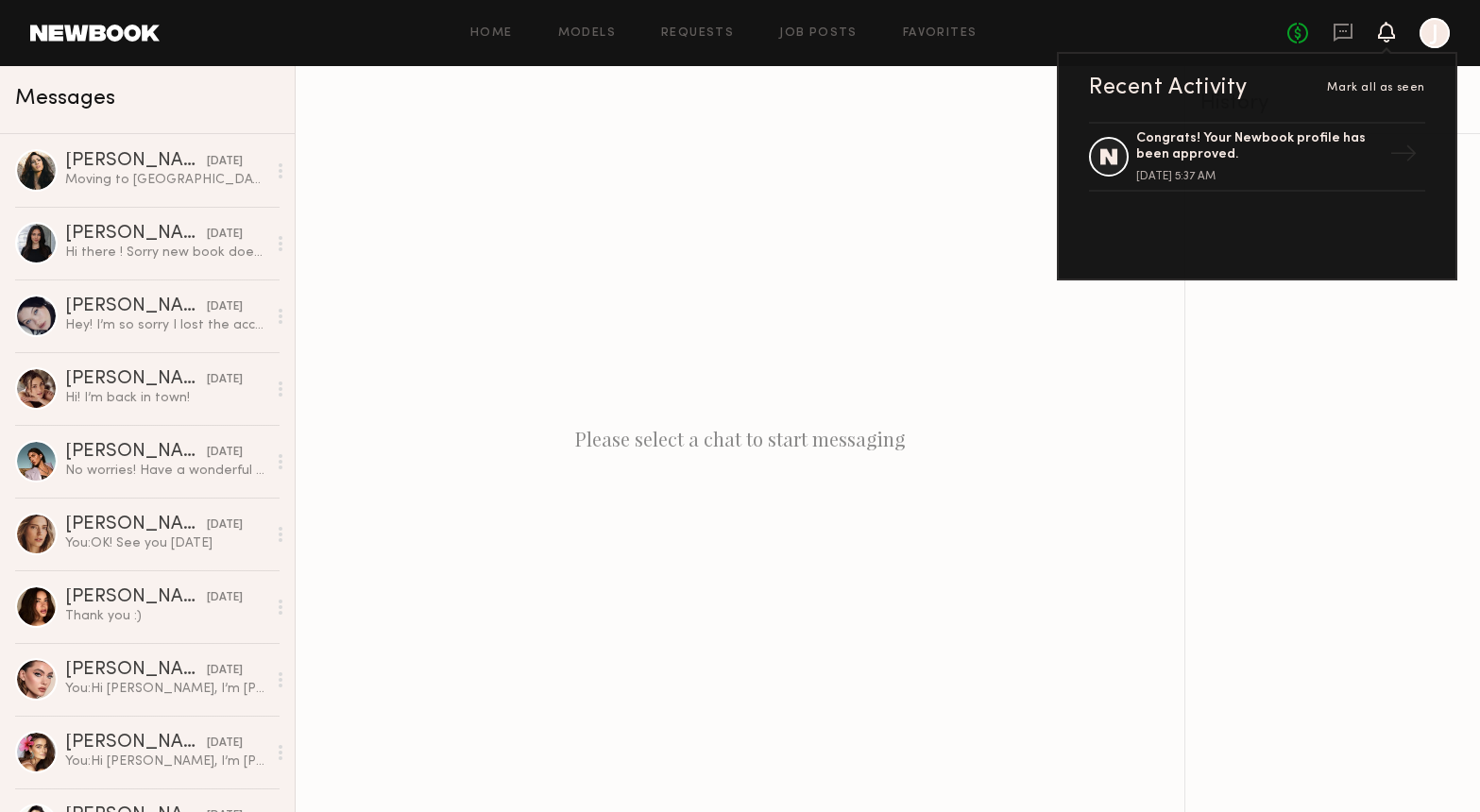
click at [1437, 36] on div at bounding box center [1435, 33] width 30 height 30
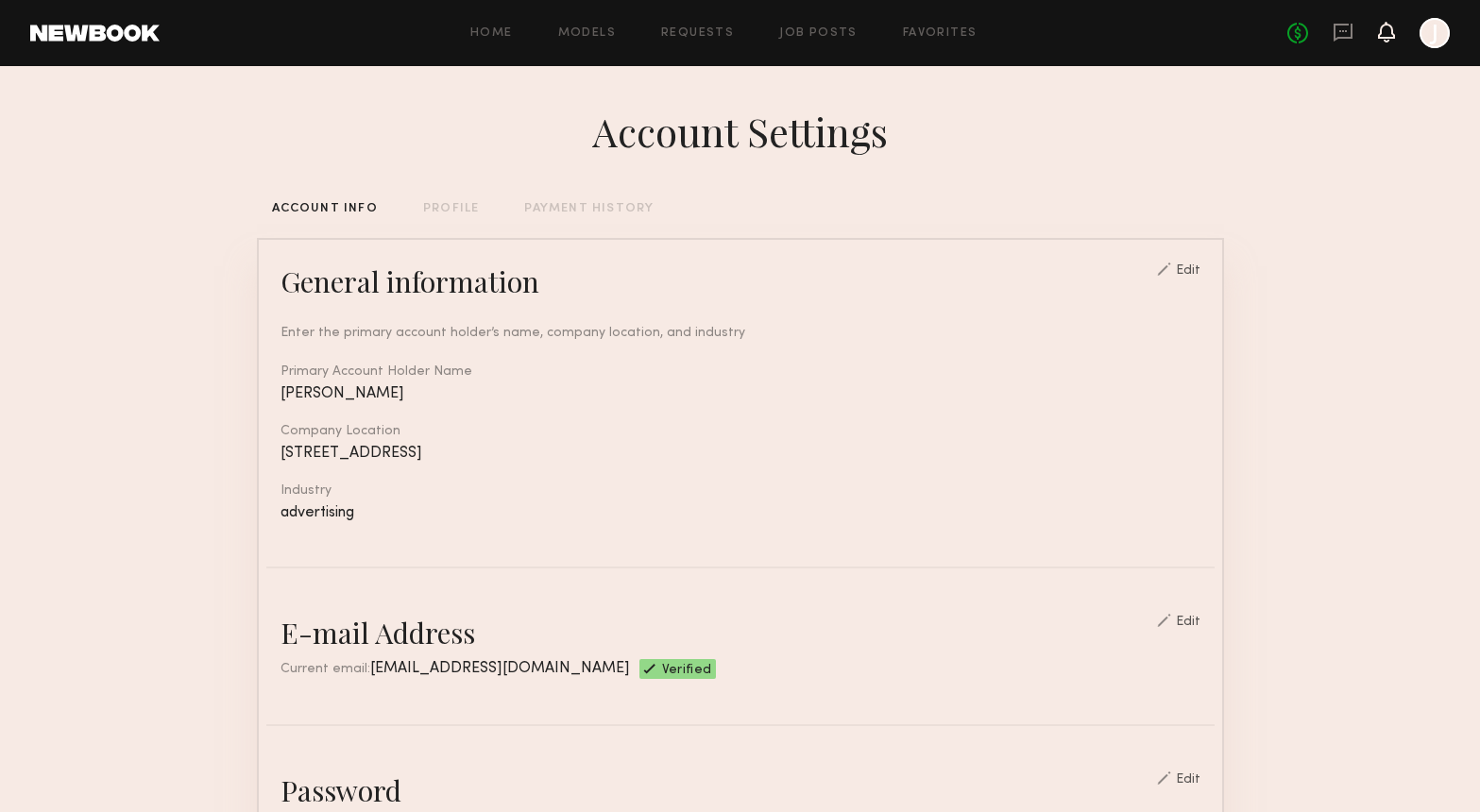
click at [1381, 29] on icon at bounding box center [1387, 31] width 15 height 14
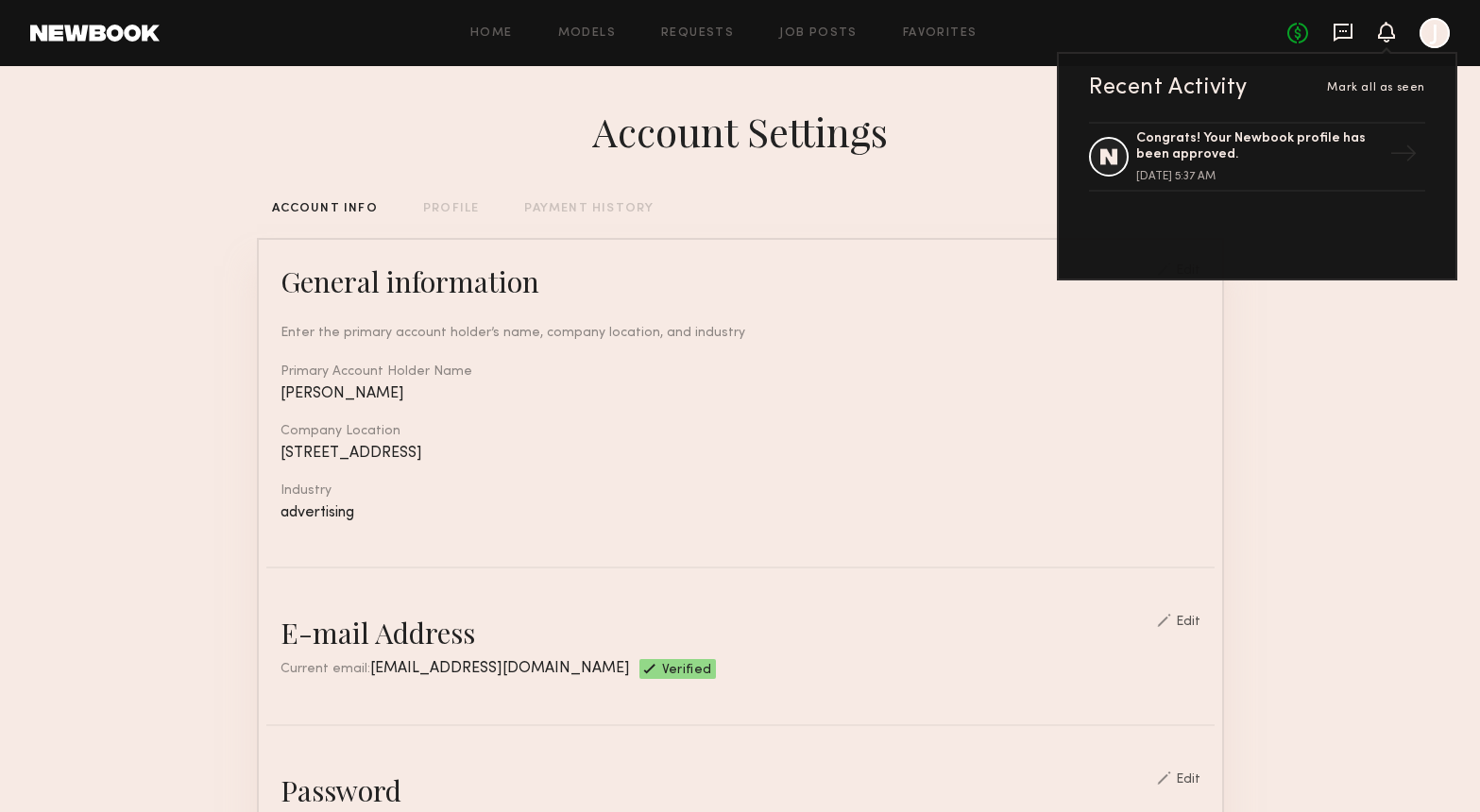
click at [1344, 31] on icon at bounding box center [1344, 31] width 8 height 2
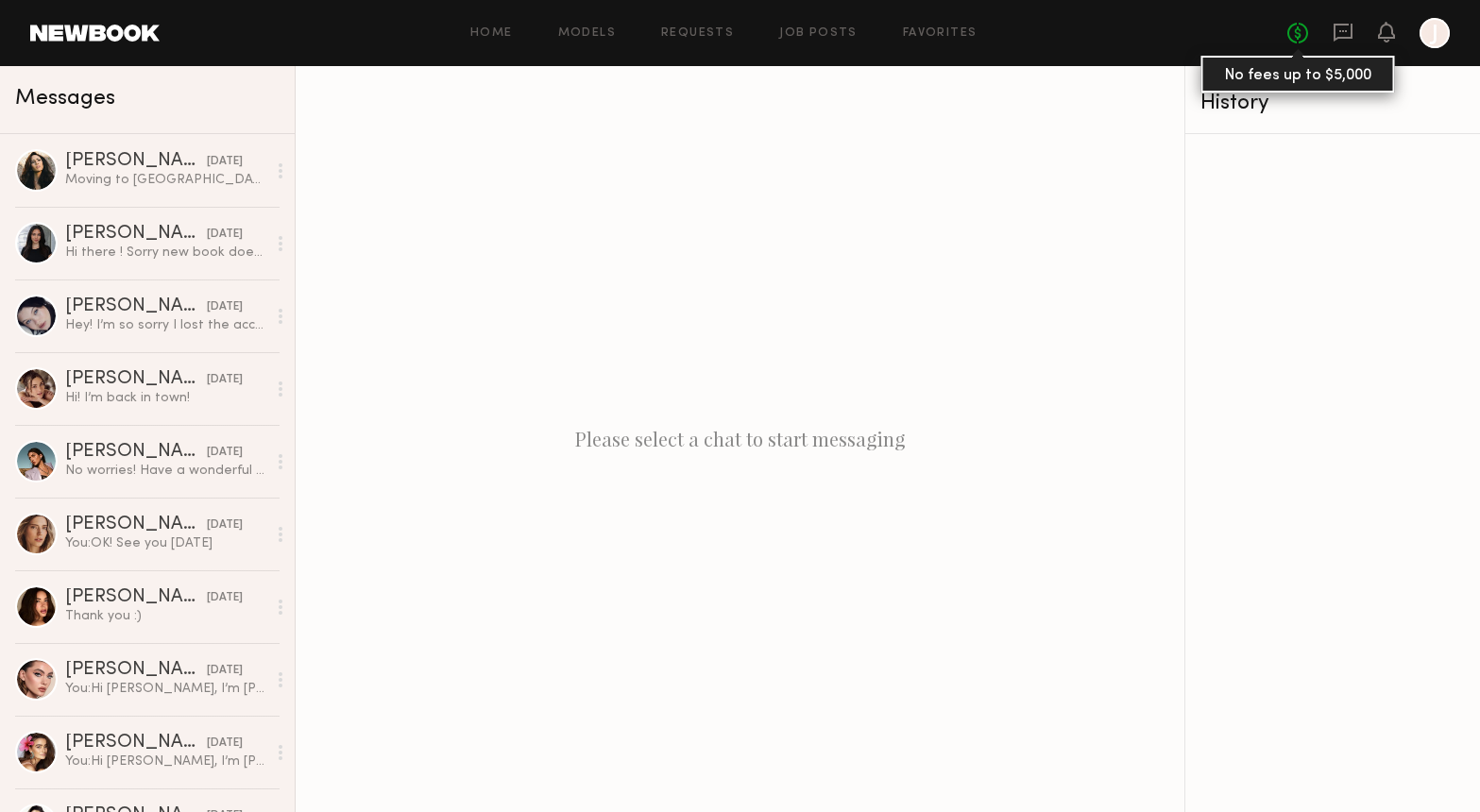
click at [1292, 30] on link "No fees up to $5,000" at bounding box center [1297, 32] width 20 height 20
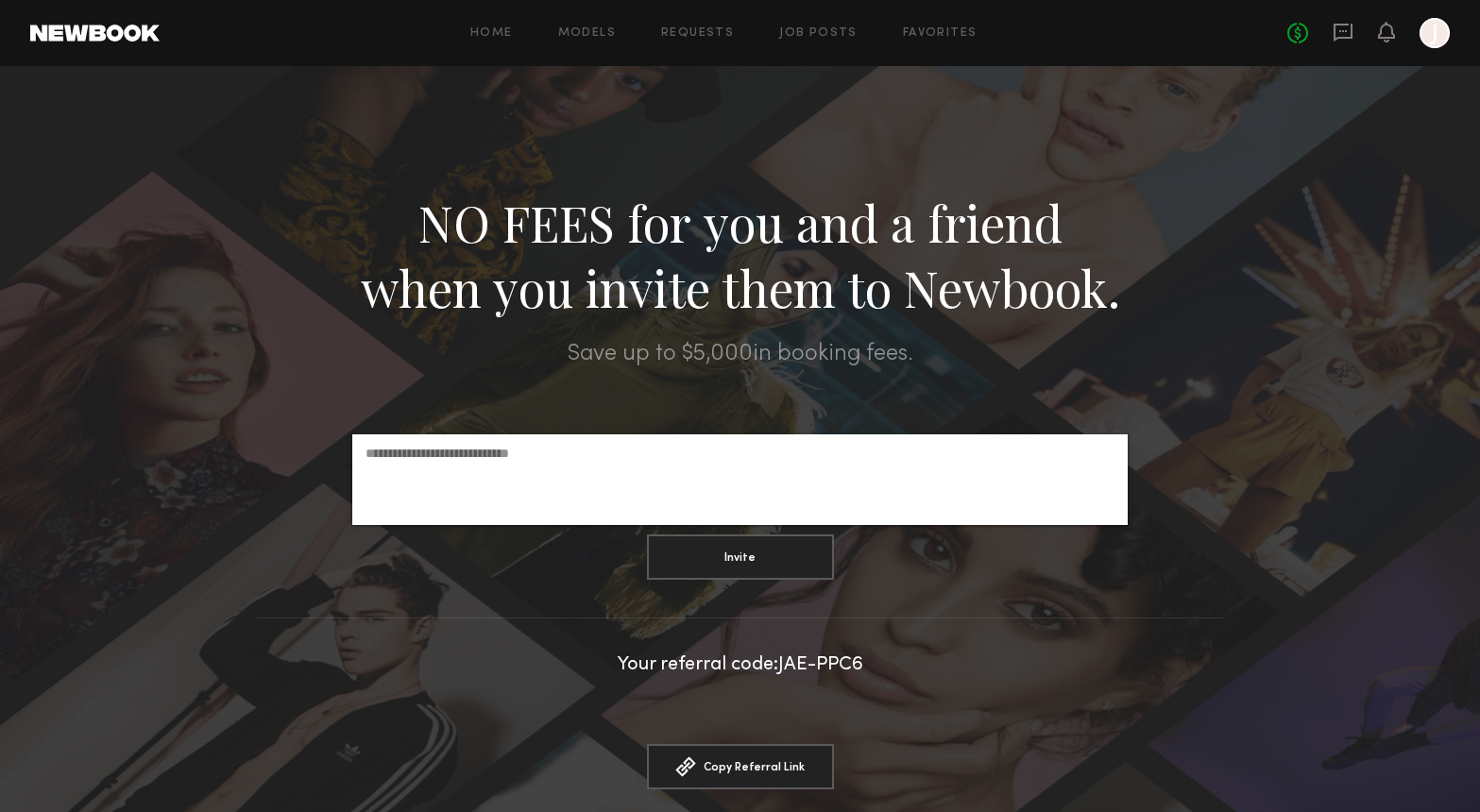
click at [125, 34] on link at bounding box center [95, 33] width 130 height 17
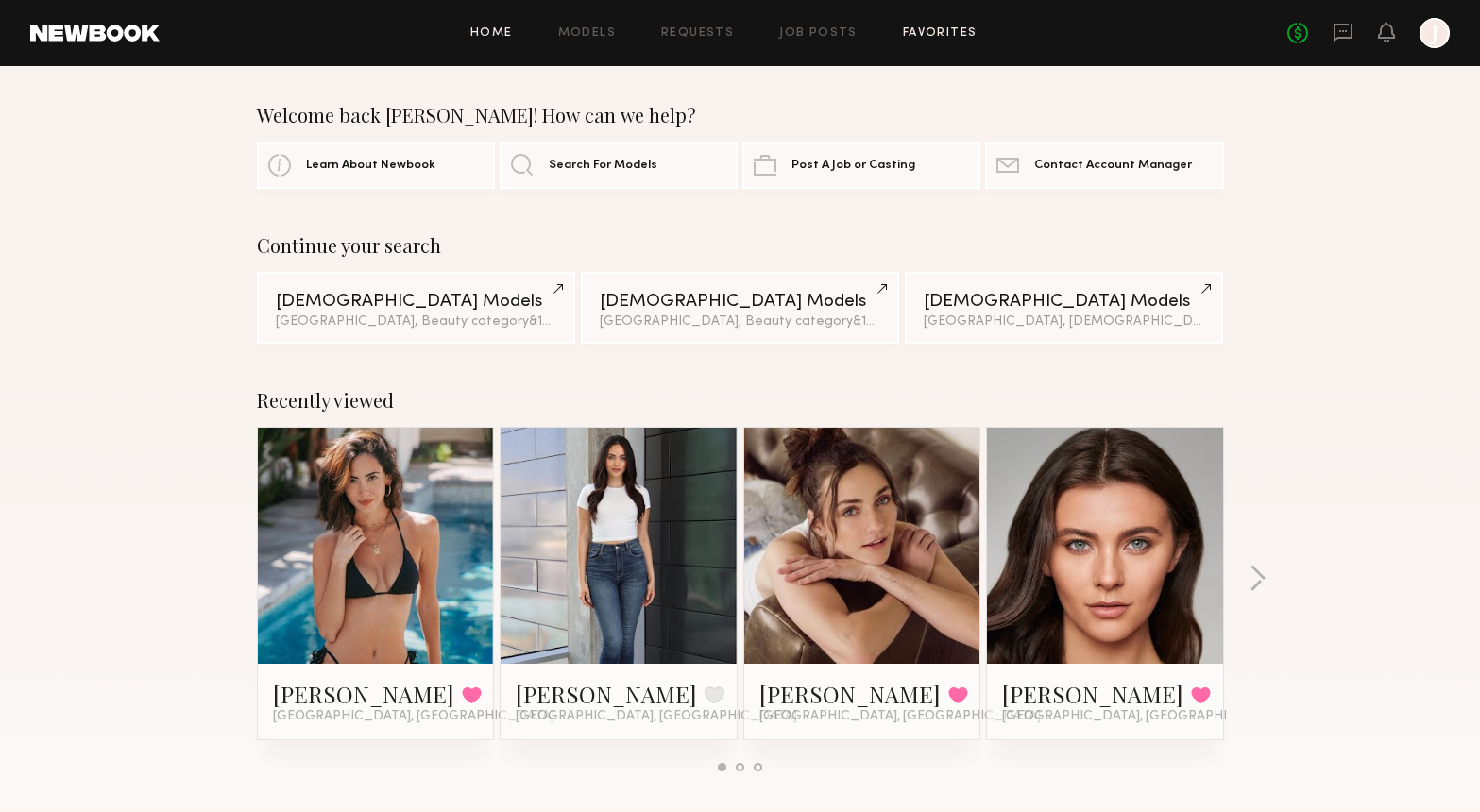
click at [944, 32] on link "Favorites" at bounding box center [940, 33] width 75 height 13
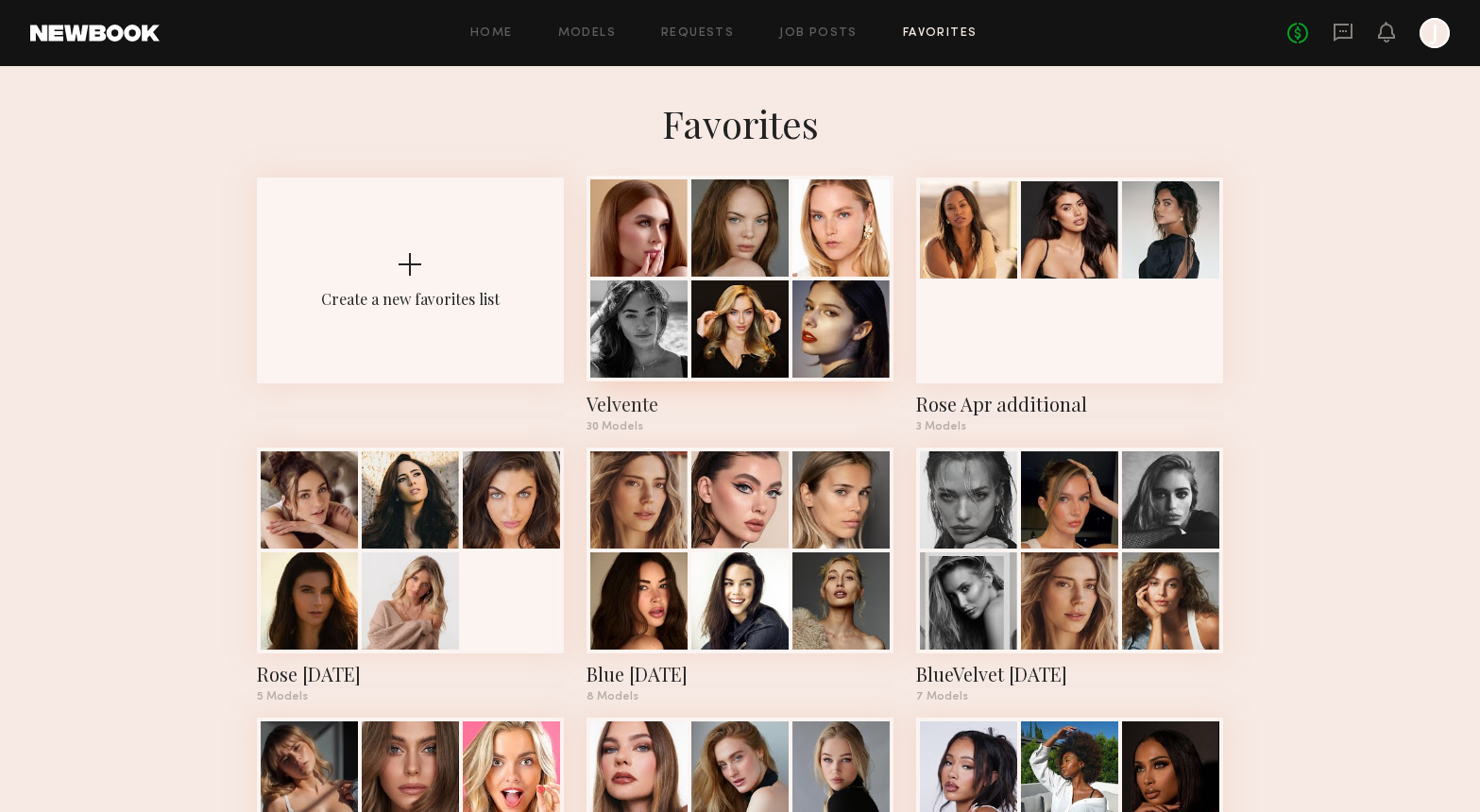
click at [613, 402] on div "Velvente" at bounding box center [740, 404] width 307 height 26
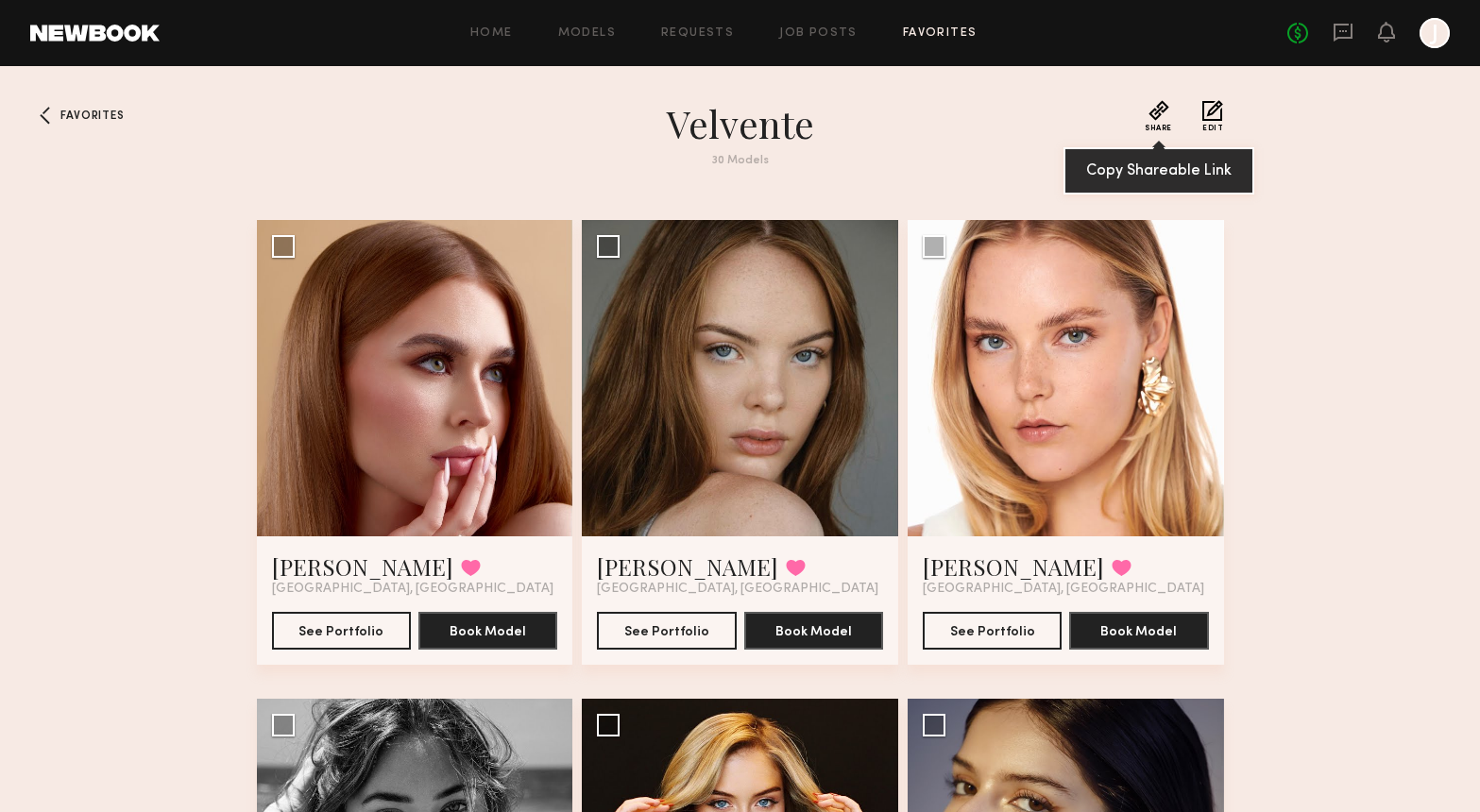
click at [1157, 105] on button "Share" at bounding box center [1159, 115] width 27 height 32
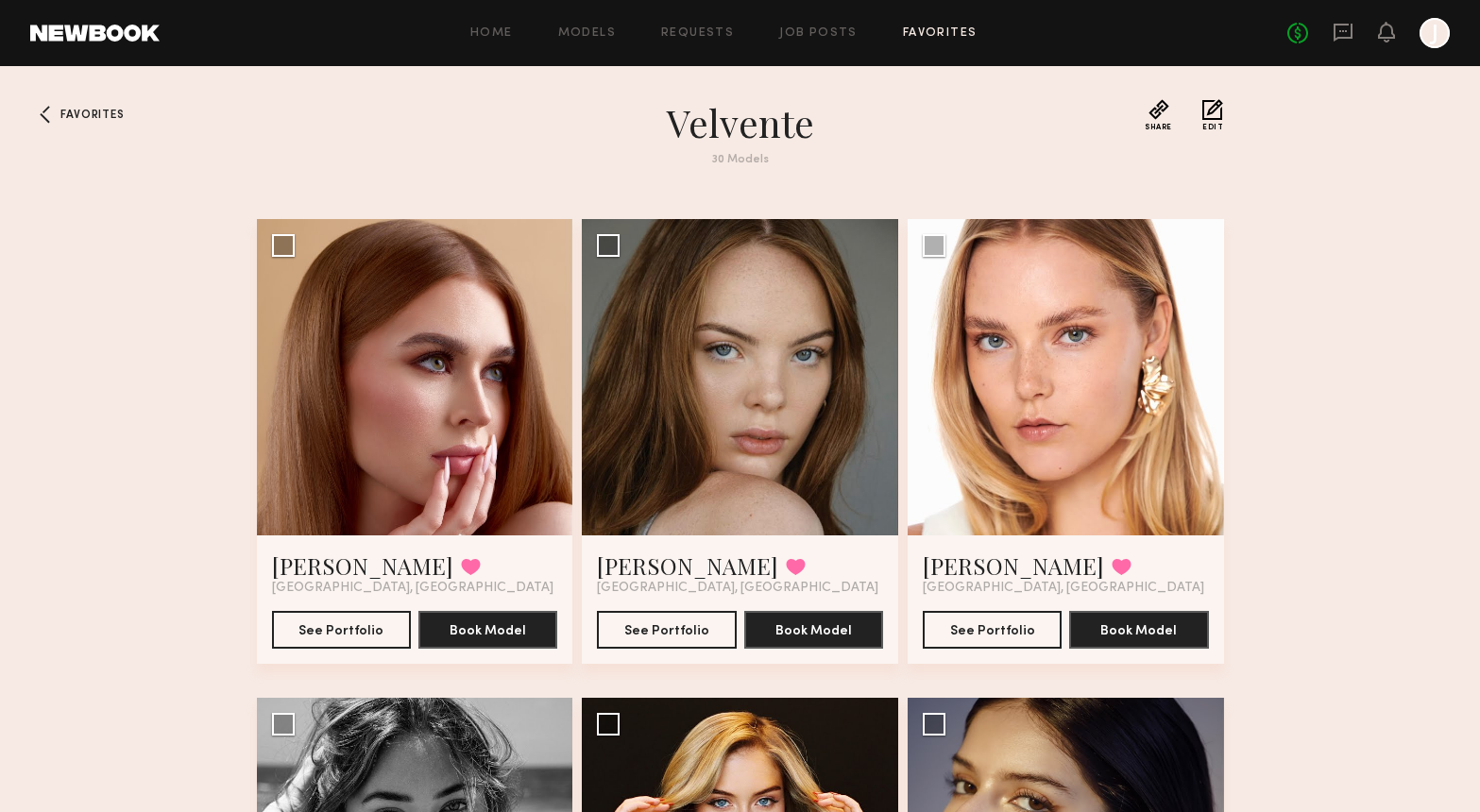
click at [1216, 106] on button "Edit" at bounding box center [1212, 114] width 20 height 32
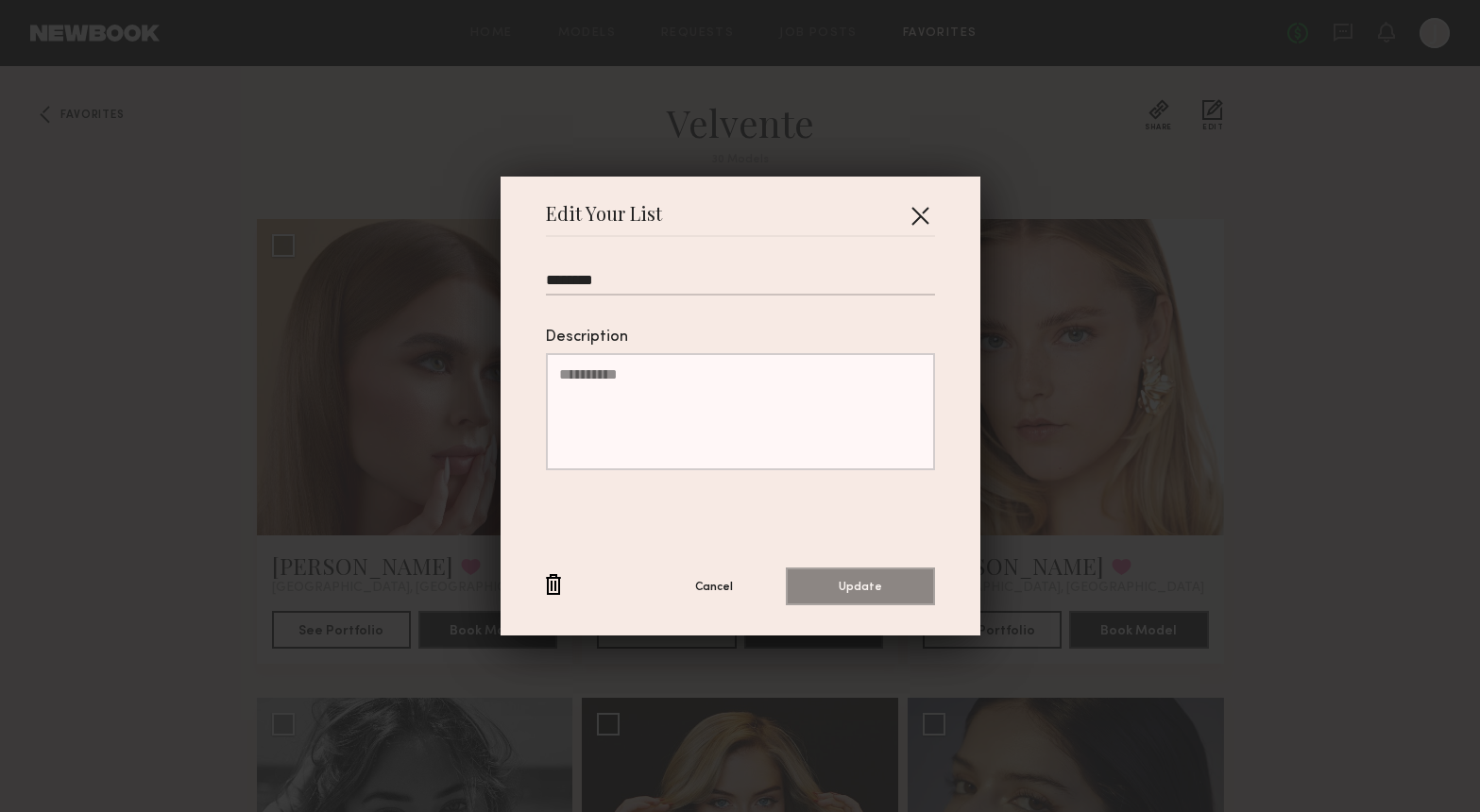
click at [909, 209] on button "button" at bounding box center [920, 215] width 30 height 30
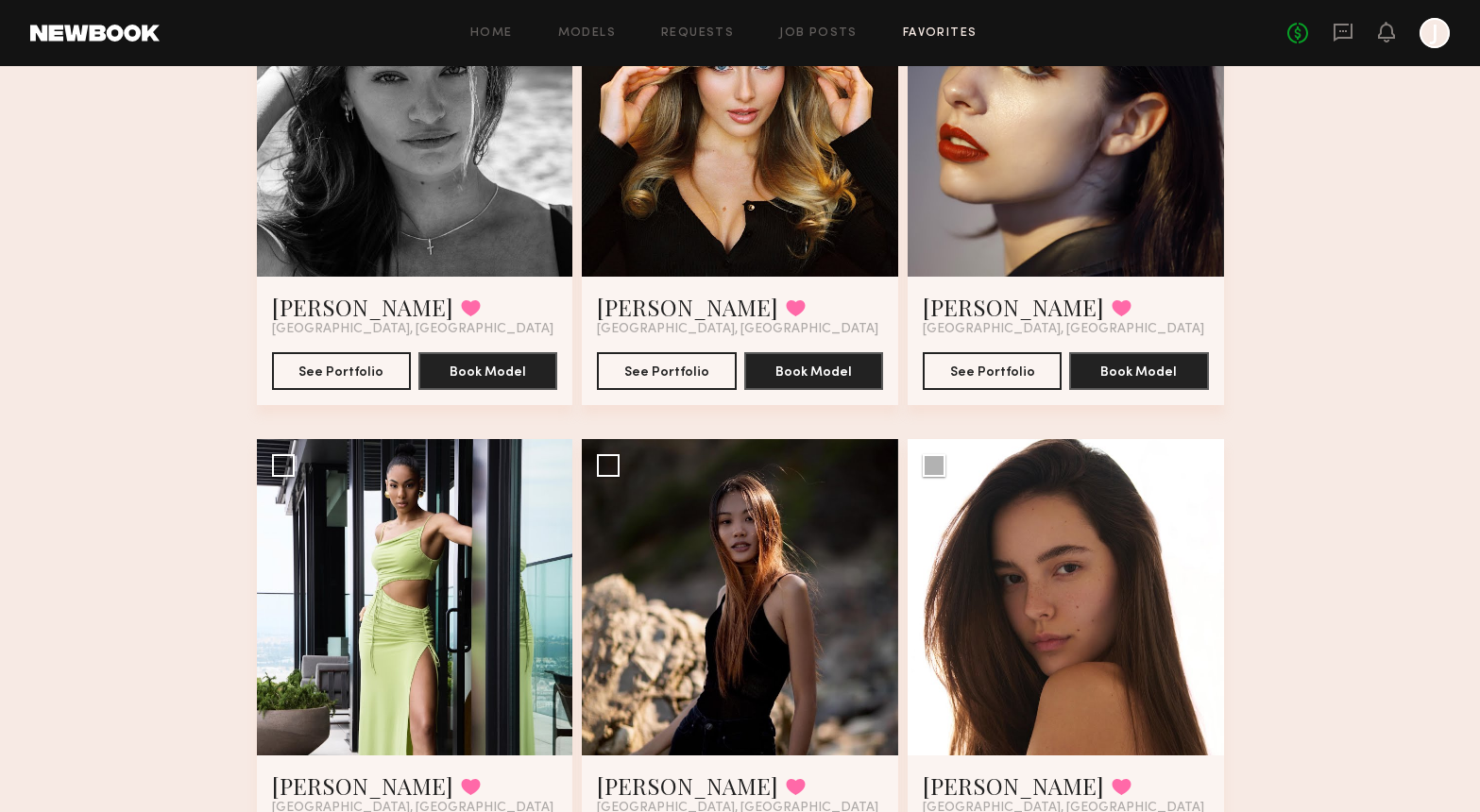
scroll to position [0, 0]
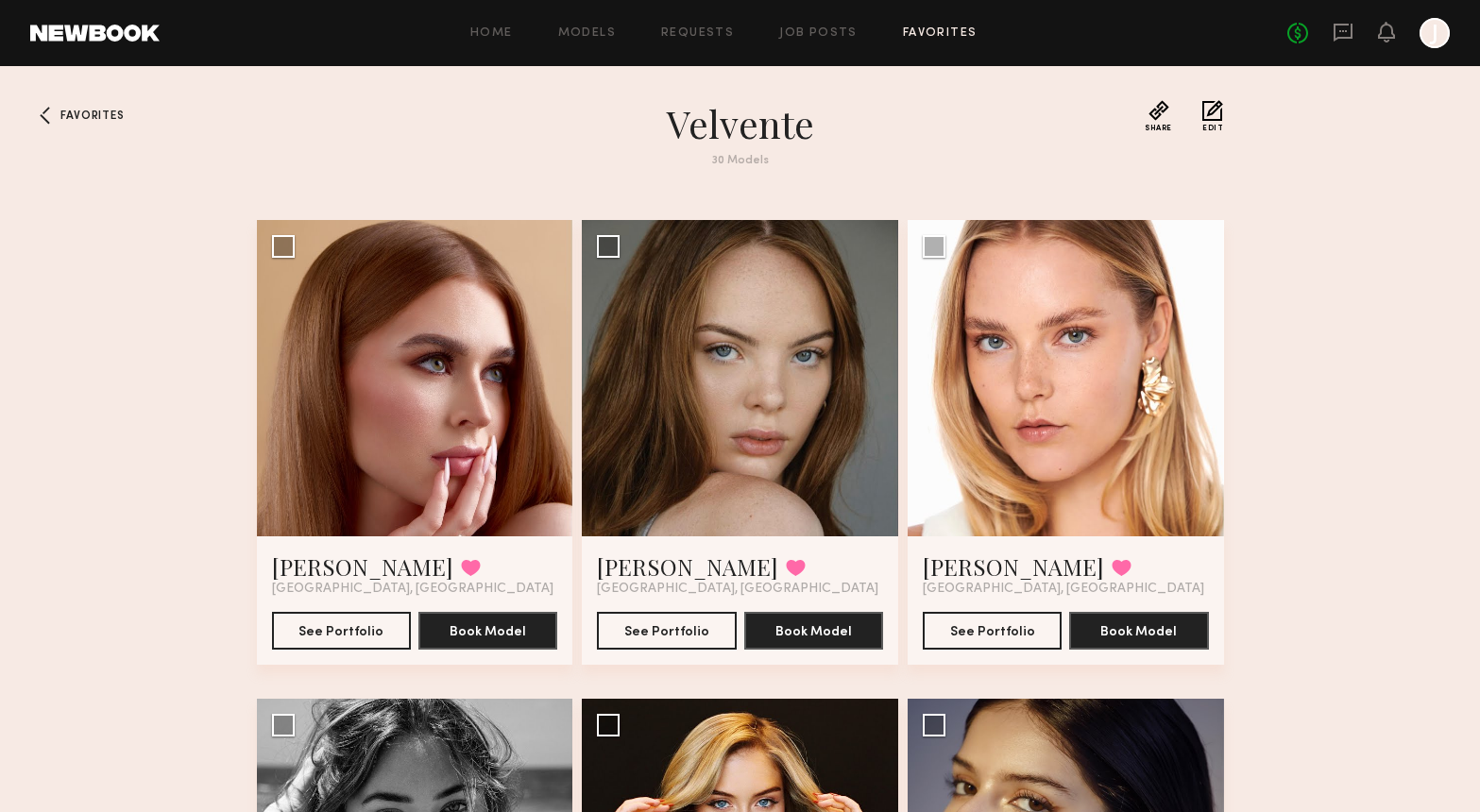
click at [89, 43] on header "Home Models Requests Job Posts Favorites Sign Out No fees up to $5,000 J" at bounding box center [740, 33] width 1480 height 66
click at [489, 29] on link "Home" at bounding box center [492, 33] width 43 height 13
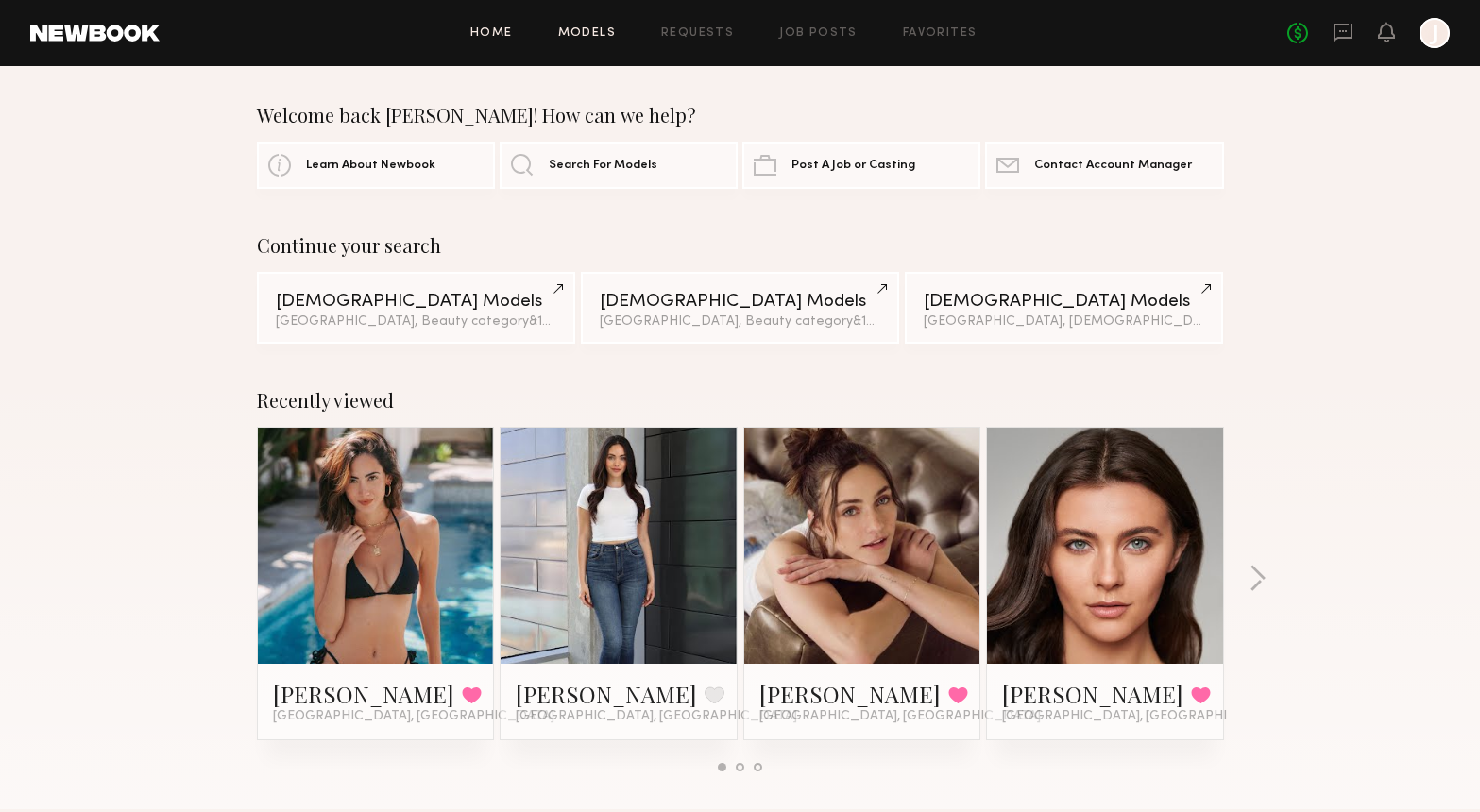
click at [607, 34] on link "Models" at bounding box center [588, 33] width 58 height 13
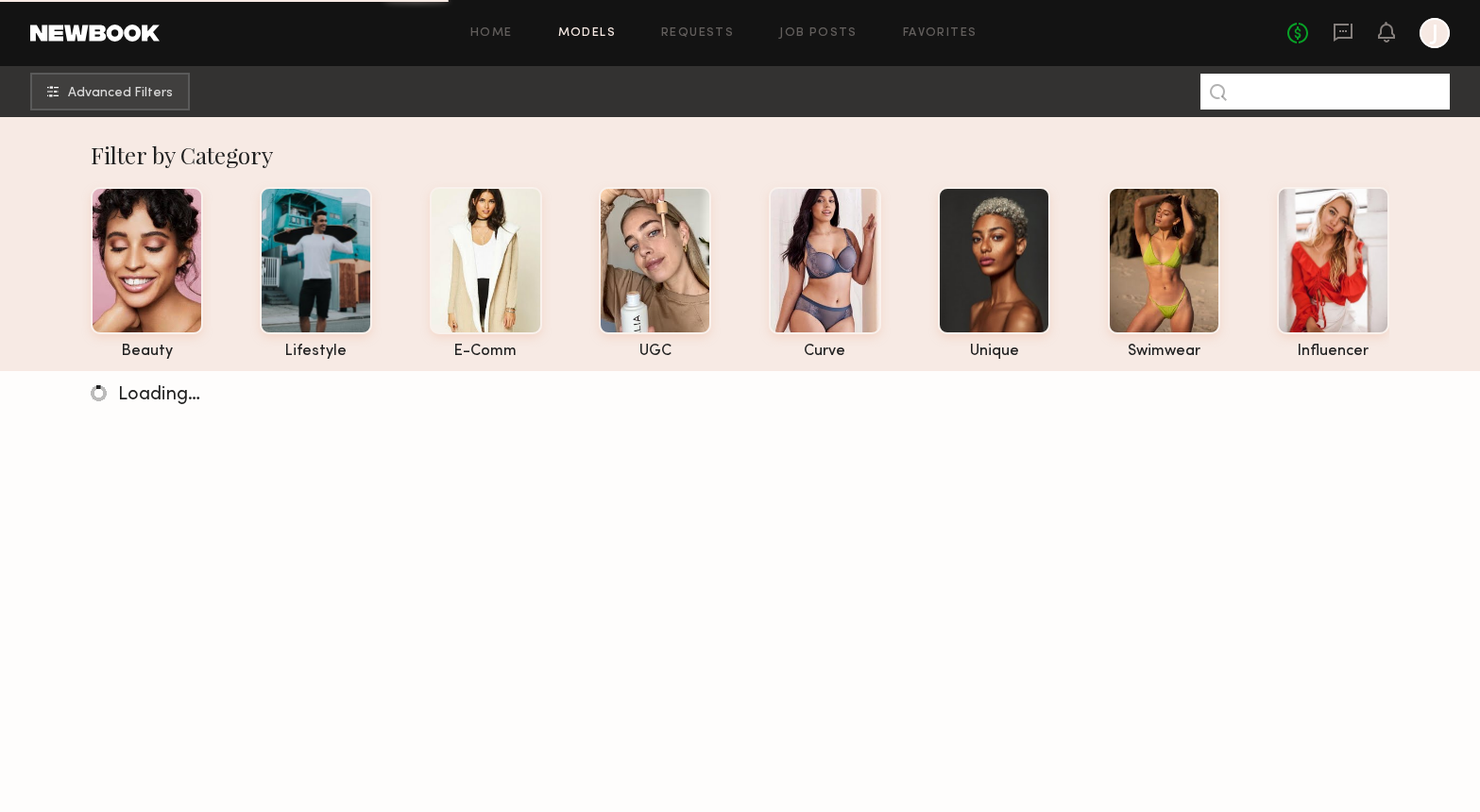
click at [1279, 94] on input at bounding box center [1325, 91] width 250 height 36
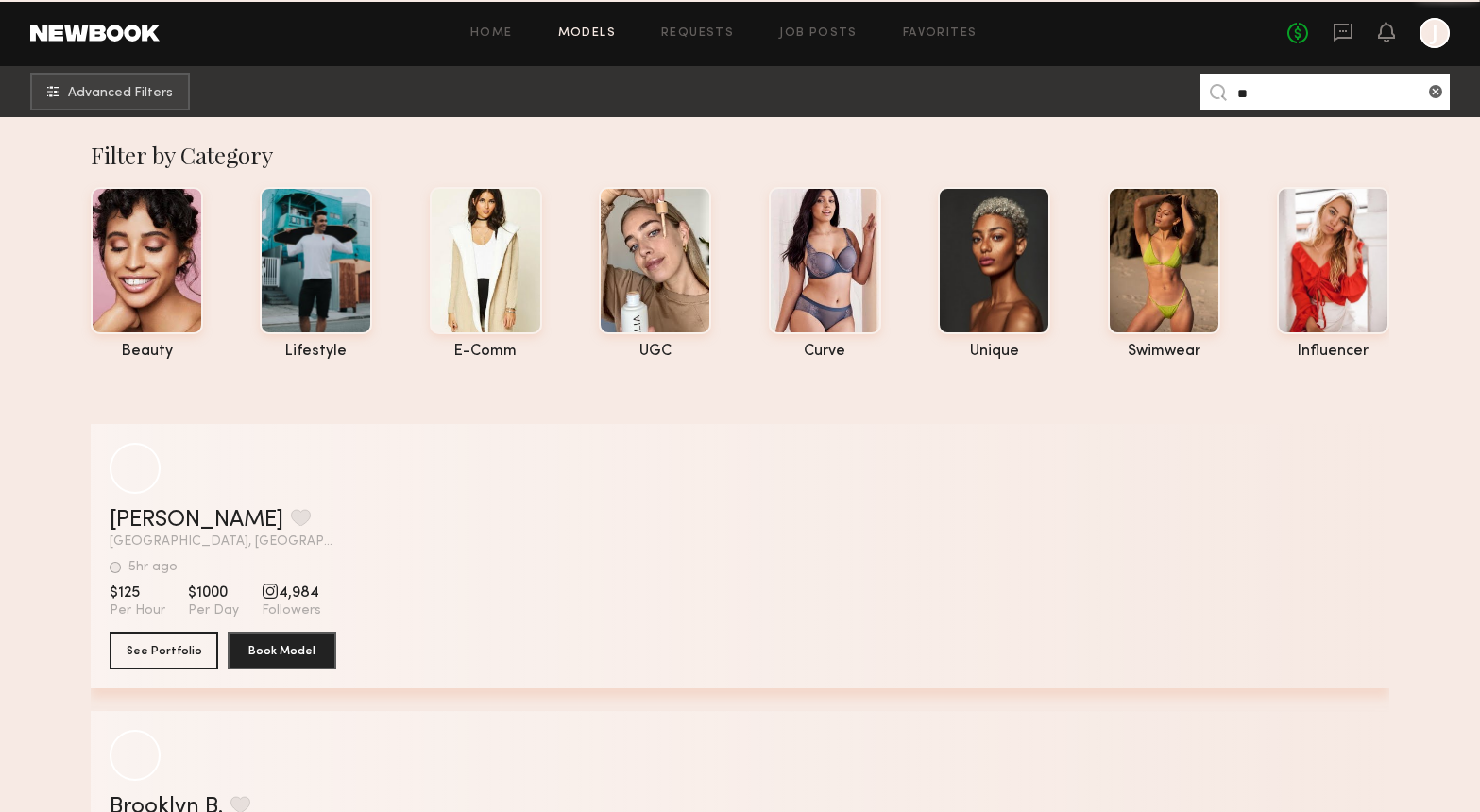
type input "*"
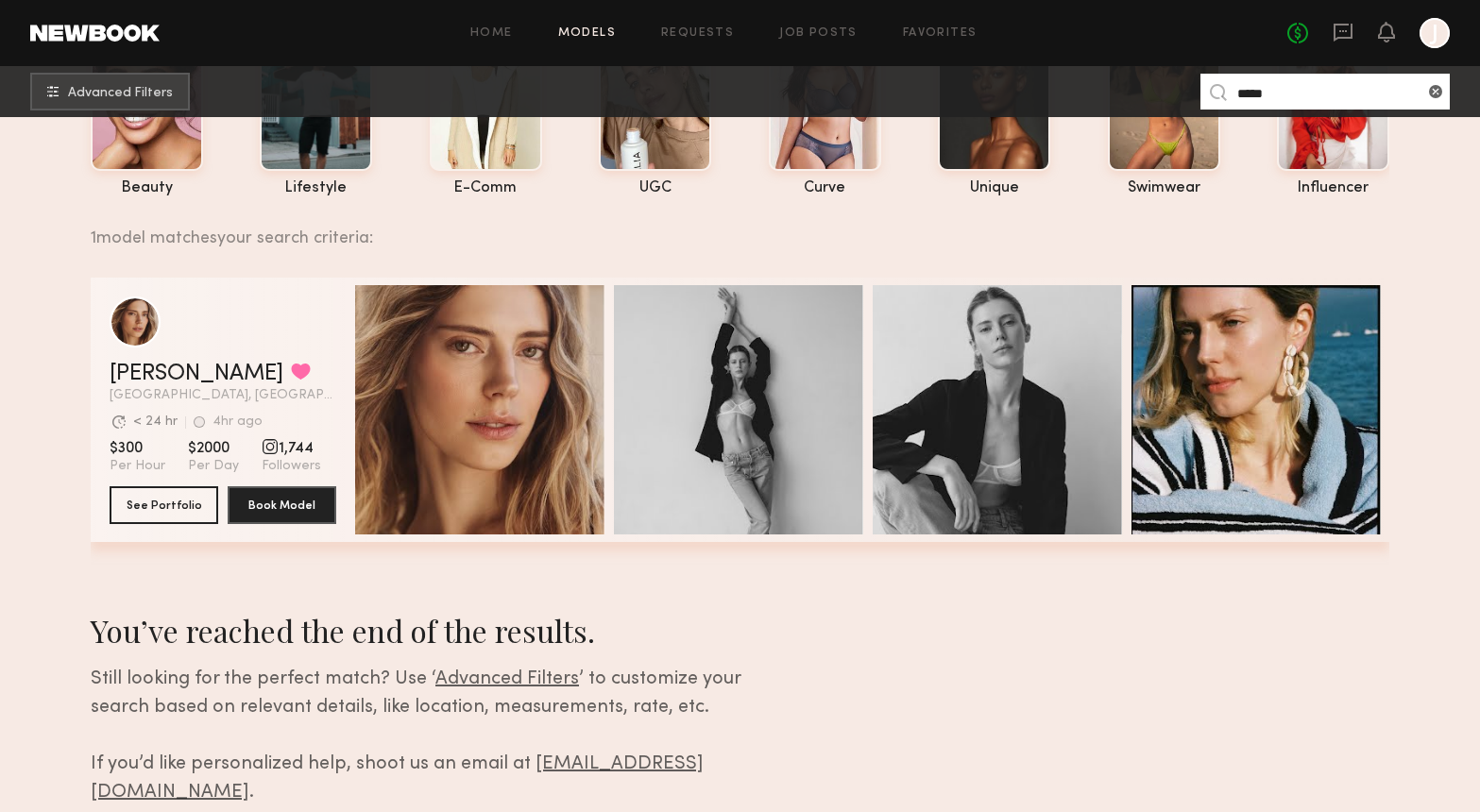
scroll to position [183, 0]
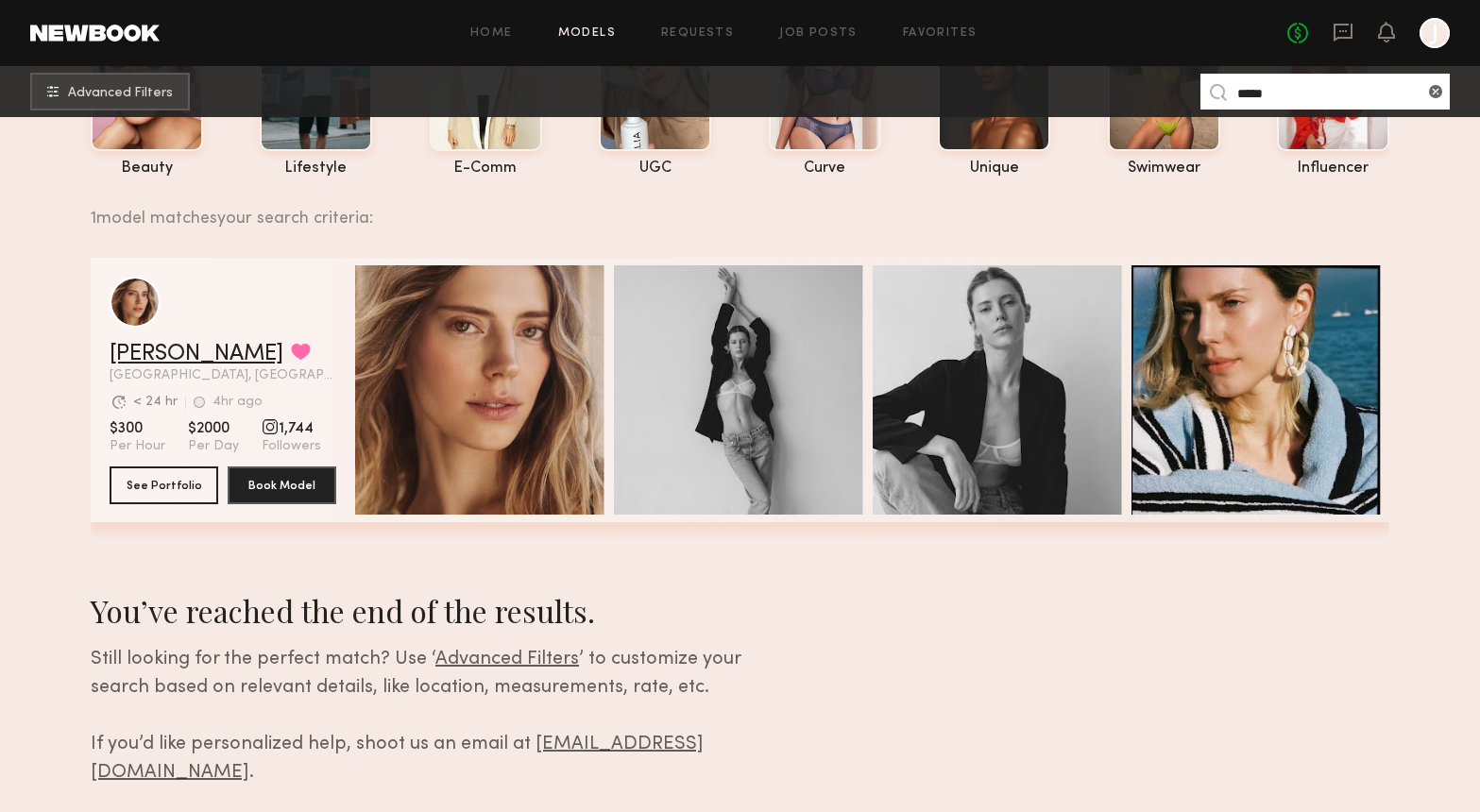
type input "*****"
click at [166, 352] on link "[PERSON_NAME]" at bounding box center [196, 353] width 174 height 22
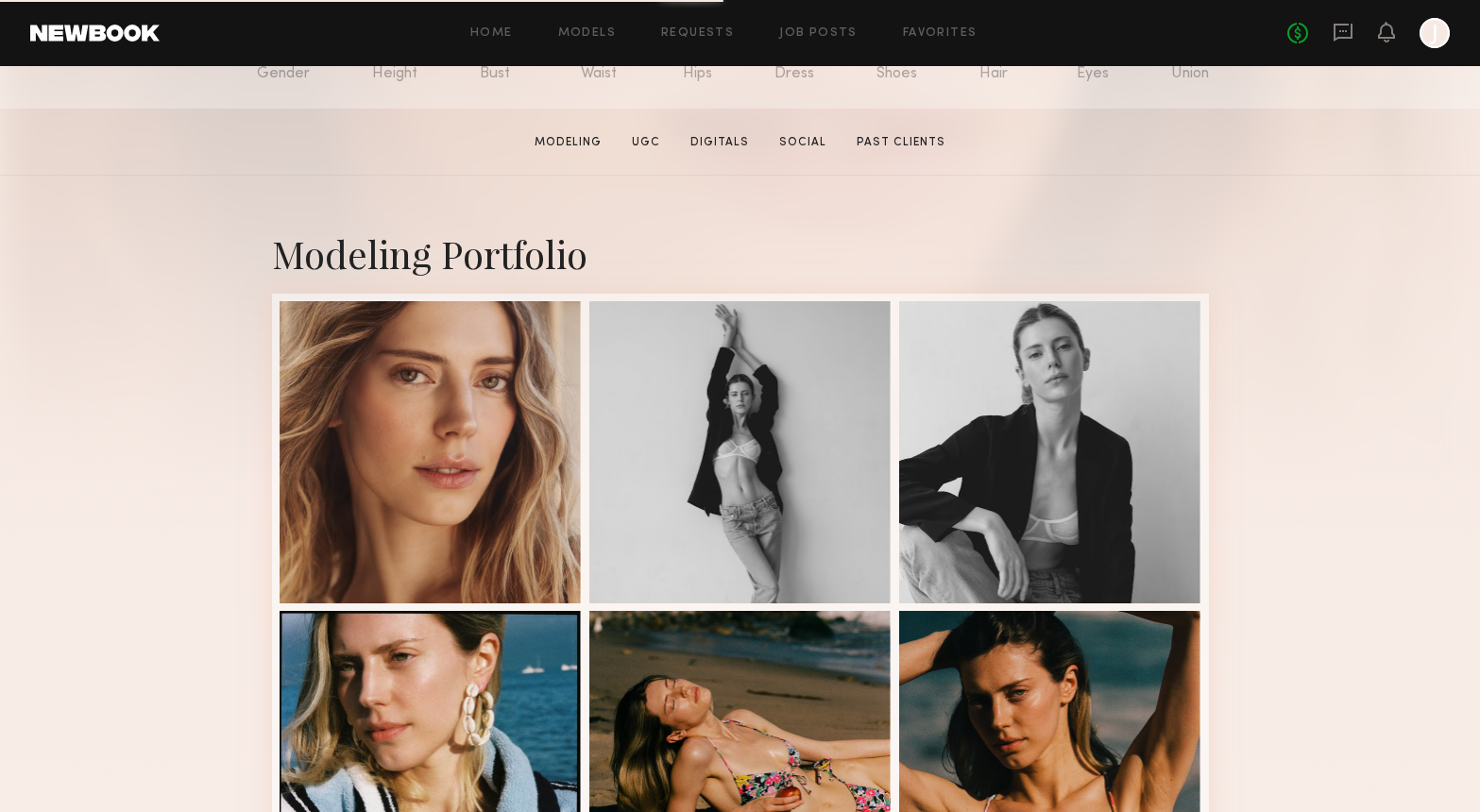
scroll to position [258, 0]
